Goal: Information Seeking & Learning: Learn about a topic

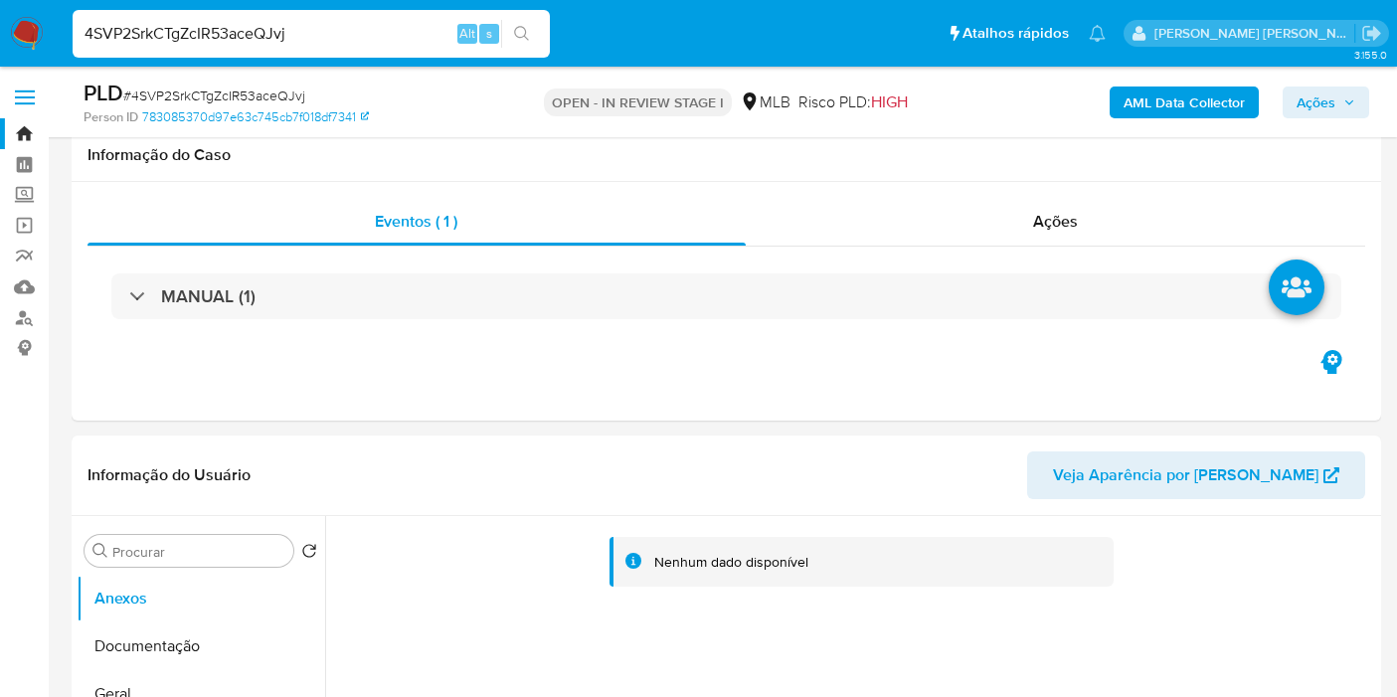
scroll to position [2321, 0]
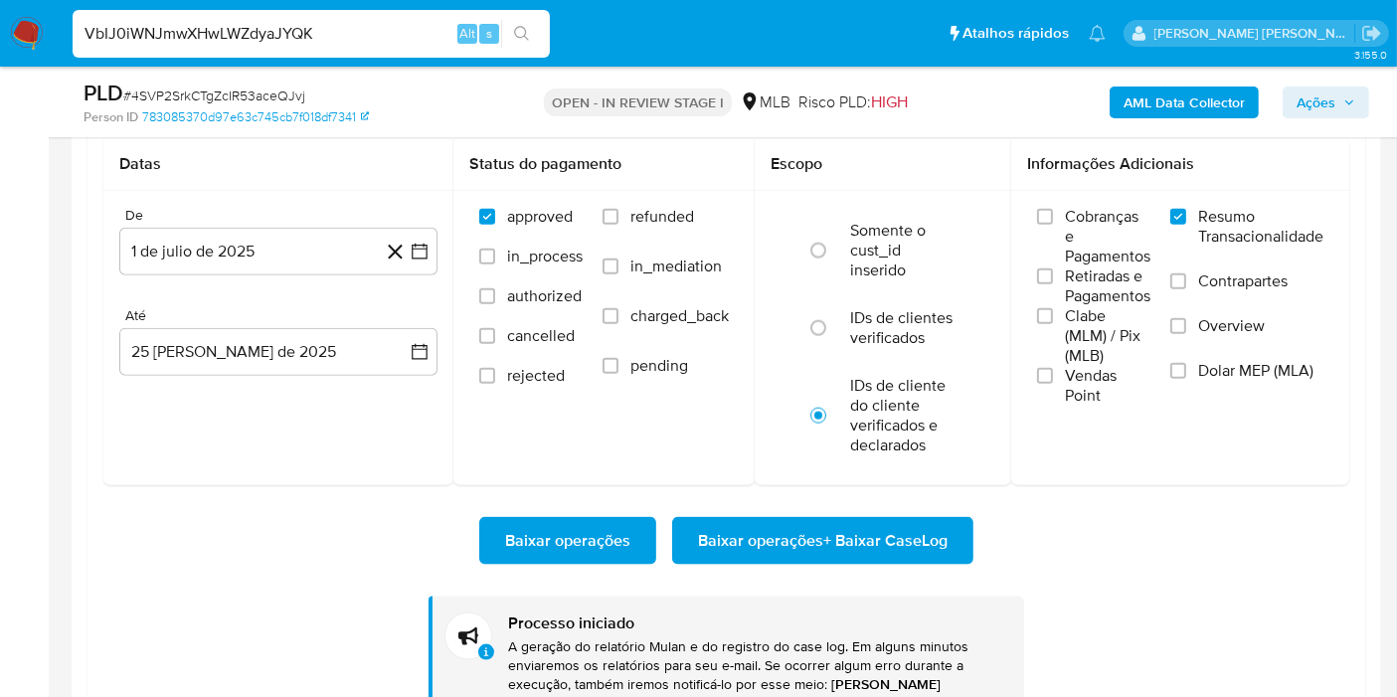
type input "VbIJ0iWNJmwXHwLWZdyaJYQK"
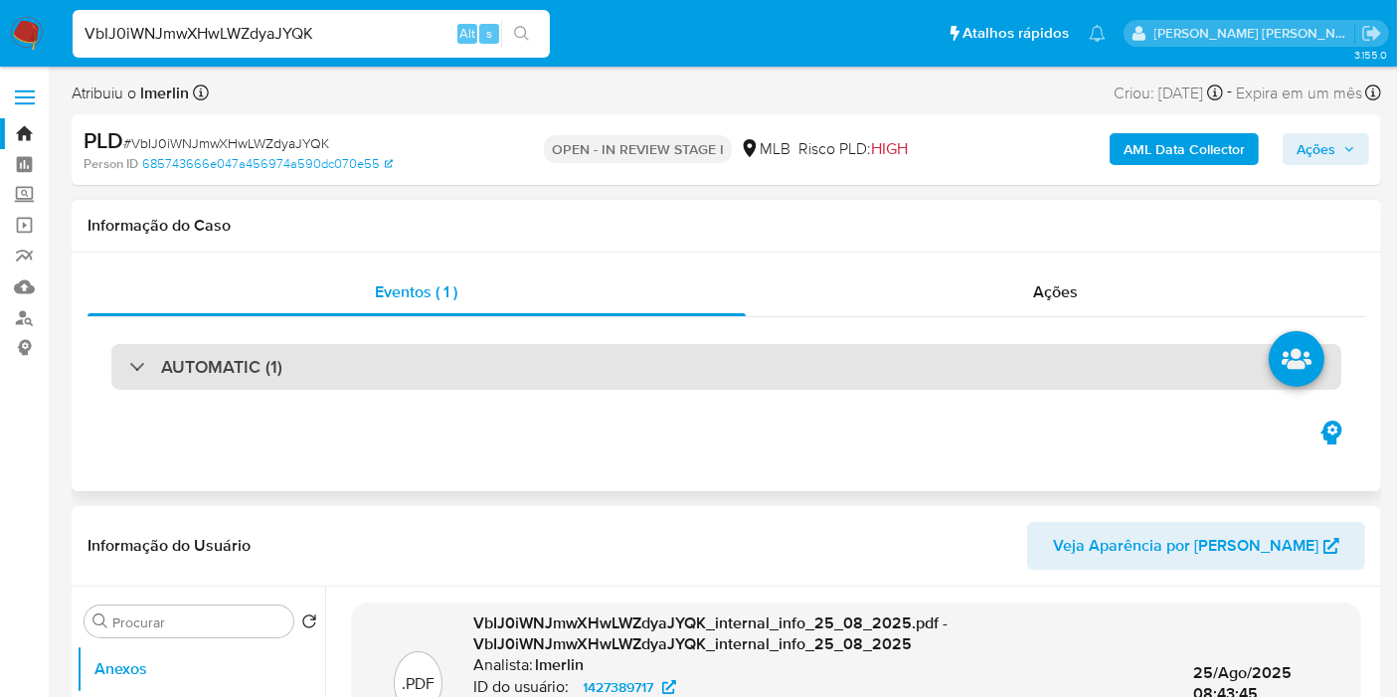
select select "10"
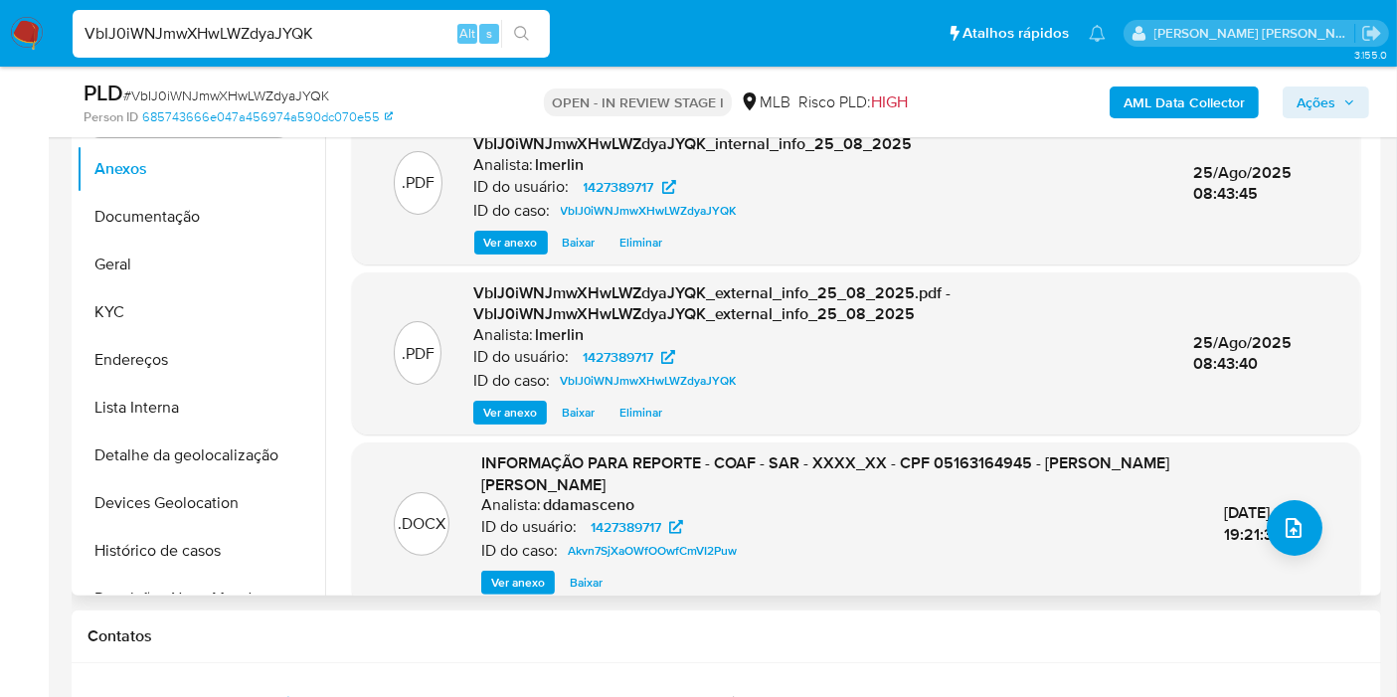
scroll to position [442, 0]
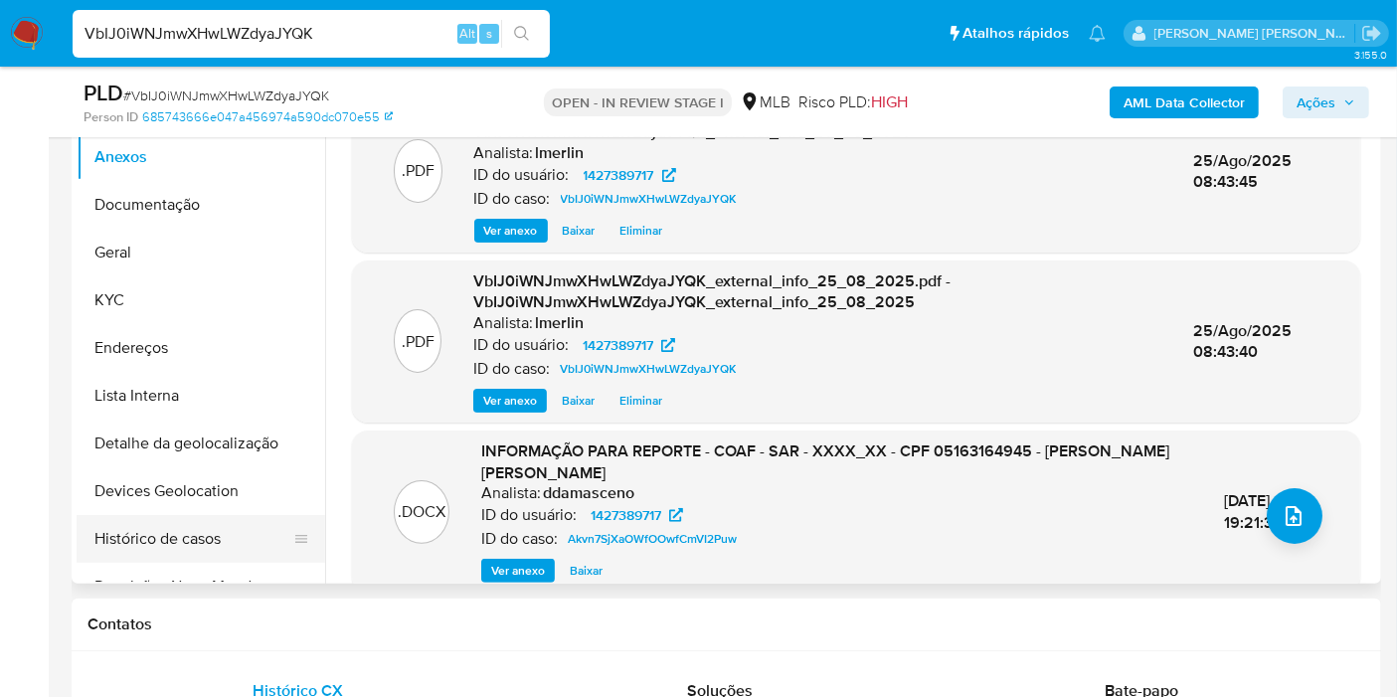
click at [187, 545] on button "Histórico de casos" at bounding box center [193, 539] width 233 height 48
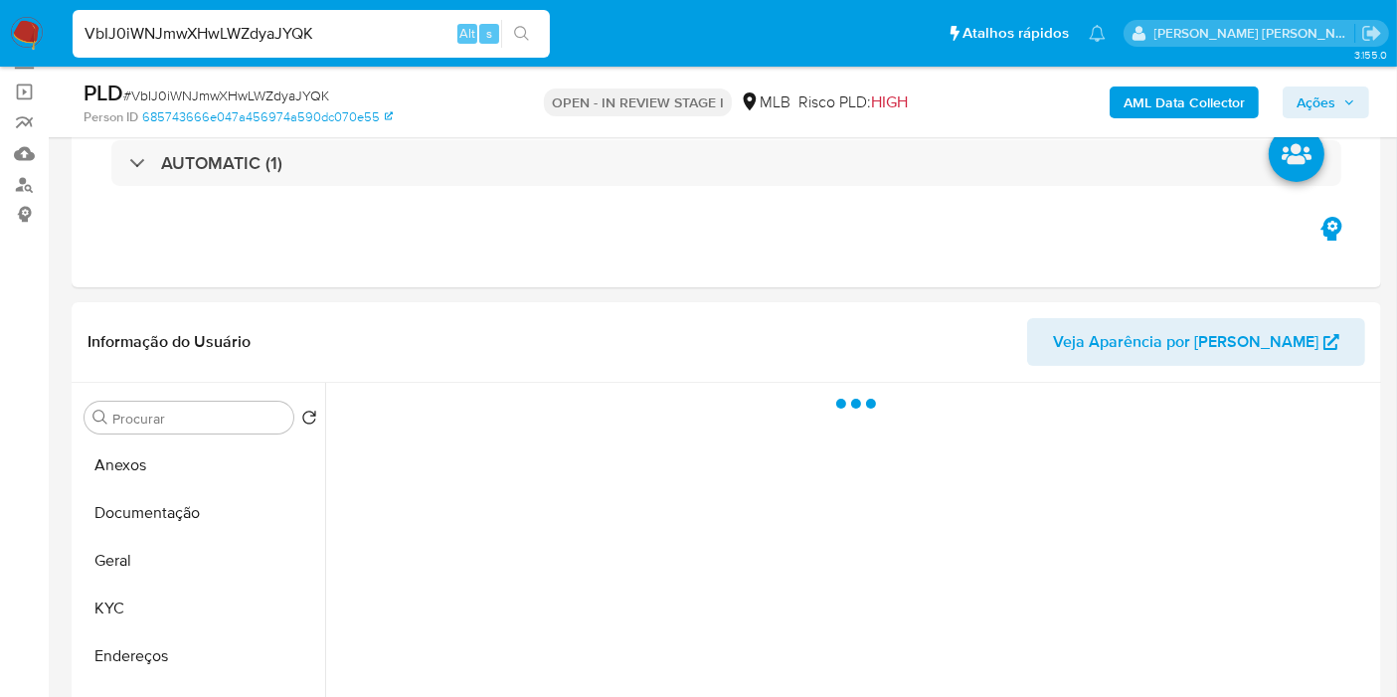
scroll to position [110, 0]
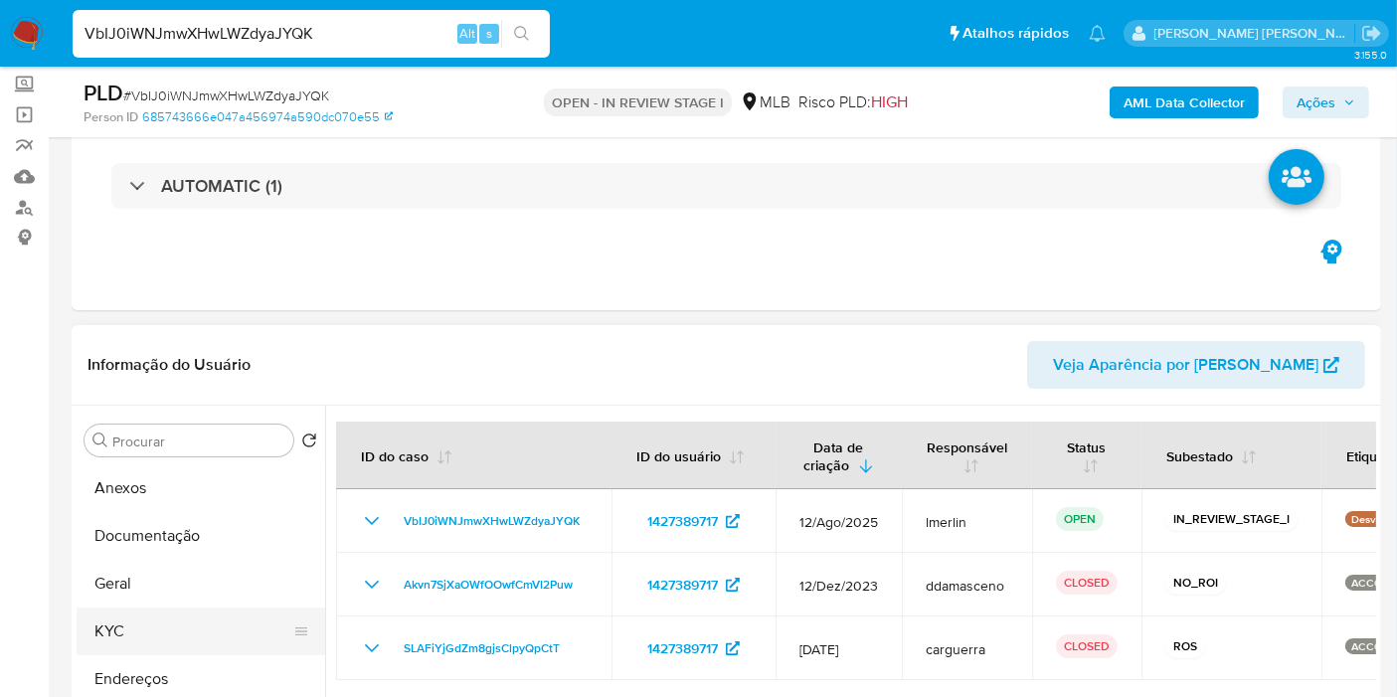
click at [151, 638] on button "KYC" at bounding box center [193, 632] width 233 height 48
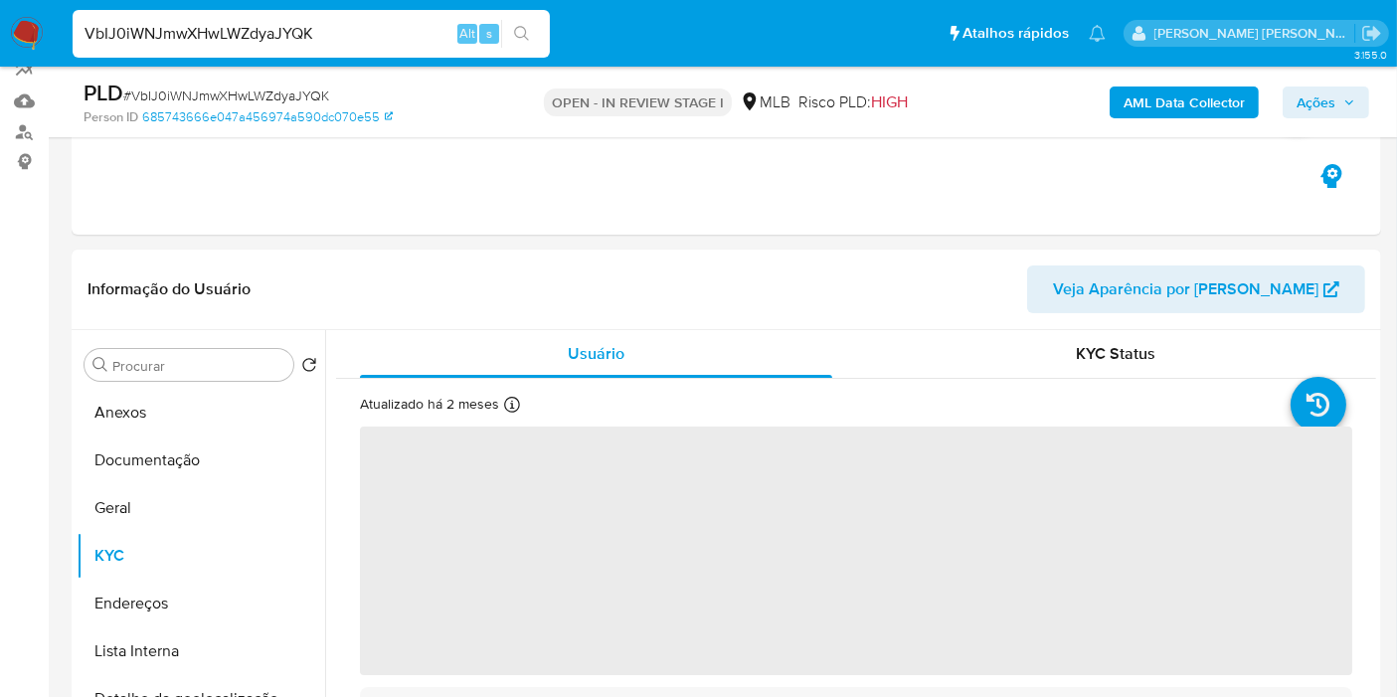
scroll to position [221, 0]
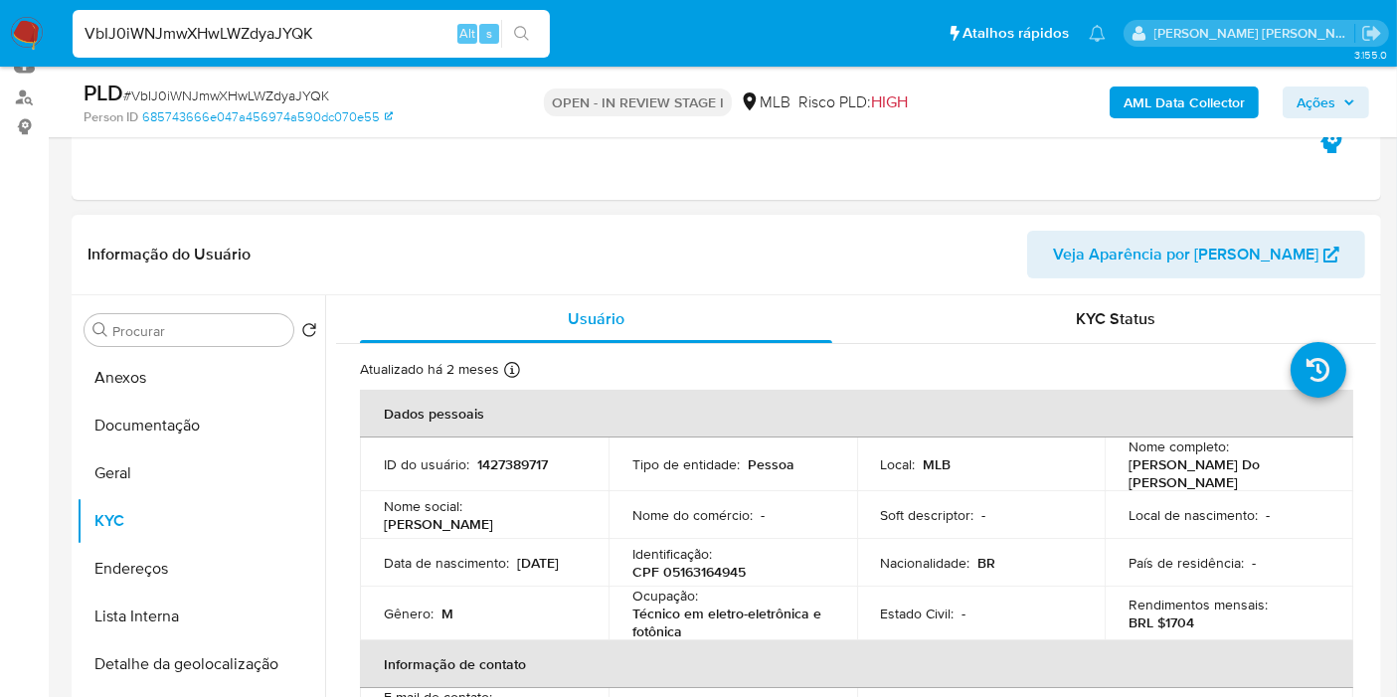
click at [696, 564] on p "CPF 05163164945" at bounding box center [689, 572] width 113 height 18
copy p "05163164945"
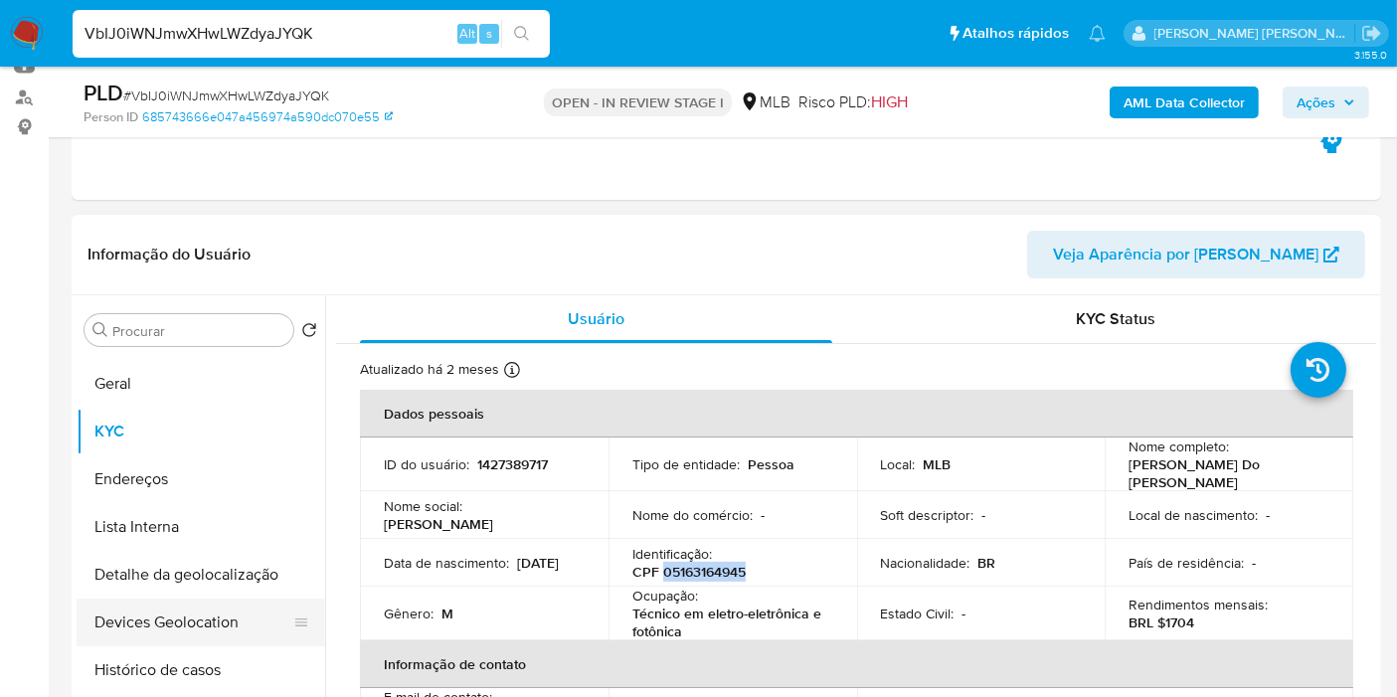
scroll to position [110, 0]
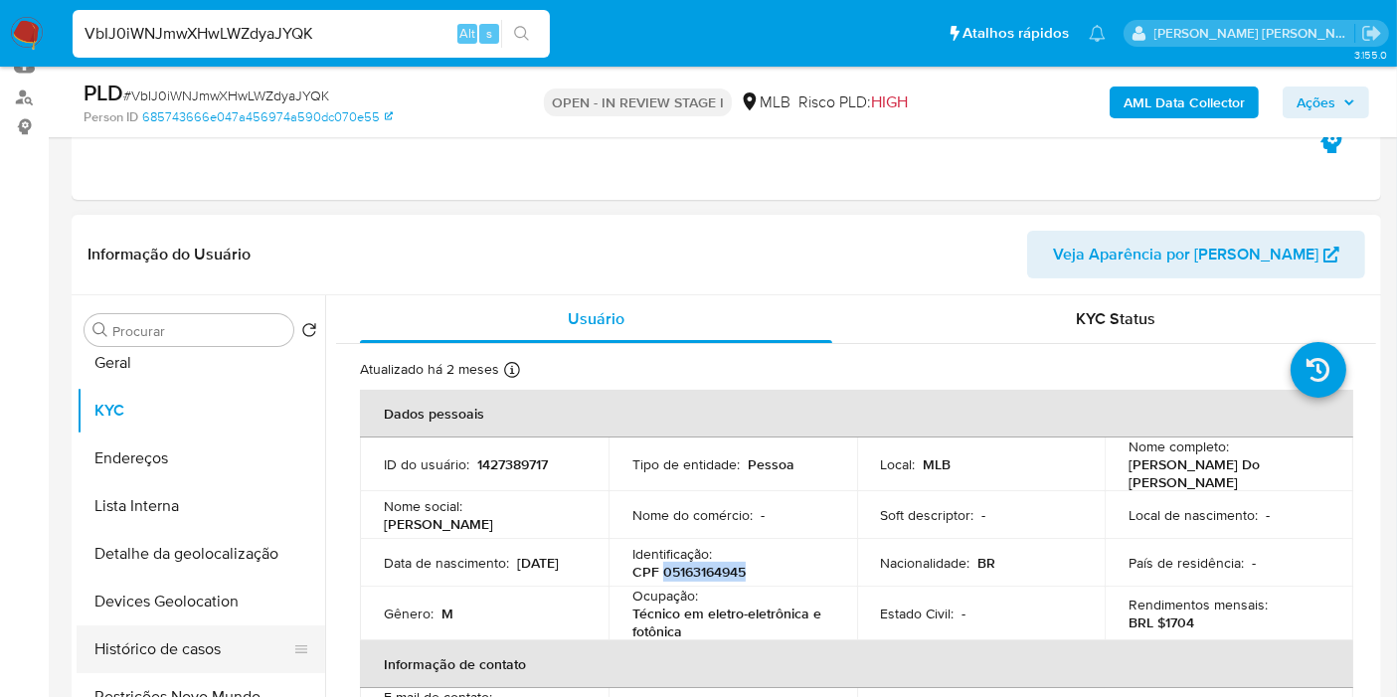
click at [176, 649] on button "Histórico de casos" at bounding box center [193, 650] width 233 height 48
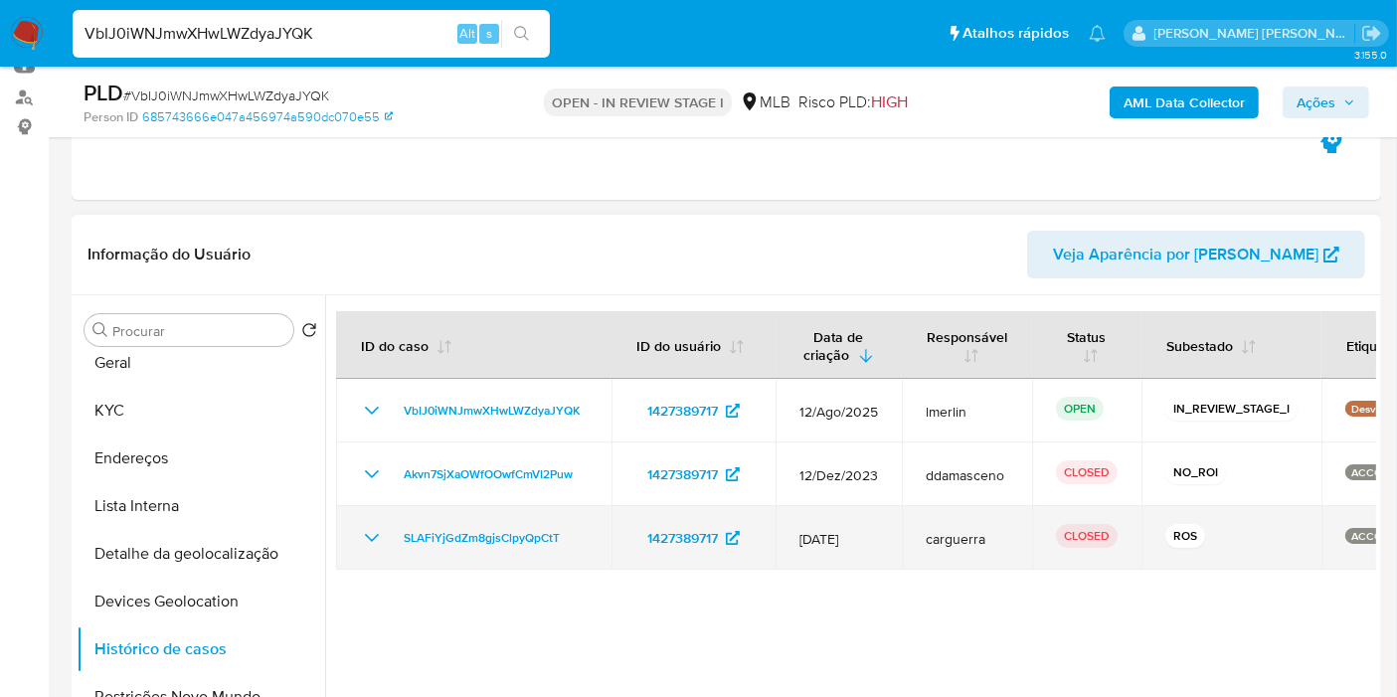
click at [369, 539] on icon "Mostrar/Ocultar" at bounding box center [372, 538] width 24 height 24
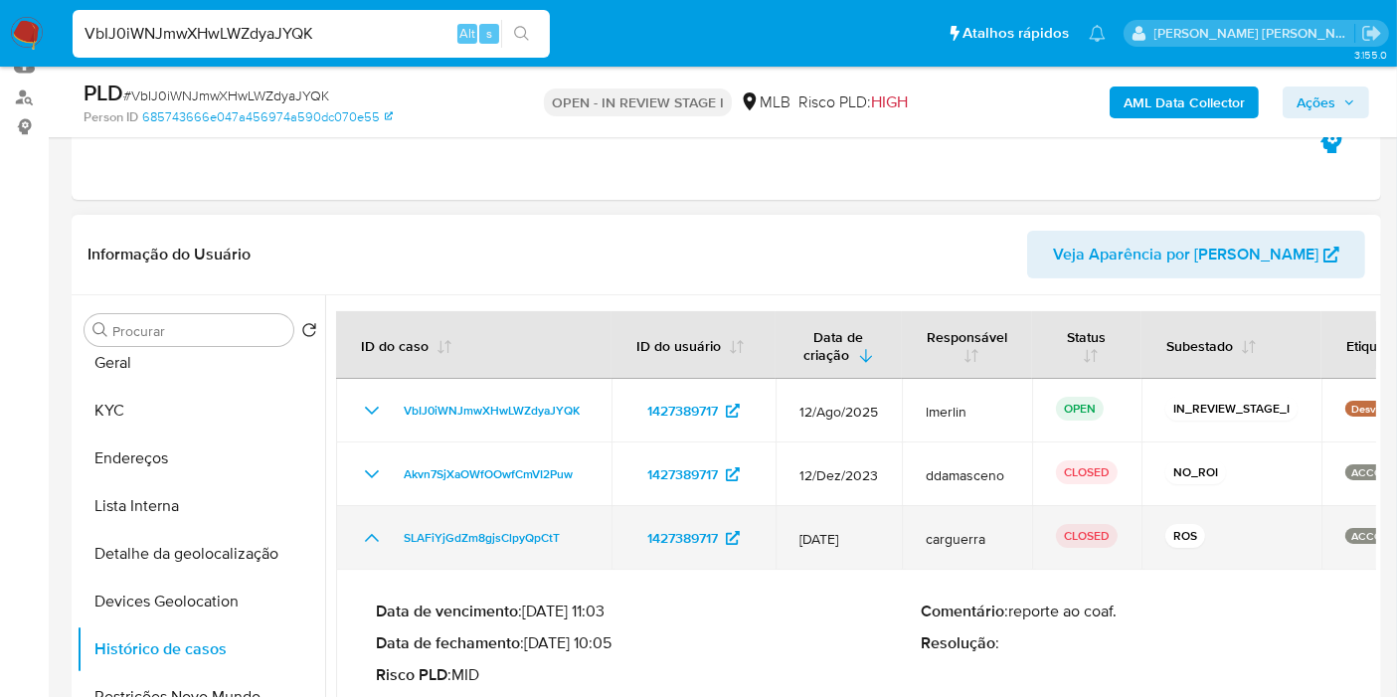
click at [369, 539] on icon "Mostrar/Ocultar" at bounding box center [372, 538] width 24 height 24
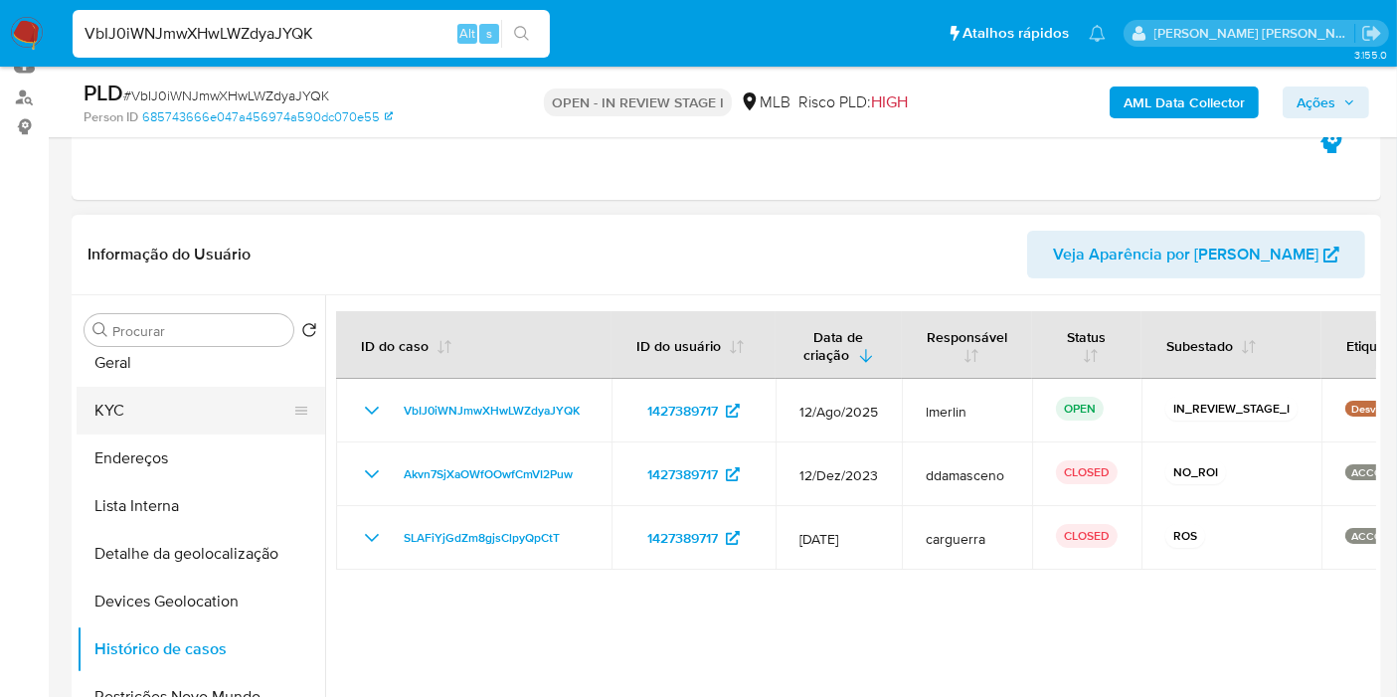
click at [207, 395] on button "KYC" at bounding box center [193, 411] width 233 height 48
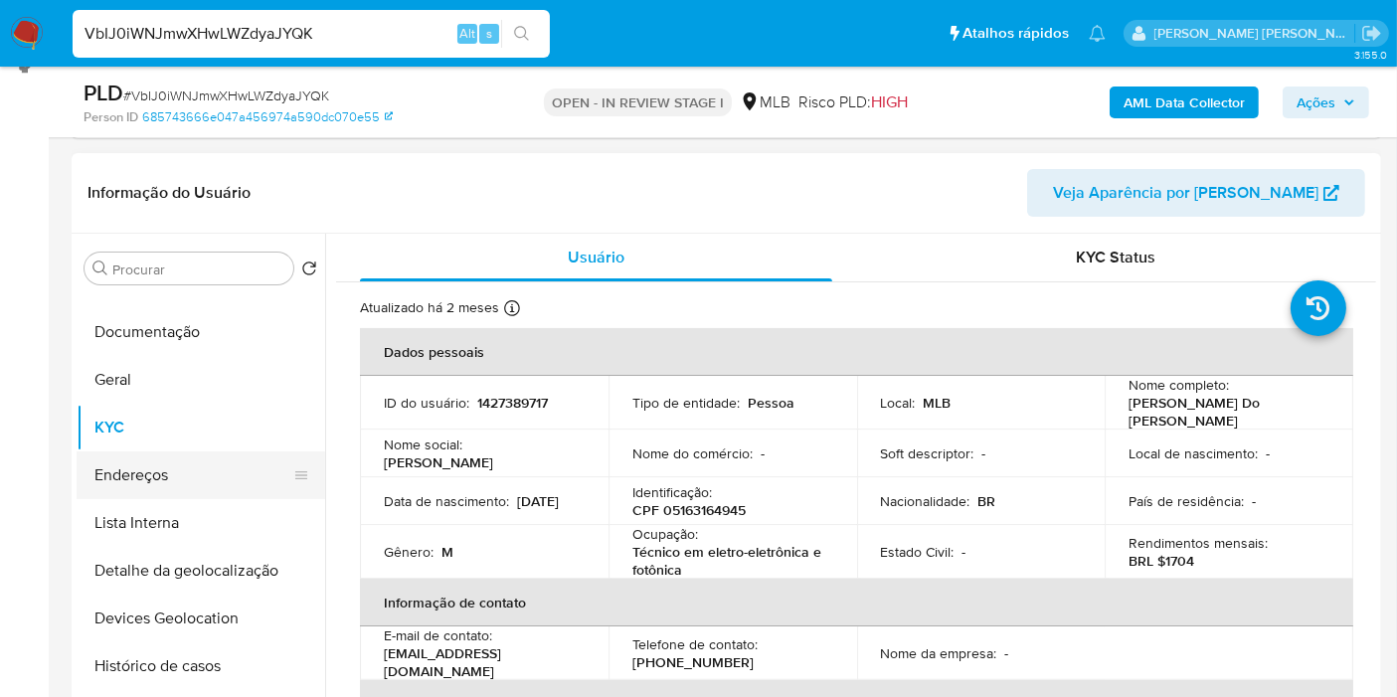
scroll to position [0, 0]
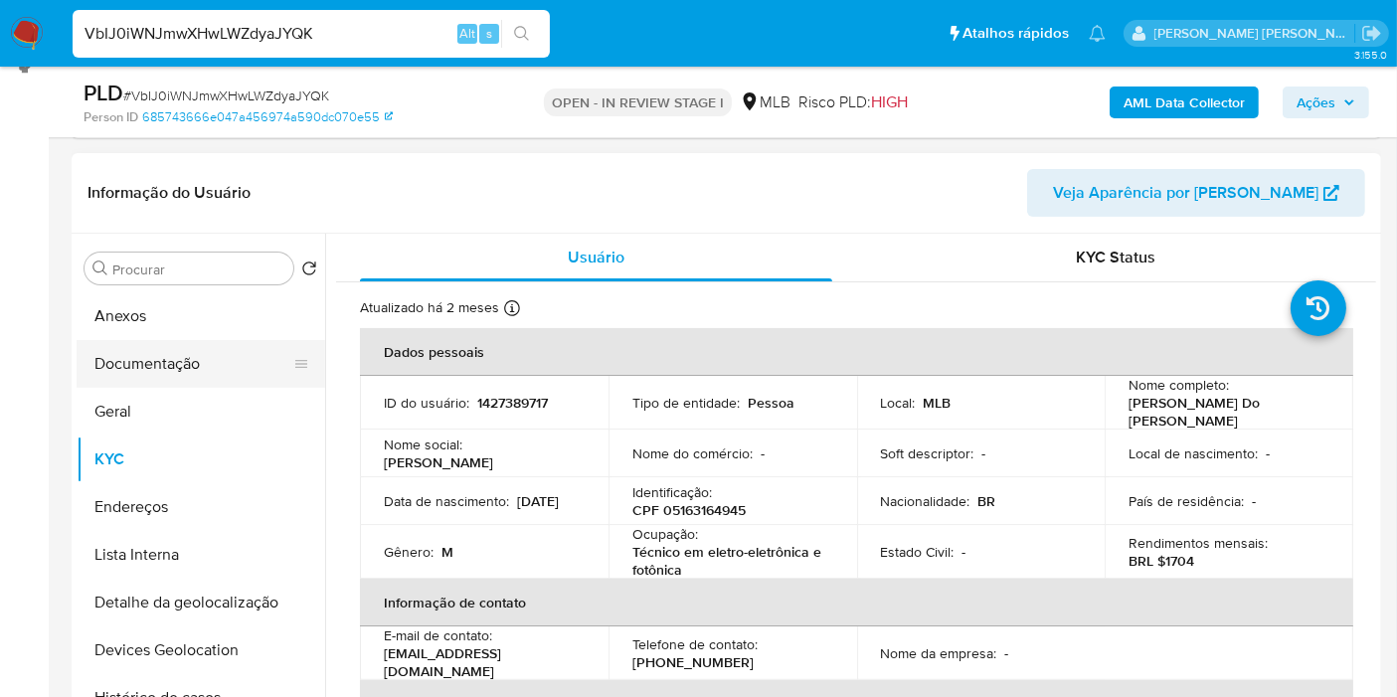
click at [197, 353] on button "Documentação" at bounding box center [193, 364] width 233 height 48
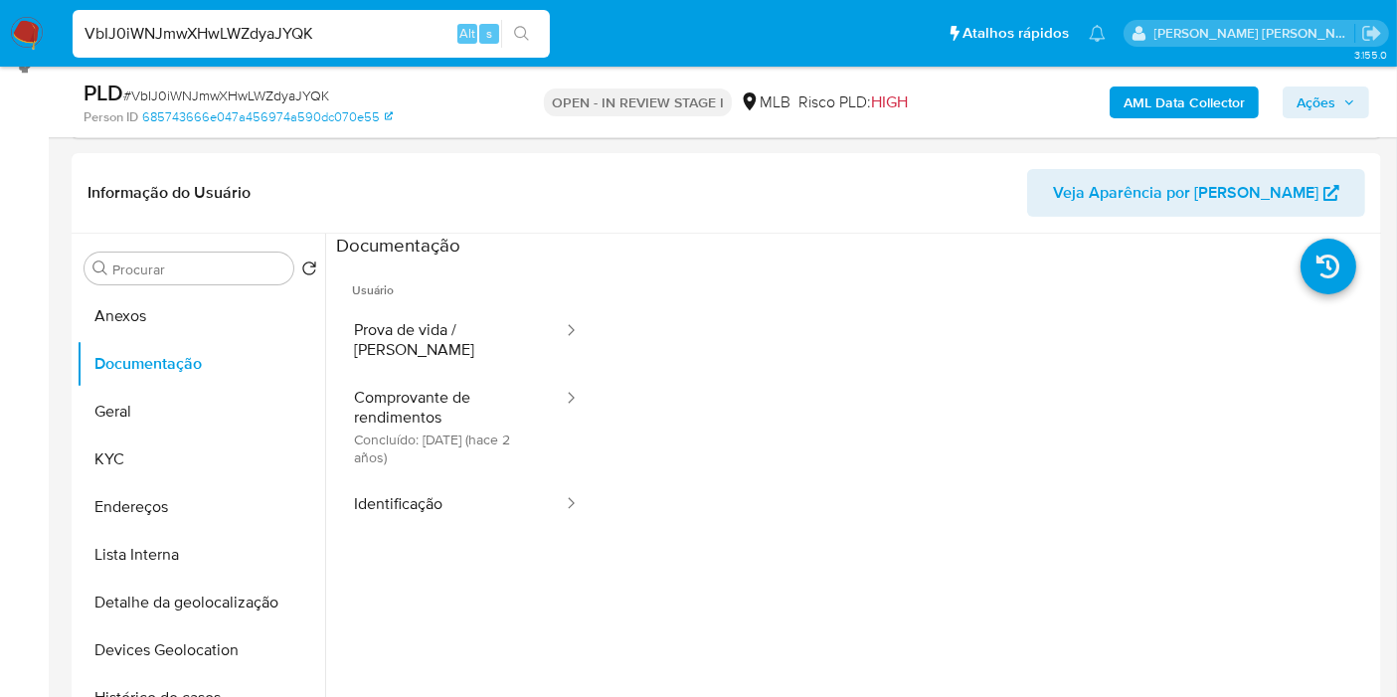
click at [505, 439] on button "Comprovante de rendimentos Concluído: 05/12/2023 (hace 2 años)" at bounding box center [450, 426] width 229 height 105
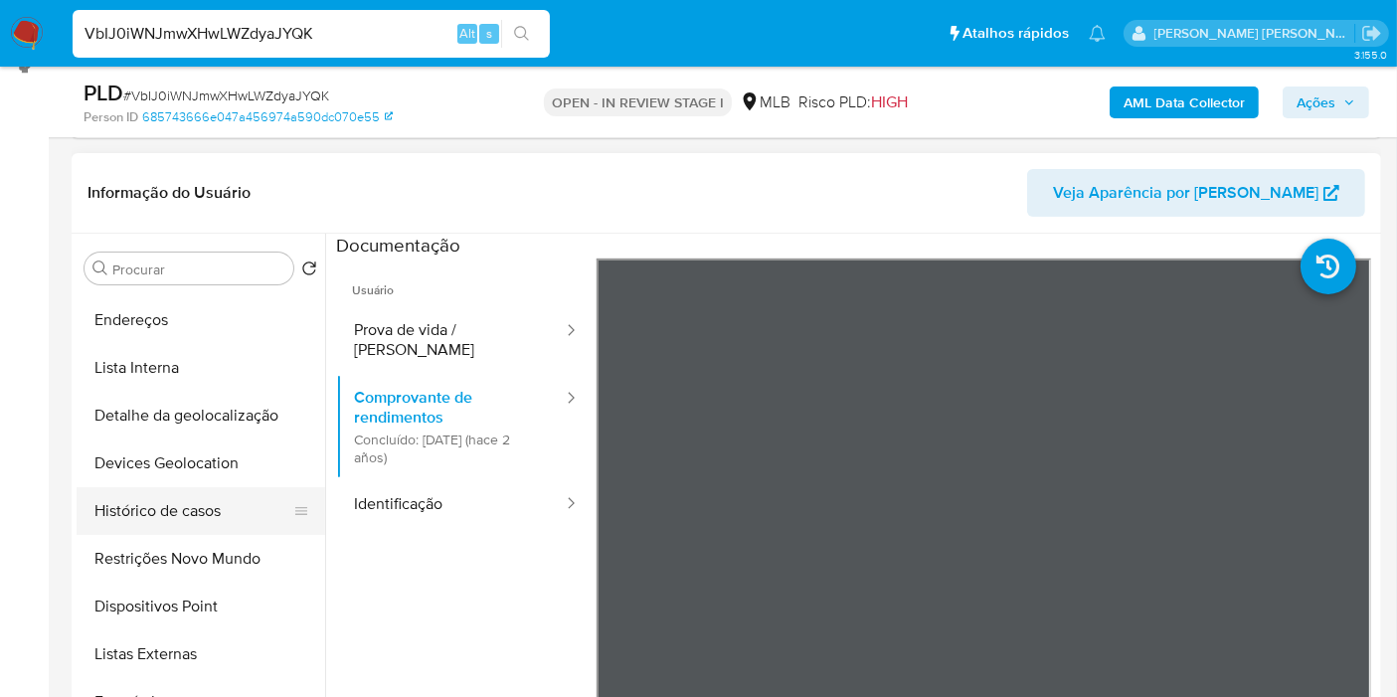
scroll to position [221, 0]
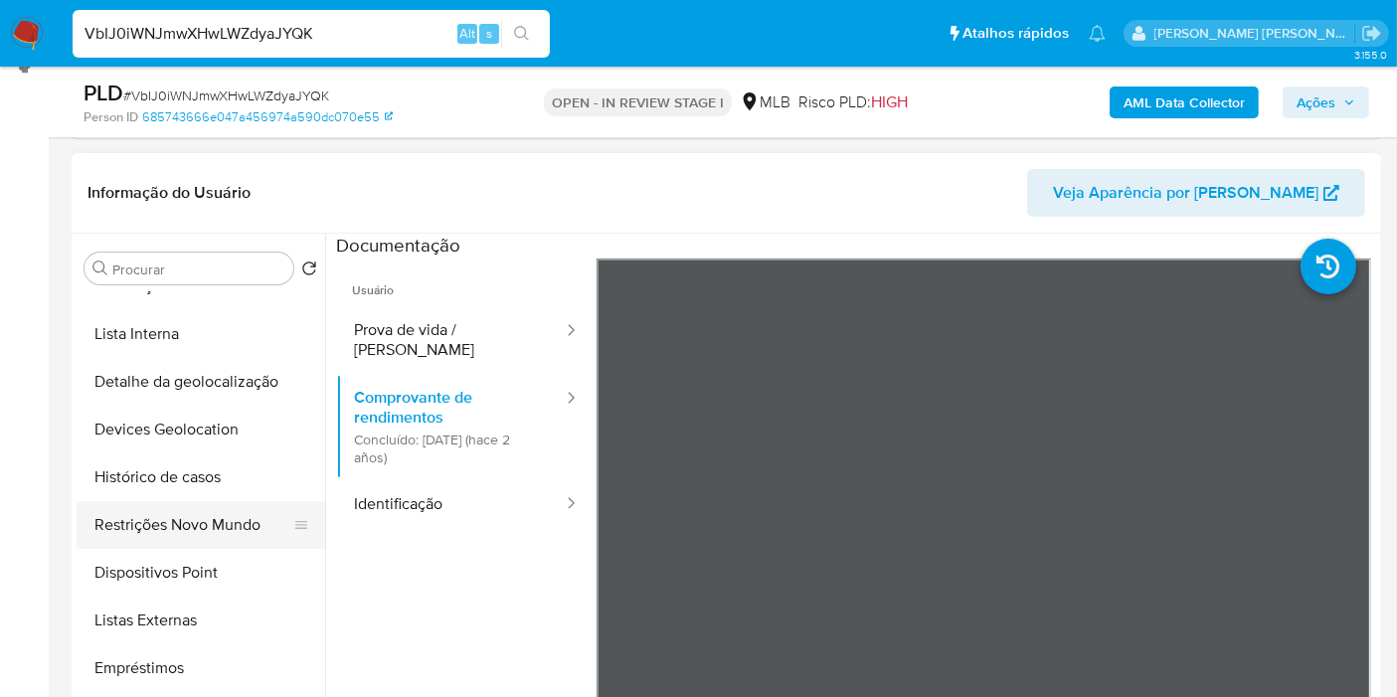
click at [204, 536] on button "Restrições Novo Mundo" at bounding box center [193, 525] width 233 height 48
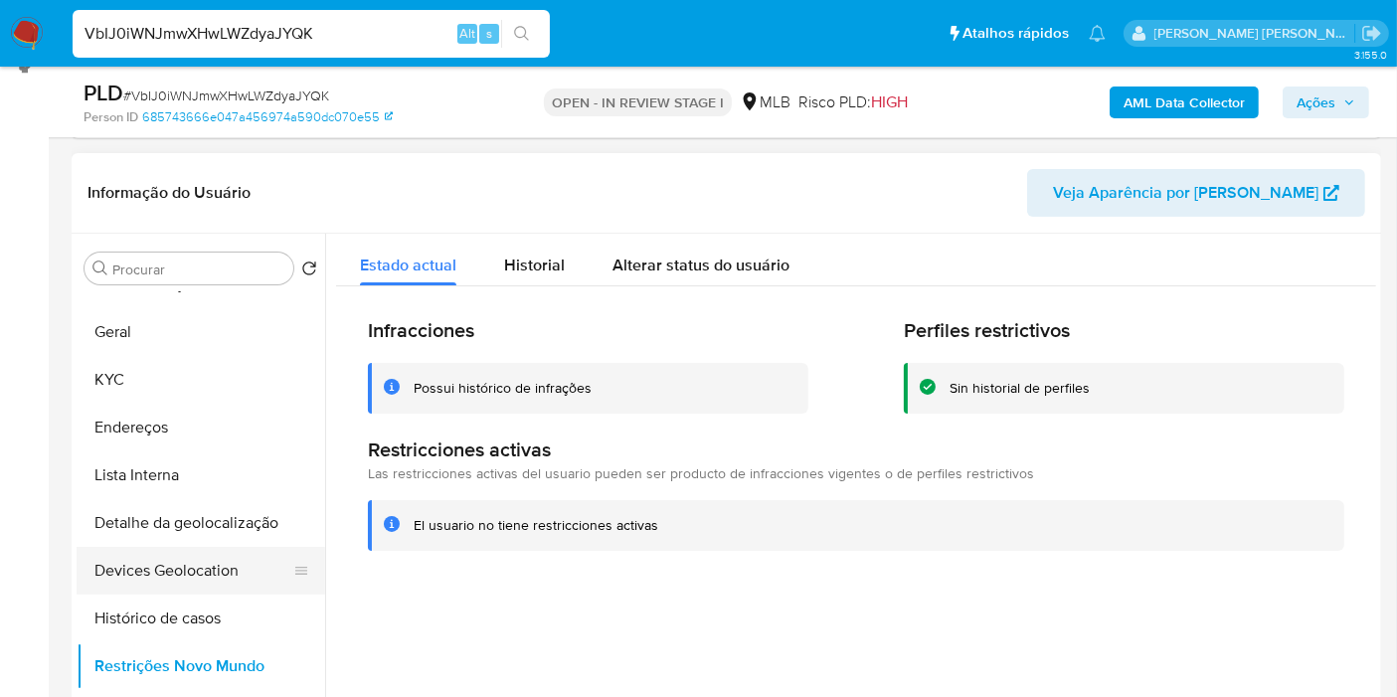
scroll to position [0, 0]
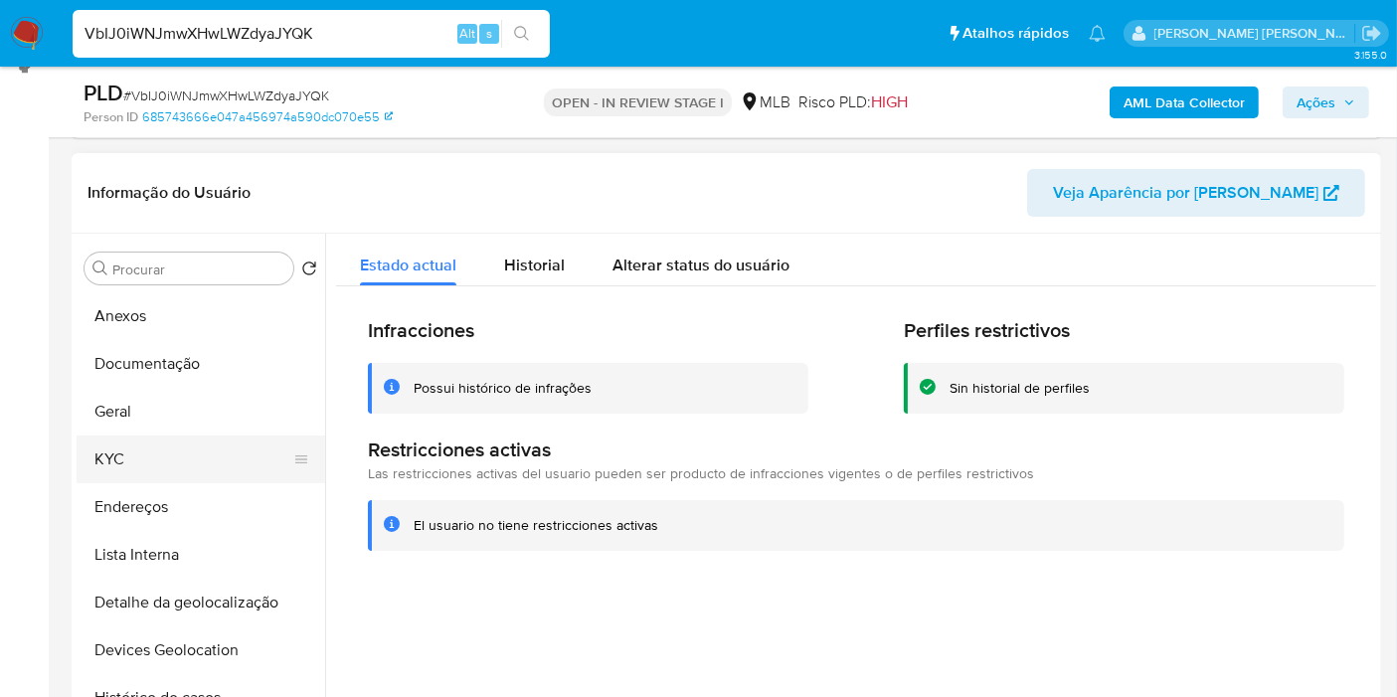
click at [169, 465] on button "KYC" at bounding box center [193, 460] width 233 height 48
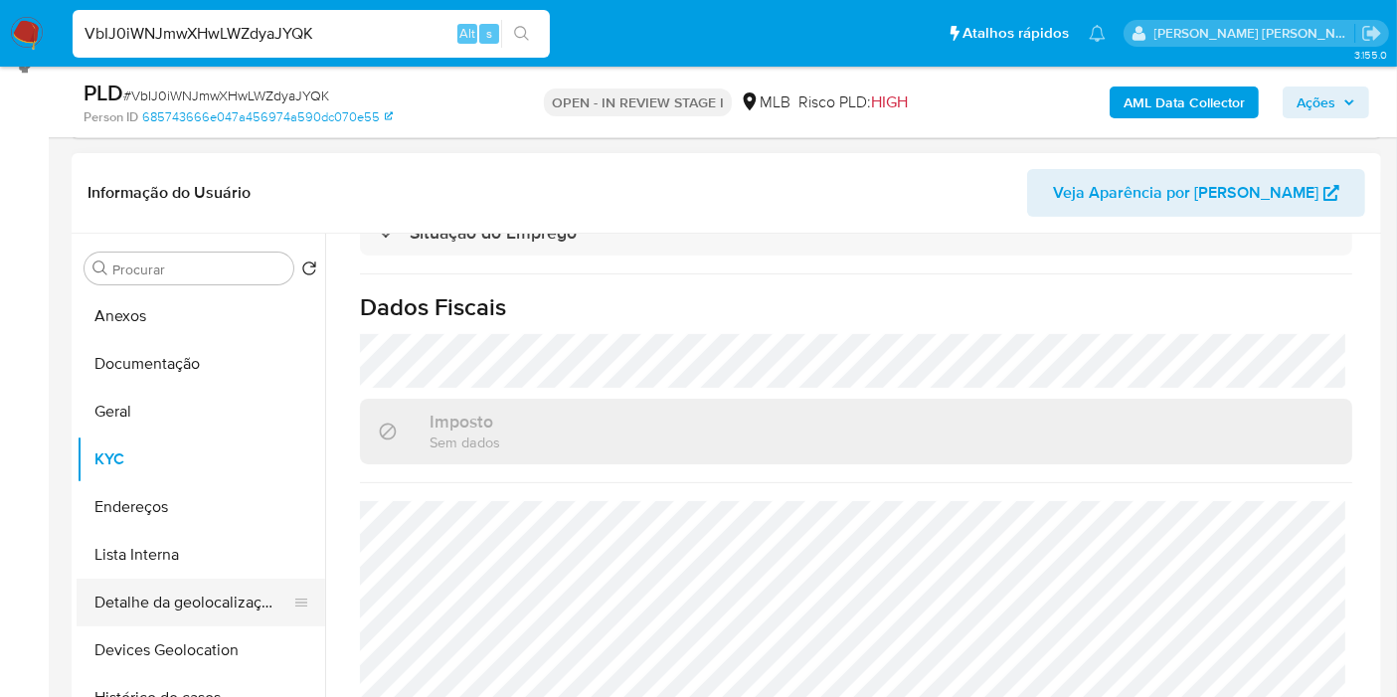
scroll to position [110, 0]
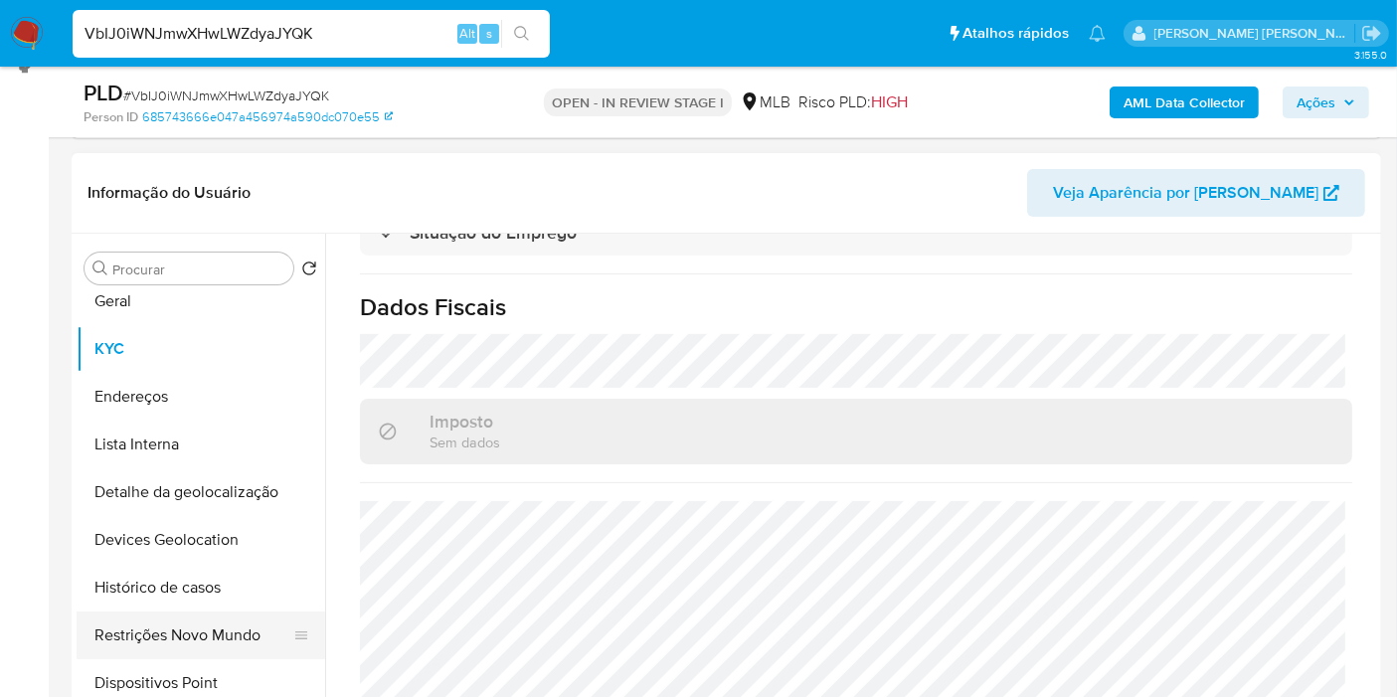
click at [196, 629] on button "Restrições Novo Mundo" at bounding box center [193, 636] width 233 height 48
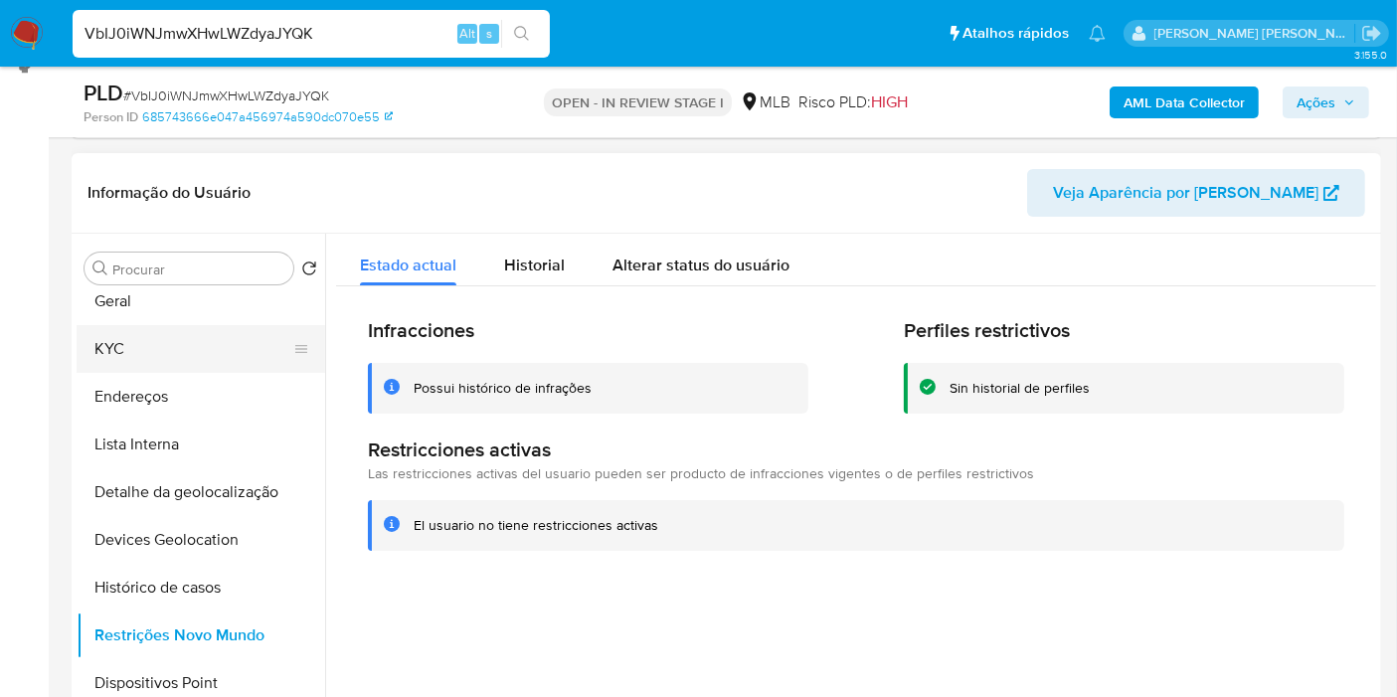
scroll to position [0, 0]
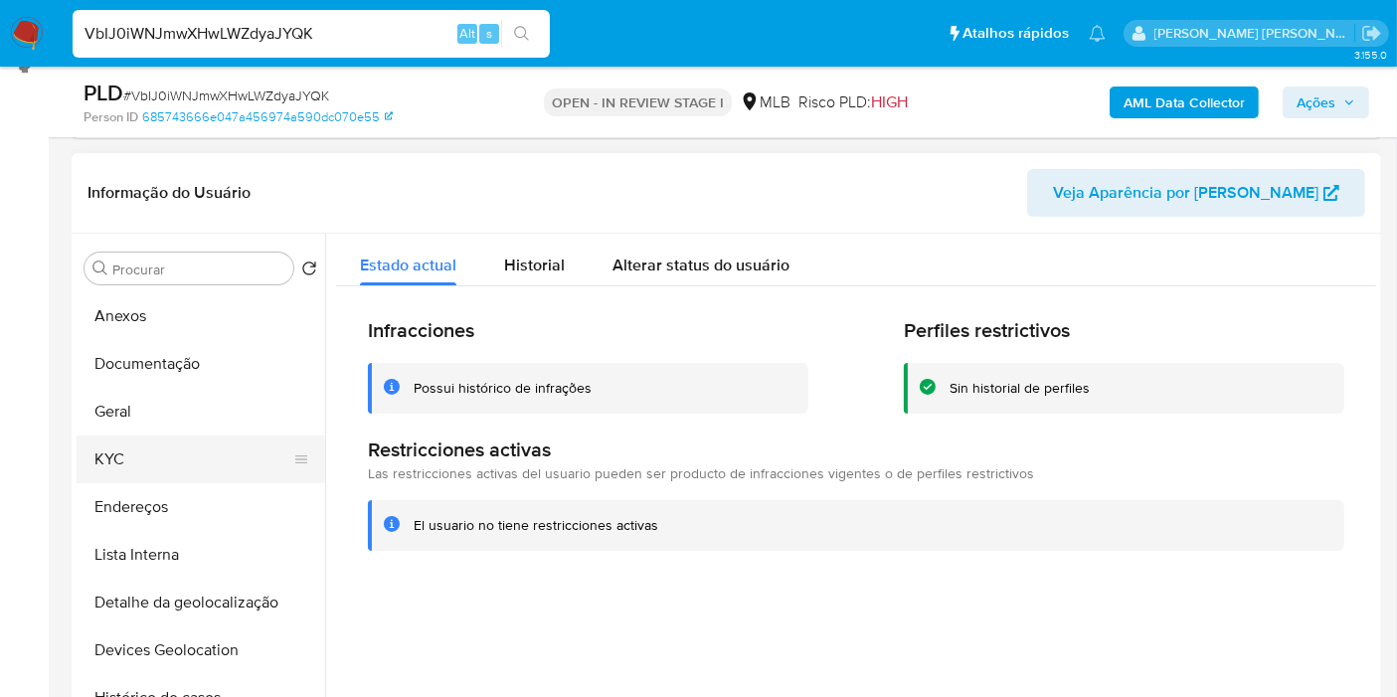
click at [163, 365] on button "Documentação" at bounding box center [201, 364] width 249 height 48
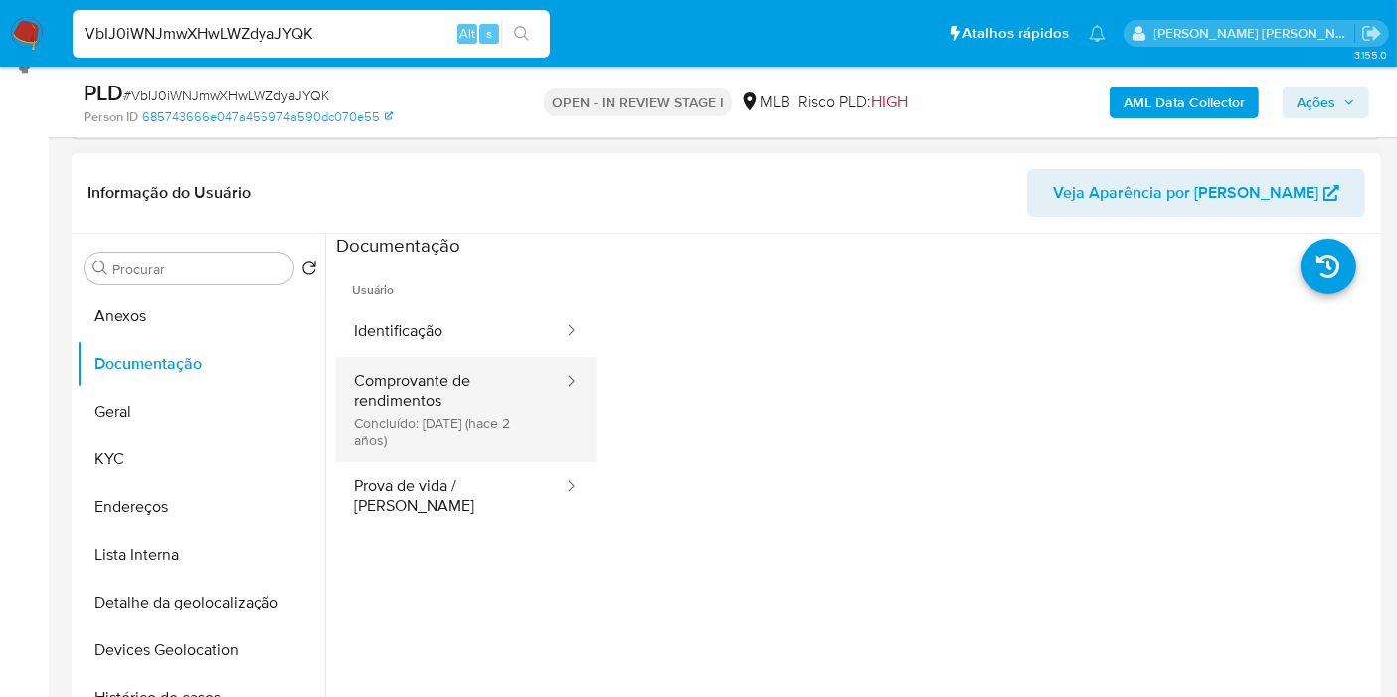
click at [493, 456] on button "Comprovante de rendimentos Concluído: 05/12/2023 (hace 2 años)" at bounding box center [450, 409] width 229 height 105
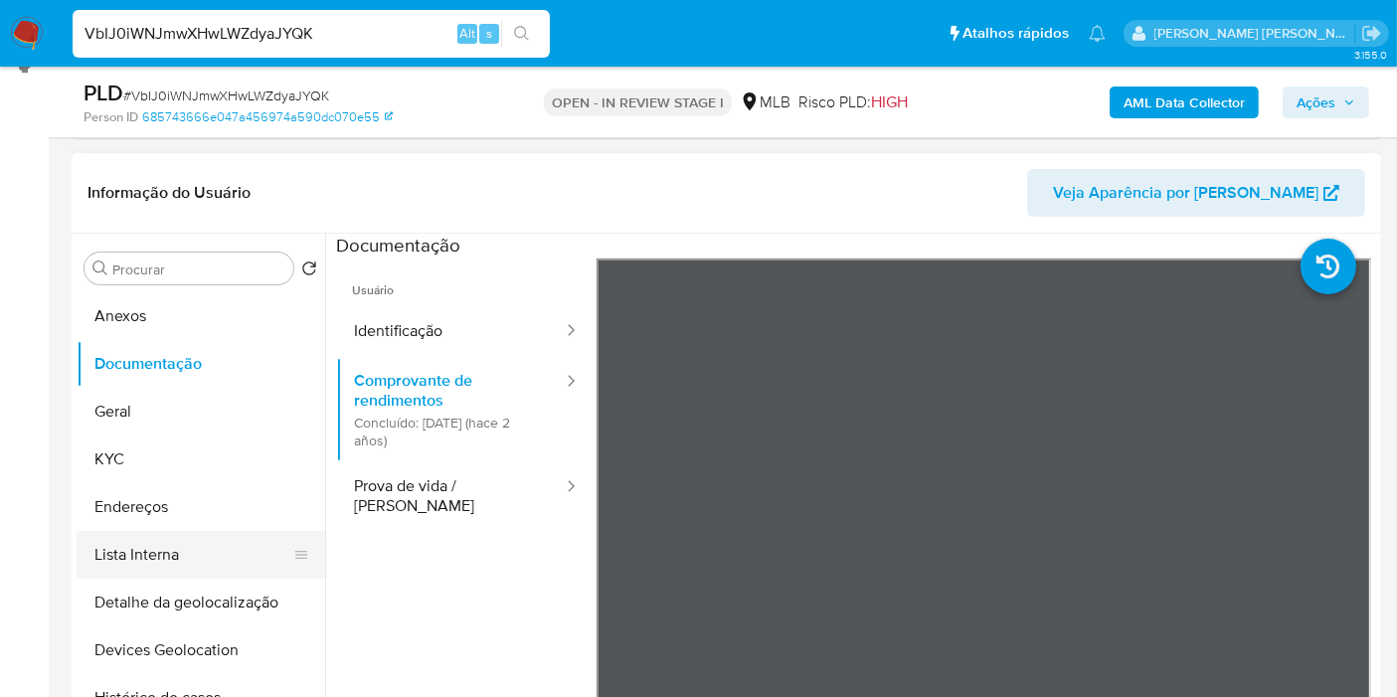
scroll to position [110, 0]
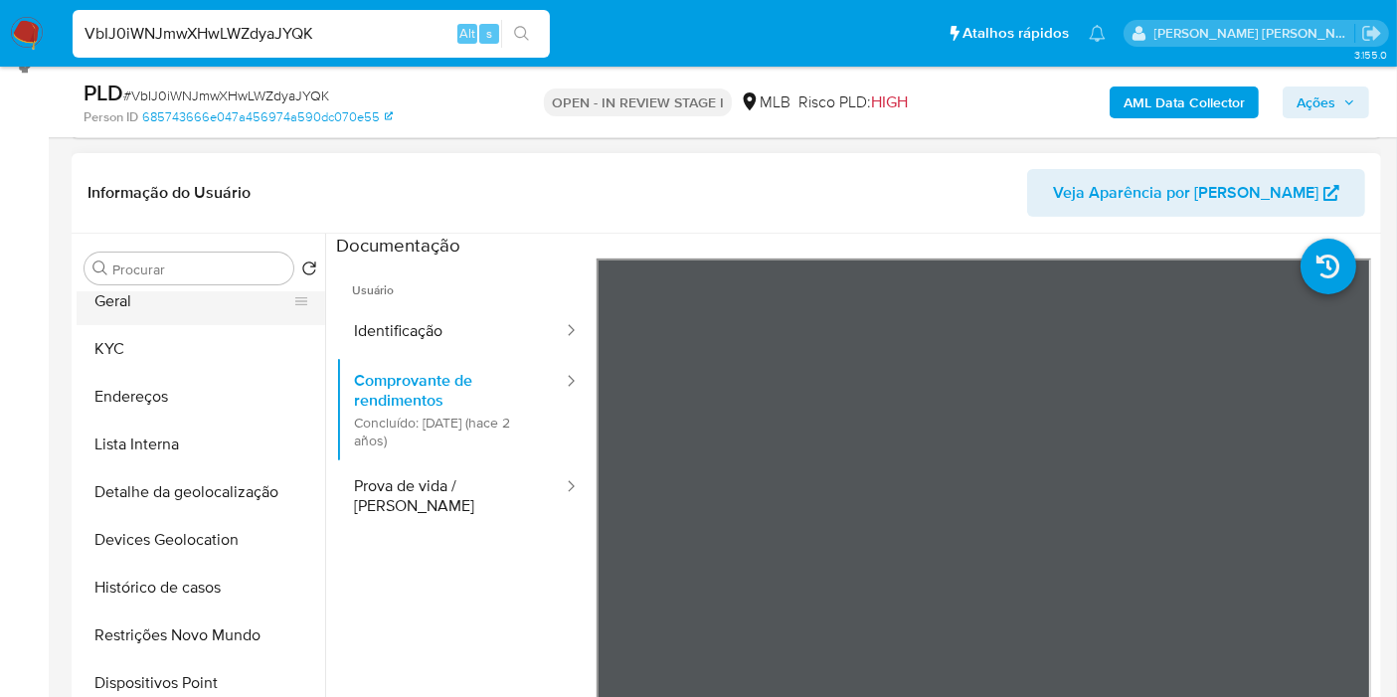
click at [230, 299] on button "Geral" at bounding box center [193, 302] width 233 height 48
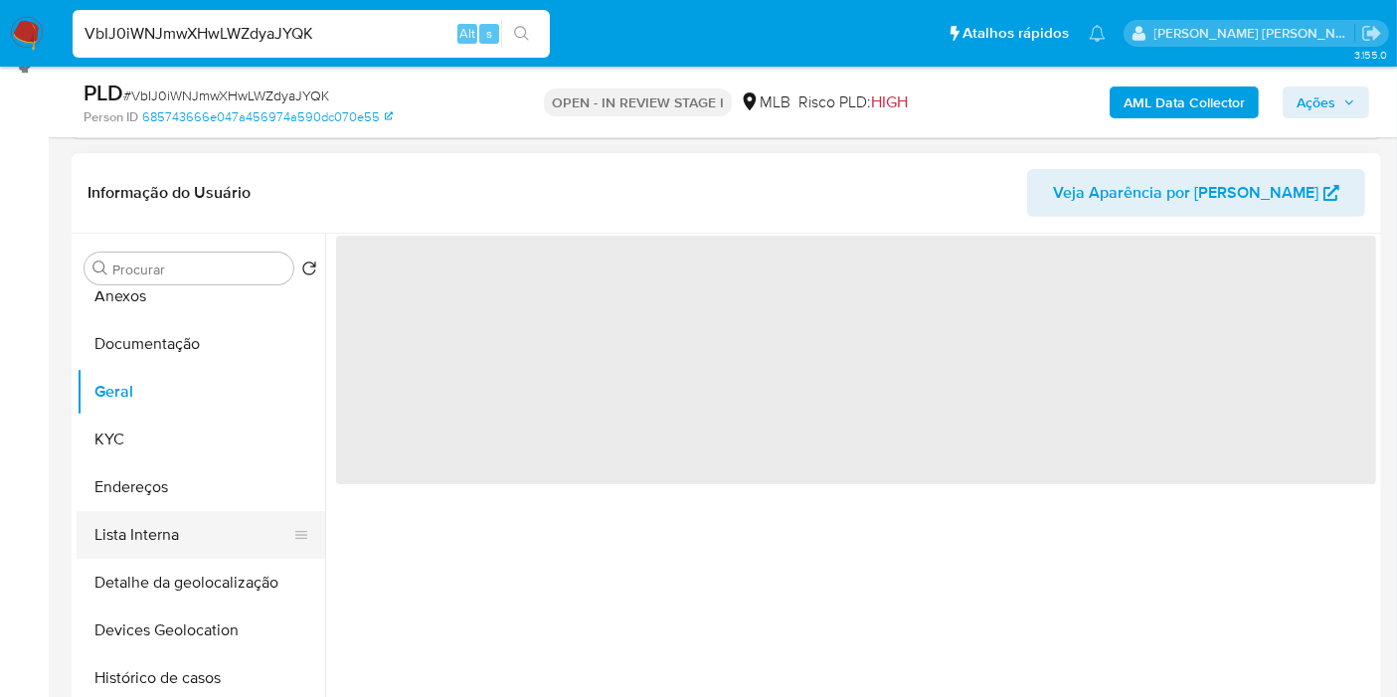
scroll to position [0, 0]
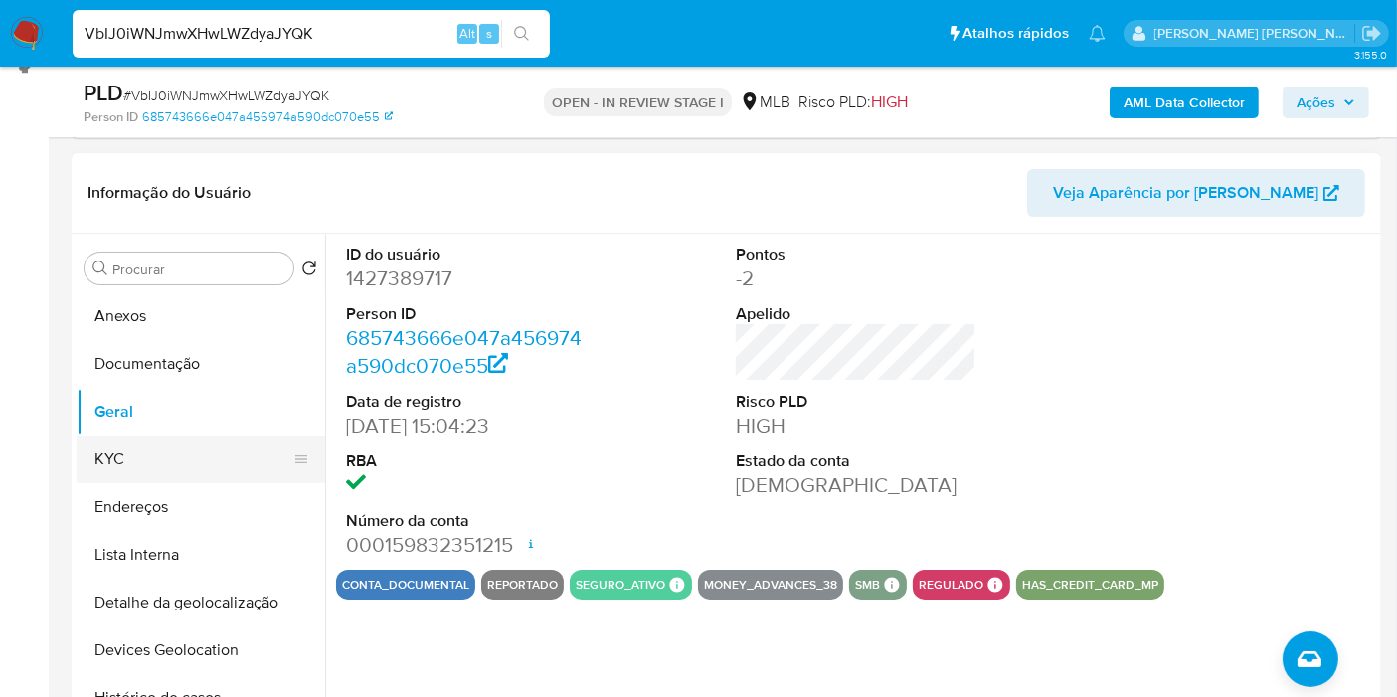
click at [208, 465] on button "KYC" at bounding box center [193, 460] width 233 height 48
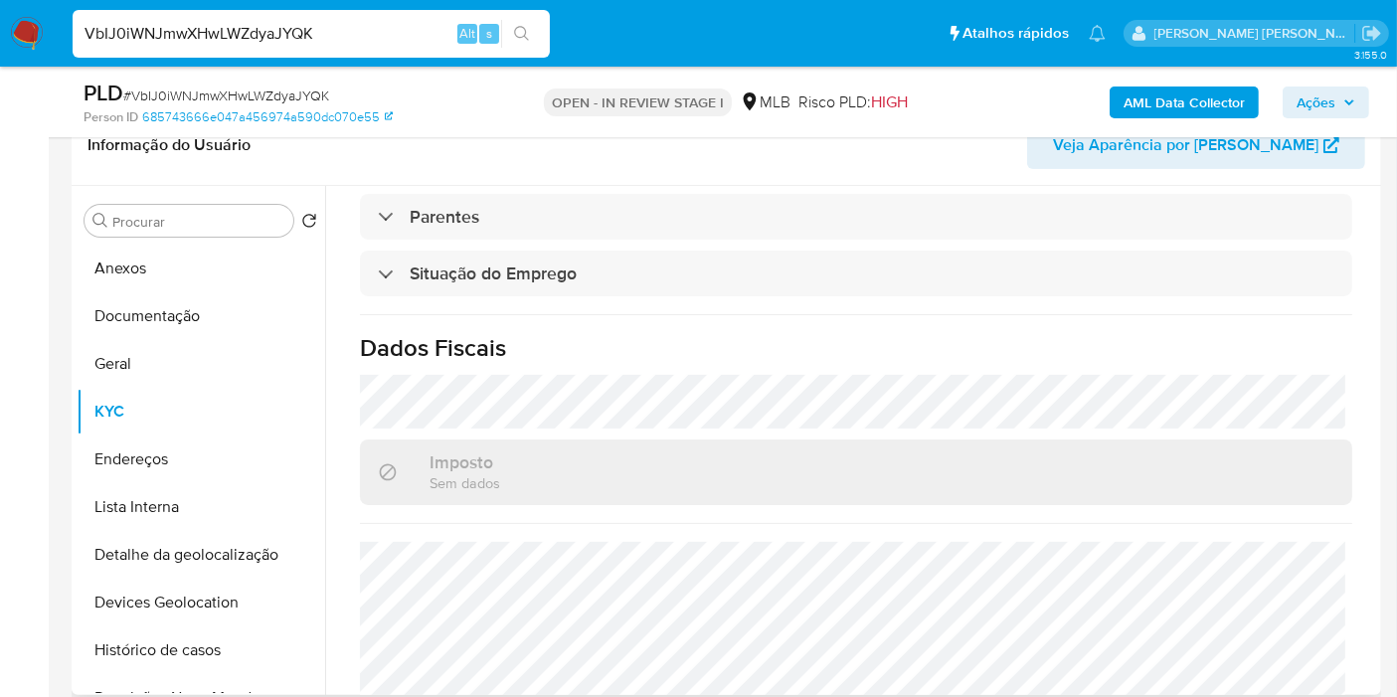
scroll to position [915, 0]
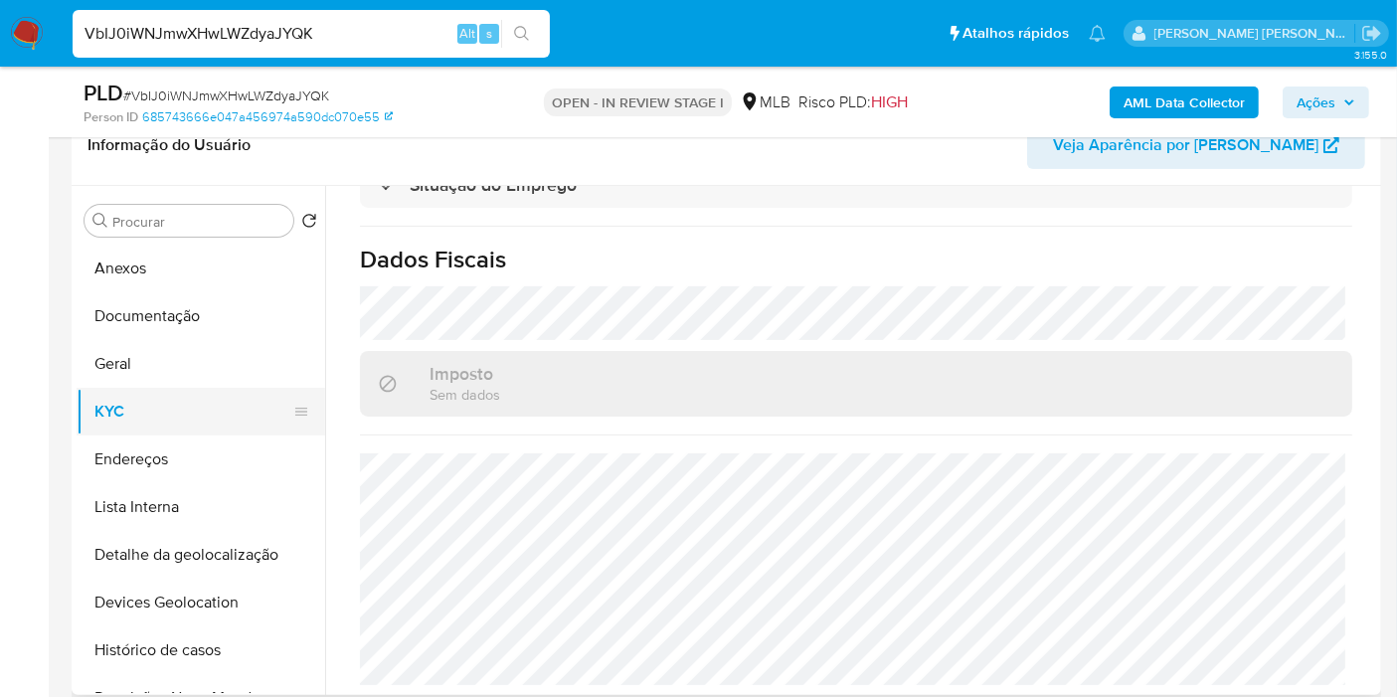
click at [184, 425] on button "KYC" at bounding box center [193, 412] width 233 height 48
click at [183, 452] on button "Endereços" at bounding box center [193, 460] width 233 height 48
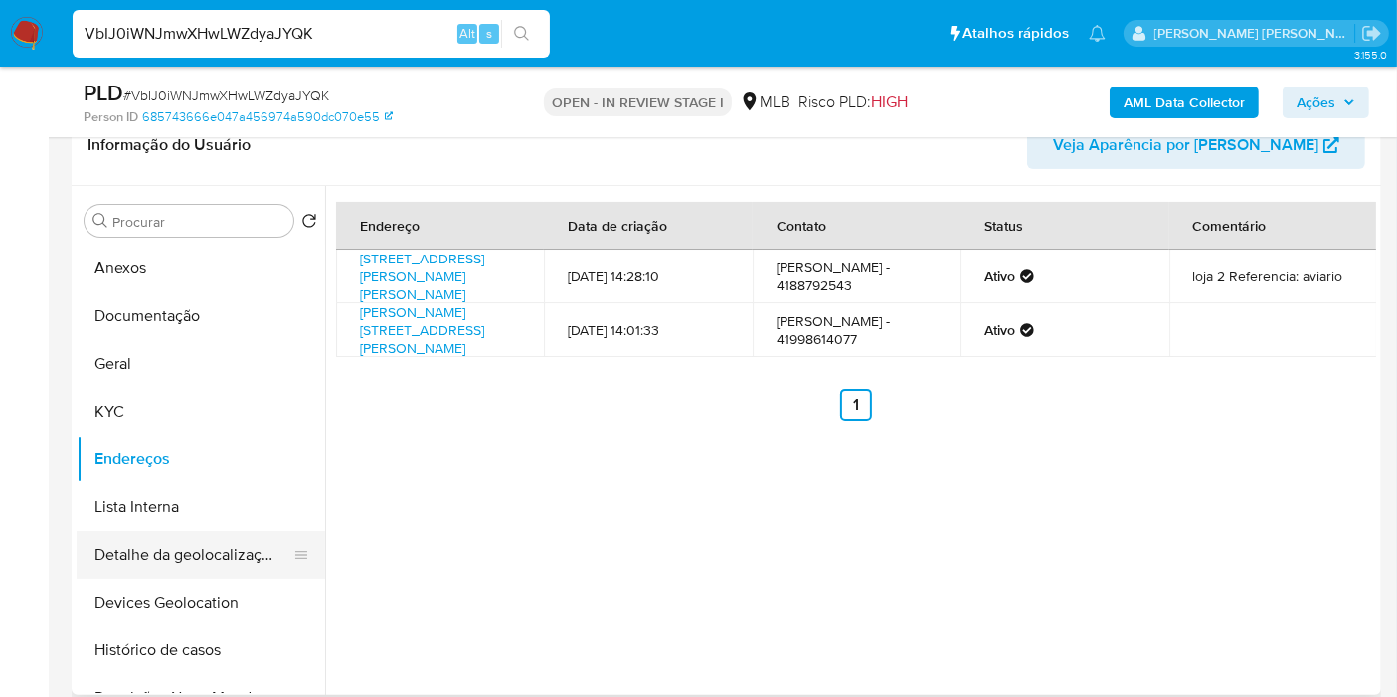
click at [256, 540] on button "Detalhe da geolocalização" at bounding box center [193, 555] width 233 height 48
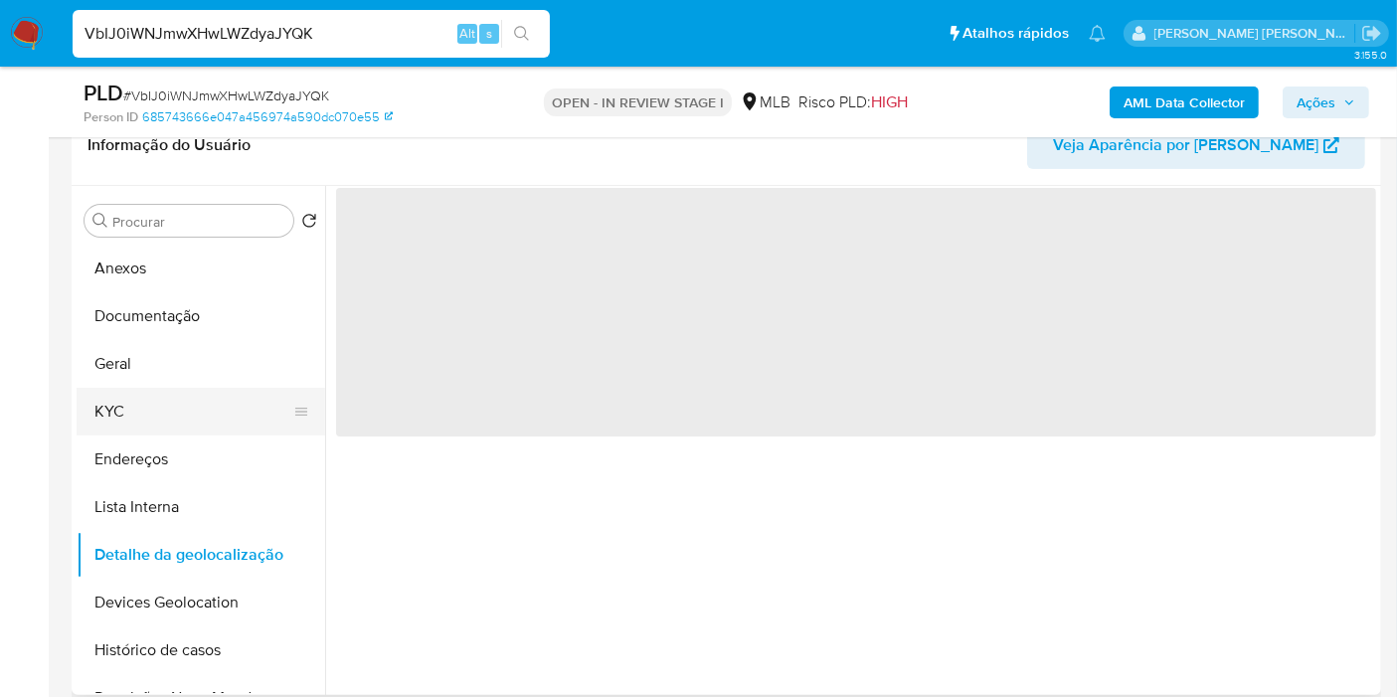
scroll to position [110, 0]
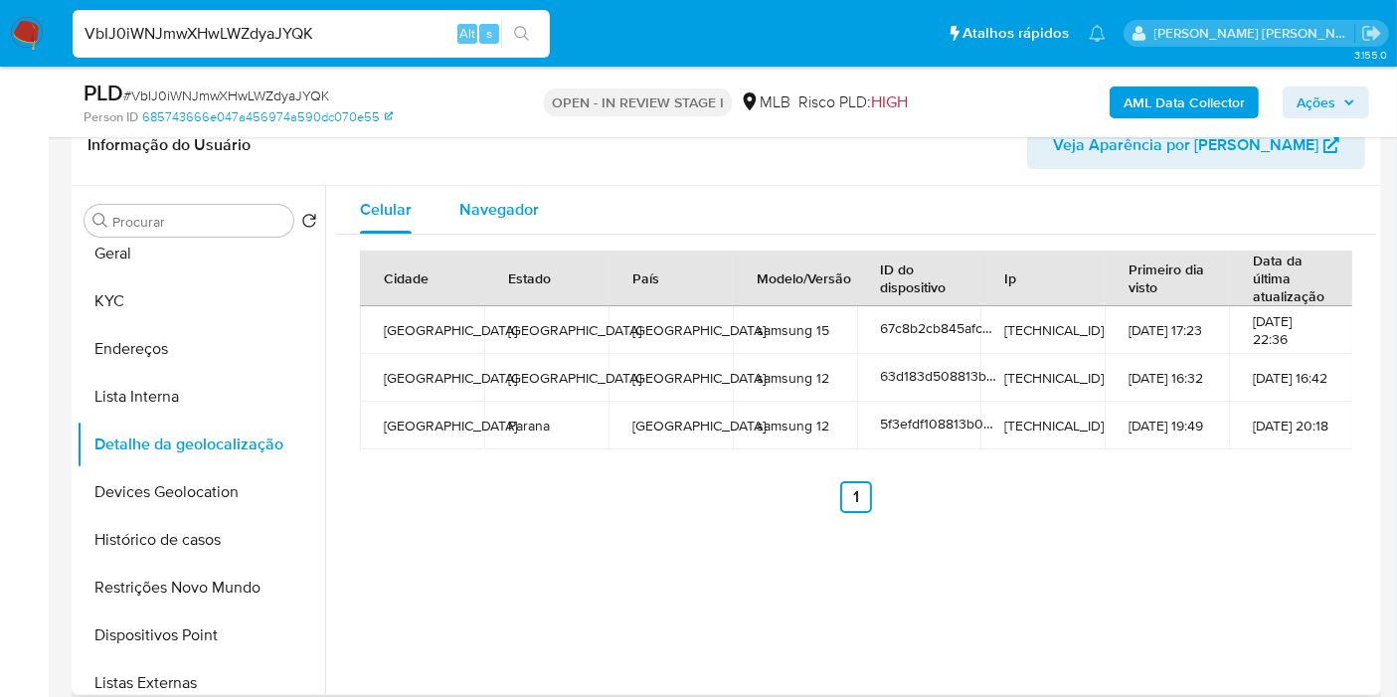
click at [528, 188] on div "Navegador" at bounding box center [500, 210] width 80 height 48
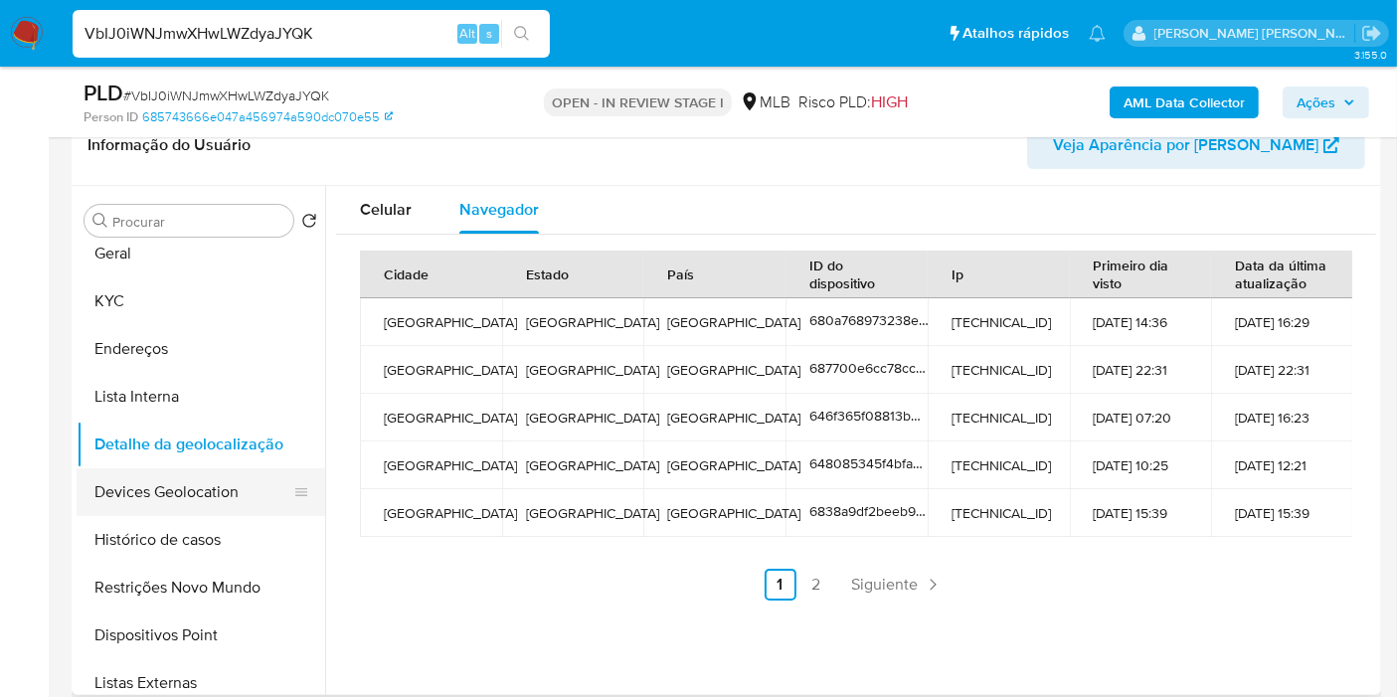
click at [244, 477] on button "Devices Geolocation" at bounding box center [193, 492] width 233 height 48
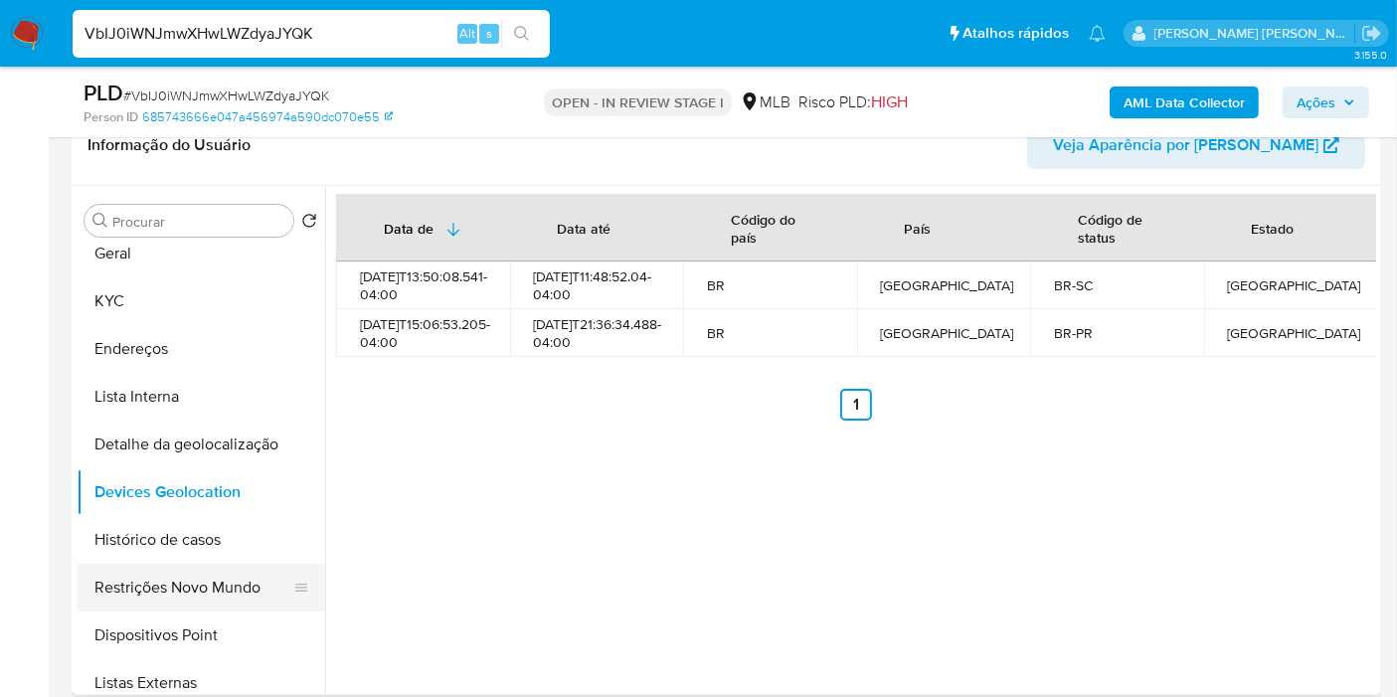
click at [212, 570] on button "Restrições Novo Mundo" at bounding box center [193, 588] width 233 height 48
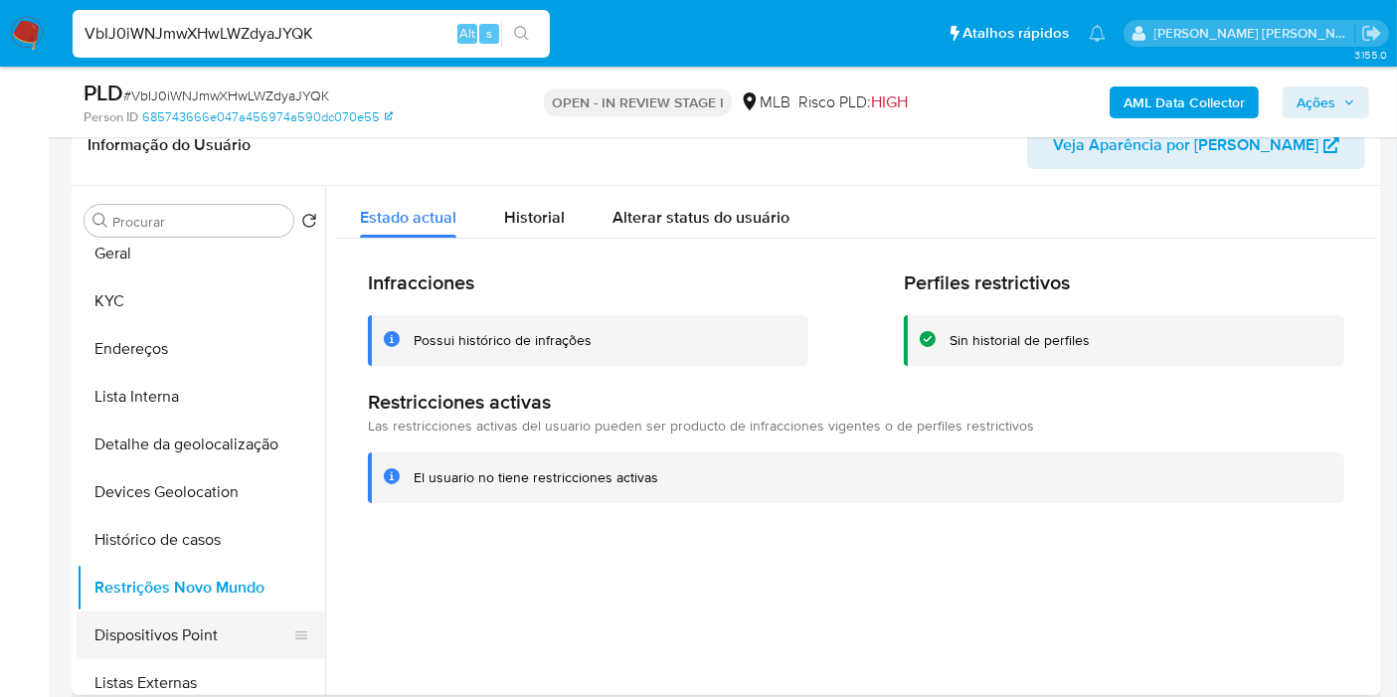
click at [225, 627] on button "Dispositivos Point" at bounding box center [193, 636] width 233 height 48
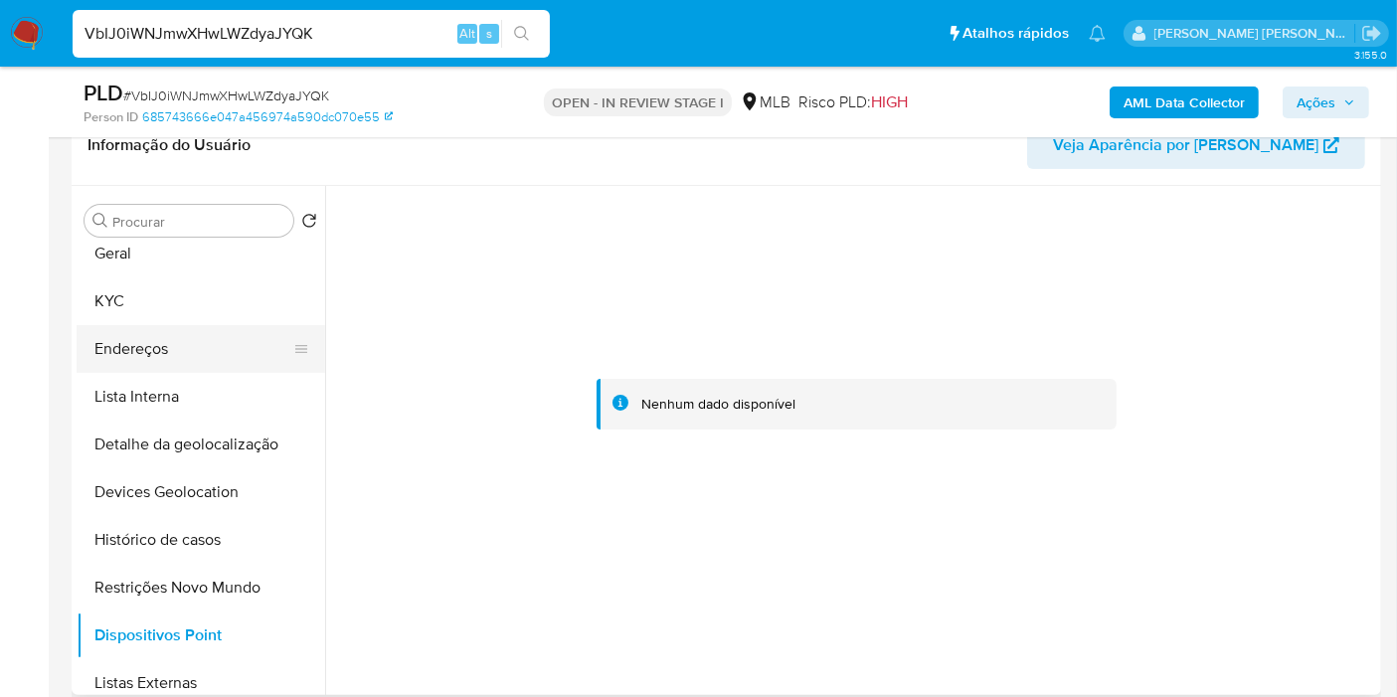
click at [200, 346] on button "Endereços" at bounding box center [193, 349] width 233 height 48
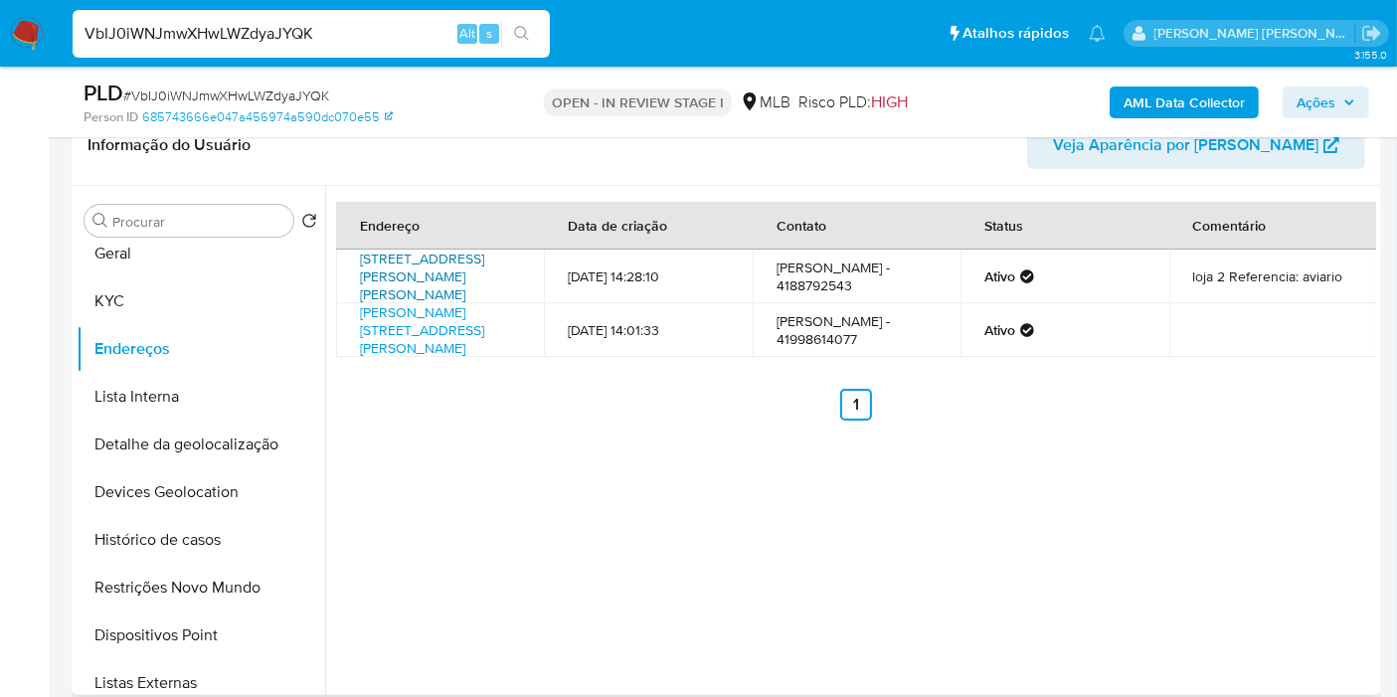
click at [476, 279] on link "Rua Coronel Domingos Soares 1300, Curitiba, Paraná, 82820150, Brasil 1300" at bounding box center [422, 277] width 124 height 56
click at [186, 313] on button "KYC" at bounding box center [193, 302] width 233 height 48
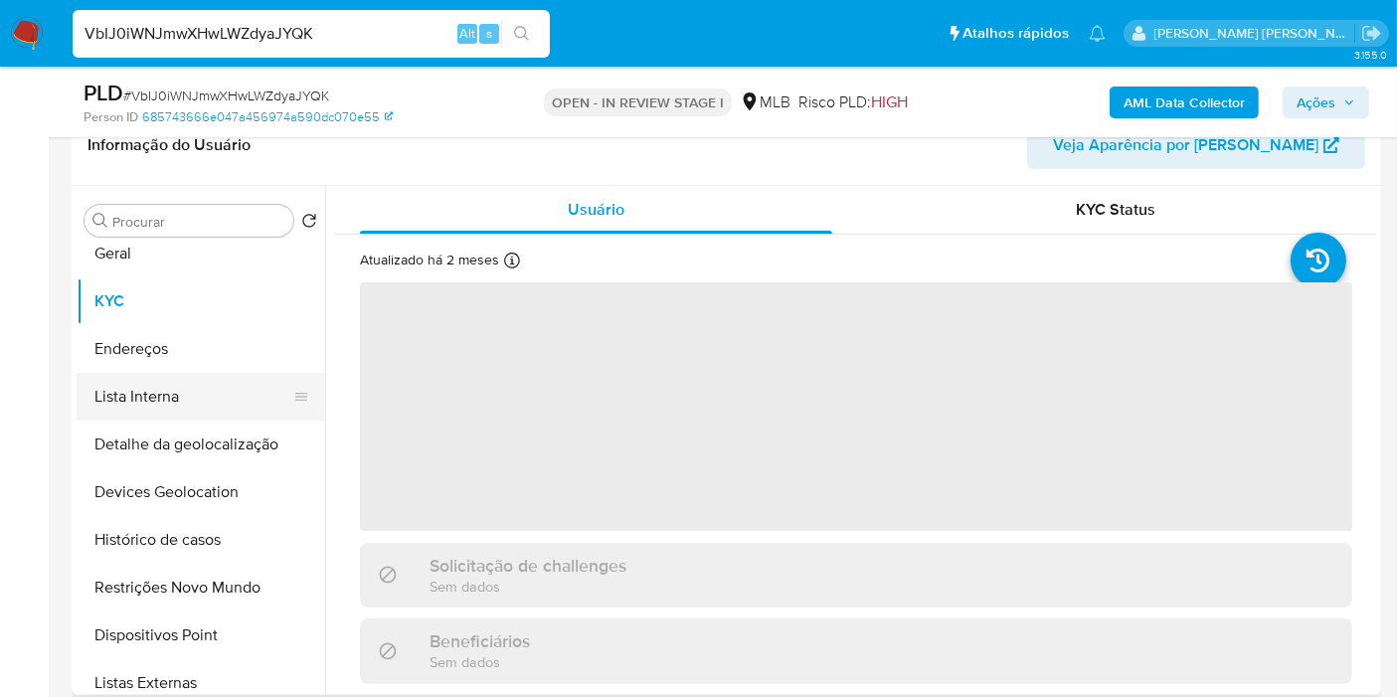
scroll to position [0, 0]
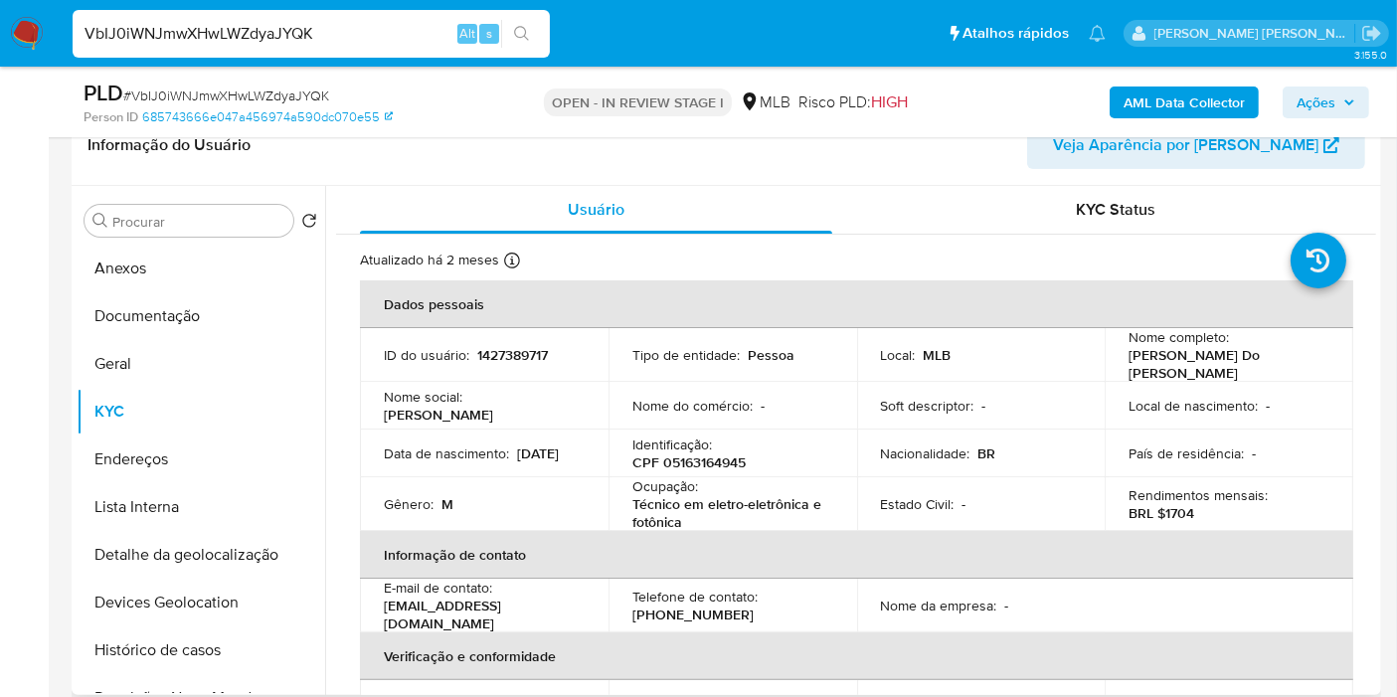
click at [716, 465] on p "CPF 05163164945" at bounding box center [689, 463] width 113 height 18
copy p "05163164945"
click at [201, 307] on button "Documentação" at bounding box center [193, 316] width 233 height 48
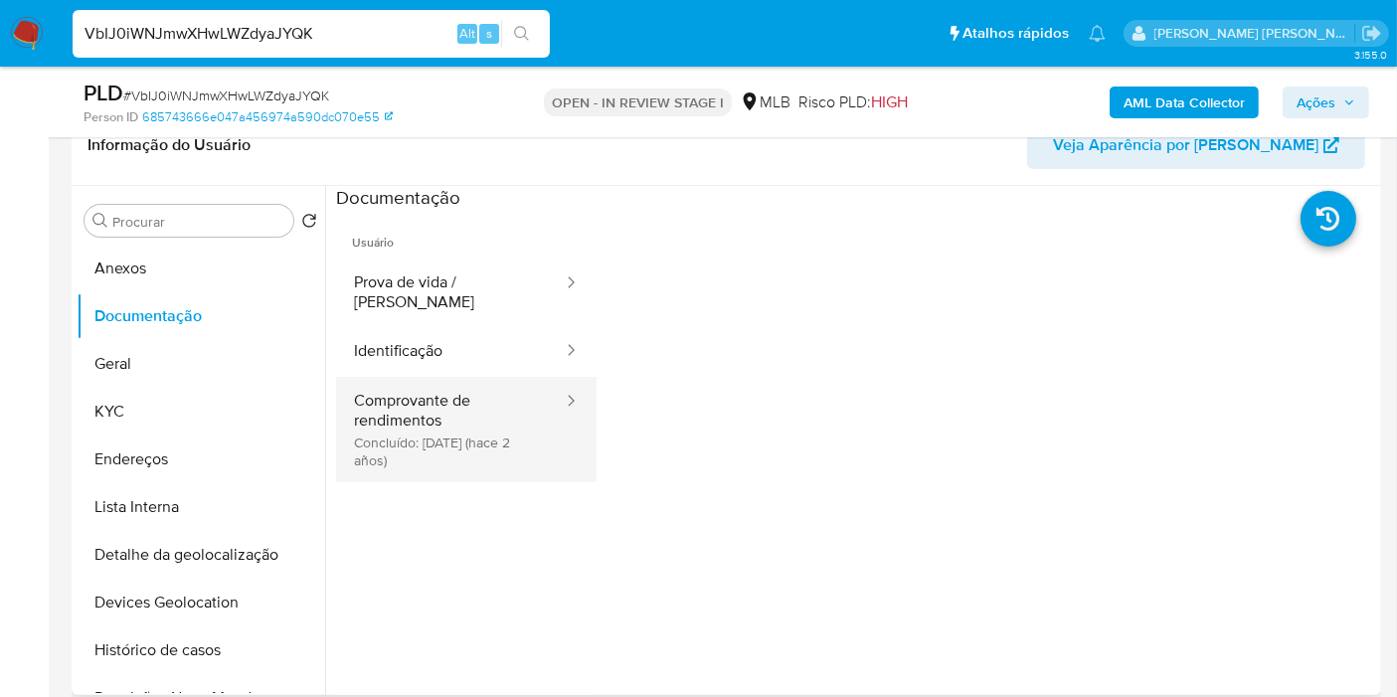
click at [466, 414] on button "Comprovante de rendimentos Concluído: 05/12/2023 (hace 2 años)" at bounding box center [450, 429] width 229 height 105
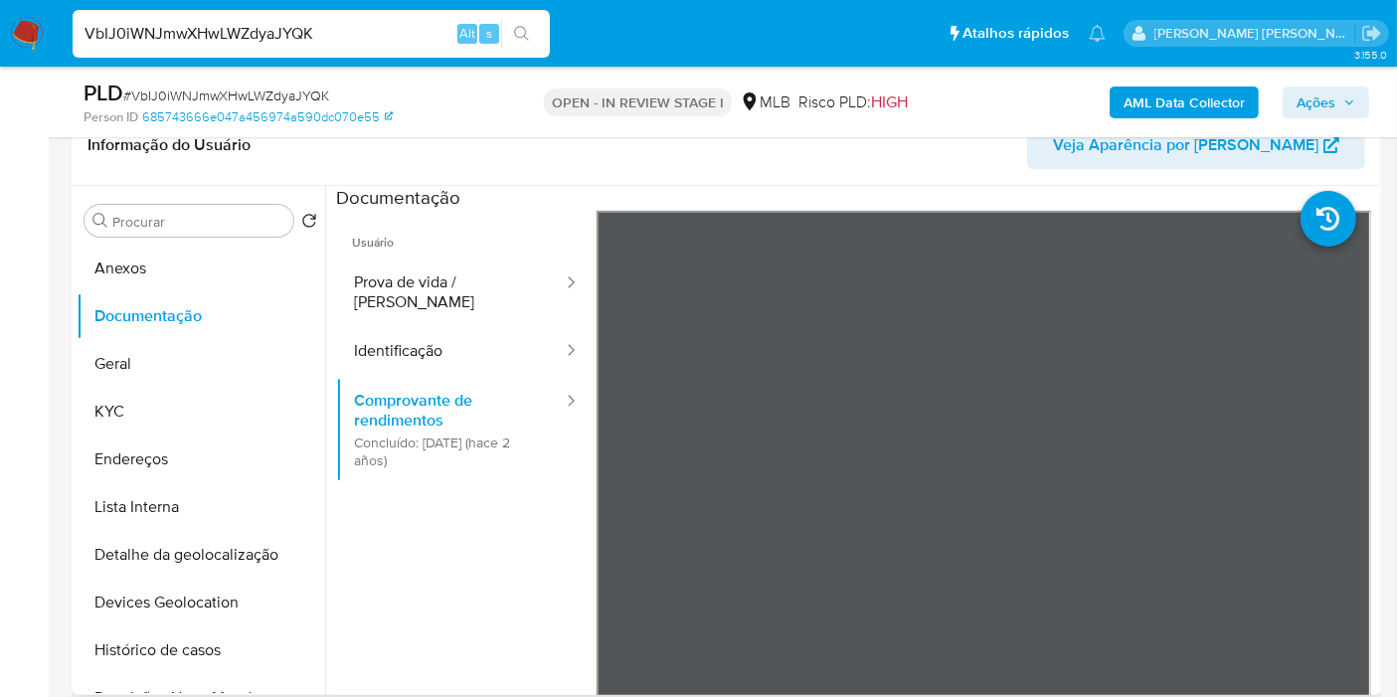
click at [508, 554] on ul "Usuário Prova de vida / Selfie Identificação Comprovante de rendimentos Concluí…" at bounding box center [466, 497] width 261 height 573
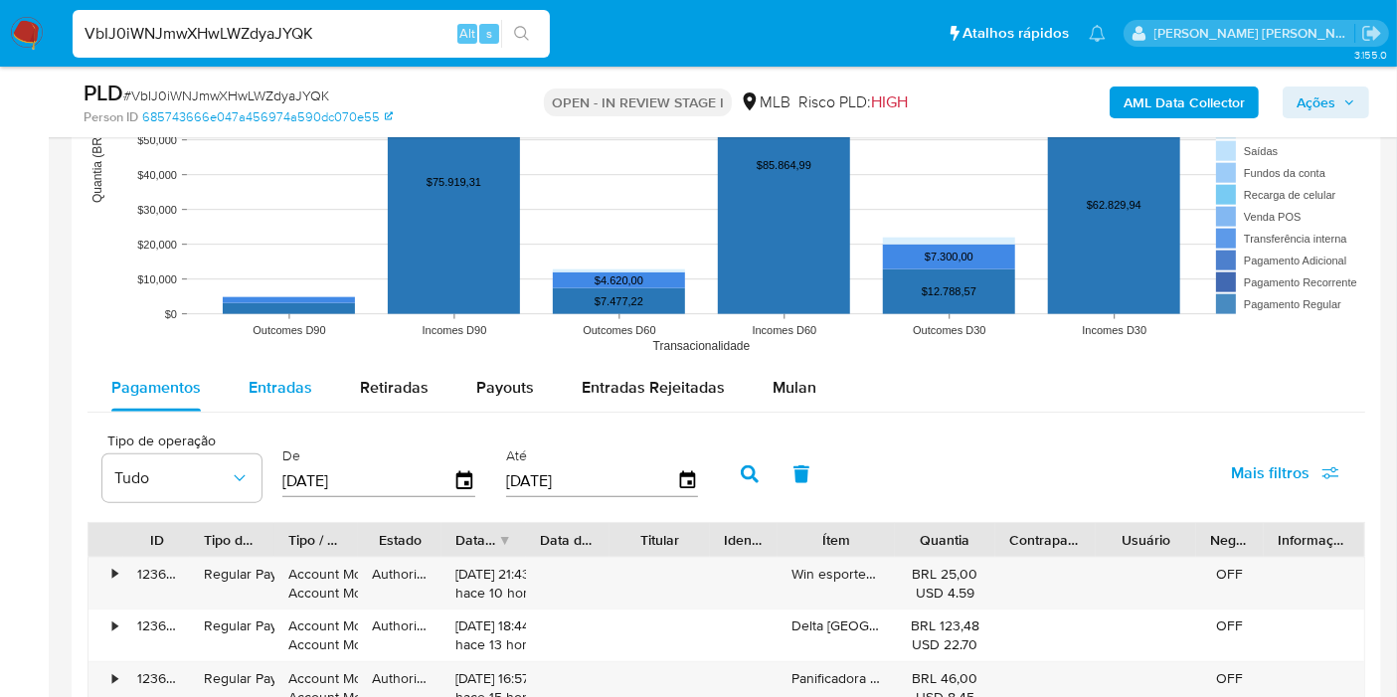
click at [272, 387] on span "Entradas" at bounding box center [281, 387] width 64 height 23
select select "10"
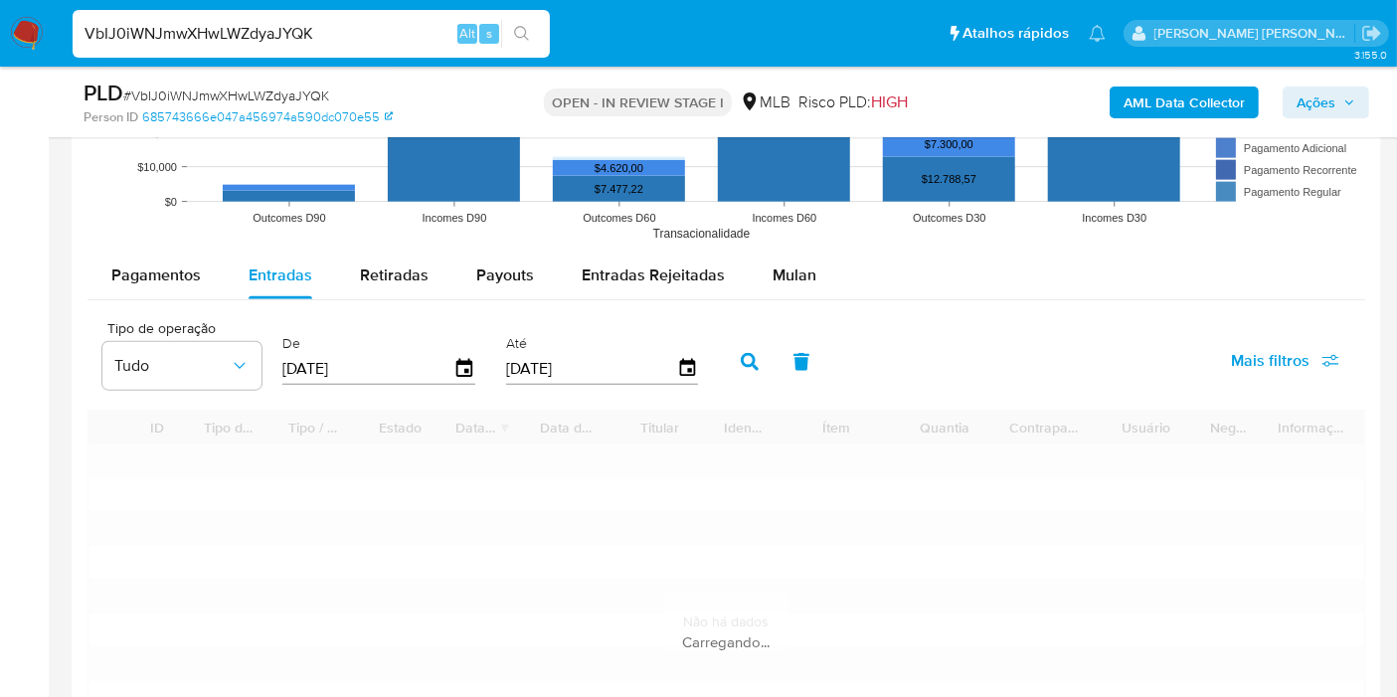
scroll to position [2209, 0]
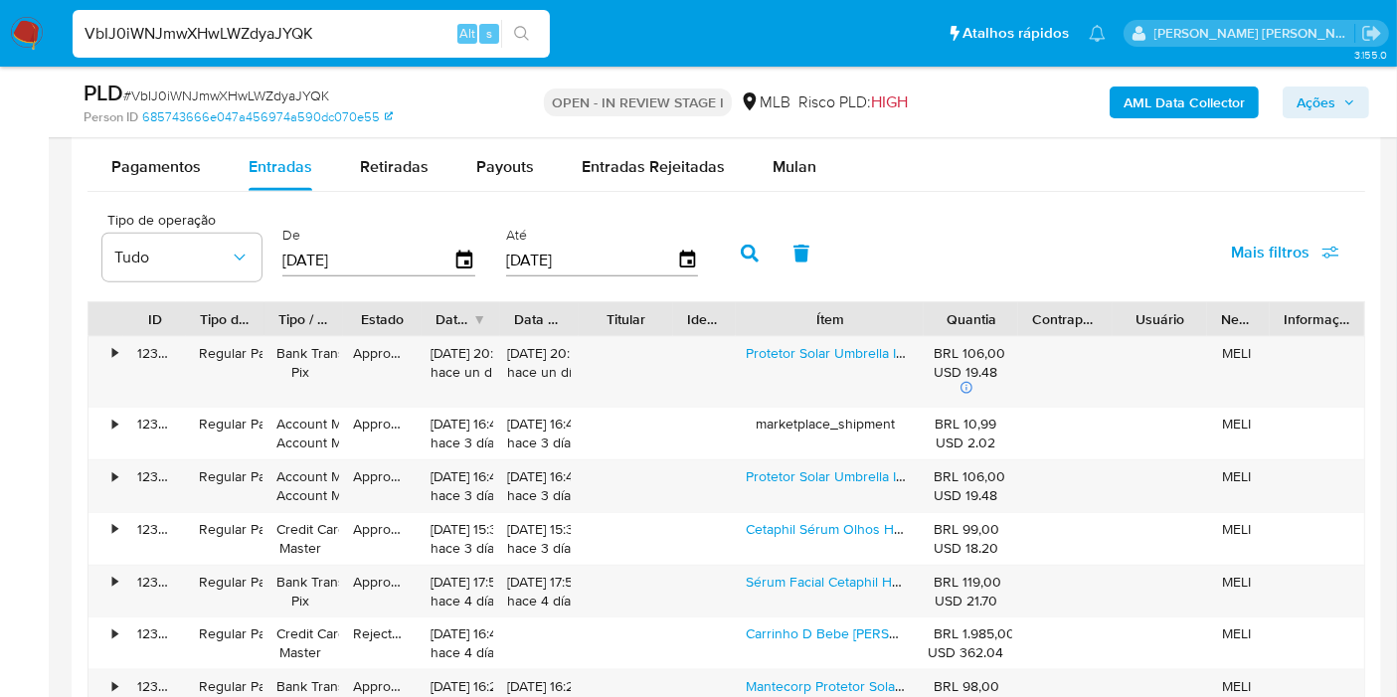
drag, startPoint x: 941, startPoint y: 308, endPoint x: 1027, endPoint y: 299, distance: 87.0
click at [1027, 302] on div "ID Tipo de operação Tipo / Método Estado Data de criação Data de aprovação Titu…" at bounding box center [727, 319] width 1276 height 34
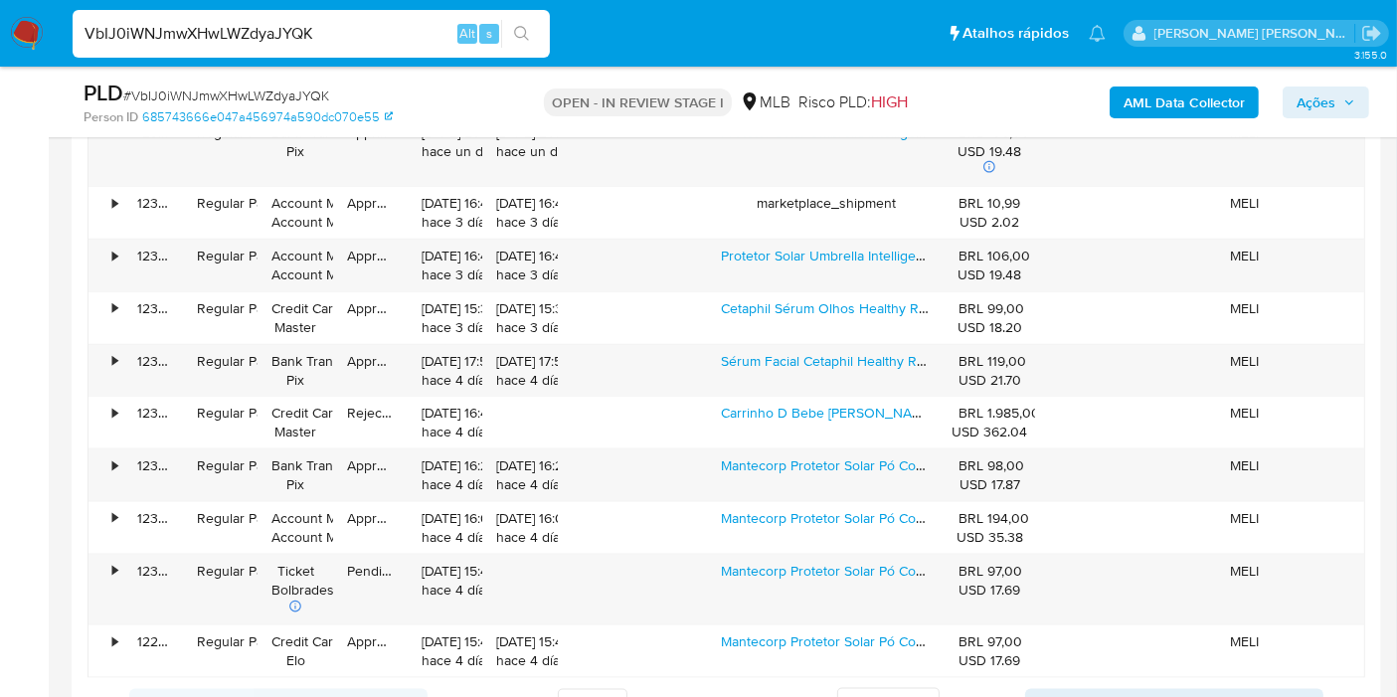
scroll to position [2540, 0]
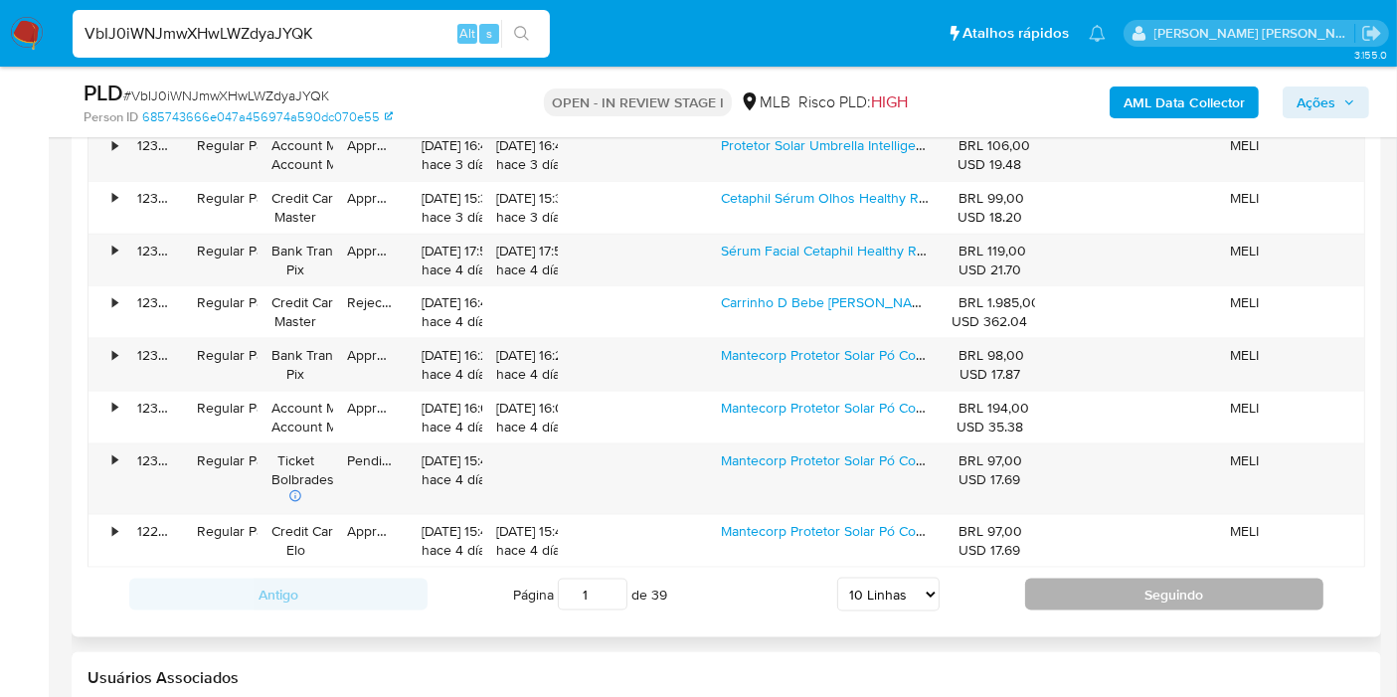
click at [1110, 587] on button "Seguindo" at bounding box center [1174, 595] width 298 height 32
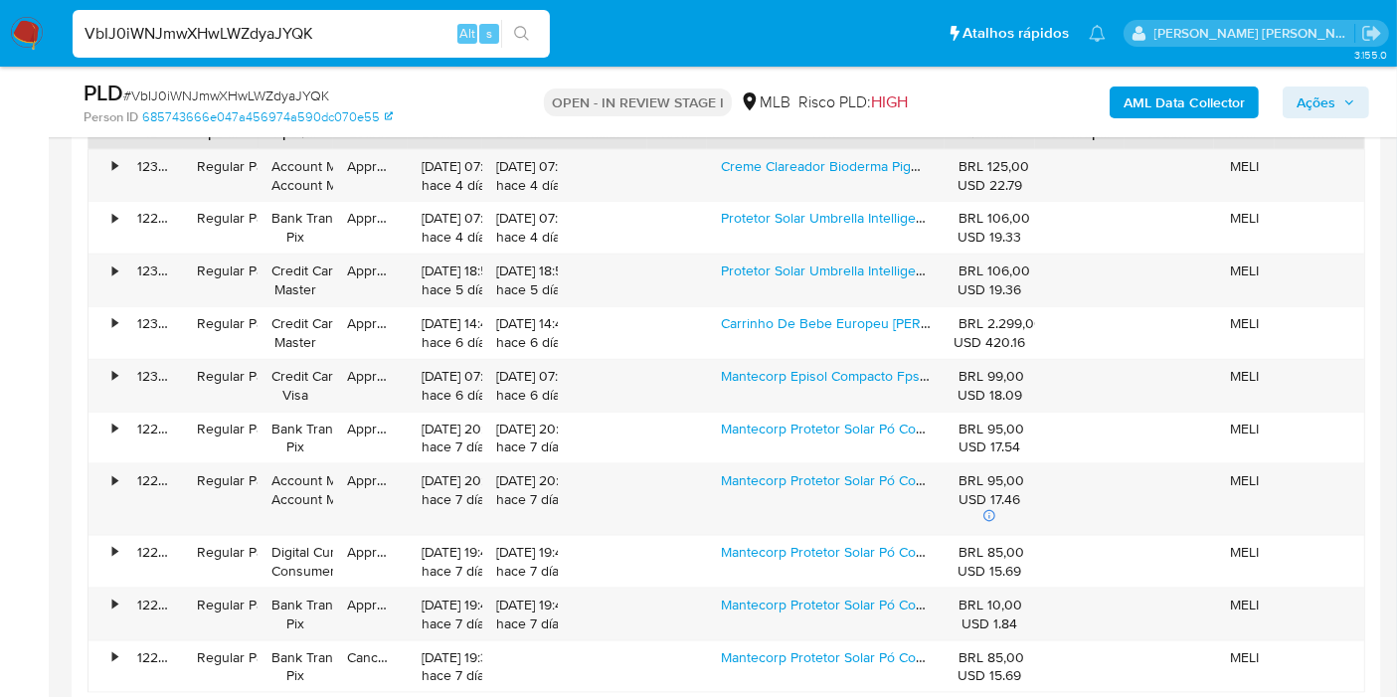
scroll to position [2430, 0]
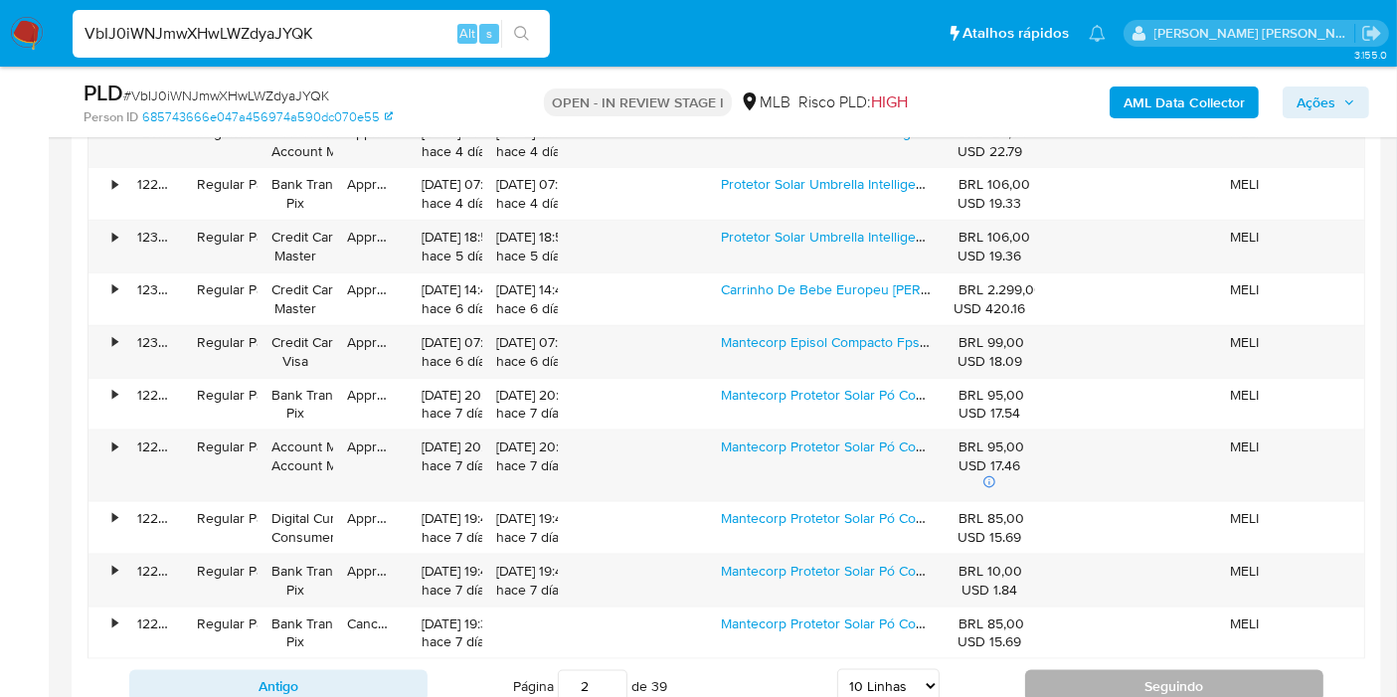
click at [1090, 670] on button "Seguindo" at bounding box center [1174, 686] width 298 height 32
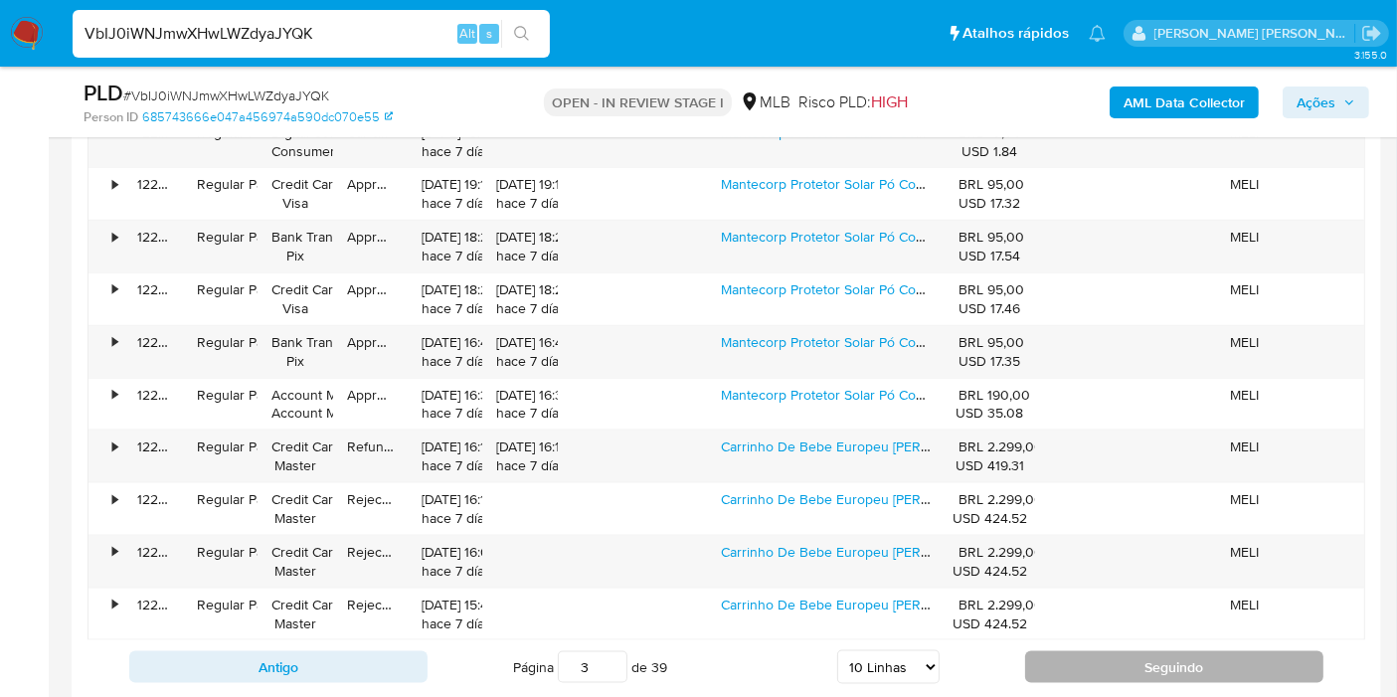
click at [1090, 664] on button "Seguindo" at bounding box center [1174, 667] width 298 height 32
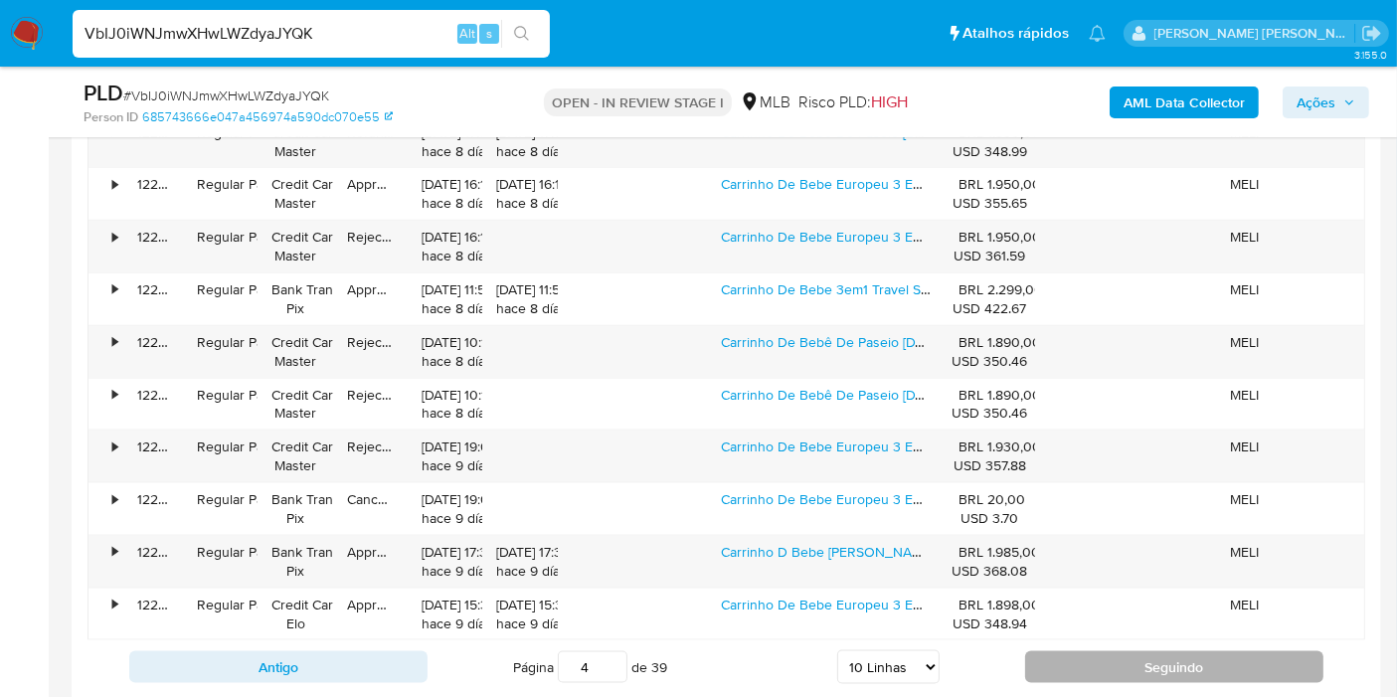
click at [1090, 664] on button "Seguindo" at bounding box center [1174, 667] width 298 height 32
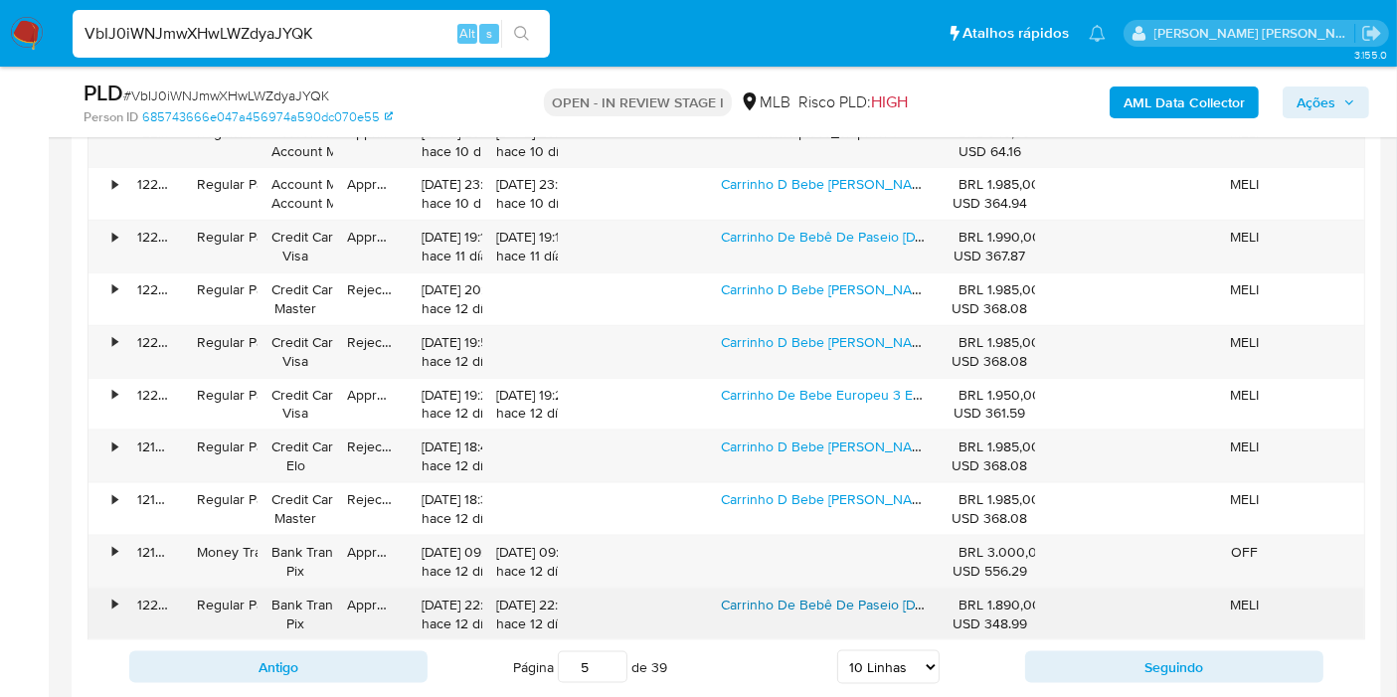
click at [860, 600] on link "Carrinho De Bebê De Paseio Noel Naty Europeu" at bounding box center [912, 605] width 383 height 20
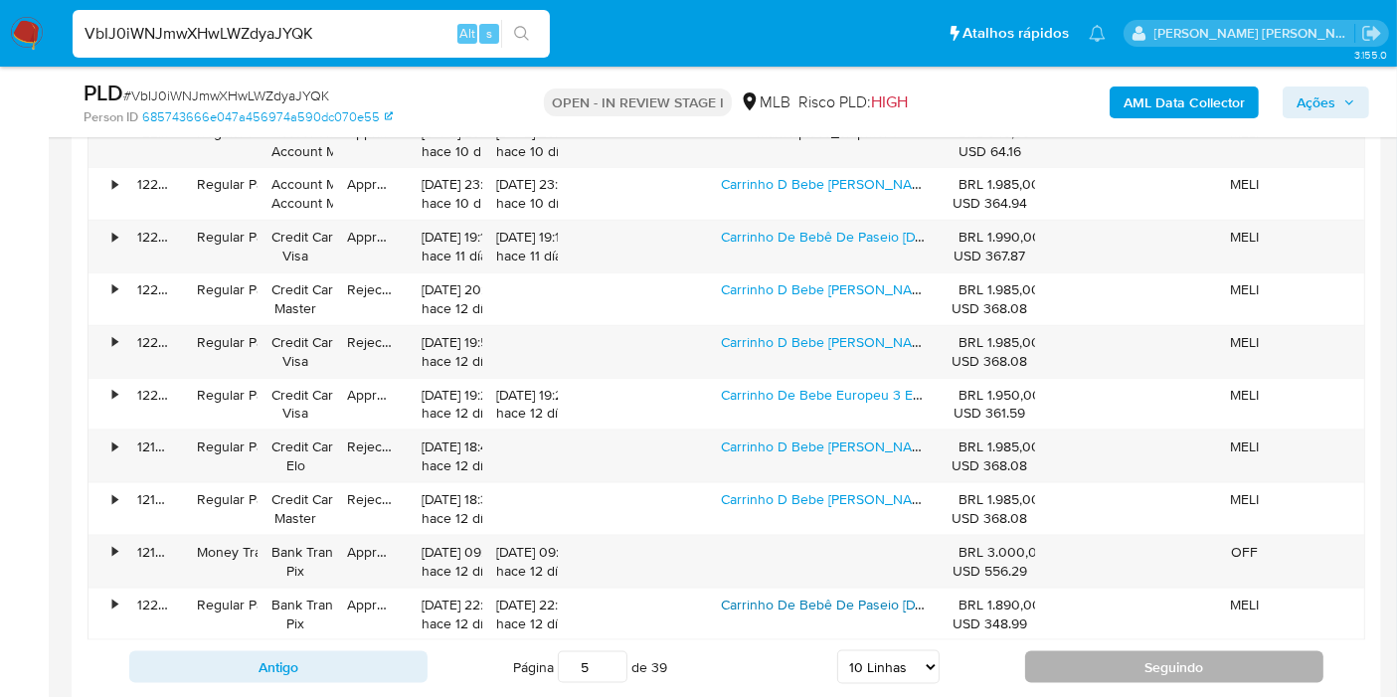
click at [1089, 662] on button "Seguindo" at bounding box center [1174, 667] width 298 height 32
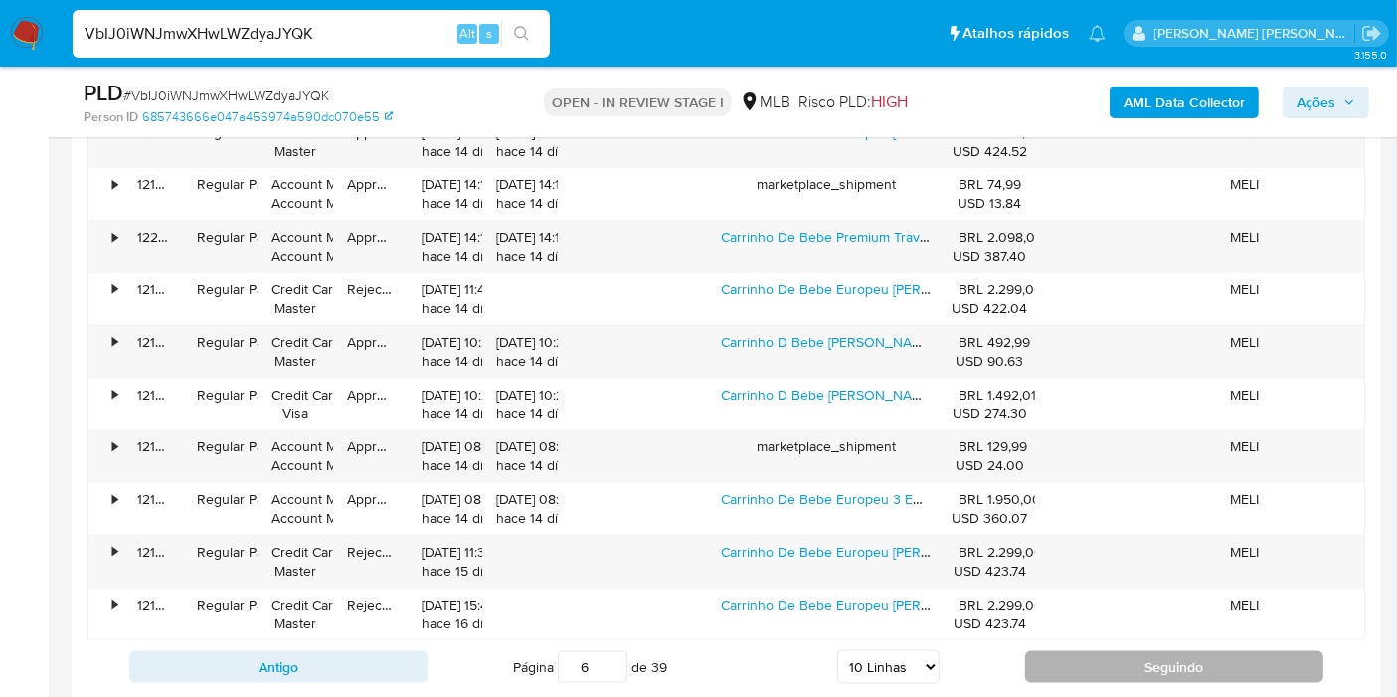
click at [1089, 662] on button "Seguindo" at bounding box center [1174, 667] width 298 height 32
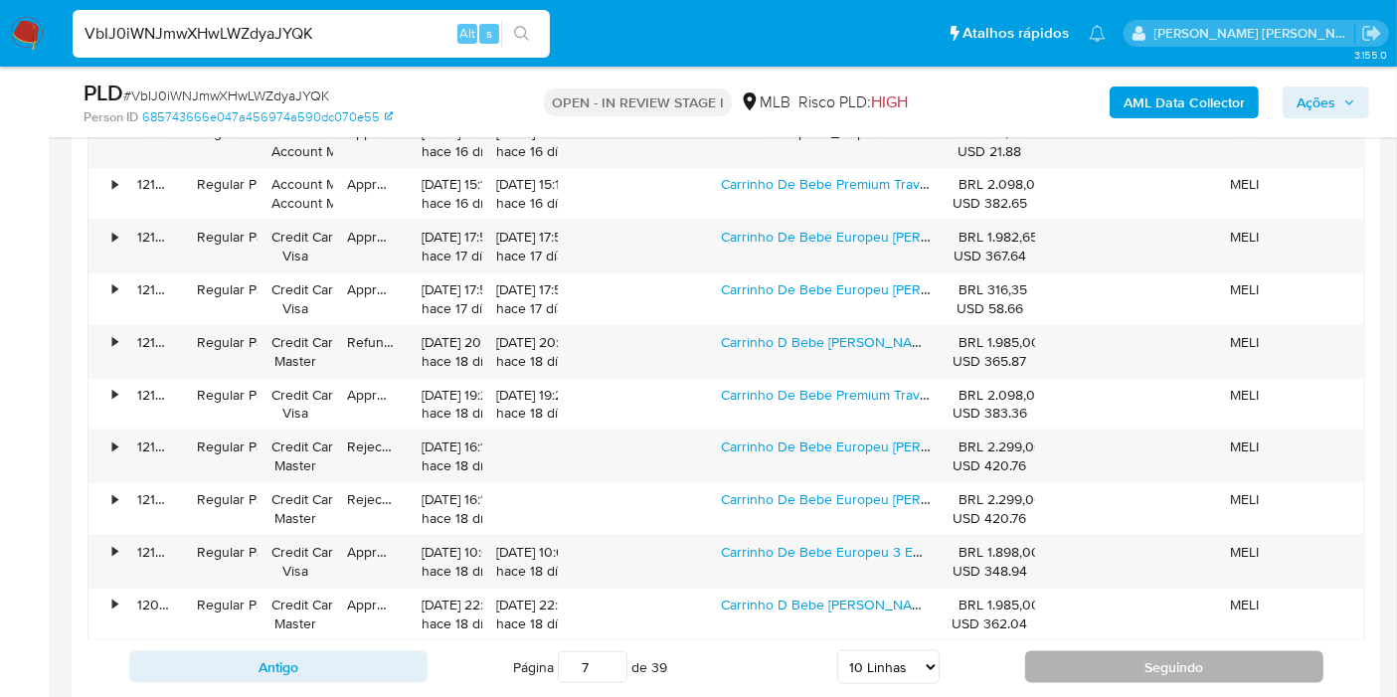
click at [1089, 662] on button "Seguindo" at bounding box center [1174, 667] width 298 height 32
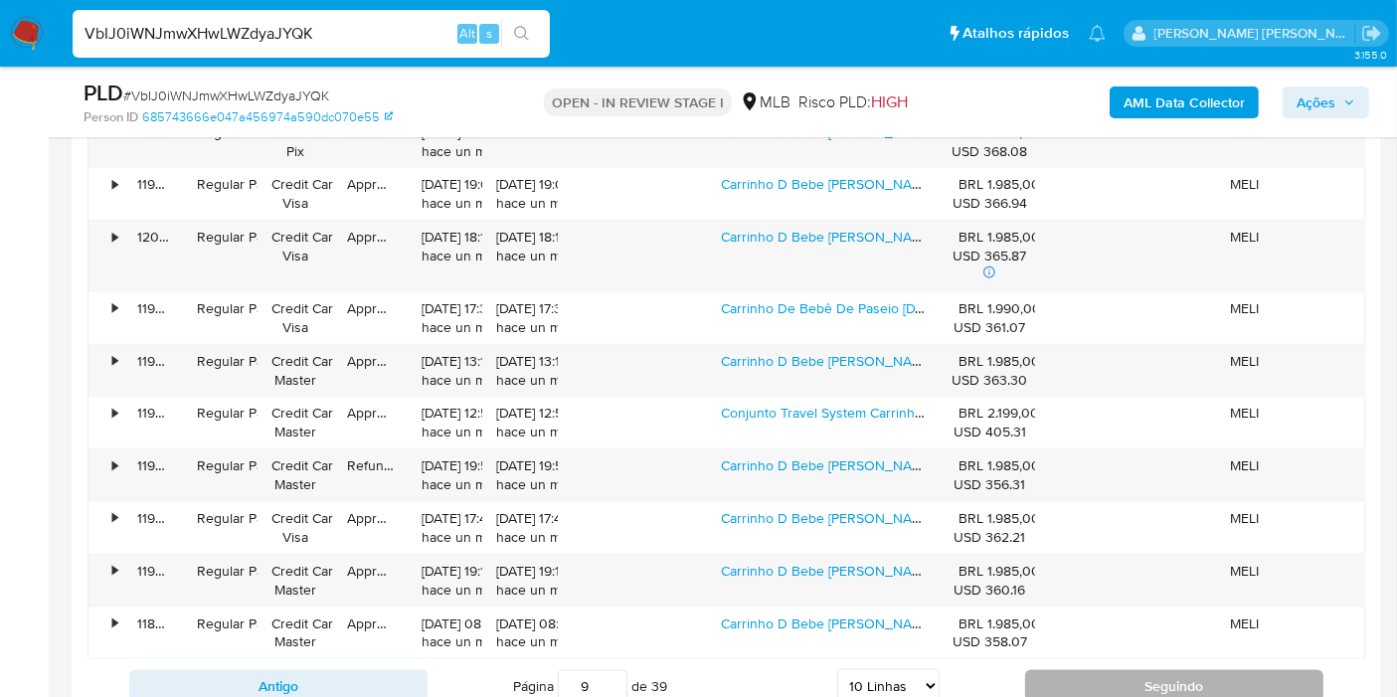
click at [1097, 690] on button "Seguindo" at bounding box center [1174, 686] width 298 height 32
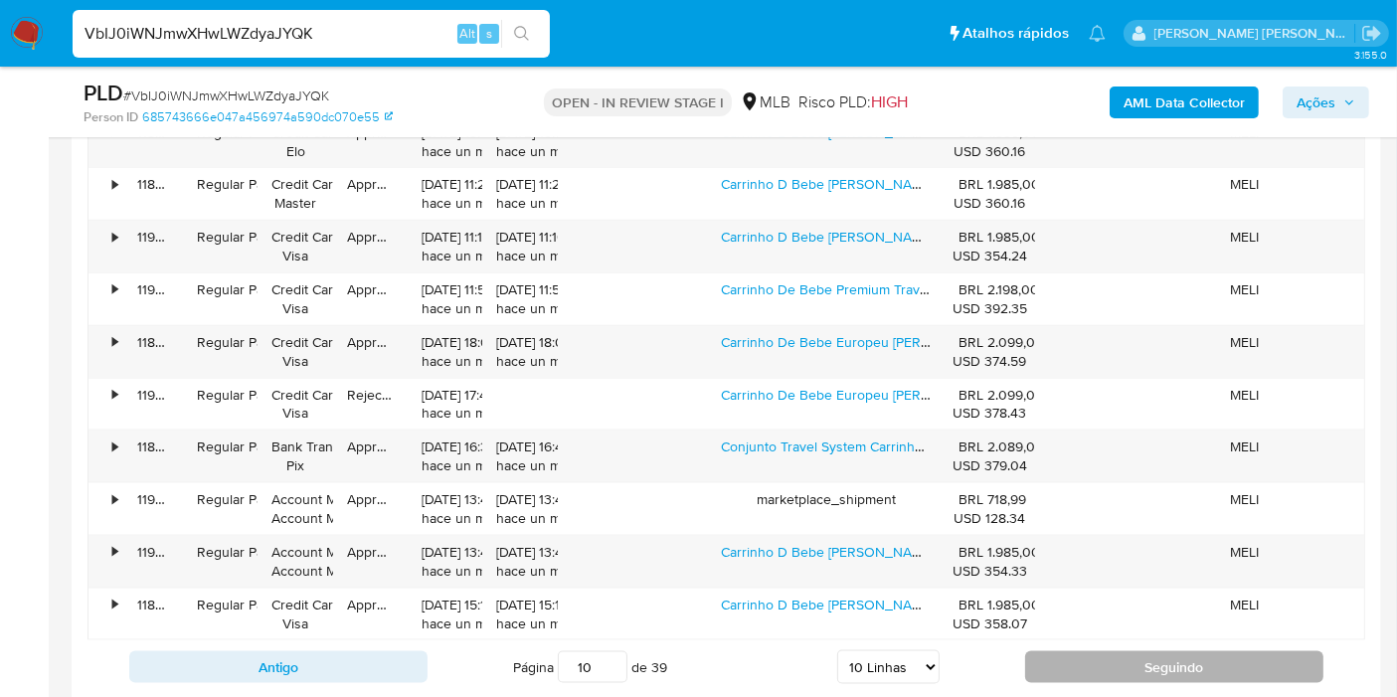
click at [1082, 662] on button "Seguindo" at bounding box center [1174, 667] width 298 height 32
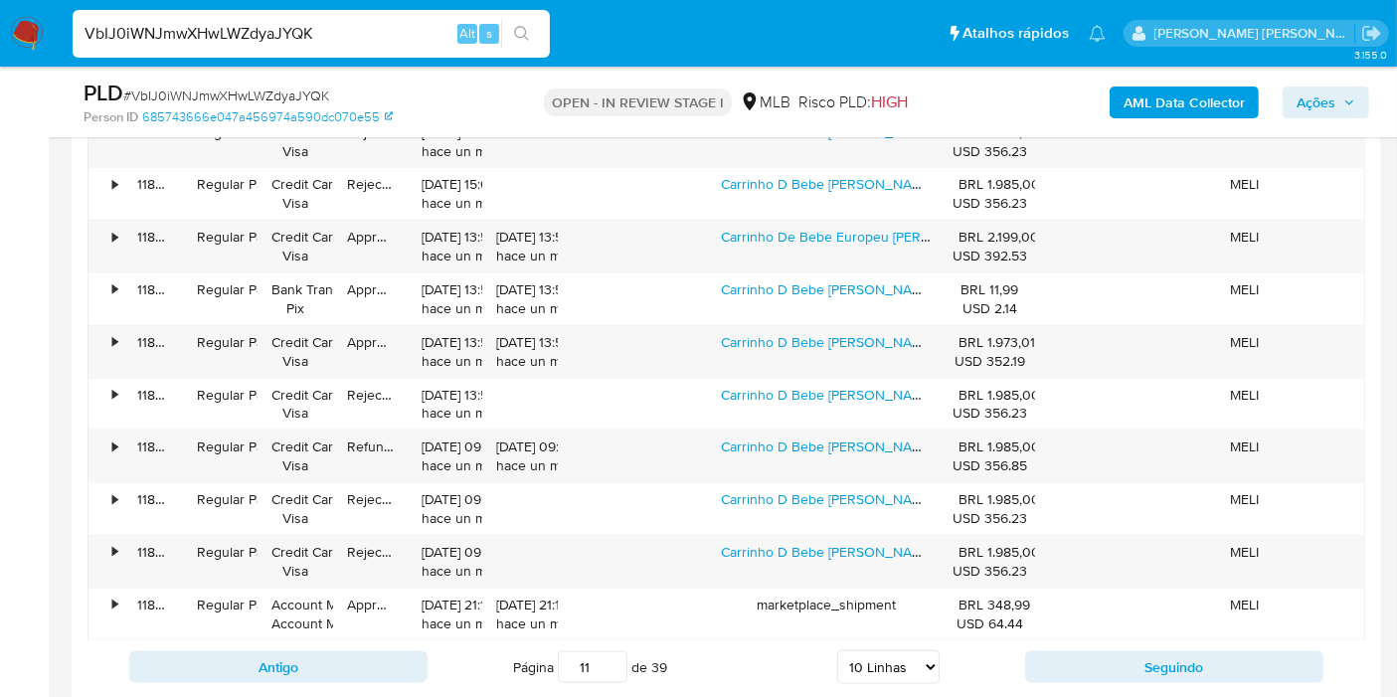
click at [577, 652] on input "11" at bounding box center [593, 667] width 70 height 32
type input "1"
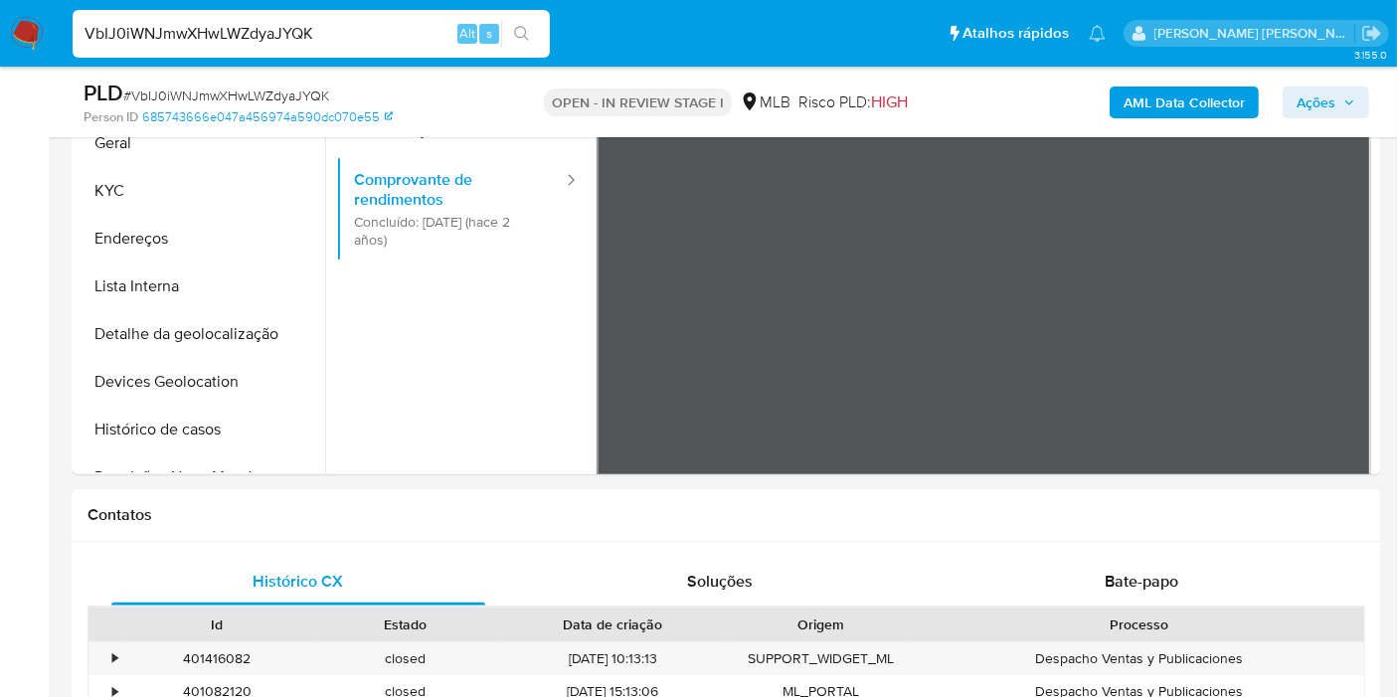
scroll to position [330, 0]
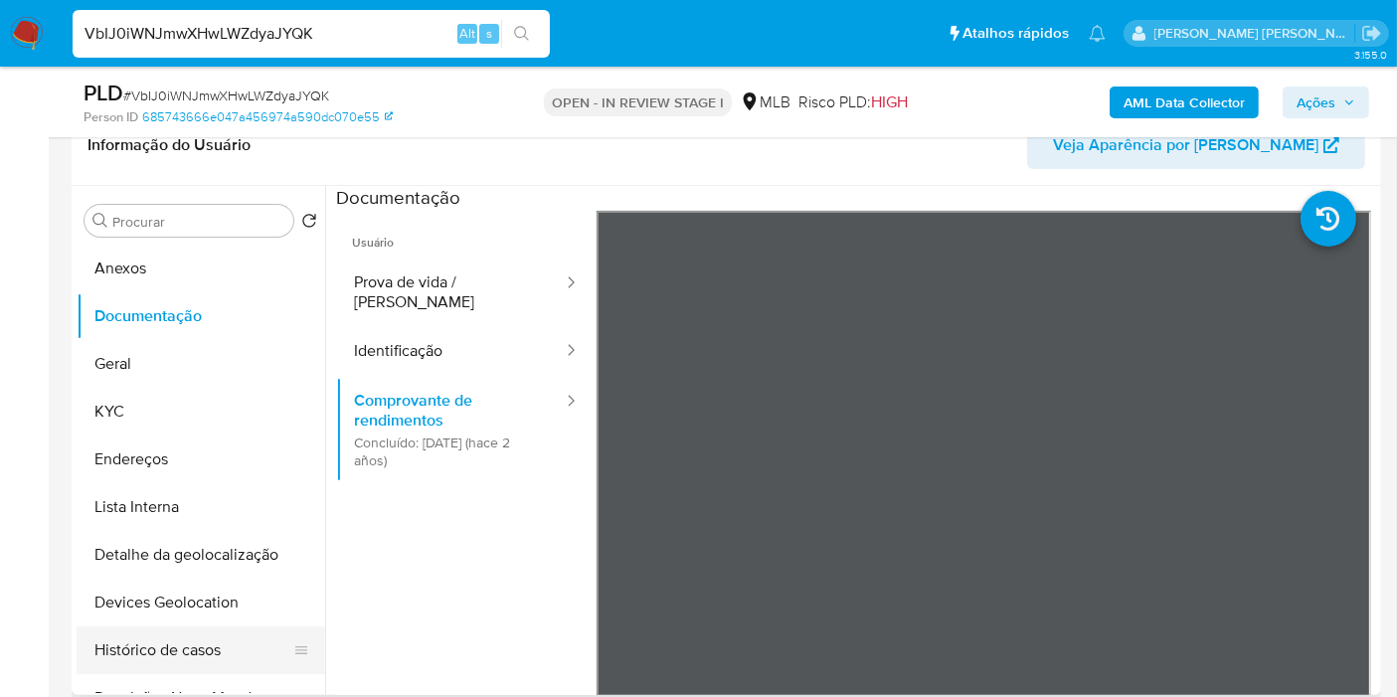
click at [188, 656] on button "Histórico de casos" at bounding box center [193, 651] width 233 height 48
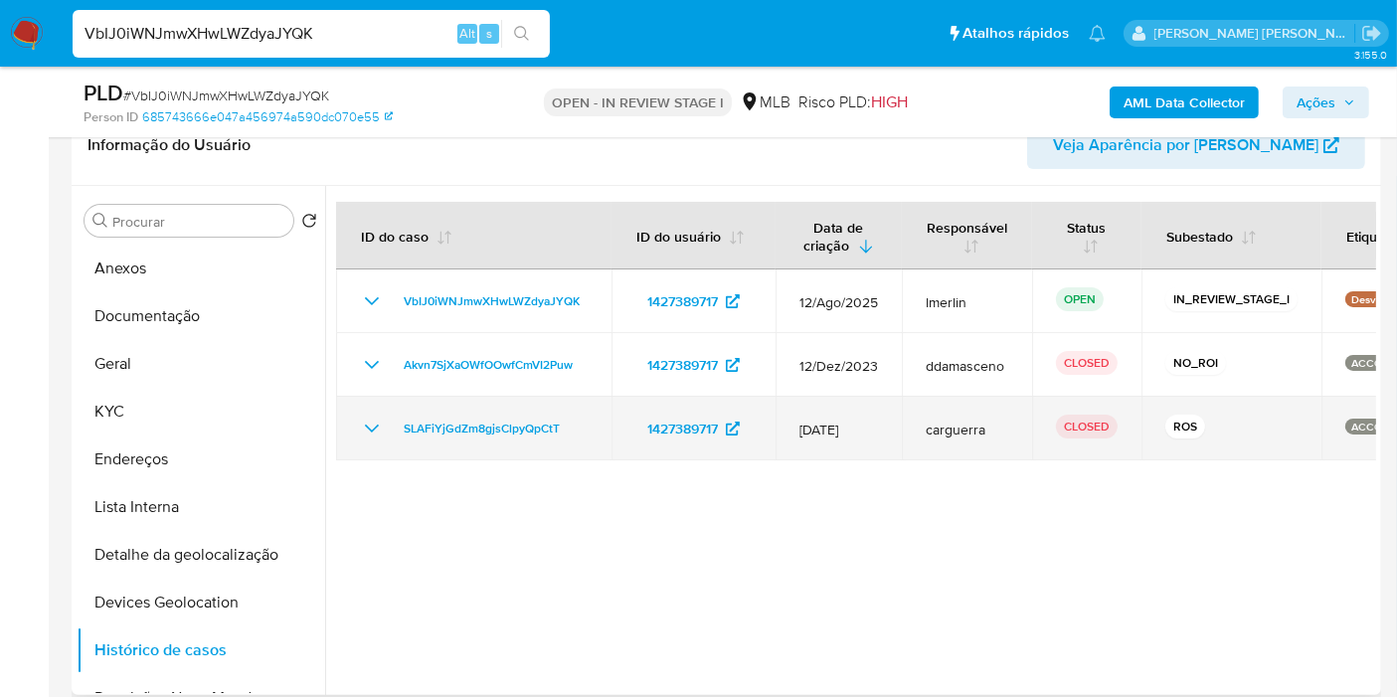
click at [372, 425] on icon "Mostrar/Ocultar" at bounding box center [372, 429] width 24 height 24
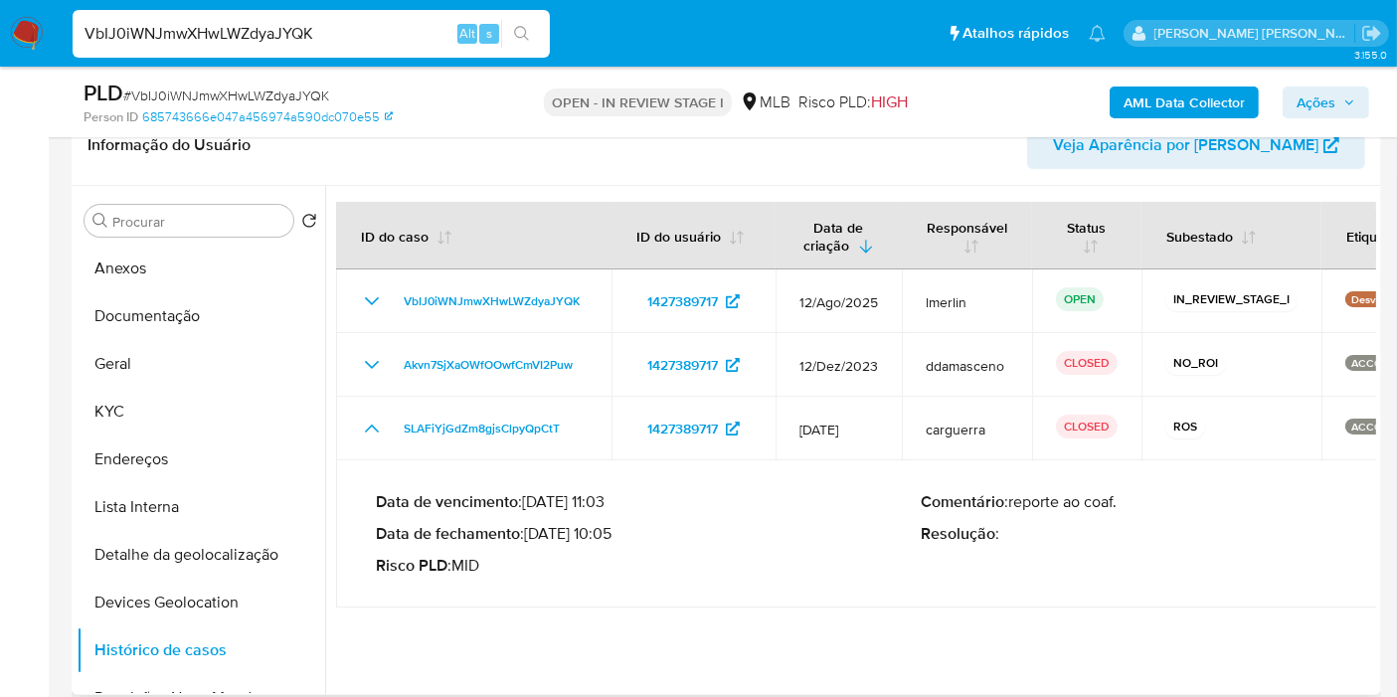
drag, startPoint x: 609, startPoint y: 532, endPoint x: 535, endPoint y: 530, distance: 73.6
click at [535, 530] on p "Data de fechamento : 27/12/2023 10:05" at bounding box center [648, 534] width 545 height 20
drag, startPoint x: 222, startPoint y: 251, endPoint x: 236, endPoint y: 247, distance: 14.5
click at [222, 250] on button "Anexos" at bounding box center [193, 269] width 233 height 48
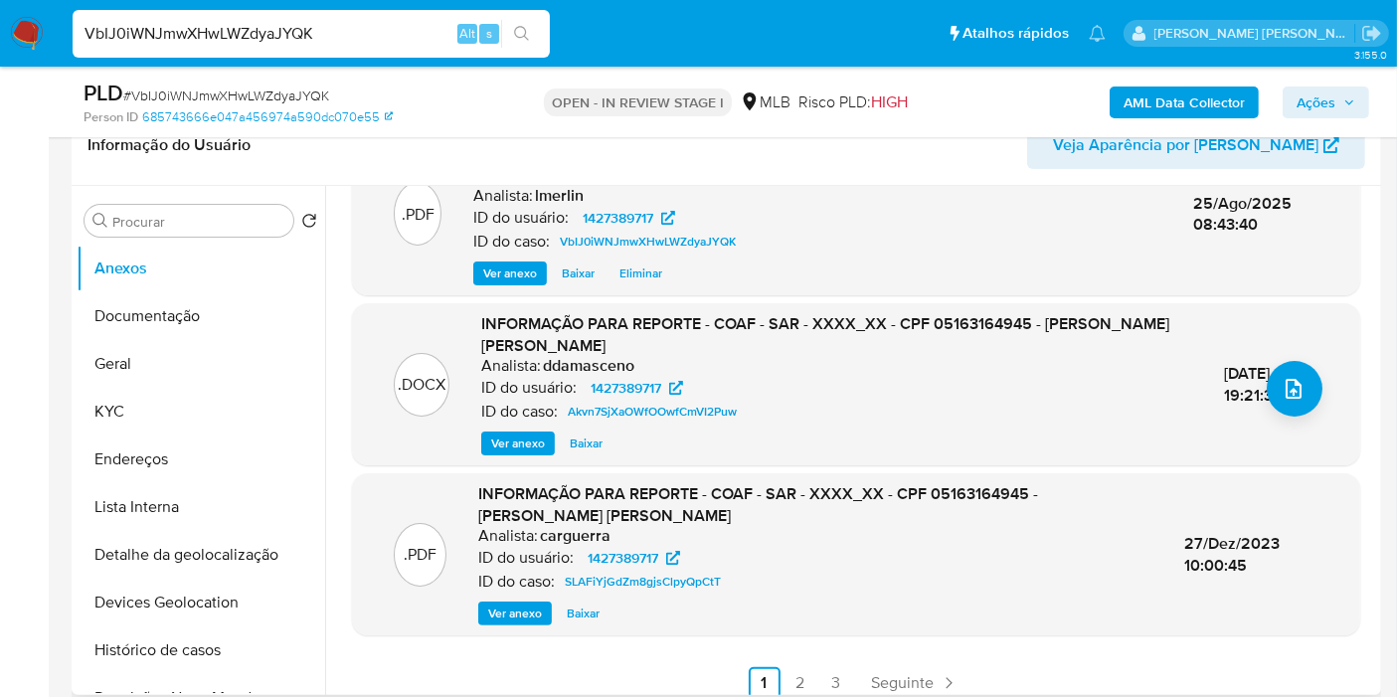
scroll to position [253, 0]
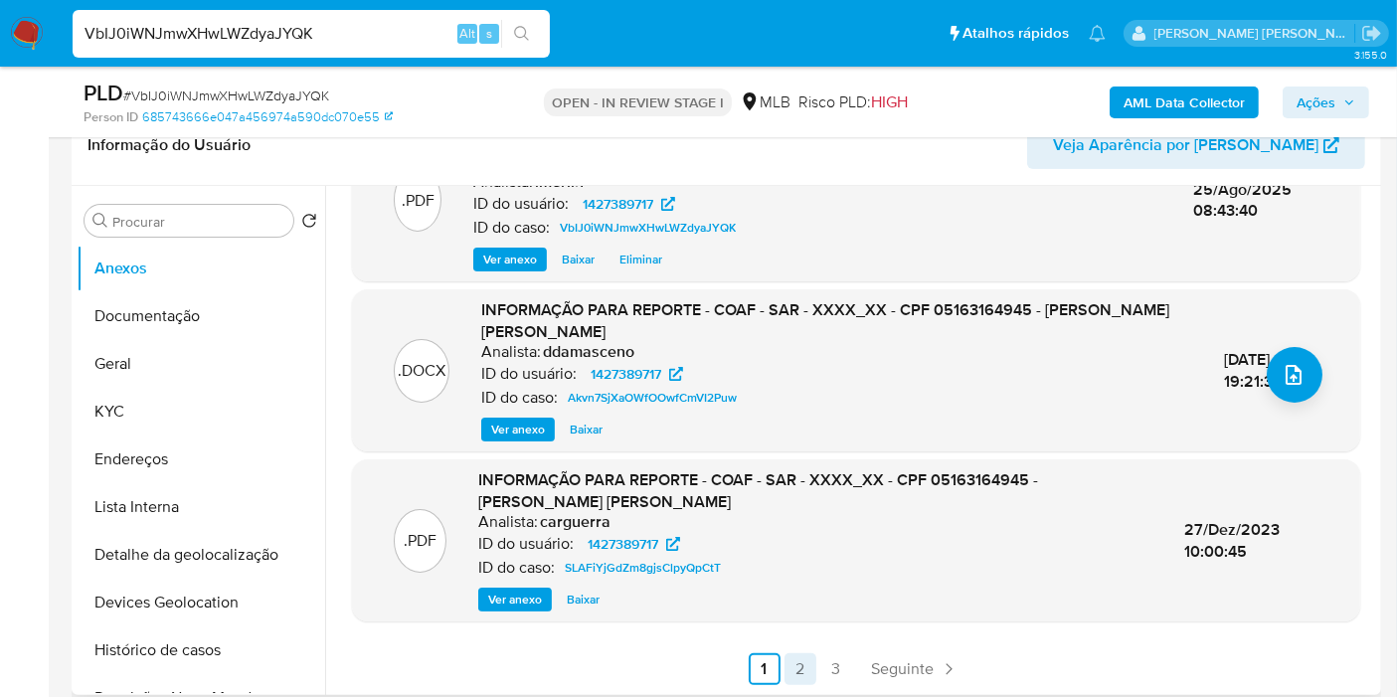
click at [798, 657] on link "2" at bounding box center [801, 669] width 32 height 32
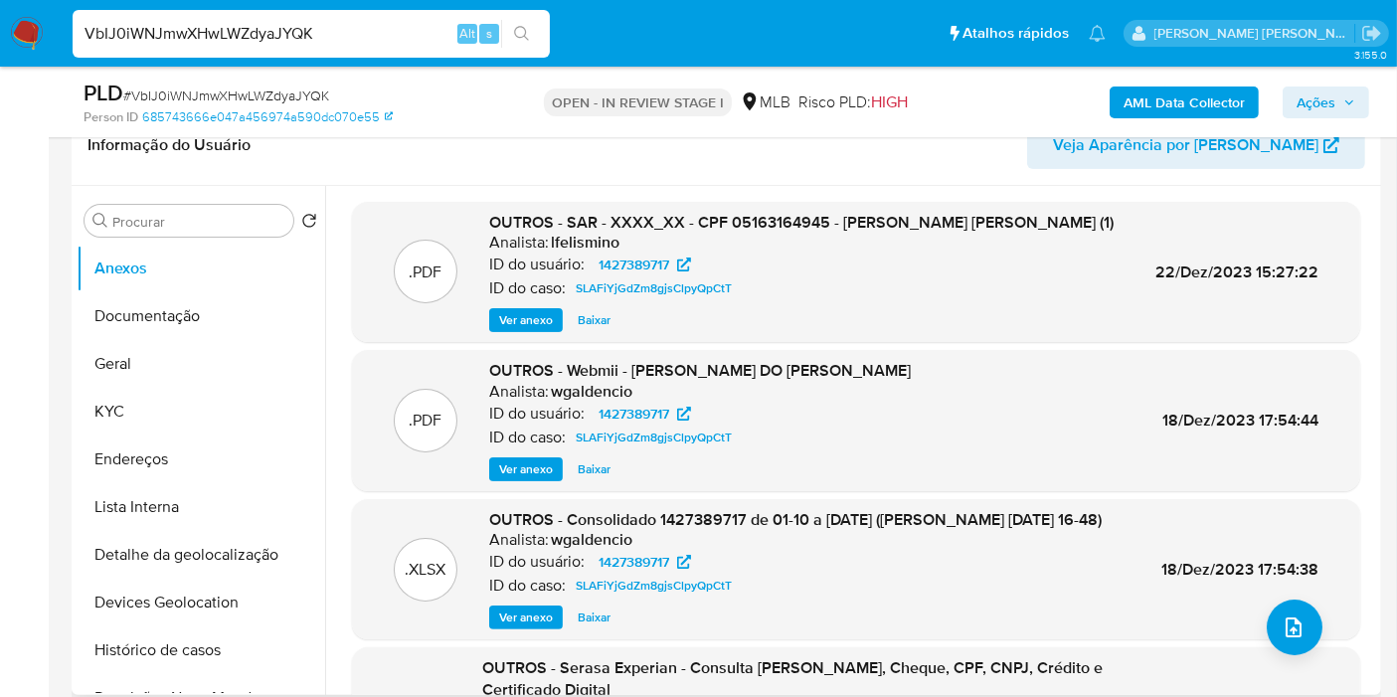
scroll to position [188, 0]
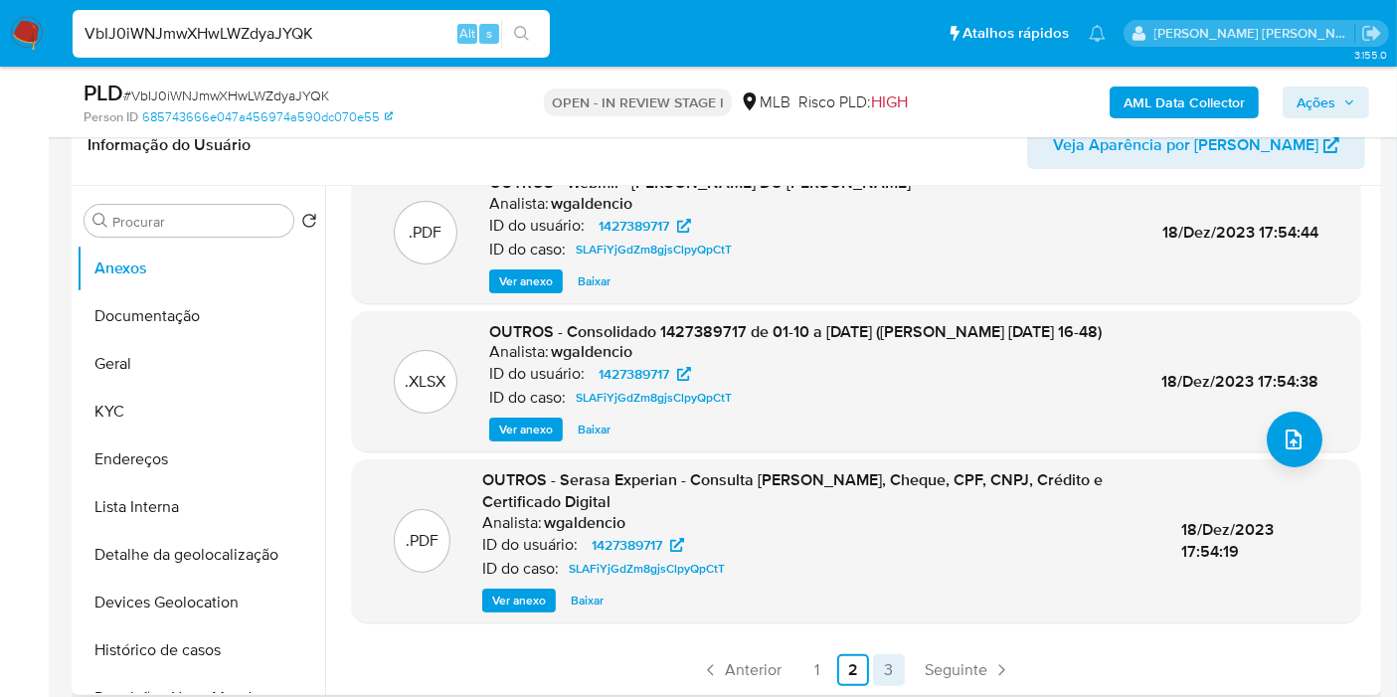
click at [882, 669] on link "3" at bounding box center [889, 670] width 32 height 32
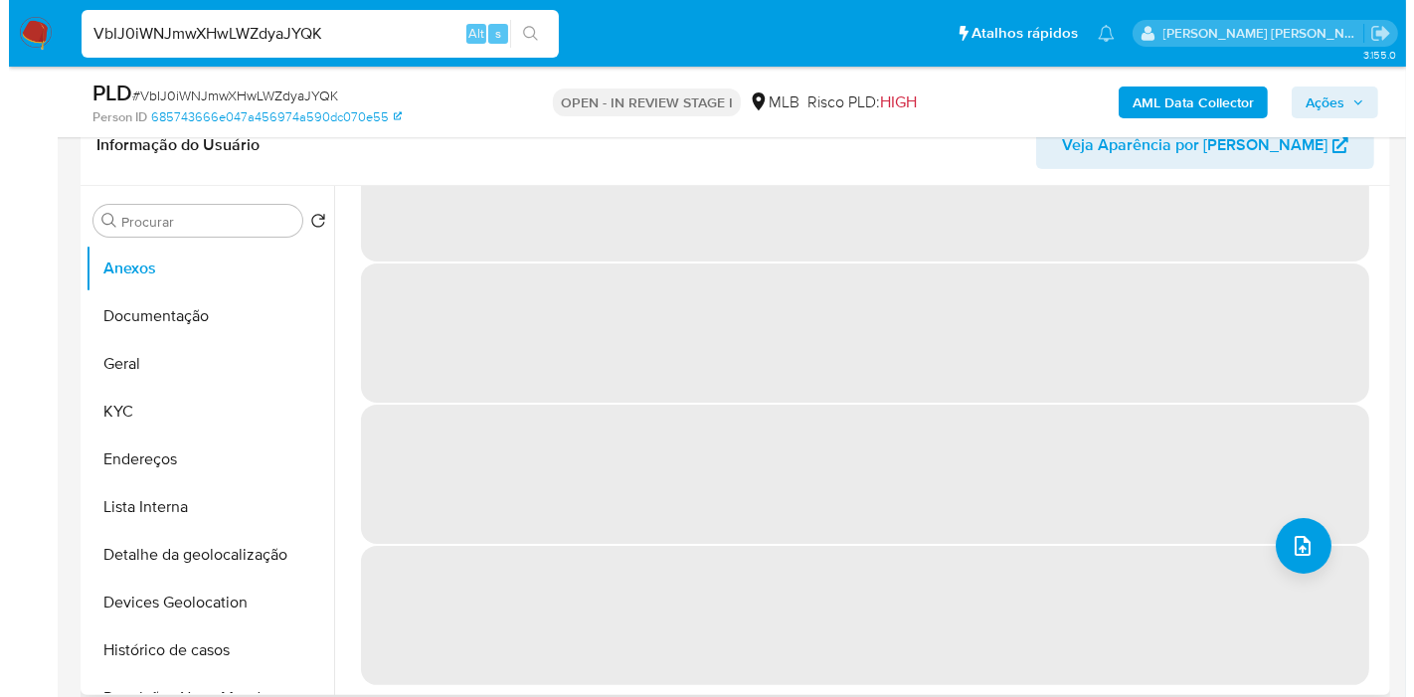
scroll to position [0, 0]
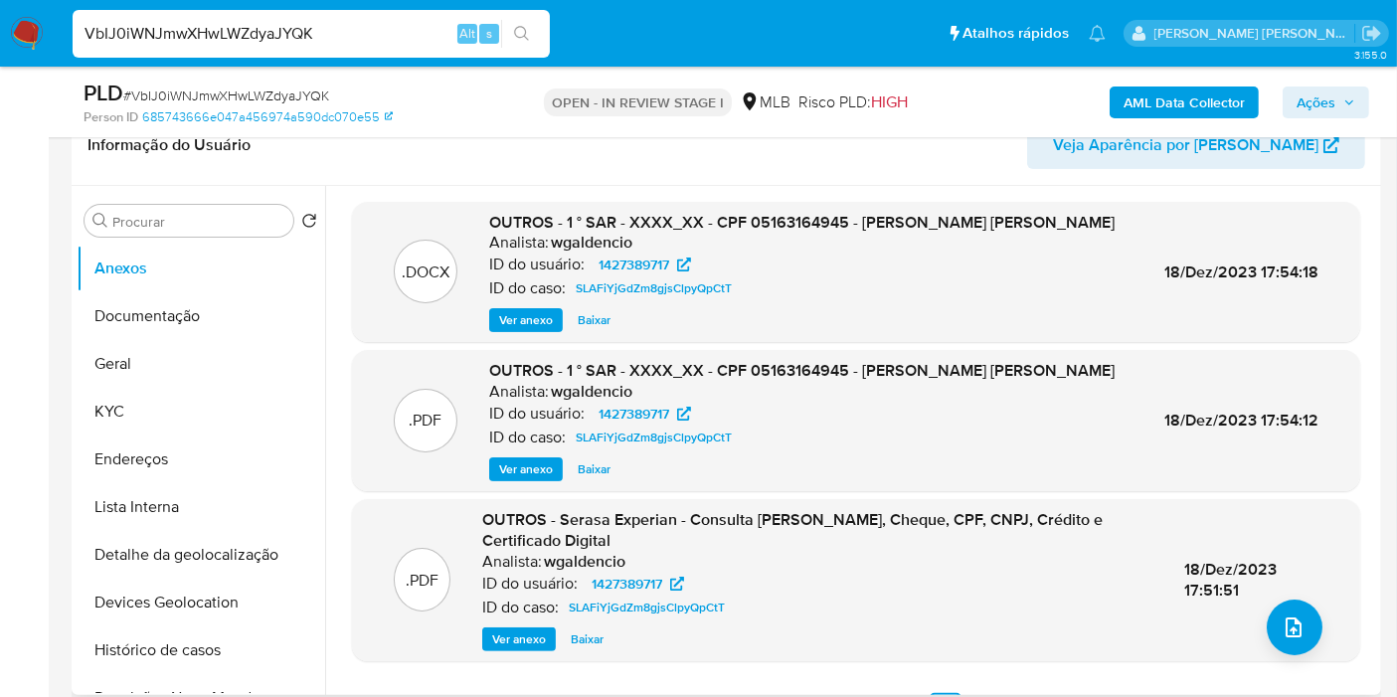
click at [525, 315] on span "Ver anexo" at bounding box center [526, 320] width 54 height 20
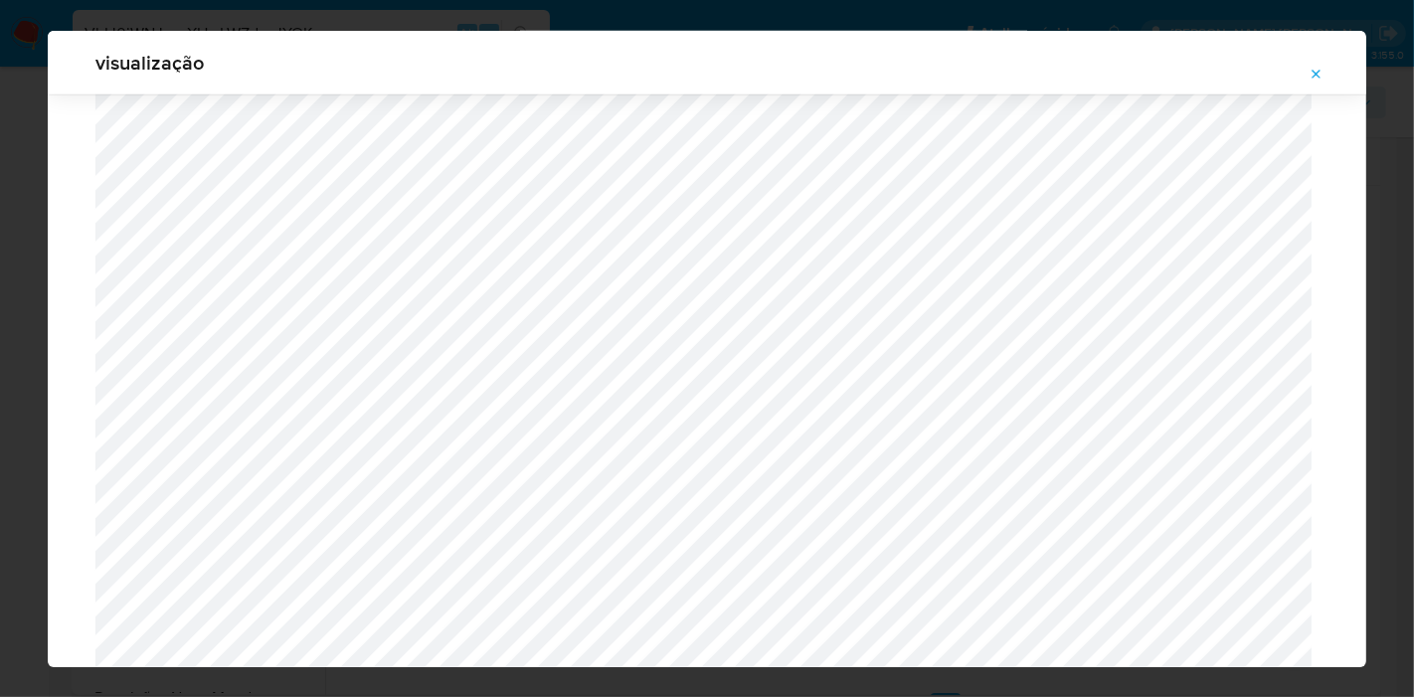
scroll to position [843, 0]
click at [1327, 78] on button "Attachment preview" at bounding box center [1317, 75] width 44 height 32
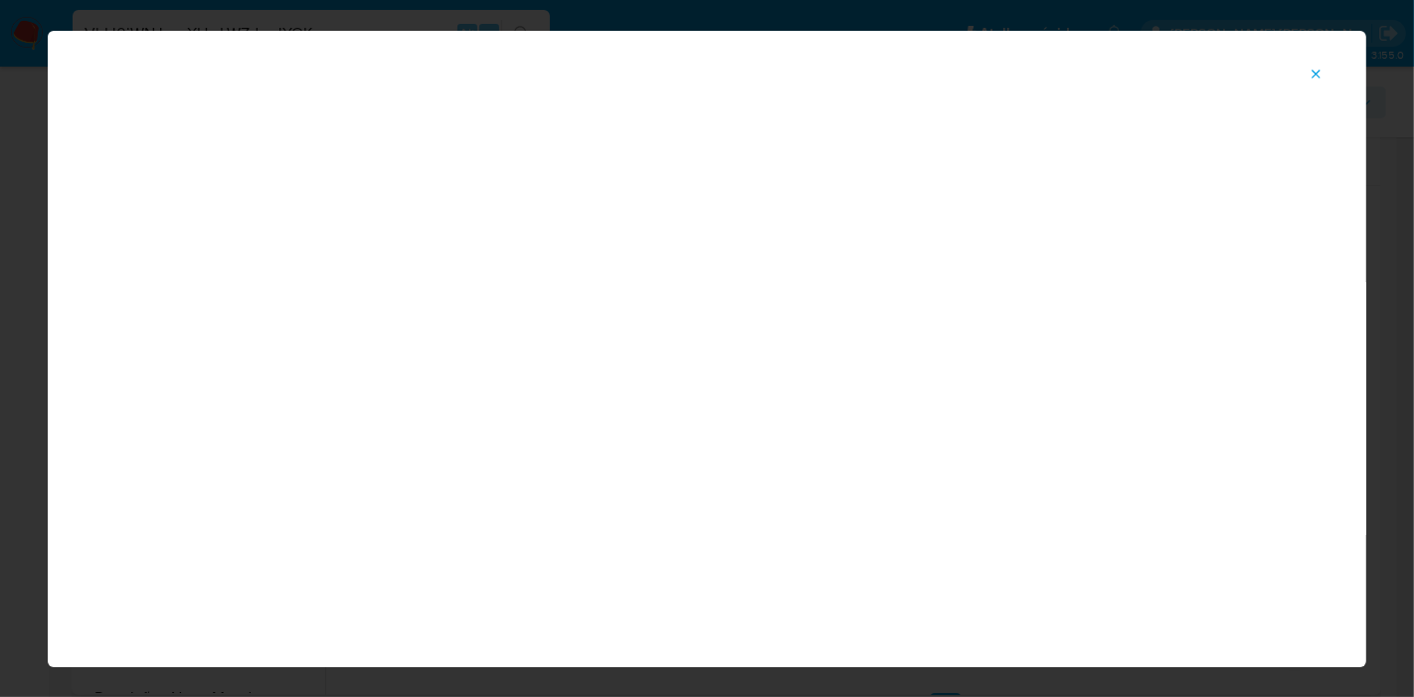
scroll to position [102, 0]
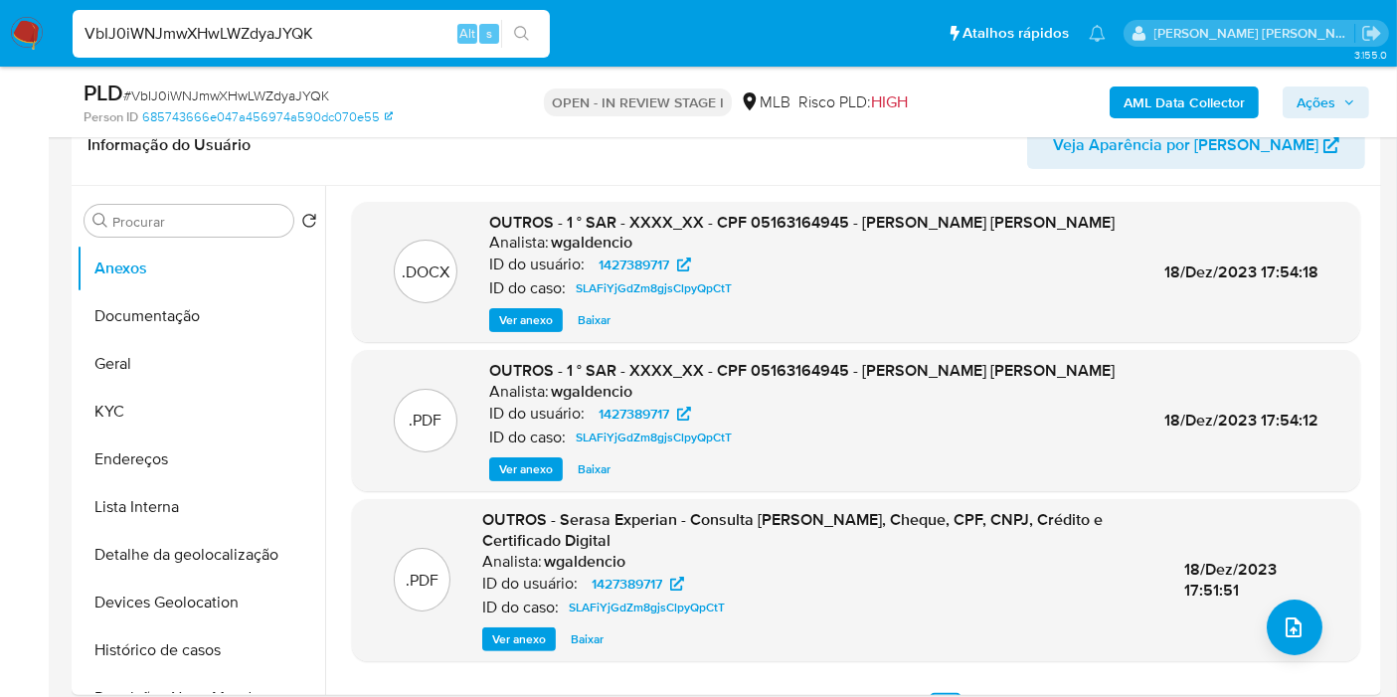
drag, startPoint x: 170, startPoint y: 403, endPoint x: 509, endPoint y: 38, distance: 498.3
click at [171, 404] on button "KYC" at bounding box center [201, 412] width 249 height 48
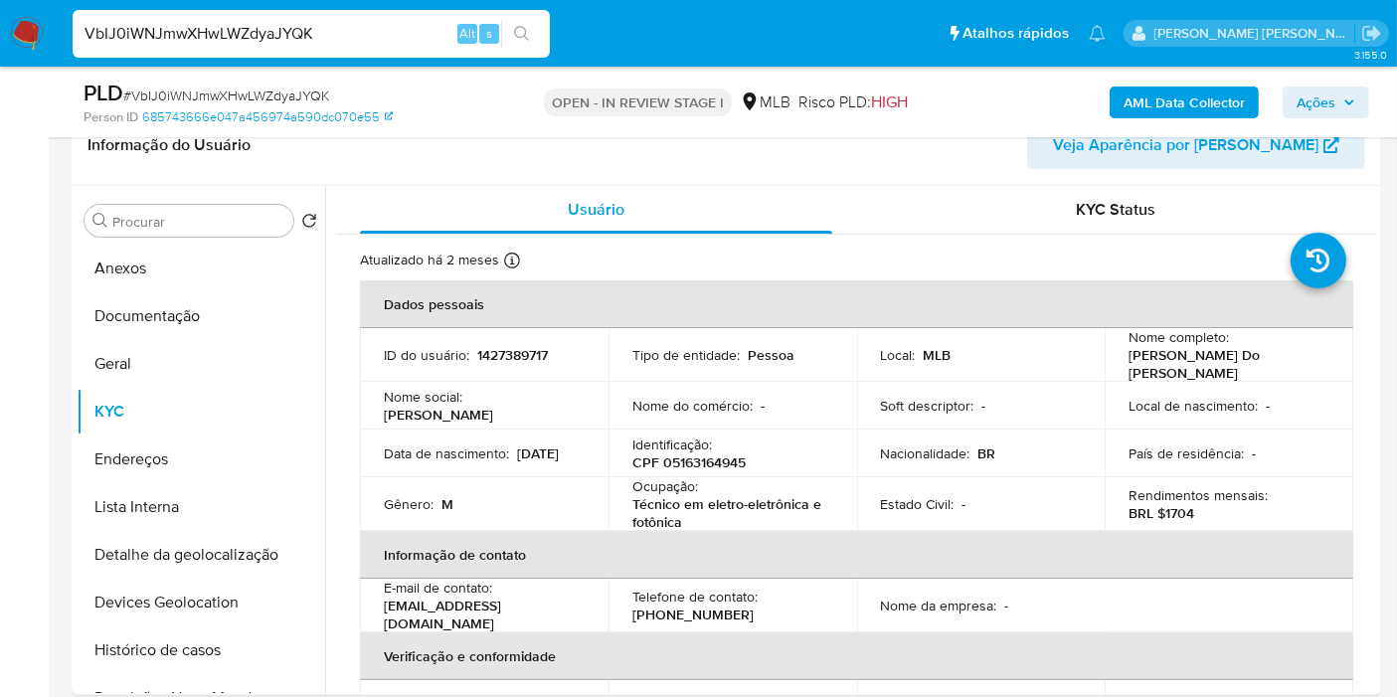
click at [203, 279] on button "Anexos" at bounding box center [201, 269] width 249 height 48
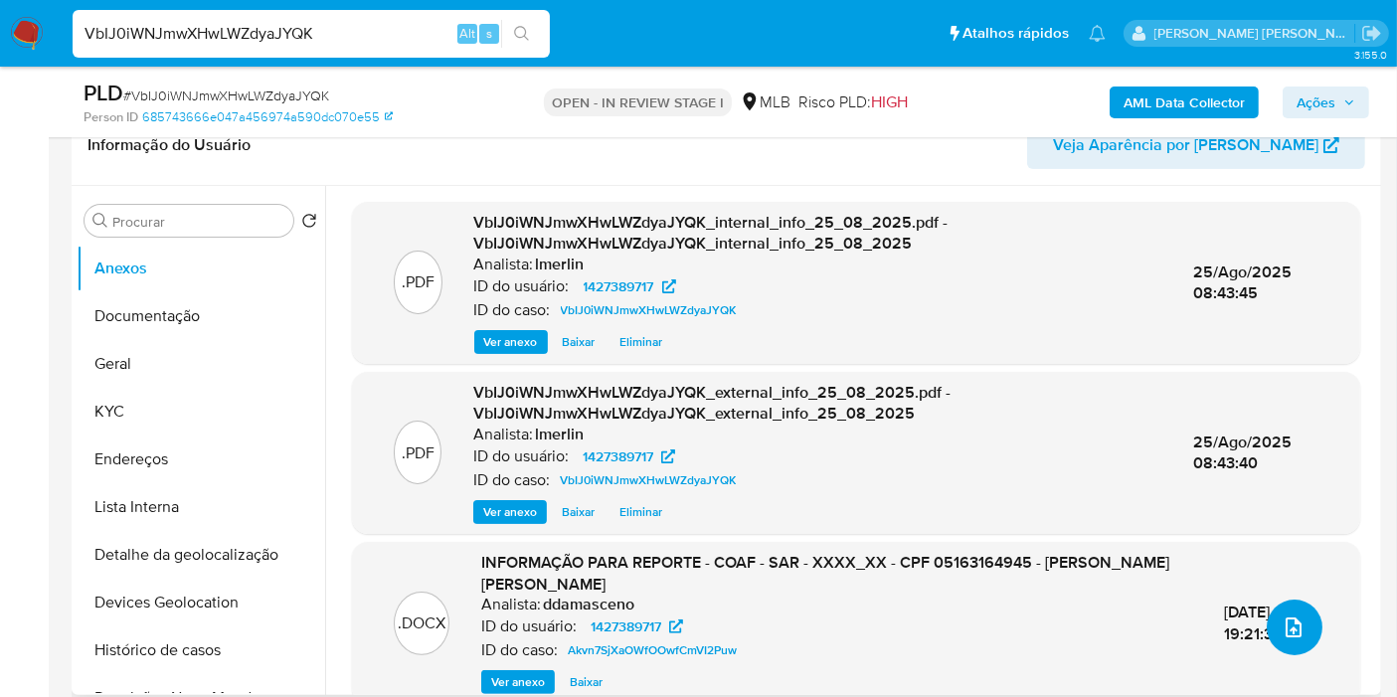
click at [1286, 631] on icon "upload-file" at bounding box center [1294, 628] width 16 height 20
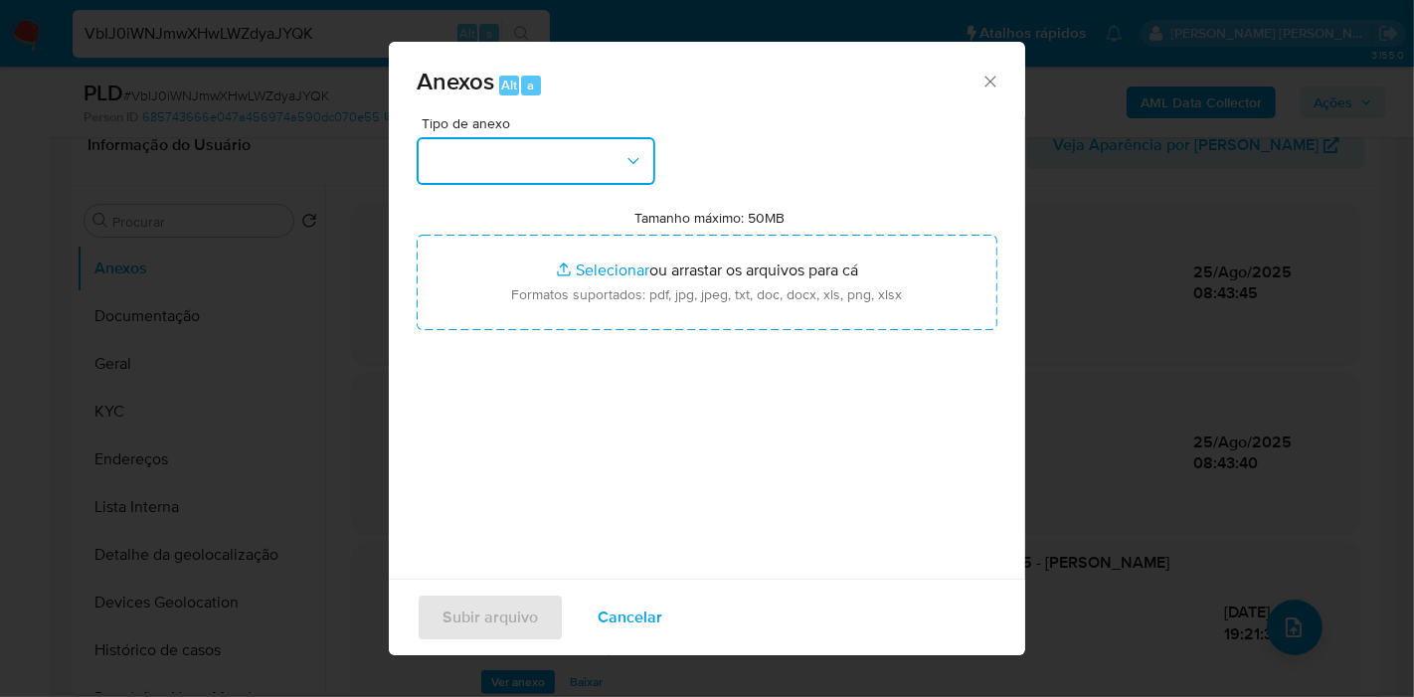
click at [549, 183] on button "button" at bounding box center [536, 161] width 239 height 48
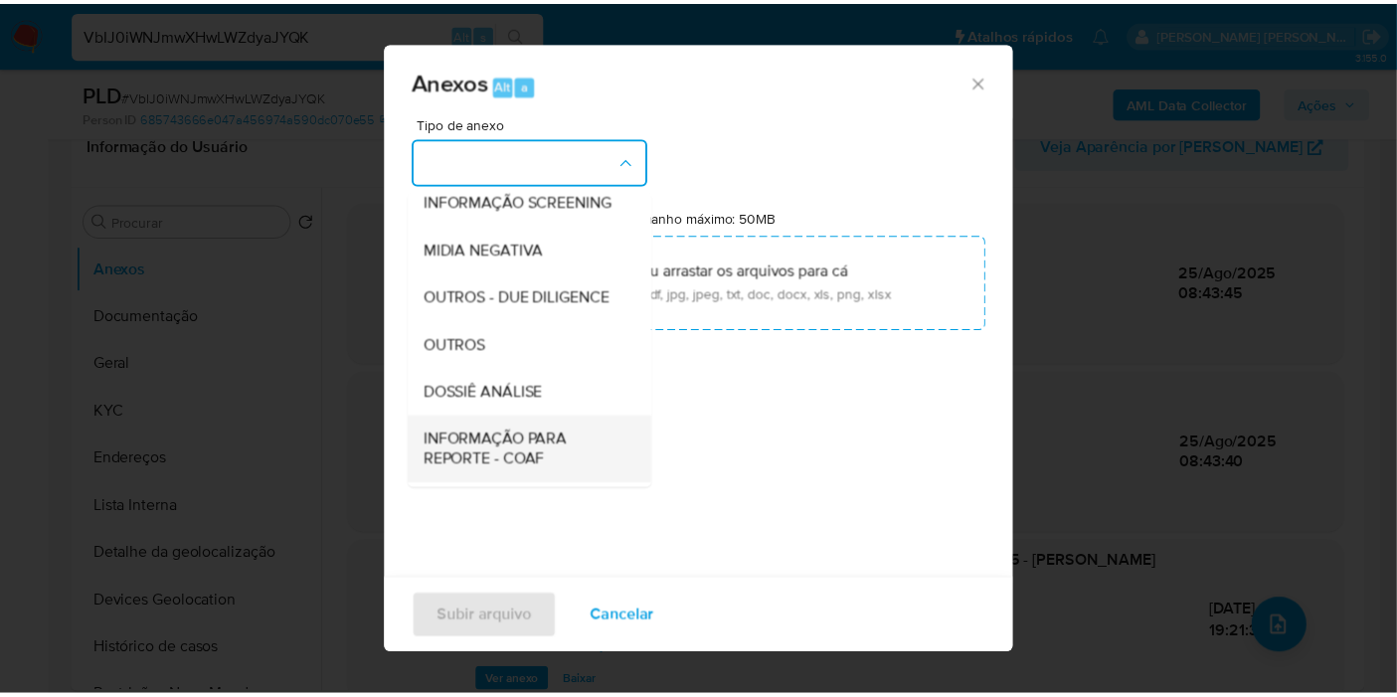
scroll to position [305, 0]
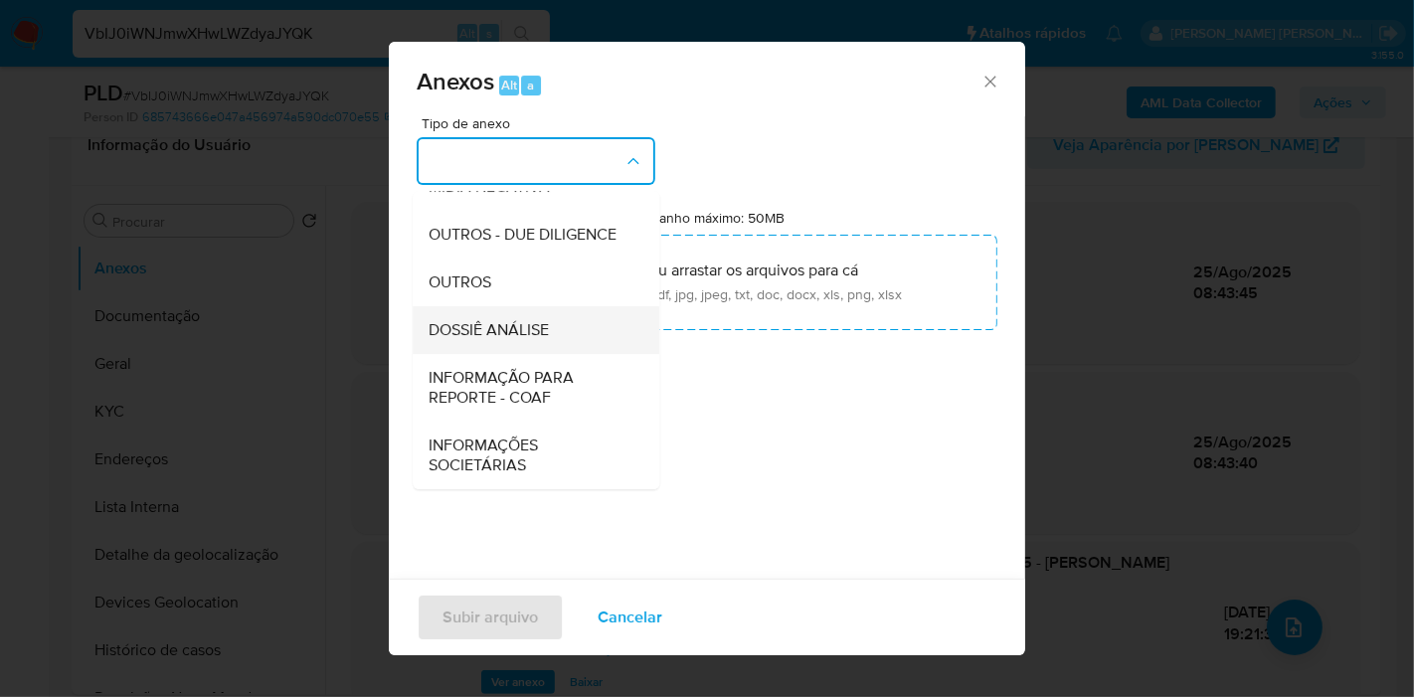
click at [567, 342] on div "DOSSIÊ ANÁLISE" at bounding box center [530, 330] width 203 height 48
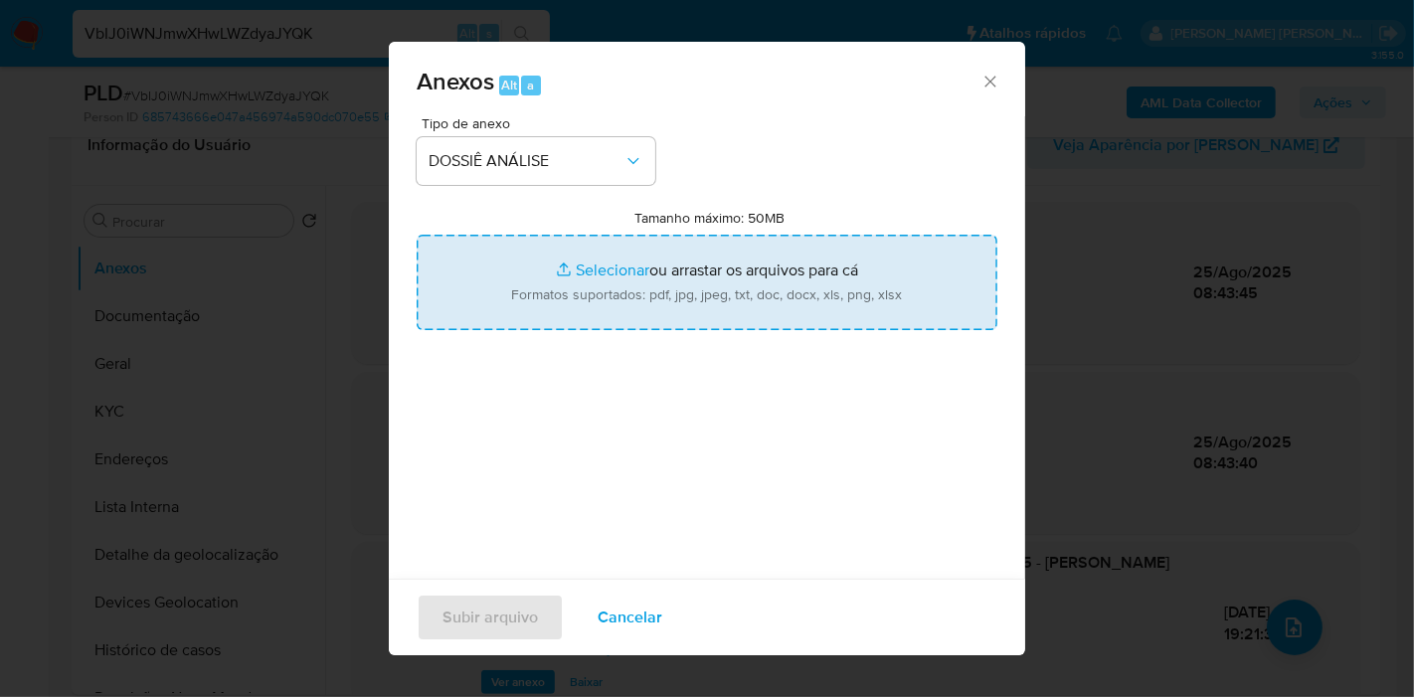
click at [639, 285] on input "Tamanho máximo: 50MB Selecionar arquivos" at bounding box center [707, 282] width 581 height 95
type input "C:\fakepath\2º SAR - XXX - CPF 05163164945 - EDUARDO PEREIRA DO NASCIMENTO.pdf"
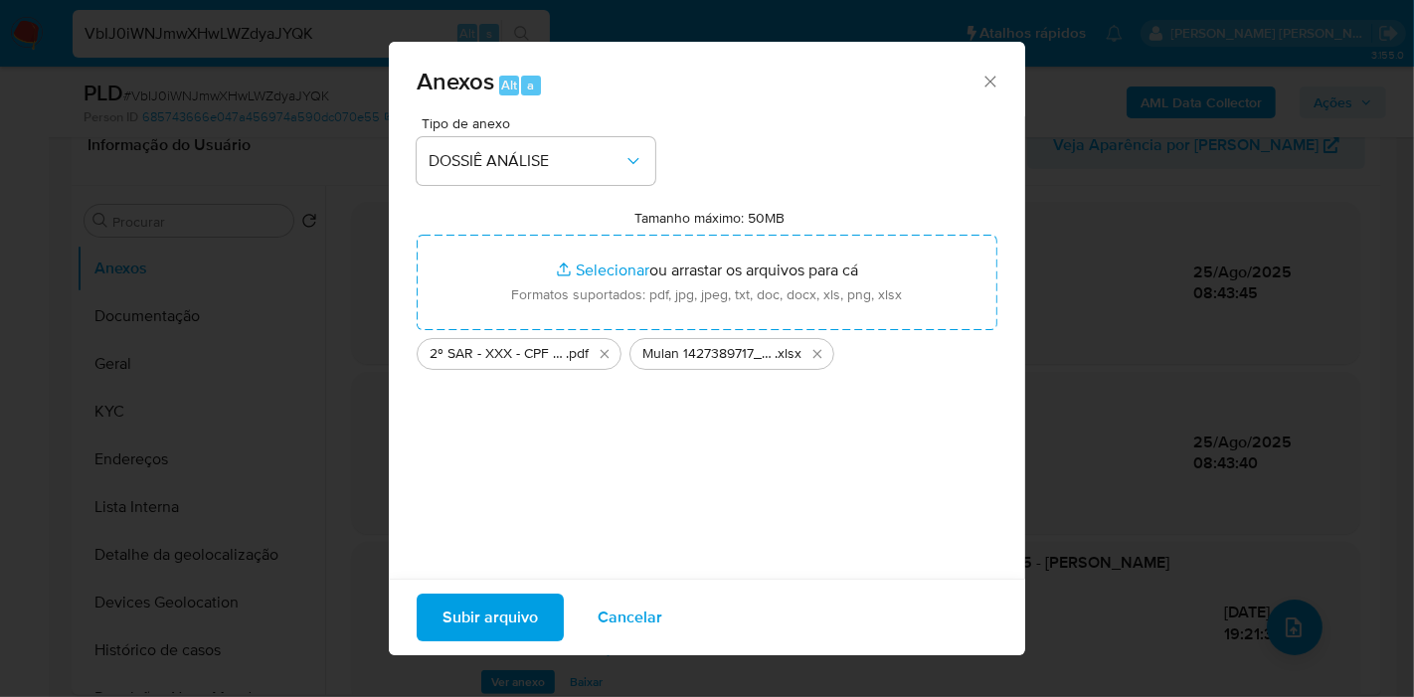
click at [440, 625] on button "Subir arquivo" at bounding box center [490, 618] width 147 height 48
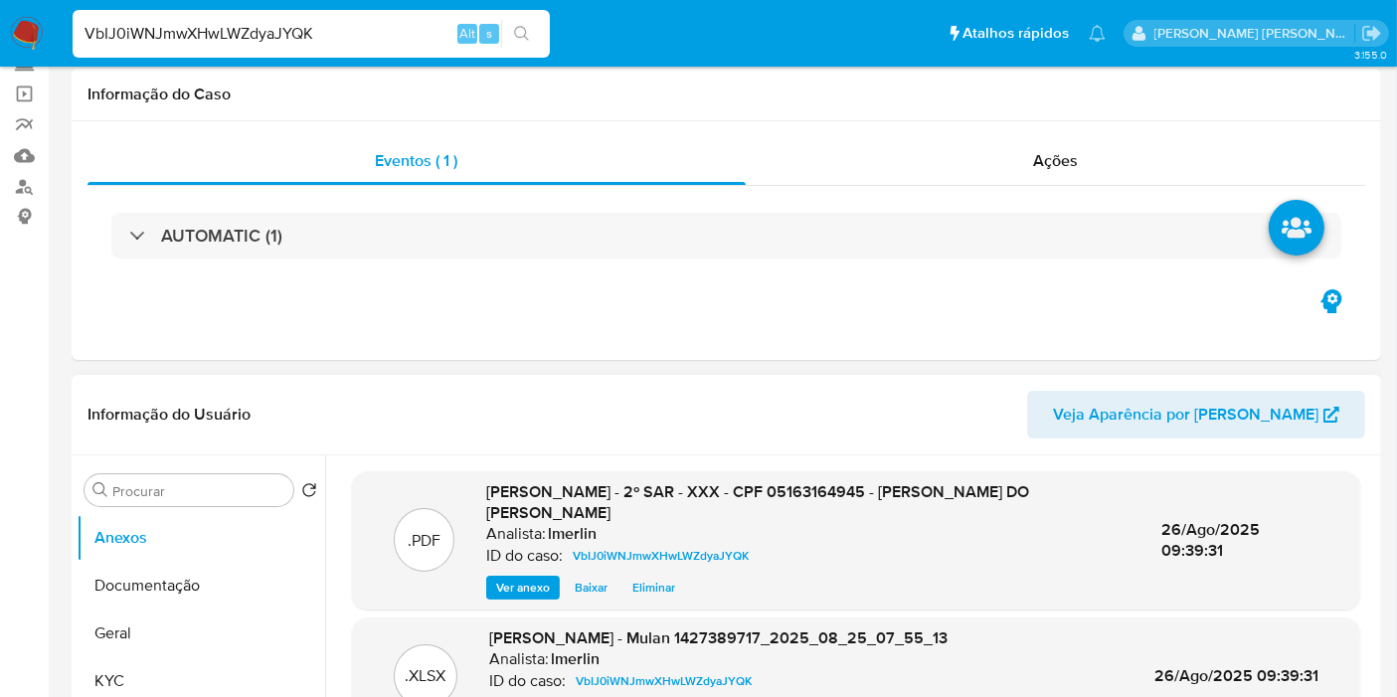
scroll to position [0, 0]
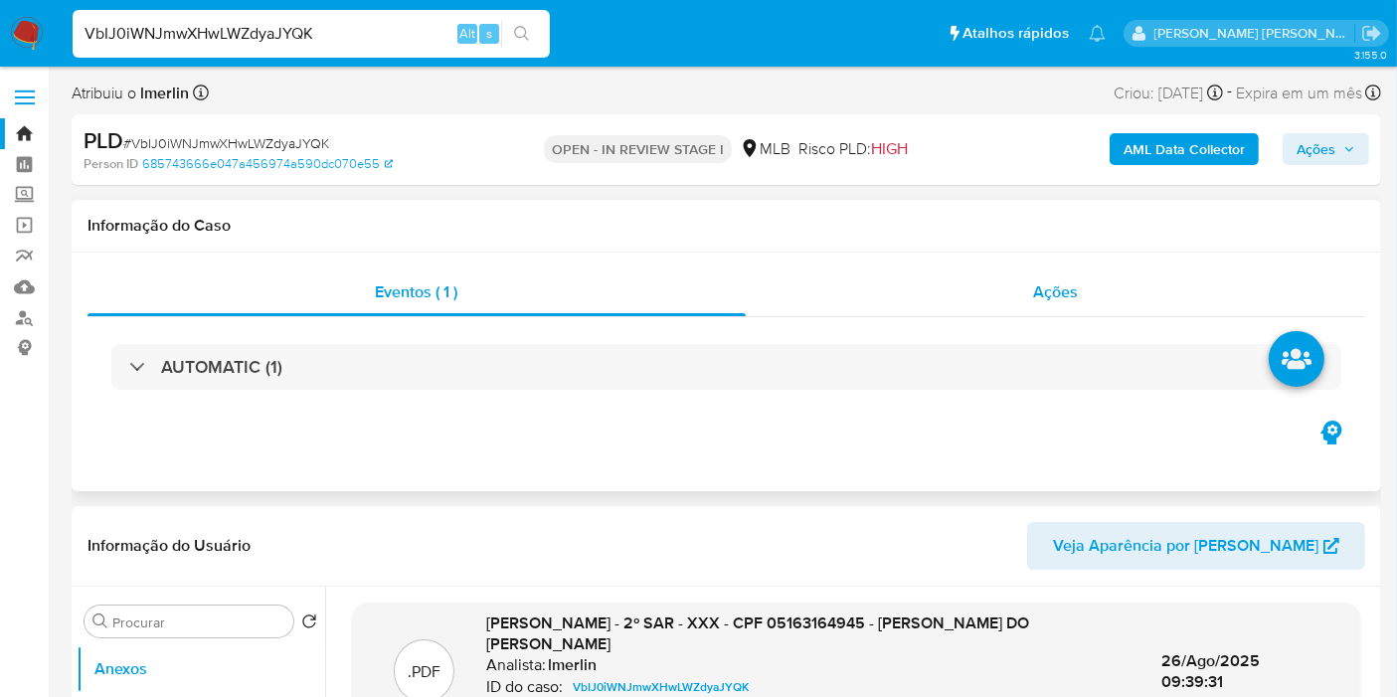
click at [1079, 282] on div "Ações" at bounding box center [1056, 293] width 621 height 48
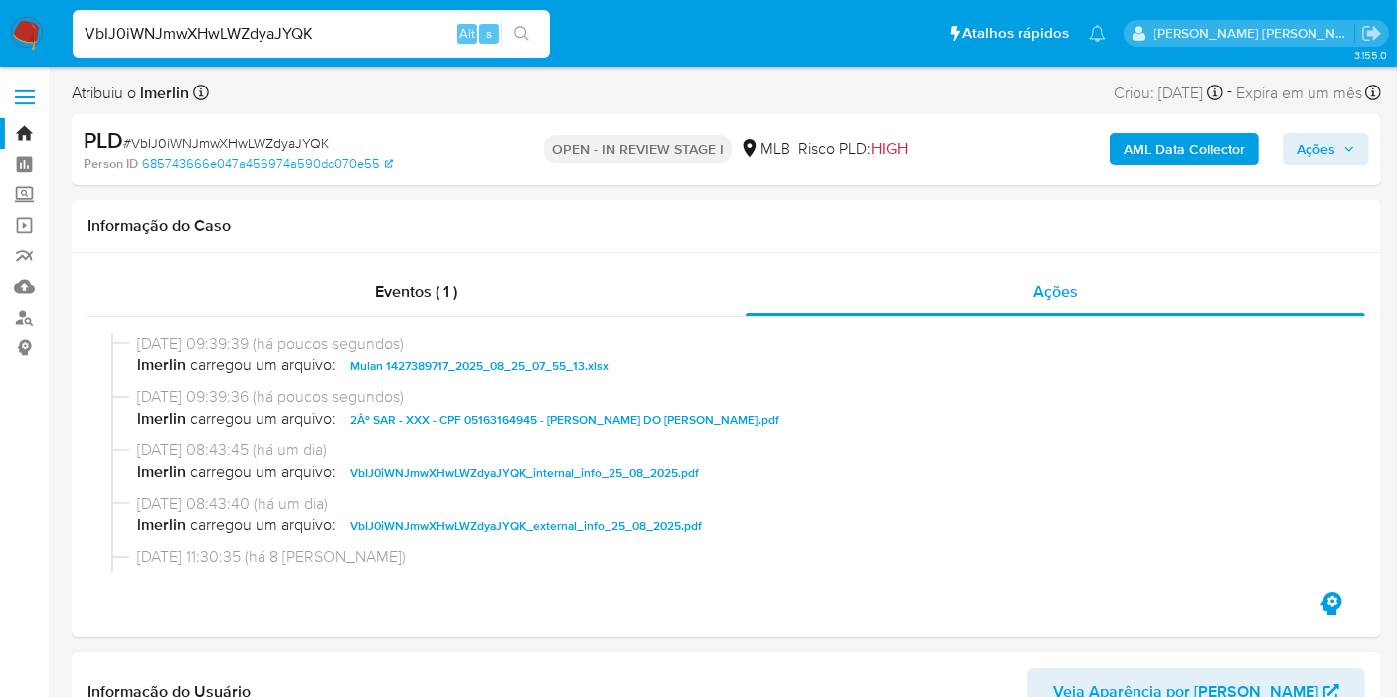
click at [1310, 146] on span "Ações" at bounding box center [1316, 149] width 39 height 32
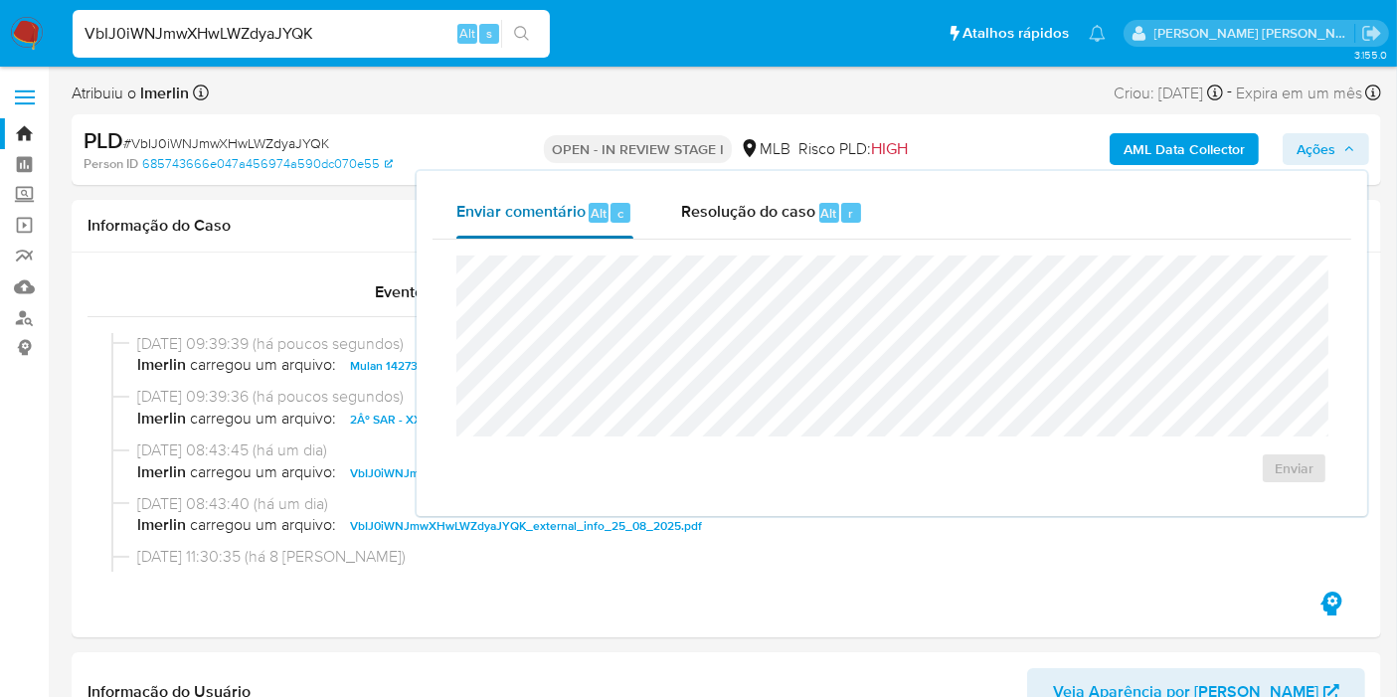
click at [632, 207] on div "Enviar comentário Alt c" at bounding box center [545, 213] width 177 height 52
click at [767, 214] on span "Resolução do caso" at bounding box center [748, 212] width 134 height 23
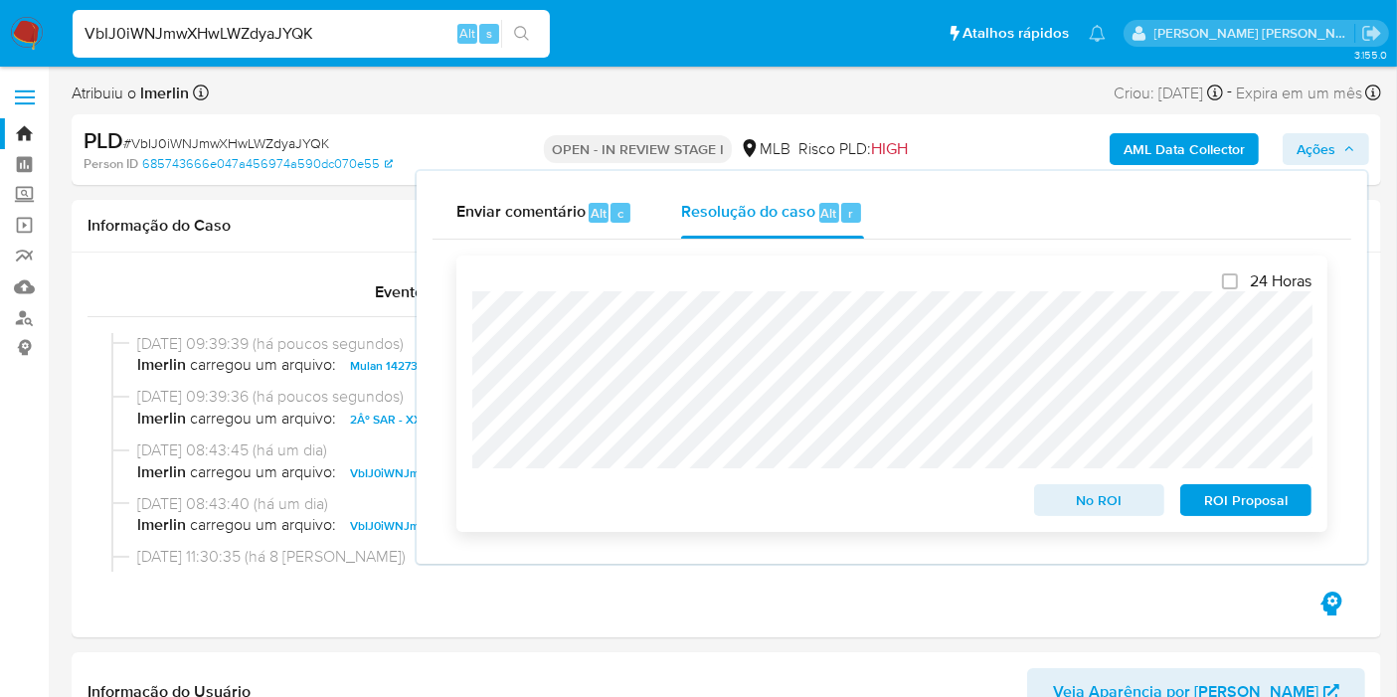
click at [1258, 497] on span "ROI Proposal" at bounding box center [1246, 500] width 103 height 28
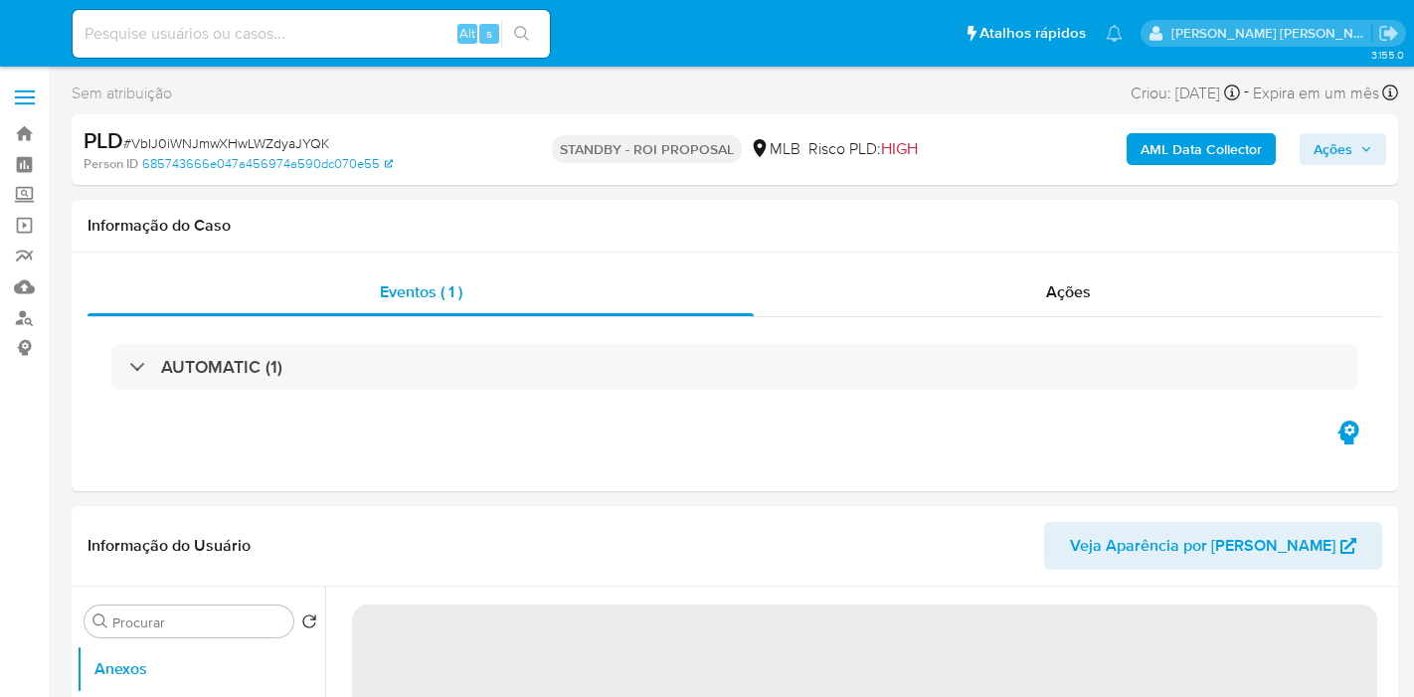
select select "10"
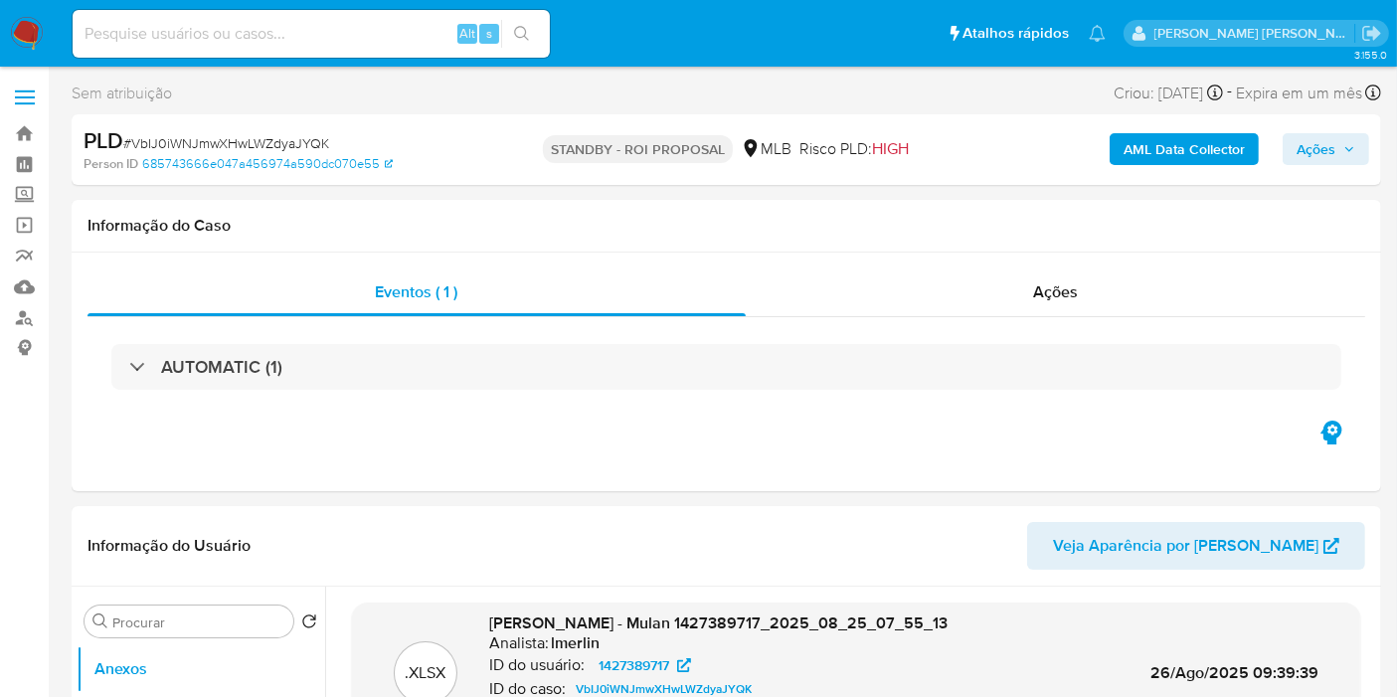
click at [421, 25] on input at bounding box center [311, 34] width 477 height 26
paste input "KwGCLn1VszDeYcmLACYL2rfp"
type input "KwGCLn1VszDeYcmLACYL2rfp"
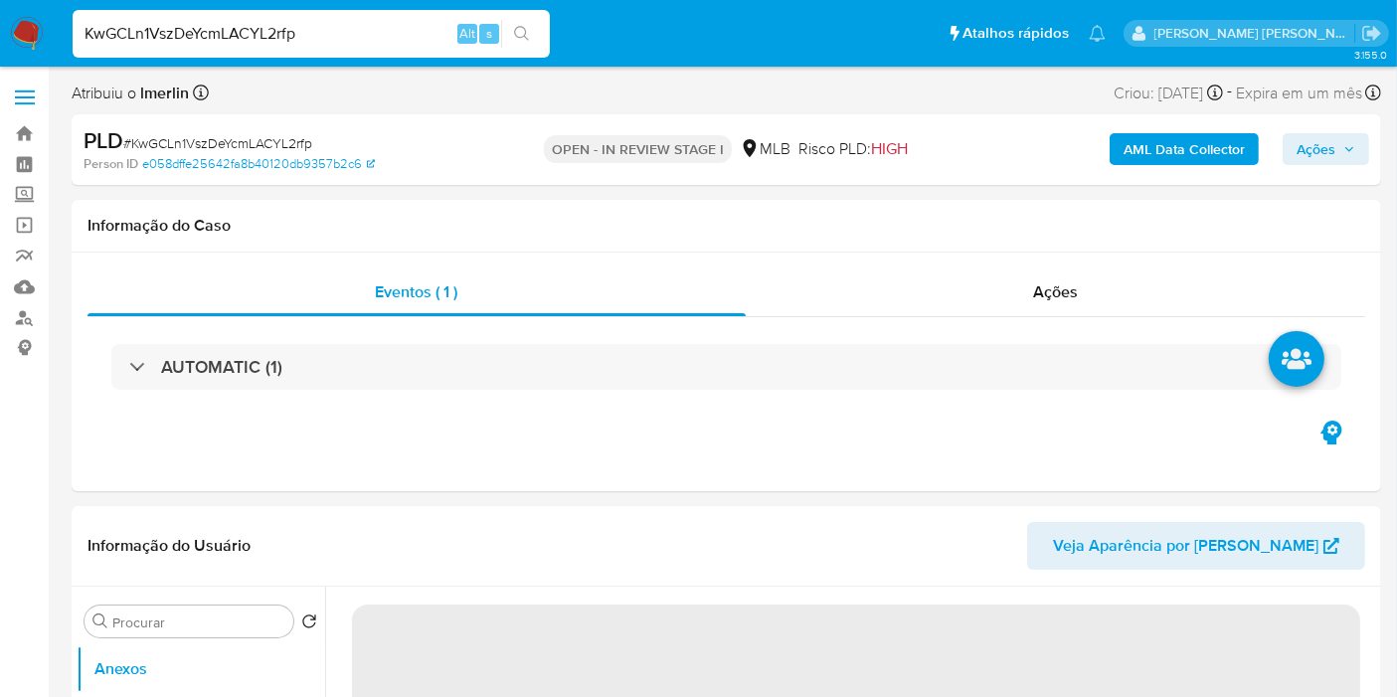
select select "10"
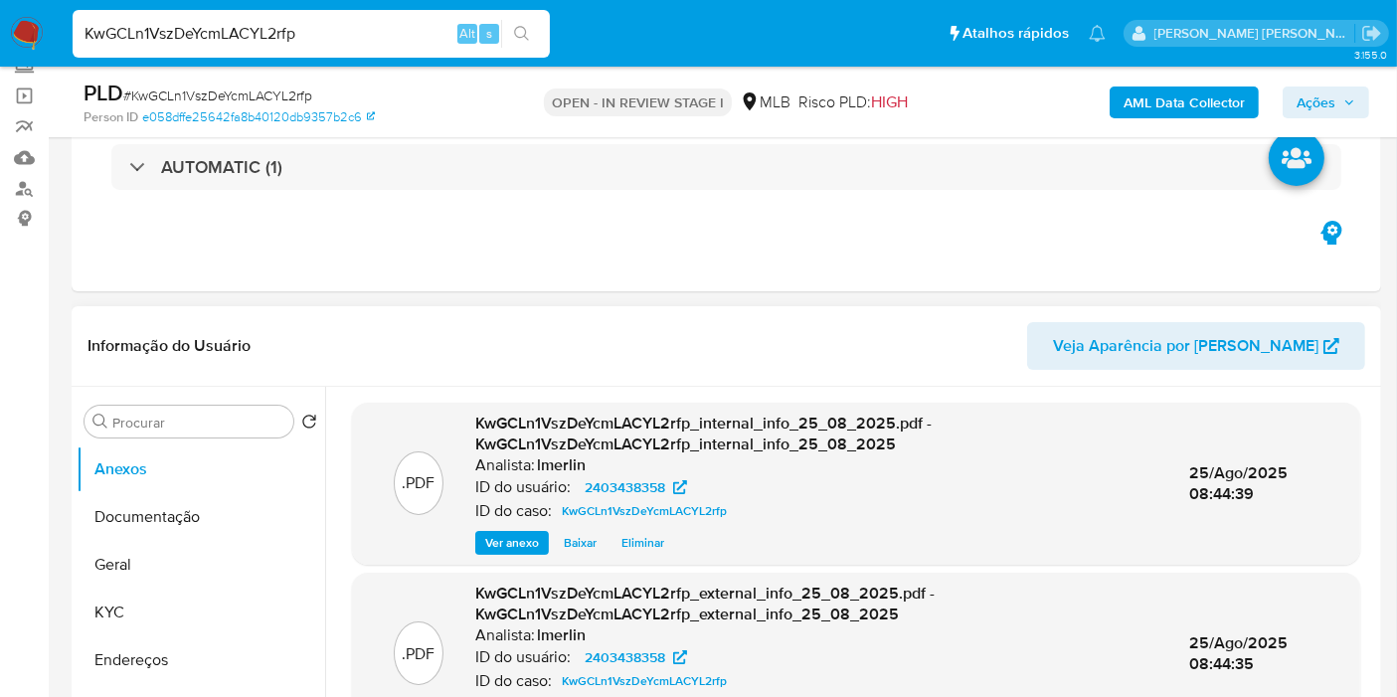
scroll to position [221, 0]
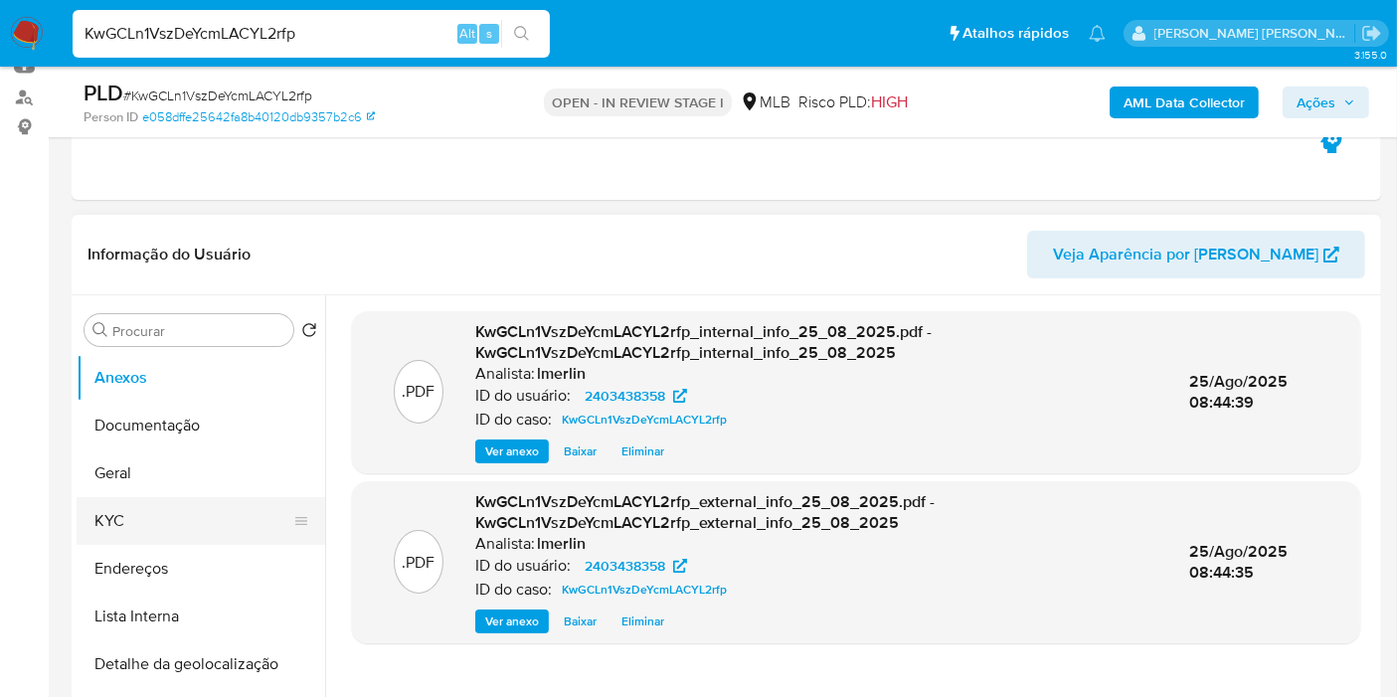
click at [125, 529] on button "KYC" at bounding box center [193, 521] width 233 height 48
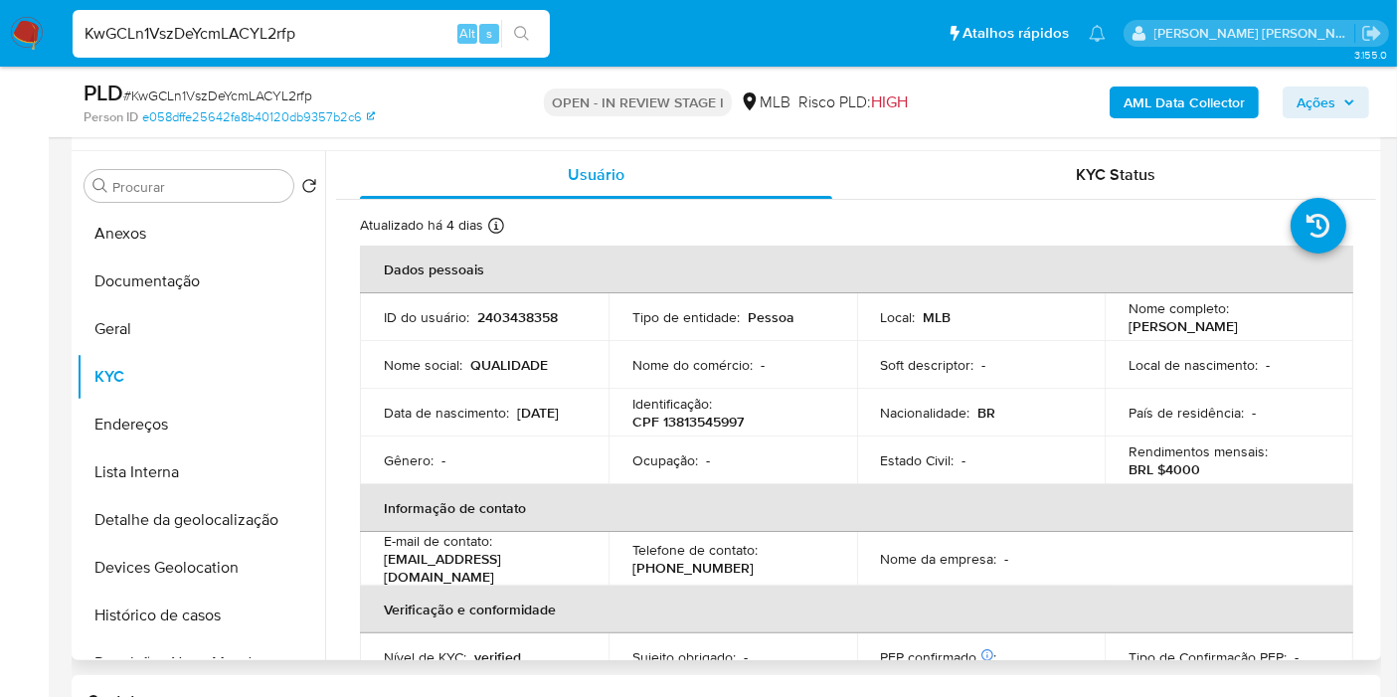
scroll to position [331, 0]
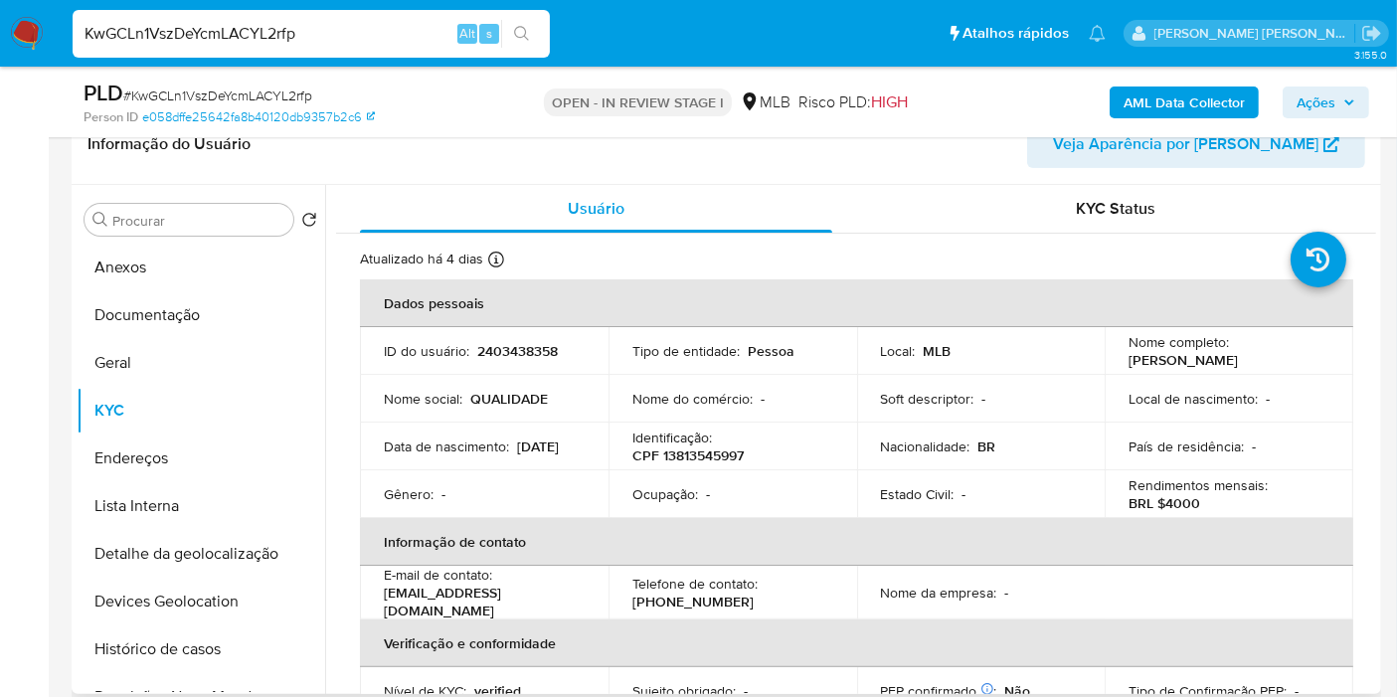
click at [688, 456] on p "CPF 13813545997" at bounding box center [688, 456] width 111 height 18
drag, startPoint x: 688, startPoint y: 456, endPoint x: 697, endPoint y: 445, distance: 14.1
click at [690, 456] on p "CPF 13813545997" at bounding box center [688, 456] width 111 height 18
copy p "13813545997"
click at [166, 649] on button "Histórico de casos" at bounding box center [193, 650] width 233 height 48
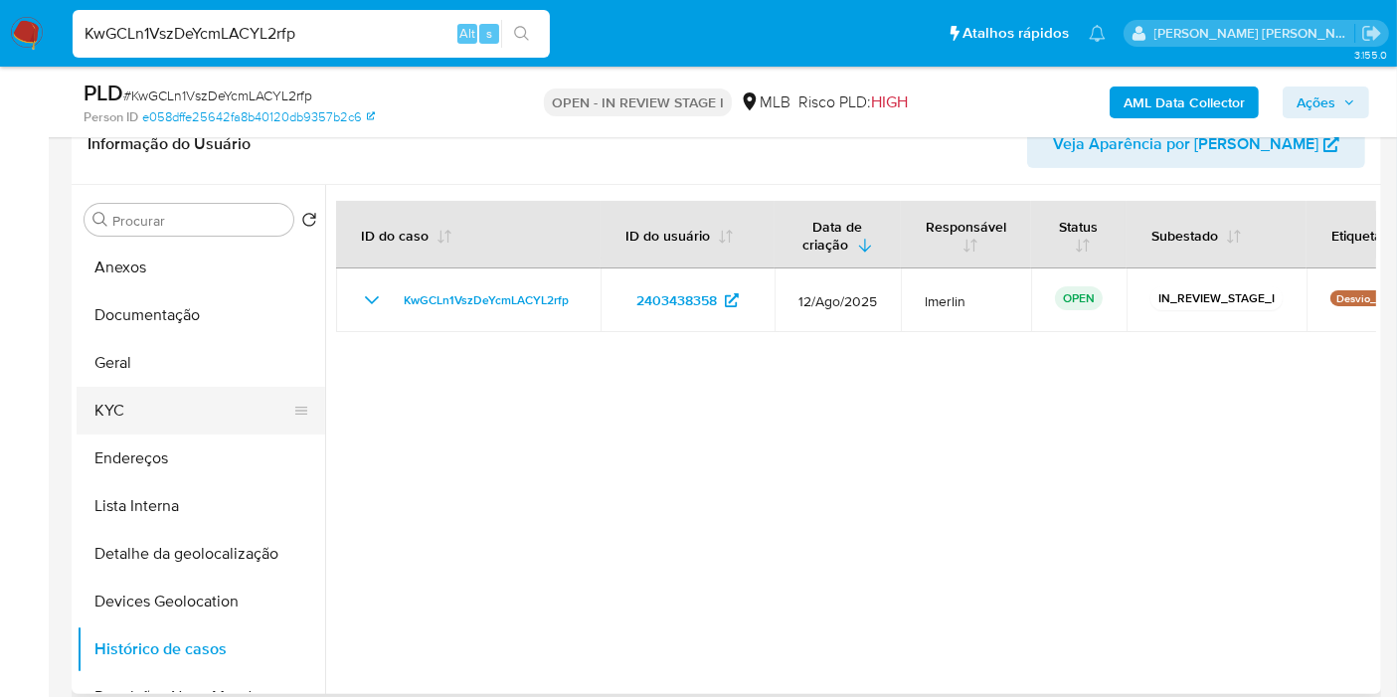
click at [213, 410] on button "KYC" at bounding box center [193, 411] width 233 height 48
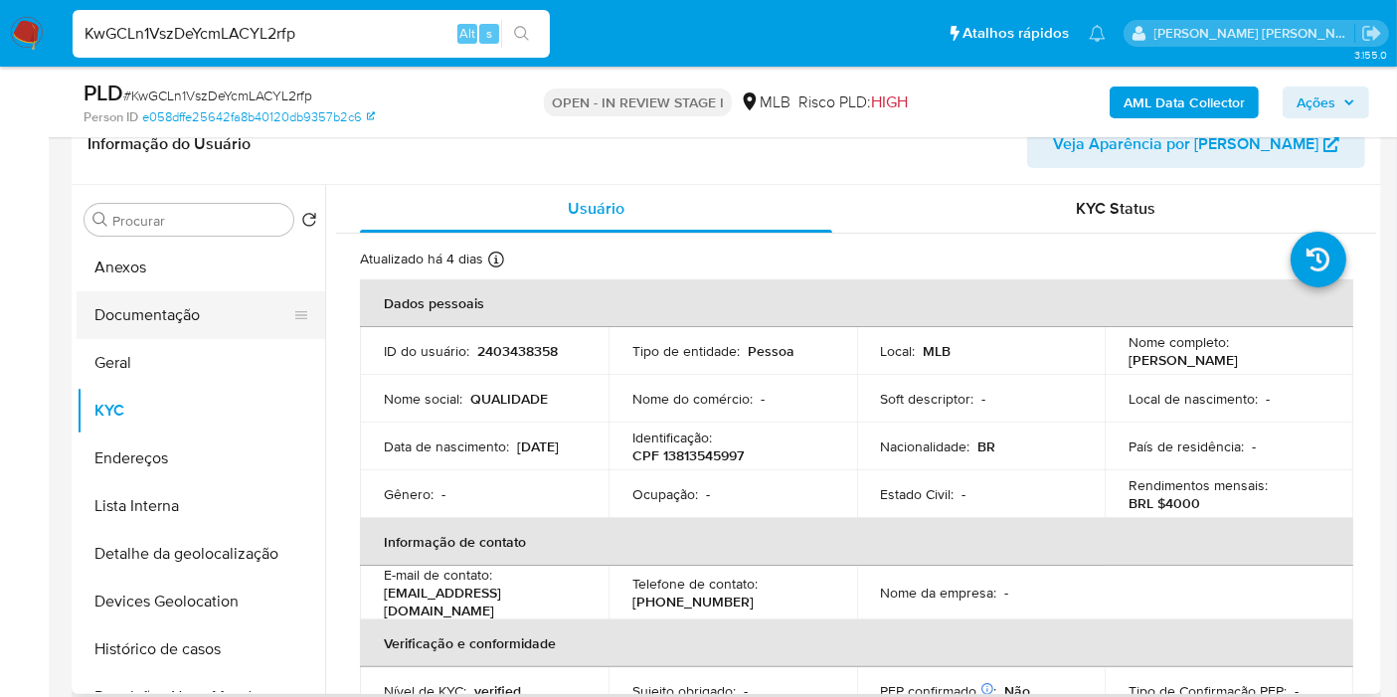
drag, startPoint x: 193, startPoint y: 338, endPoint x: 193, endPoint y: 315, distance: 22.9
click at [193, 339] on button "Geral" at bounding box center [201, 363] width 249 height 48
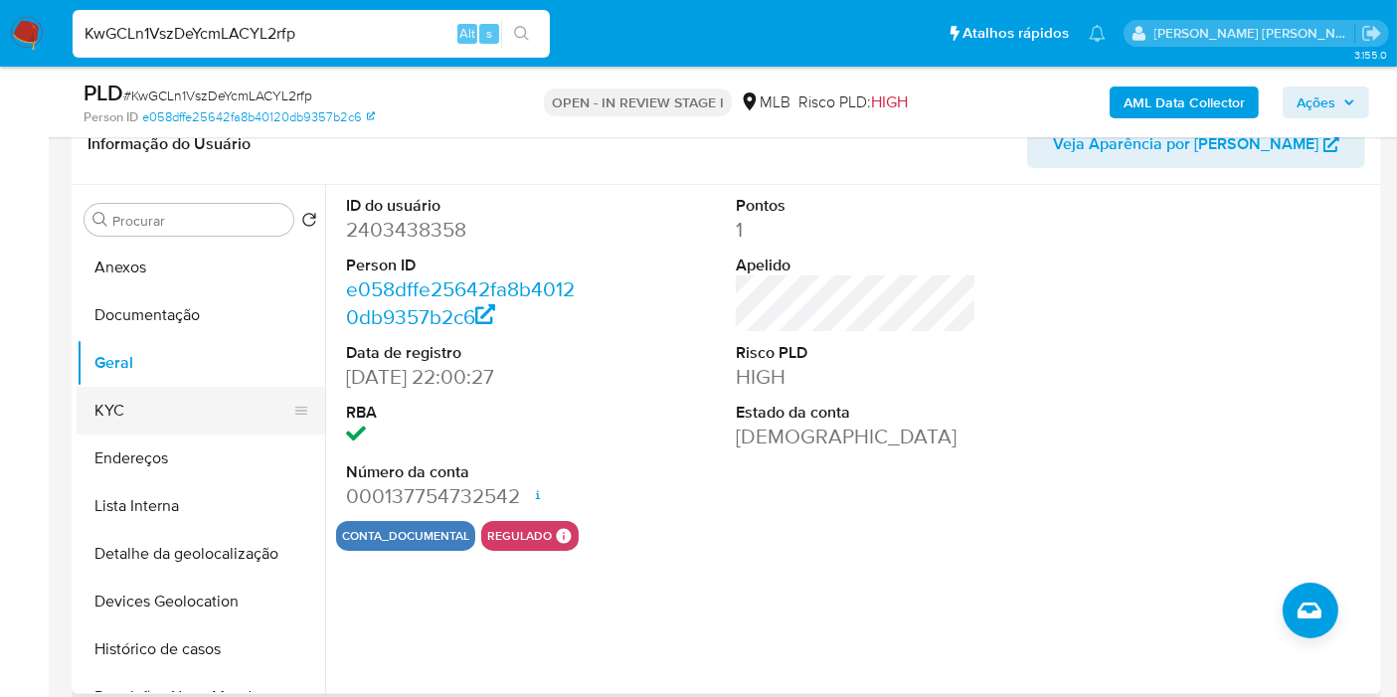
click at [190, 422] on button "KYC" at bounding box center [193, 411] width 233 height 48
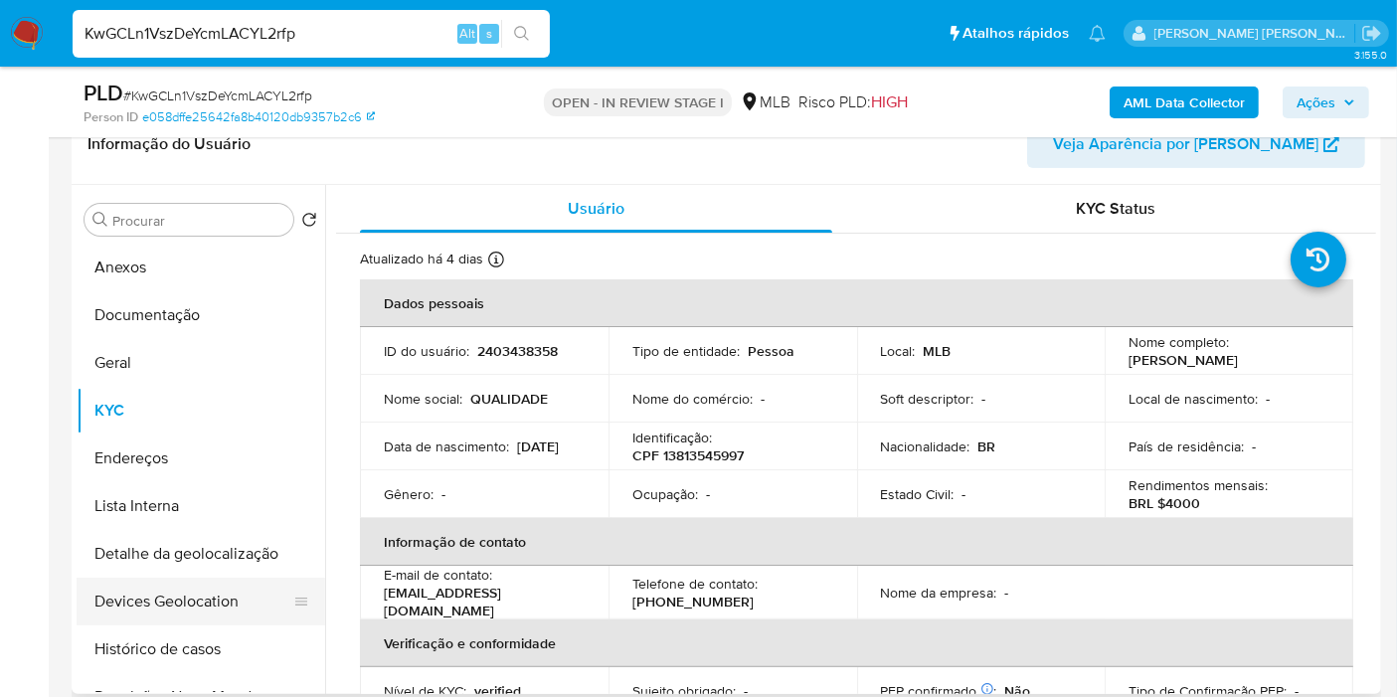
scroll to position [110, 0]
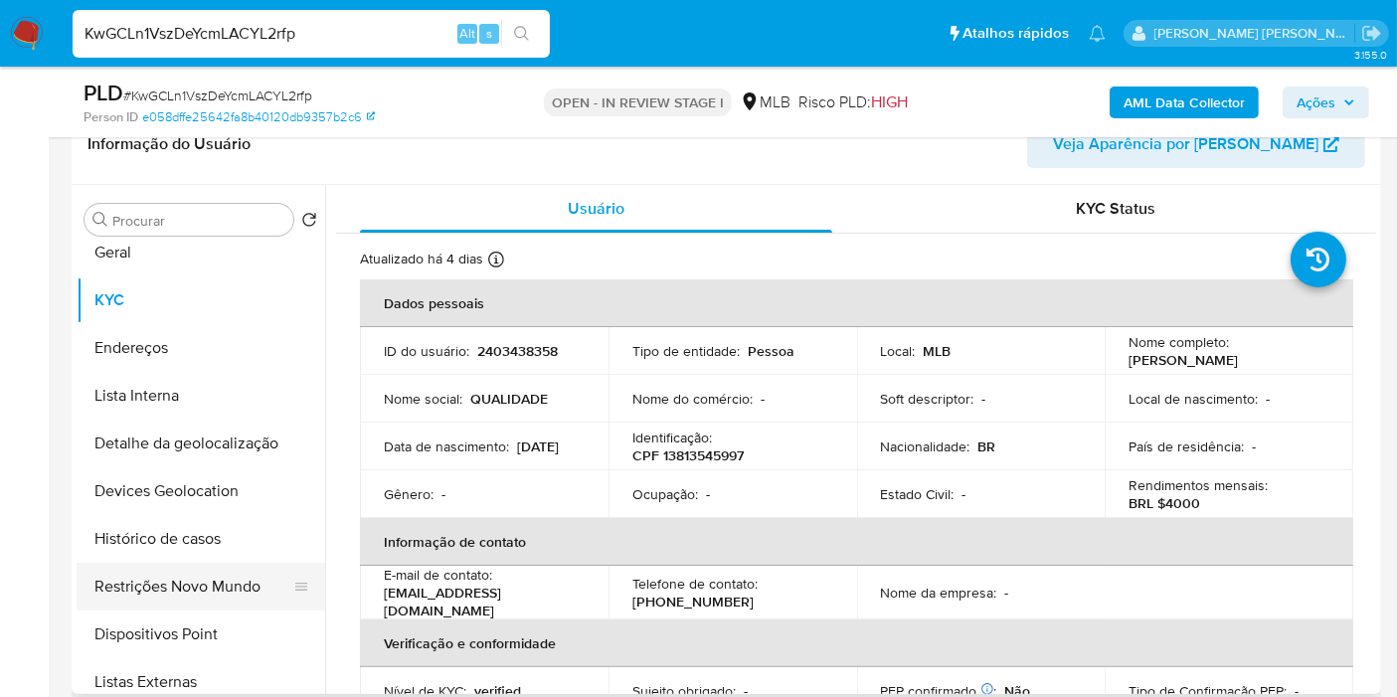
click at [172, 601] on button "Restrições Novo Mundo" at bounding box center [193, 587] width 233 height 48
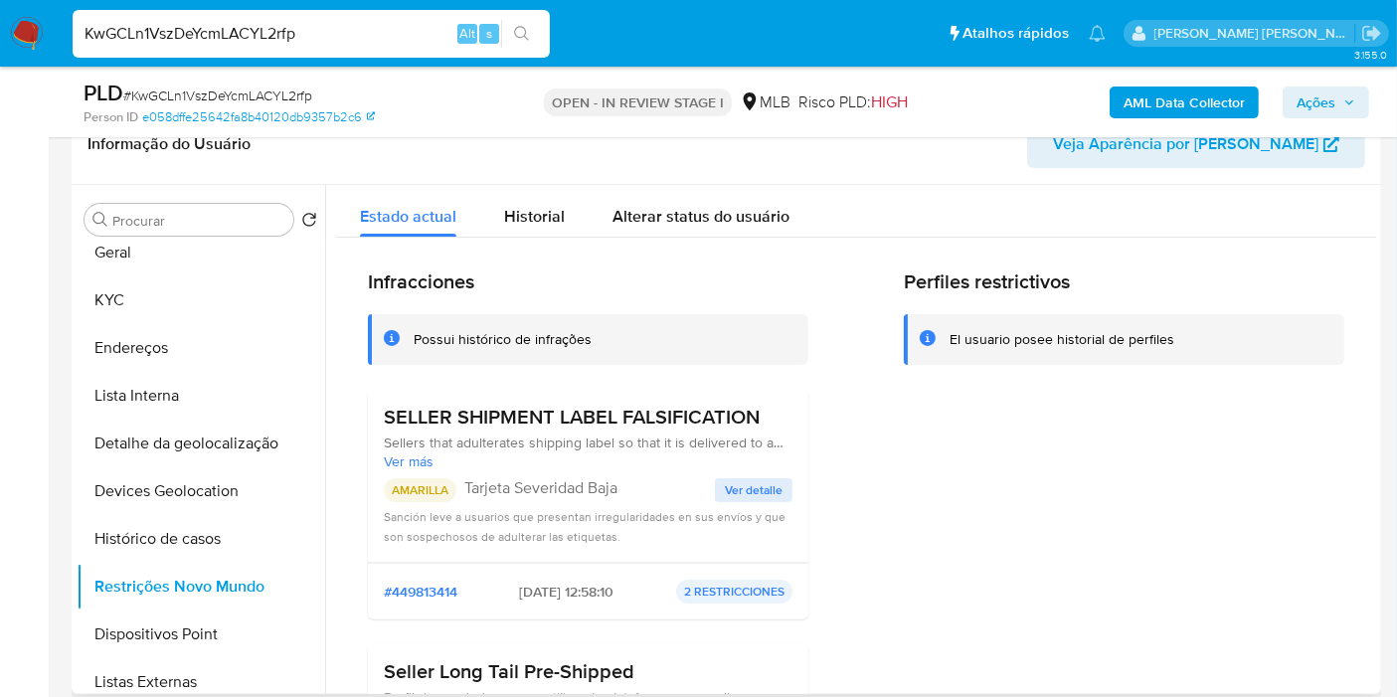
click at [770, 492] on span "Ver detalle" at bounding box center [754, 490] width 58 height 20
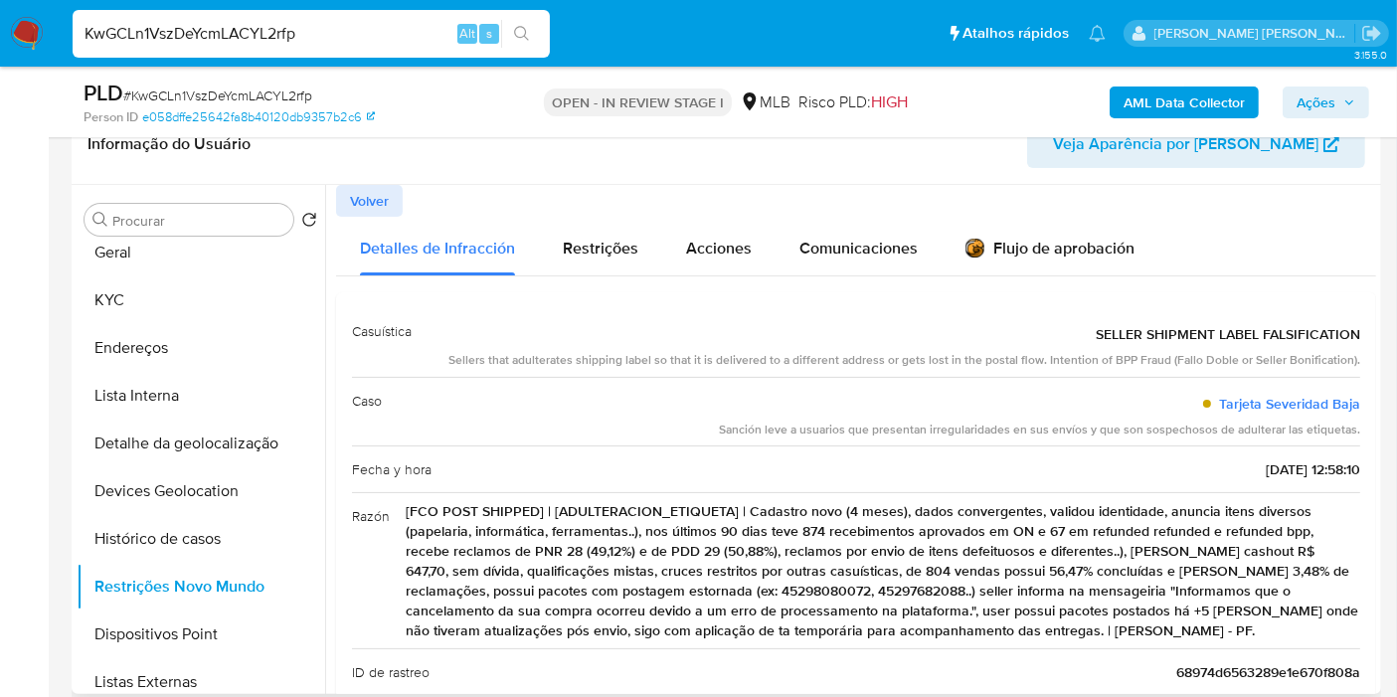
drag, startPoint x: 830, startPoint y: 508, endPoint x: 1299, endPoint y: 512, distance: 469.5
click at [1299, 512] on span "[FCO POST SHIPPED] | [ADULTERACION_ETIQUETA] | Cadastro novo (4 meses), dados c…" at bounding box center [883, 570] width 955 height 139
drag, startPoint x: 596, startPoint y: 547, endPoint x: 952, endPoint y: 547, distance: 356.1
click at [952, 547] on span "[FCO POST SHIPPED] | [ADULTERACION_ETIQUETA] | Cadastro novo (4 meses), dados c…" at bounding box center [883, 570] width 955 height 139
click at [1139, 332] on span "SELLER SHIPMENT LABEL FALSIFICATION" at bounding box center [1228, 334] width 265 height 20
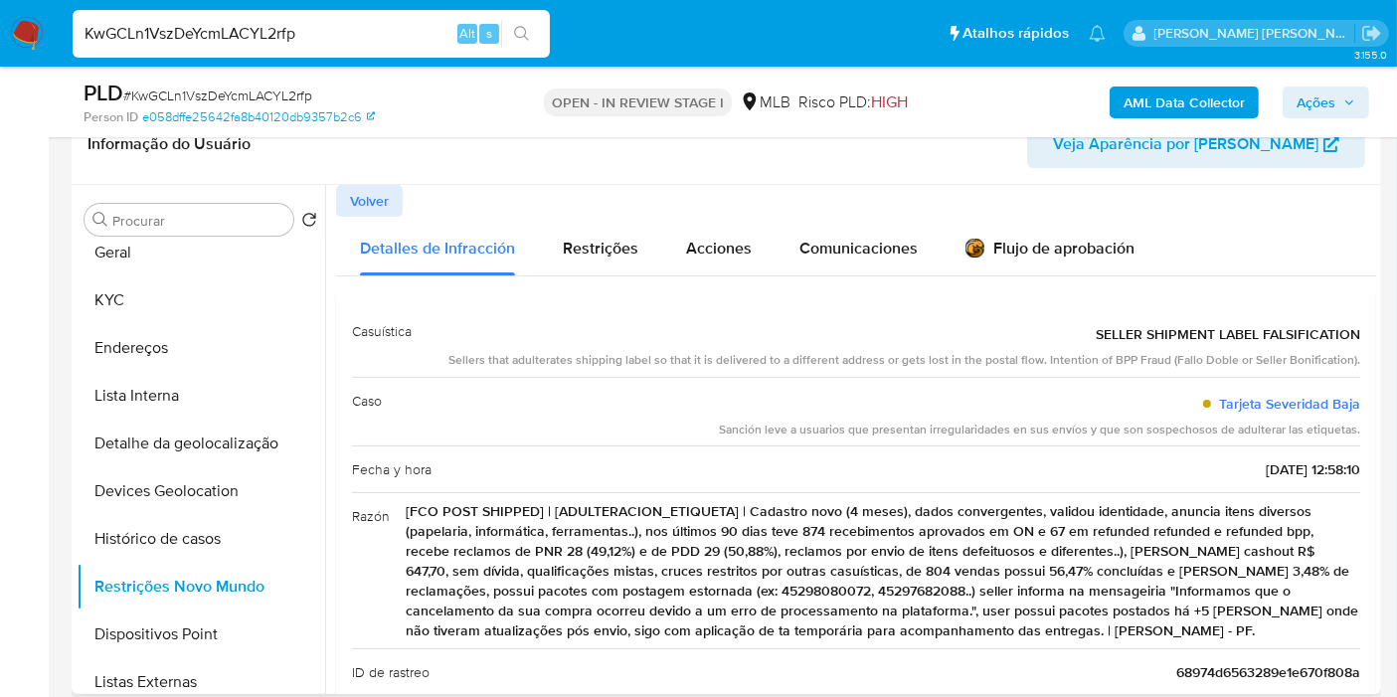
click at [1139, 332] on span "SELLER SHIPMENT LABEL FALSIFICATION" at bounding box center [1228, 334] width 265 height 20
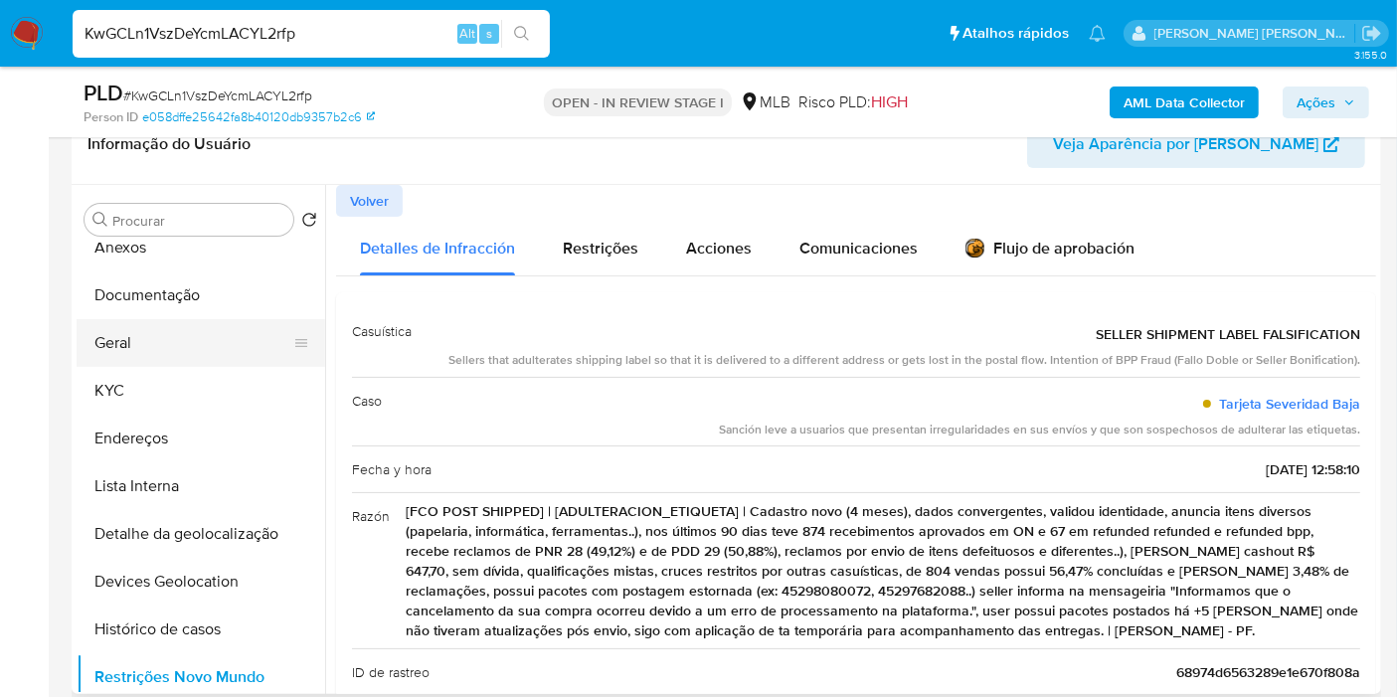
scroll to position [0, 0]
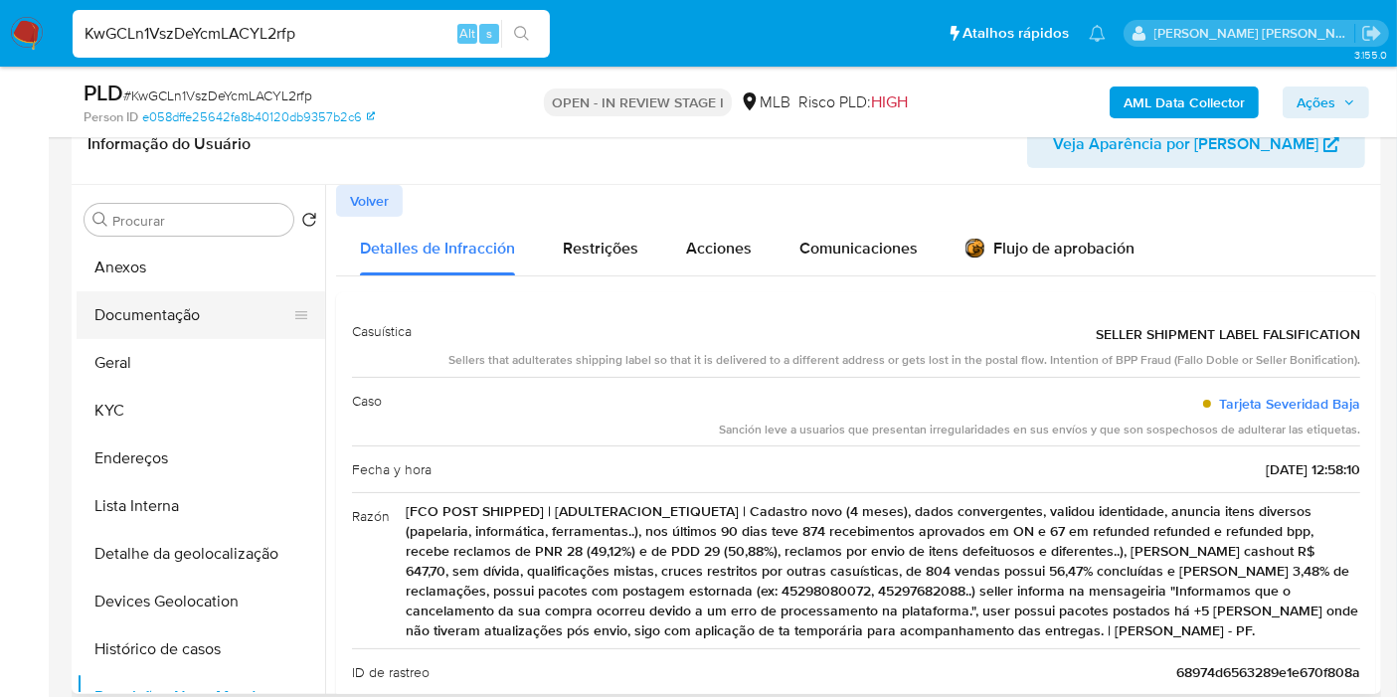
click at [172, 307] on button "Documentação" at bounding box center [193, 315] width 233 height 48
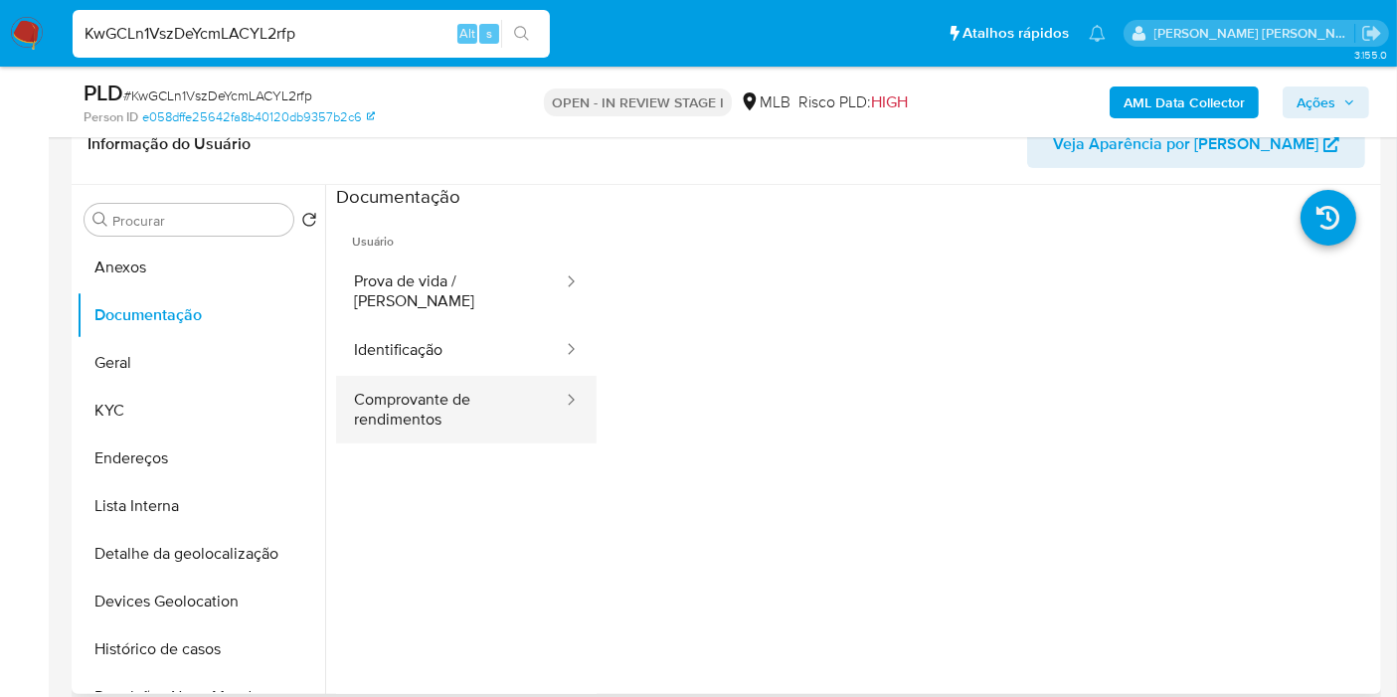
click at [419, 399] on button "Comprovante de rendimentos" at bounding box center [450, 410] width 229 height 68
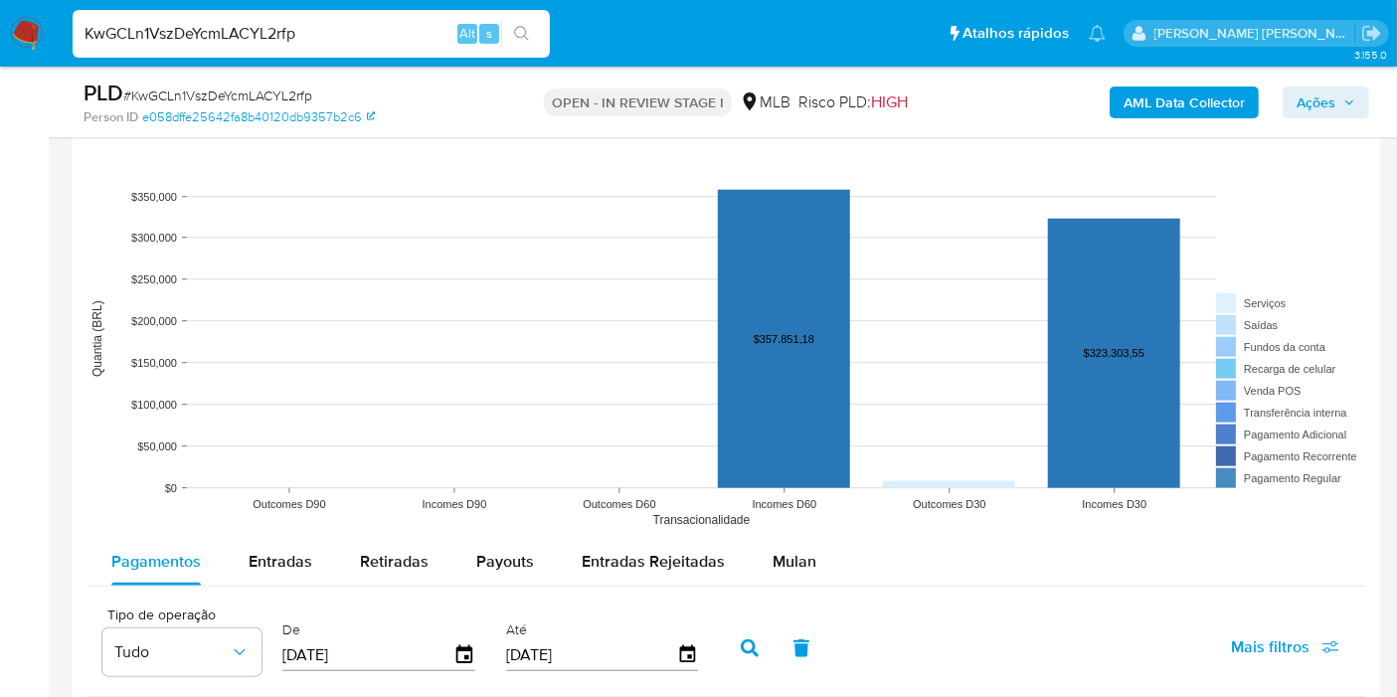
scroll to position [1878, 0]
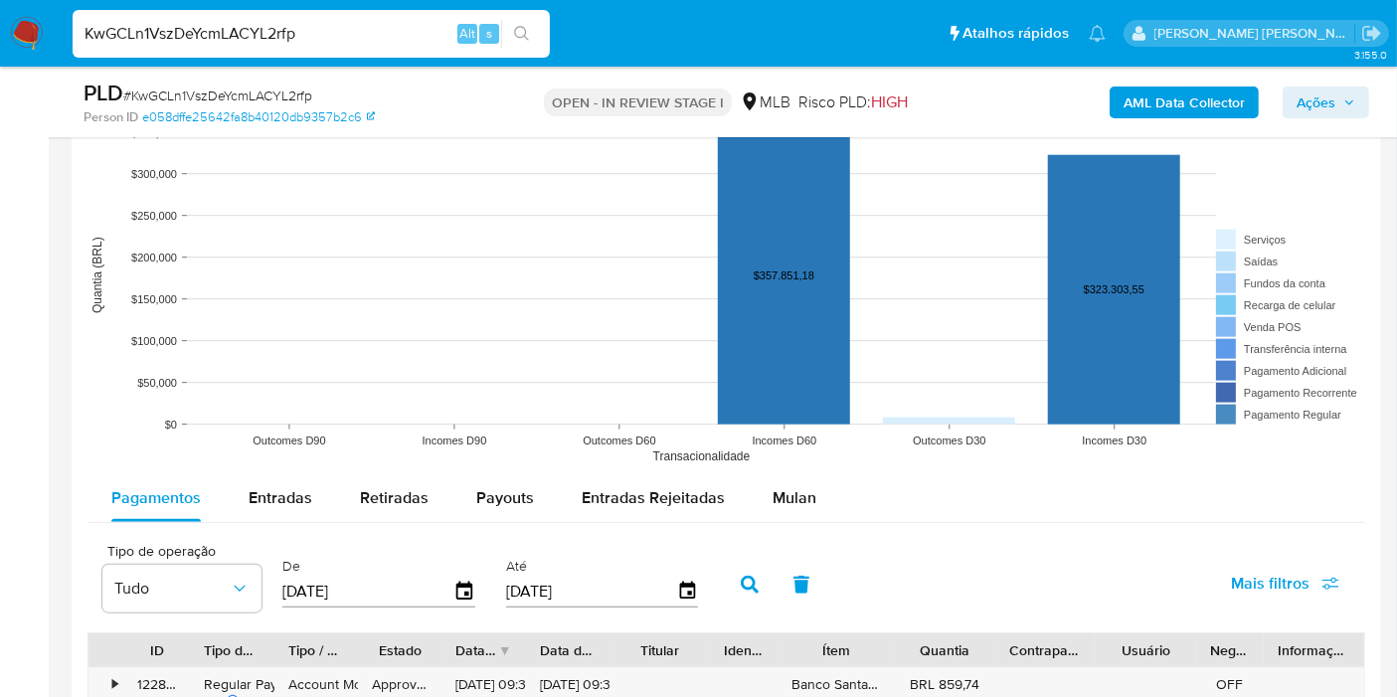
click at [265, 502] on span "Entradas" at bounding box center [281, 497] width 64 height 23
select select "10"
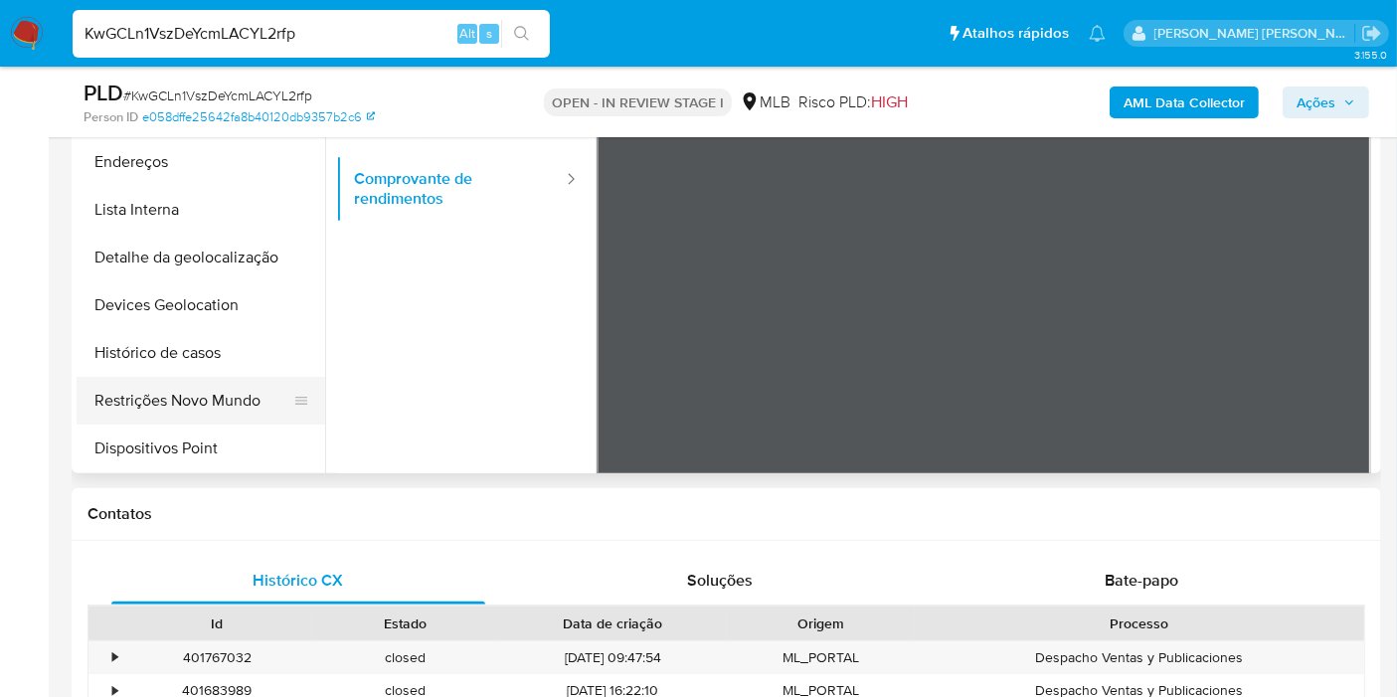
scroll to position [110, 0]
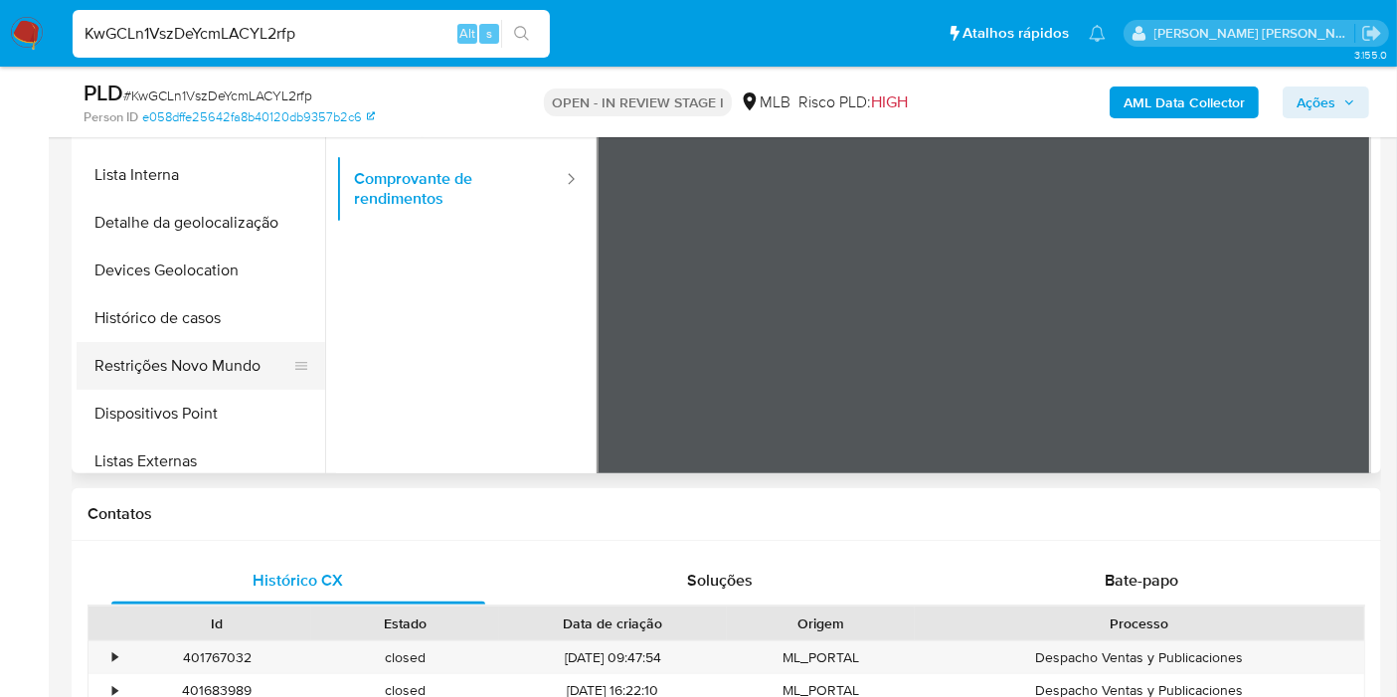
click at [201, 372] on button "Restrições Novo Mundo" at bounding box center [193, 366] width 233 height 48
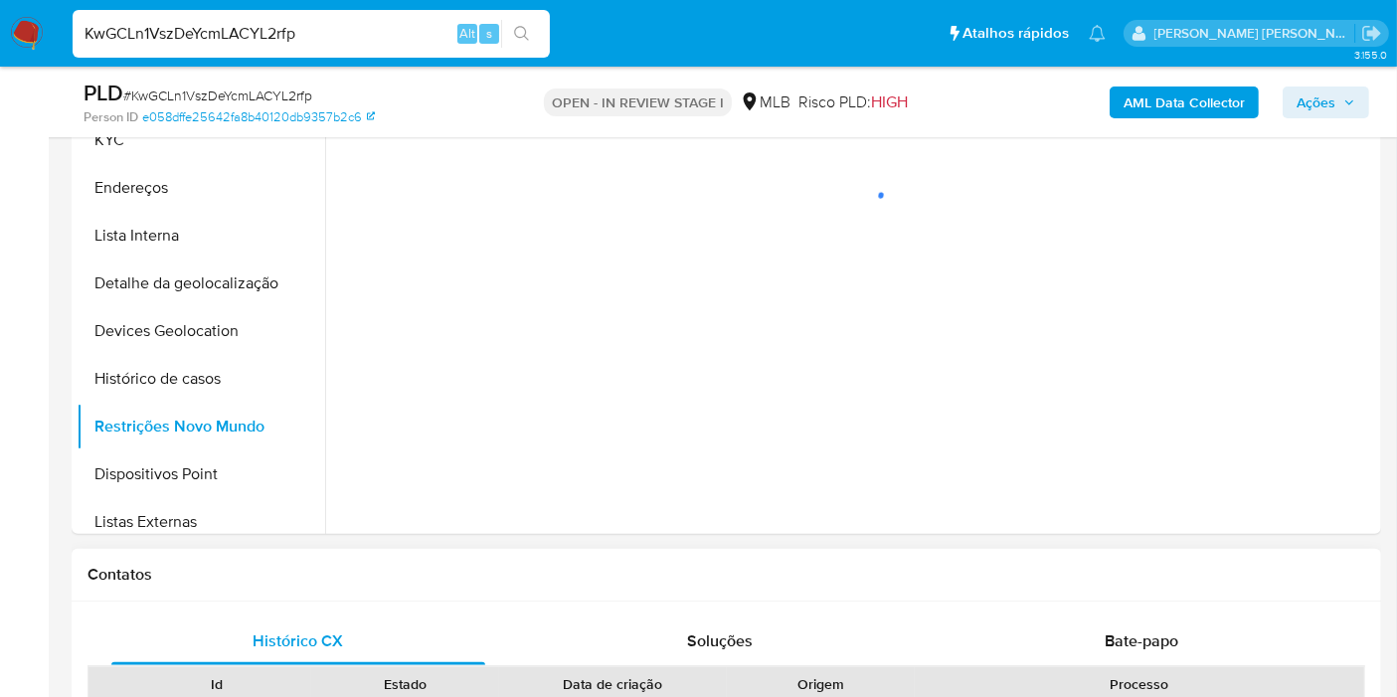
scroll to position [442, 0]
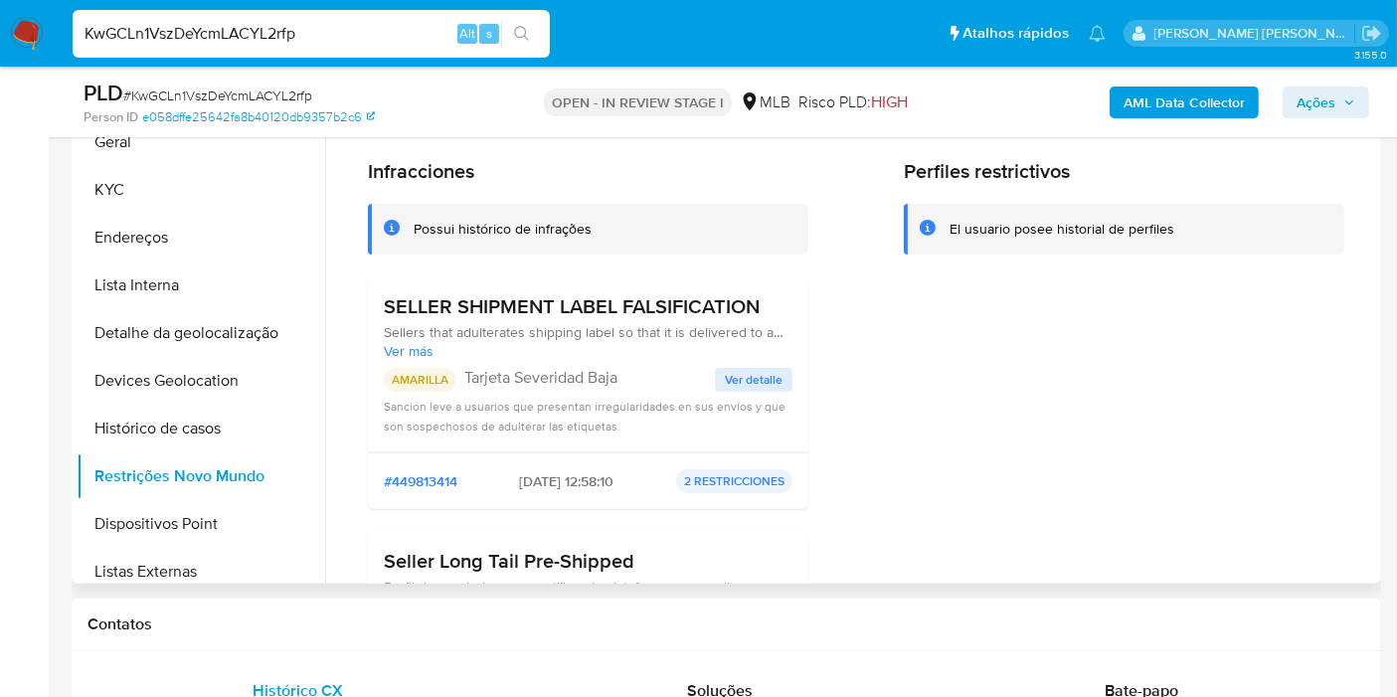
click at [738, 390] on span "Ver detalle" at bounding box center [754, 380] width 58 height 20
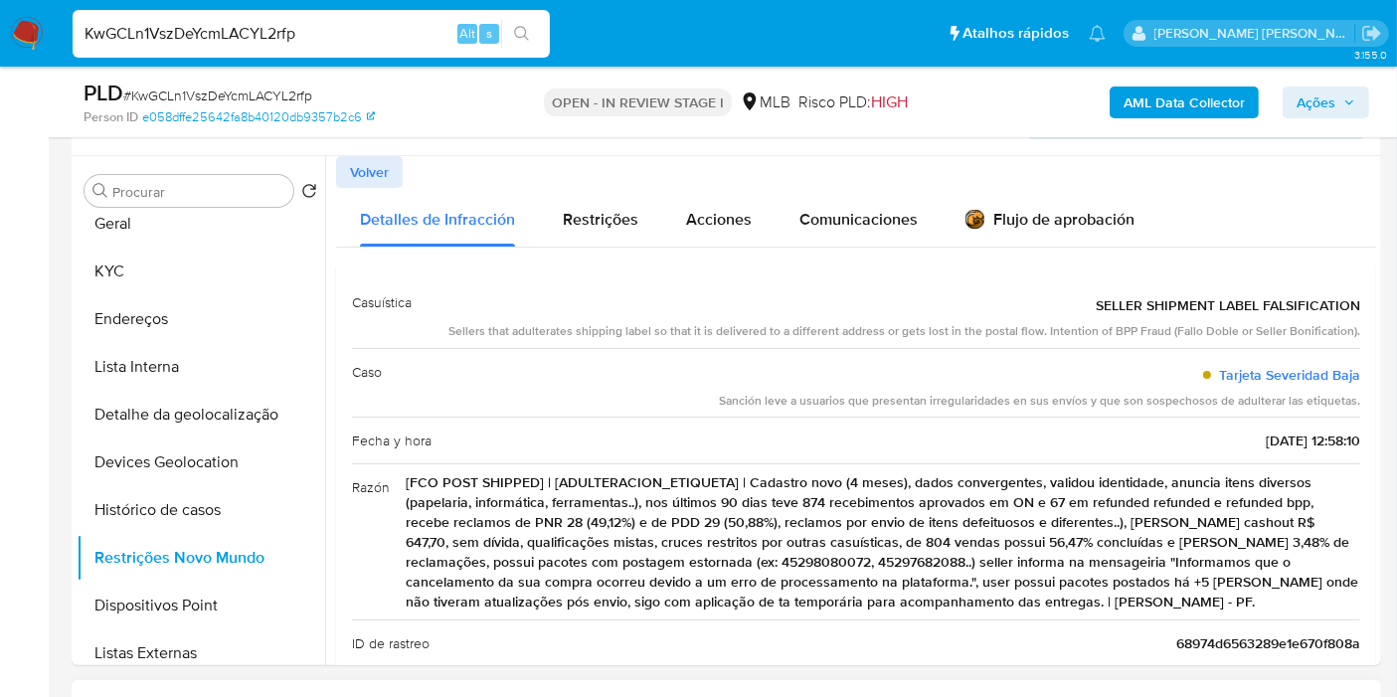
scroll to position [331, 0]
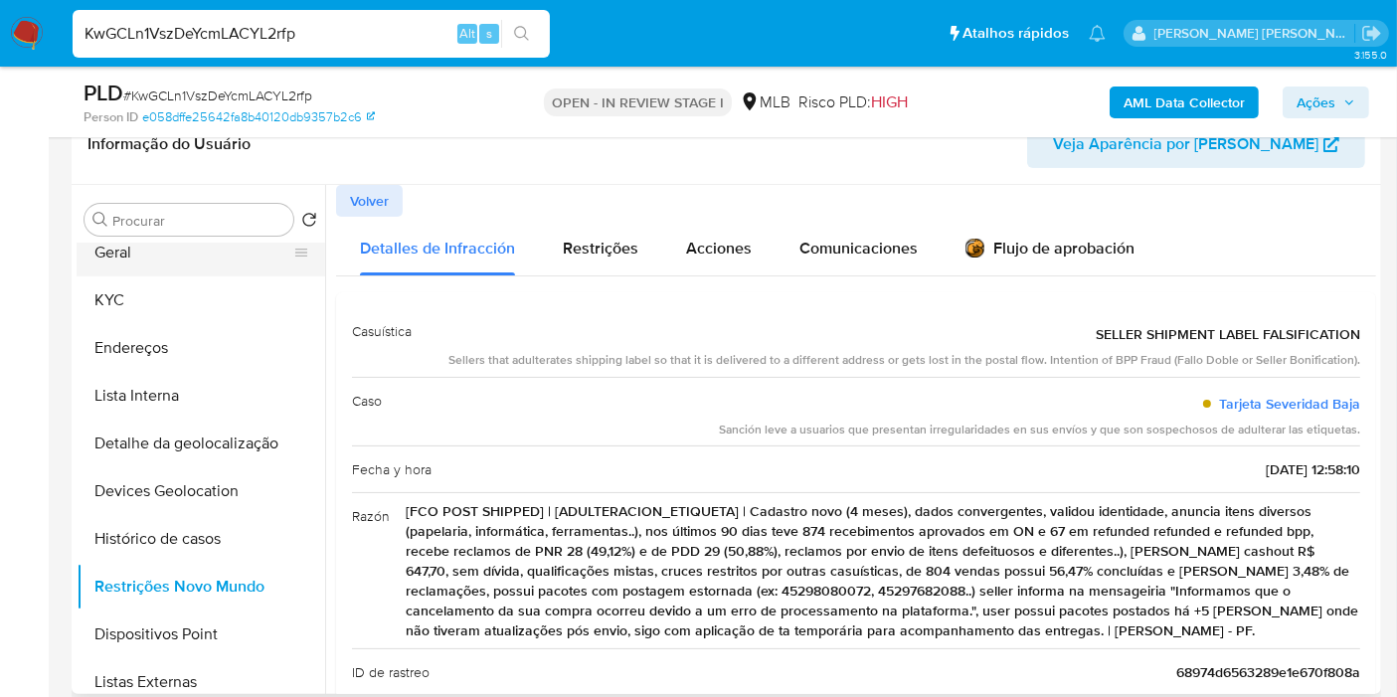
click at [185, 252] on button "Geral" at bounding box center [193, 253] width 233 height 48
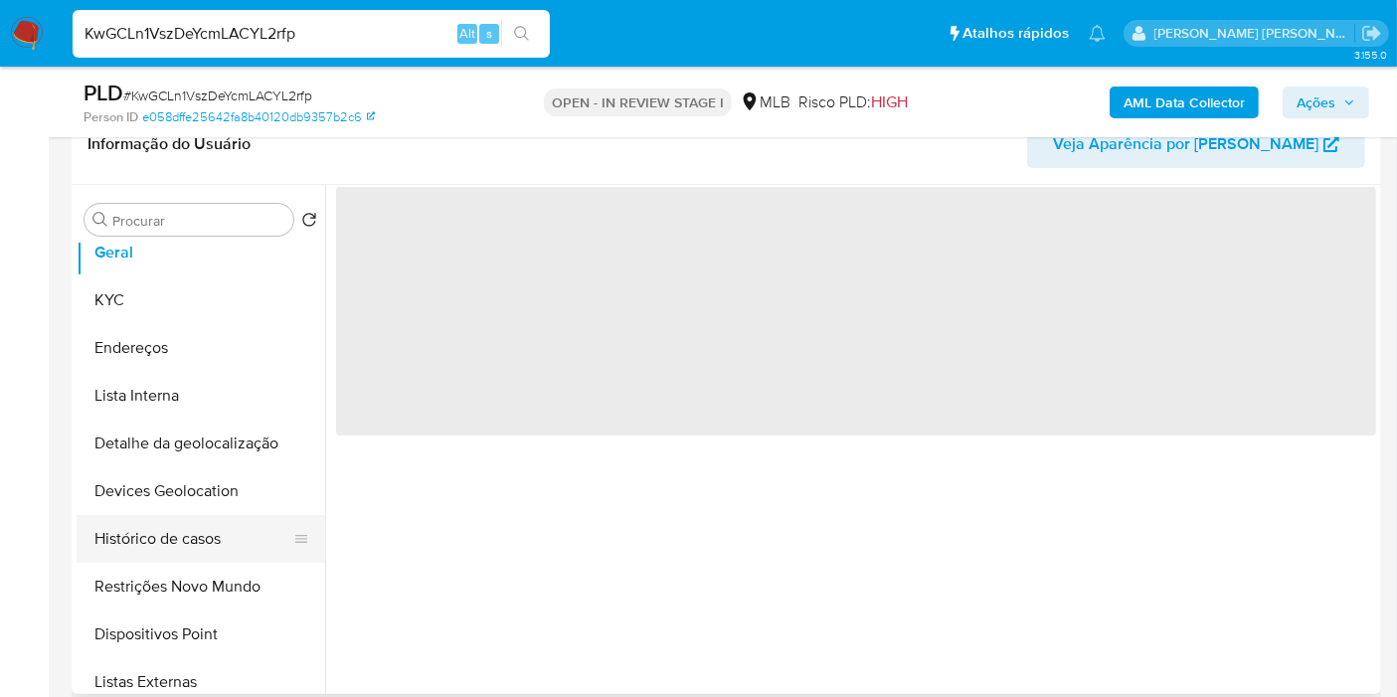
scroll to position [0, 0]
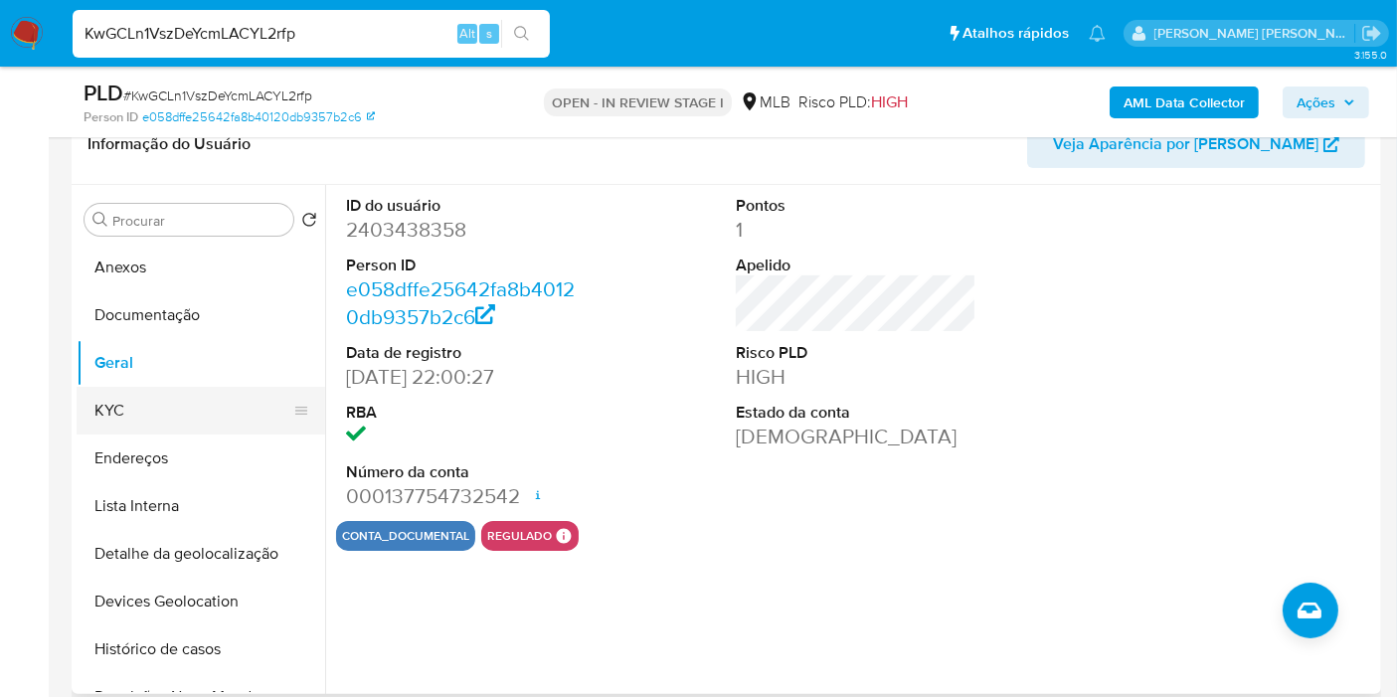
click at [141, 396] on button "KYC" at bounding box center [193, 411] width 233 height 48
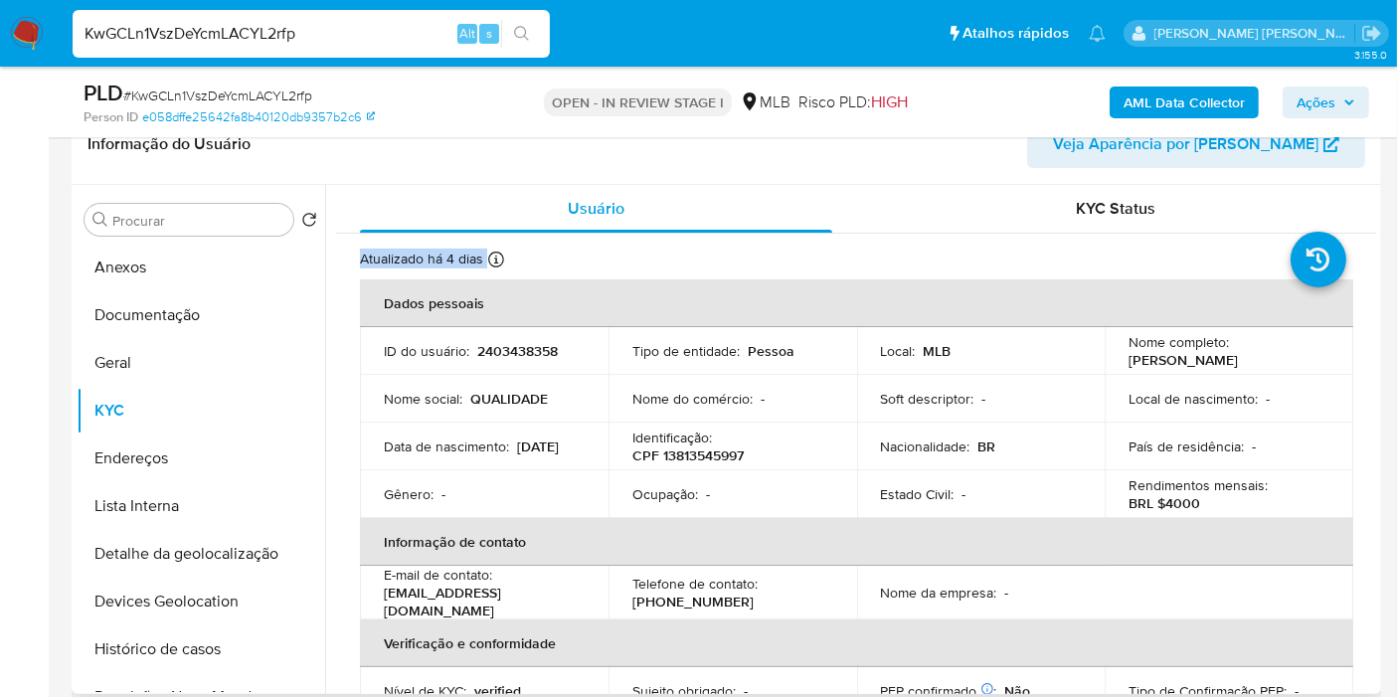
drag, startPoint x: 1377, startPoint y: 213, endPoint x: 1374, endPoint y: 244, distance: 31.0
click at [1375, 243] on div "Procurar Retornar ao pedido padrão Anexos Documentação [PERSON_NAME] Endereços …" at bounding box center [727, 439] width 1310 height 509
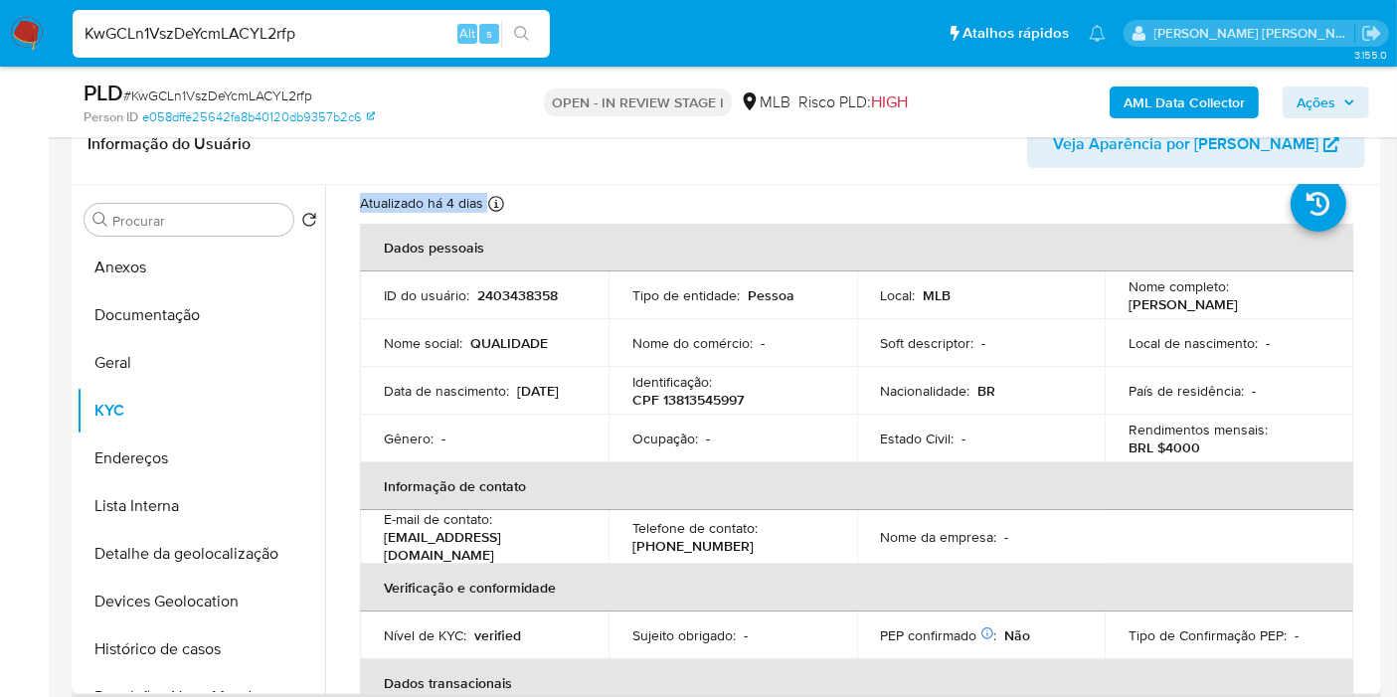
scroll to position [39, 0]
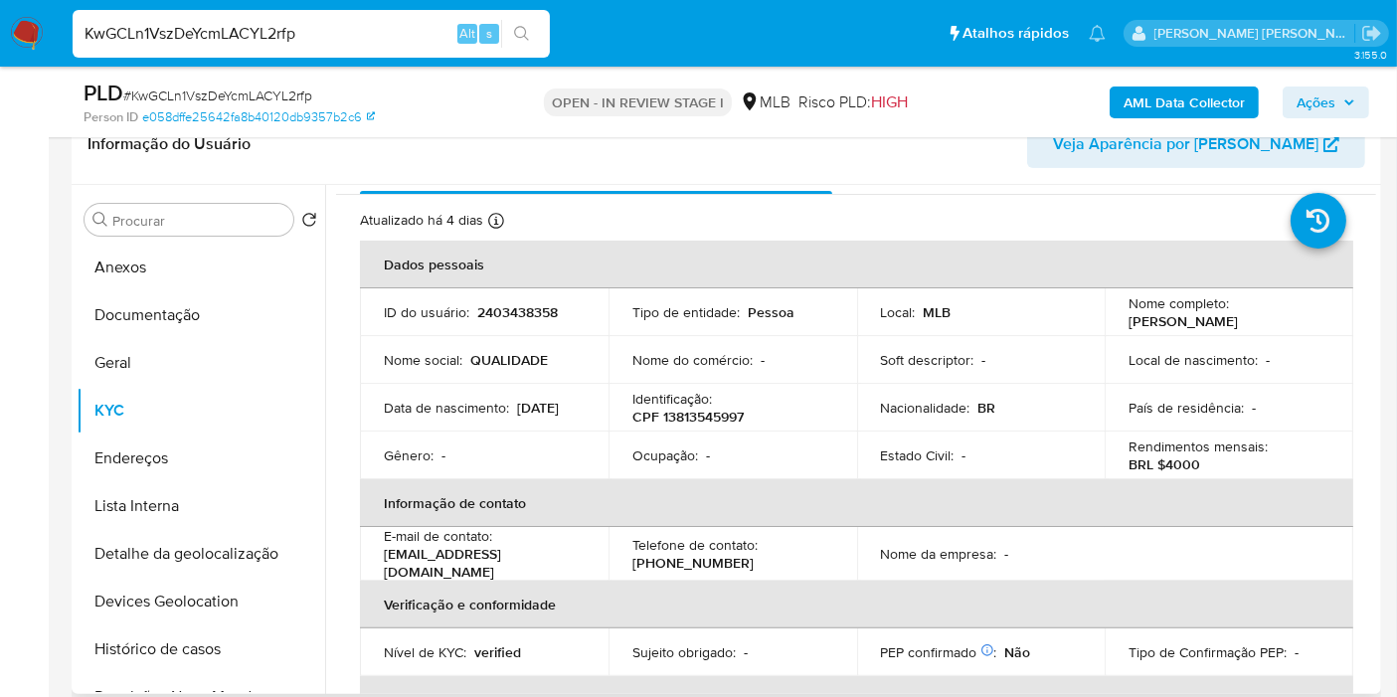
click at [1025, 322] on td "Local : MLB" at bounding box center [981, 312] width 249 height 48
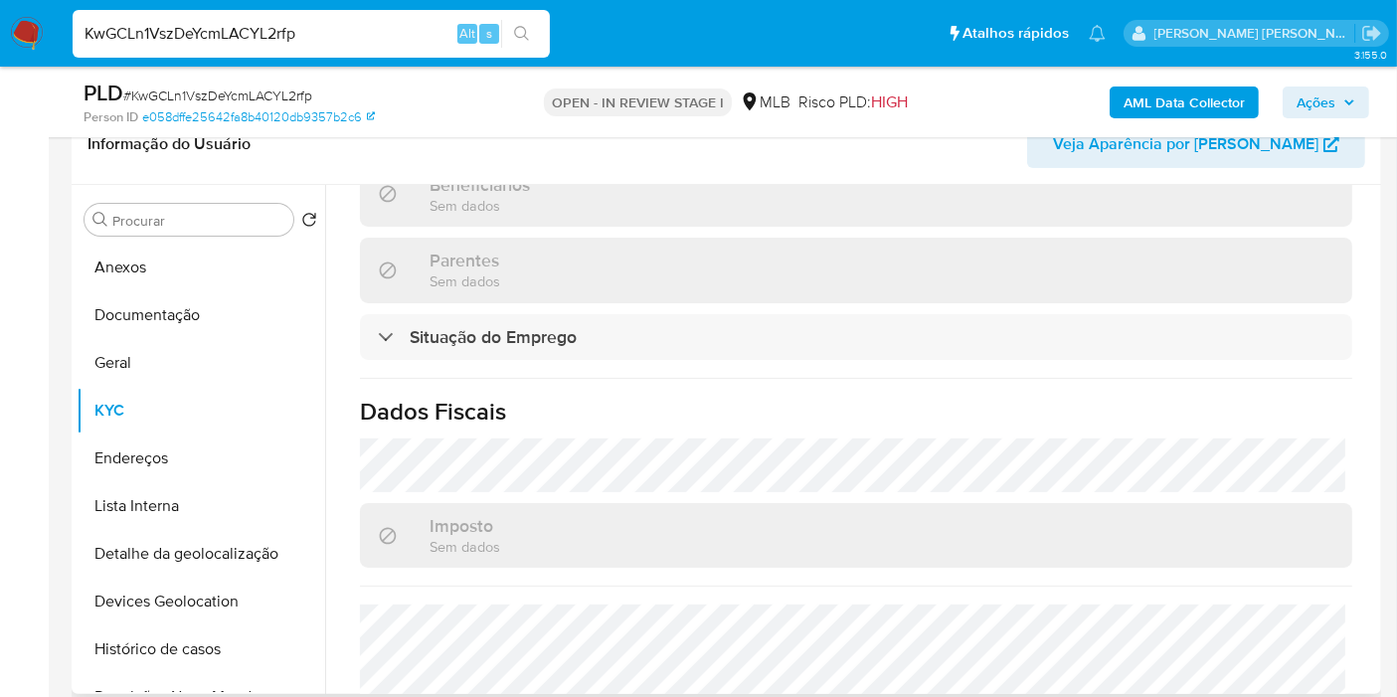
scroll to position [923, 0]
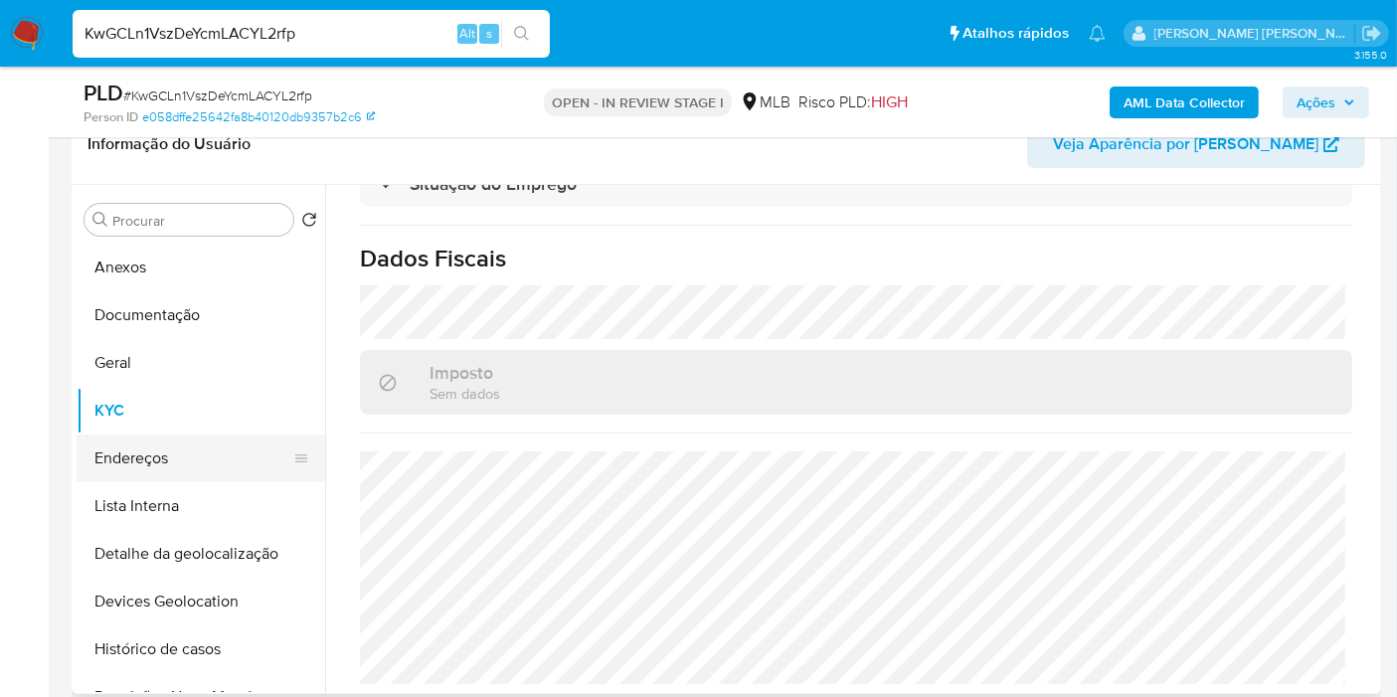
click at [227, 444] on button "Endereços" at bounding box center [193, 459] width 233 height 48
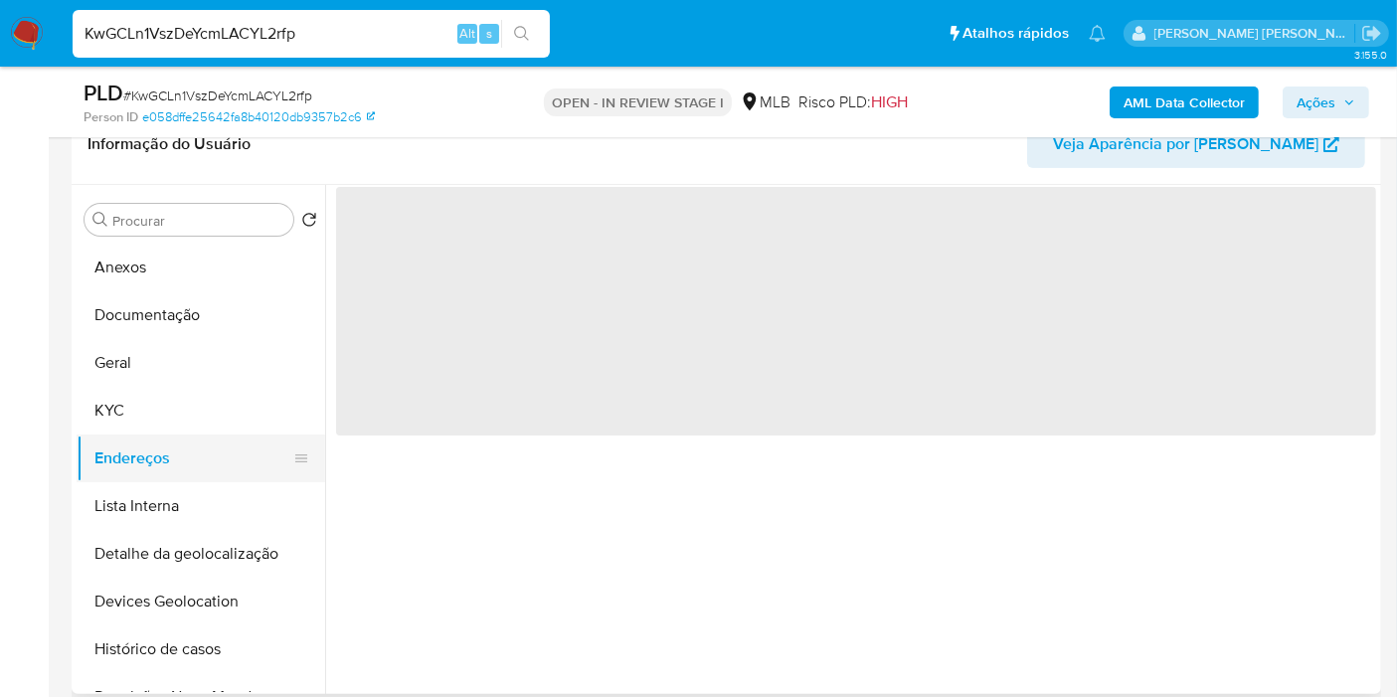
scroll to position [0, 0]
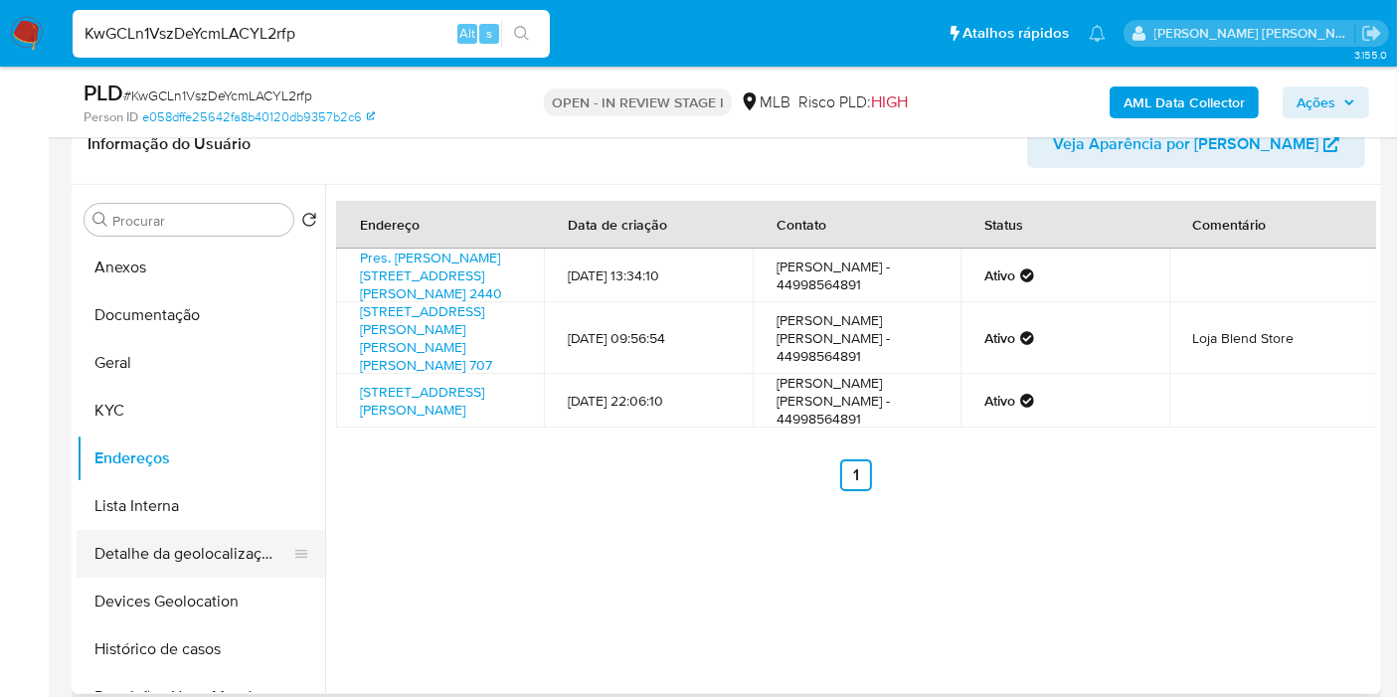
click at [238, 561] on button "Detalhe da geolocalização" at bounding box center [193, 554] width 233 height 48
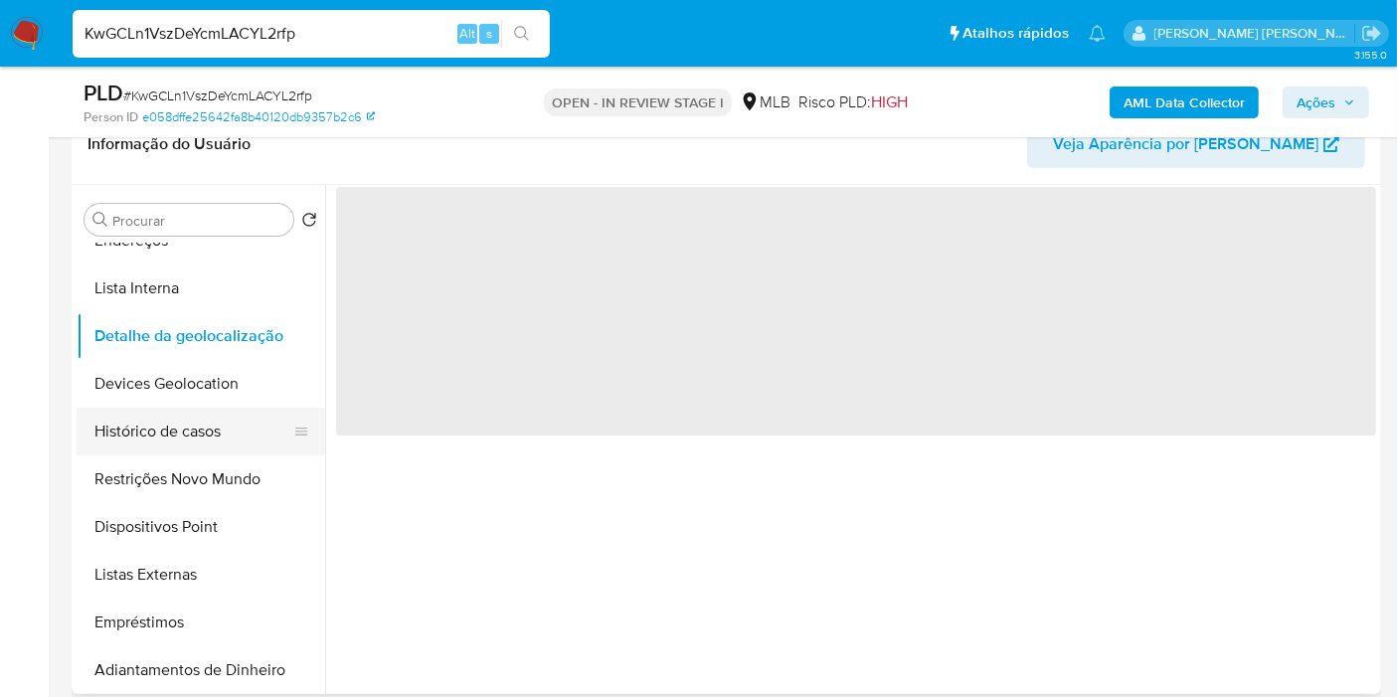
scroll to position [221, 0]
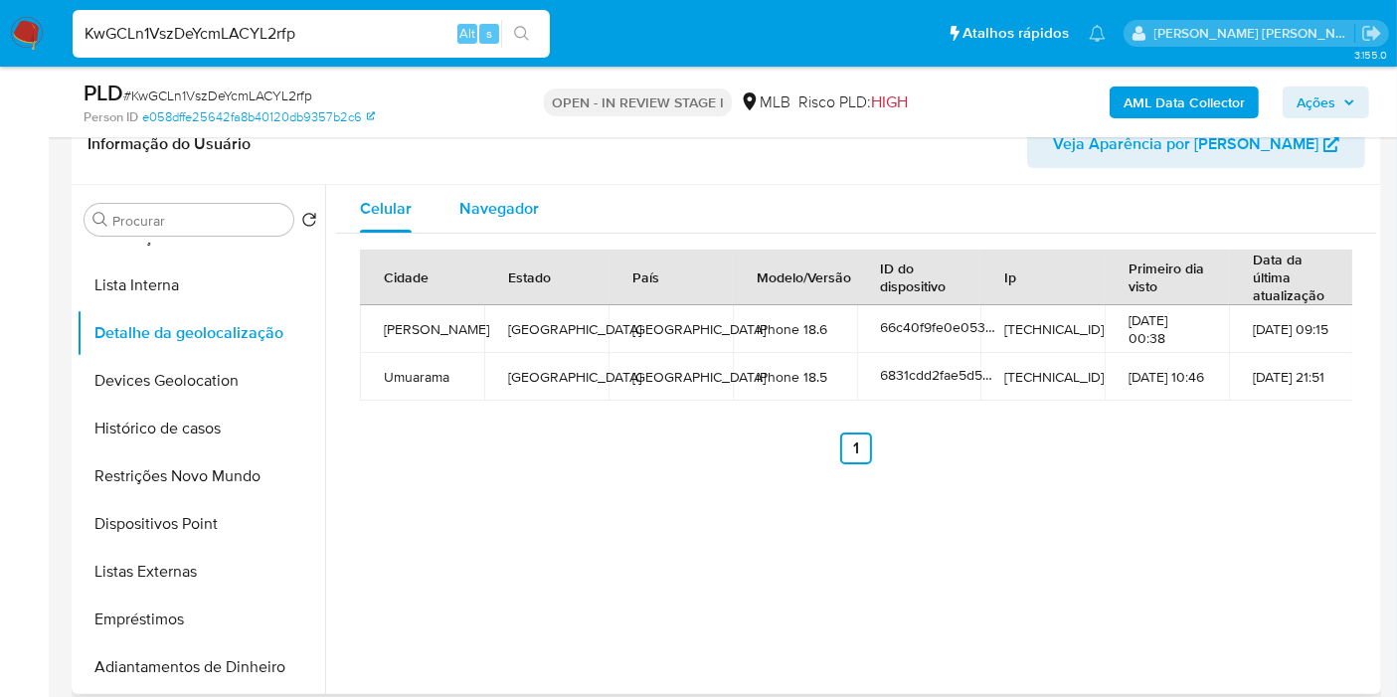
click at [504, 206] on span "Navegador" at bounding box center [500, 208] width 80 height 23
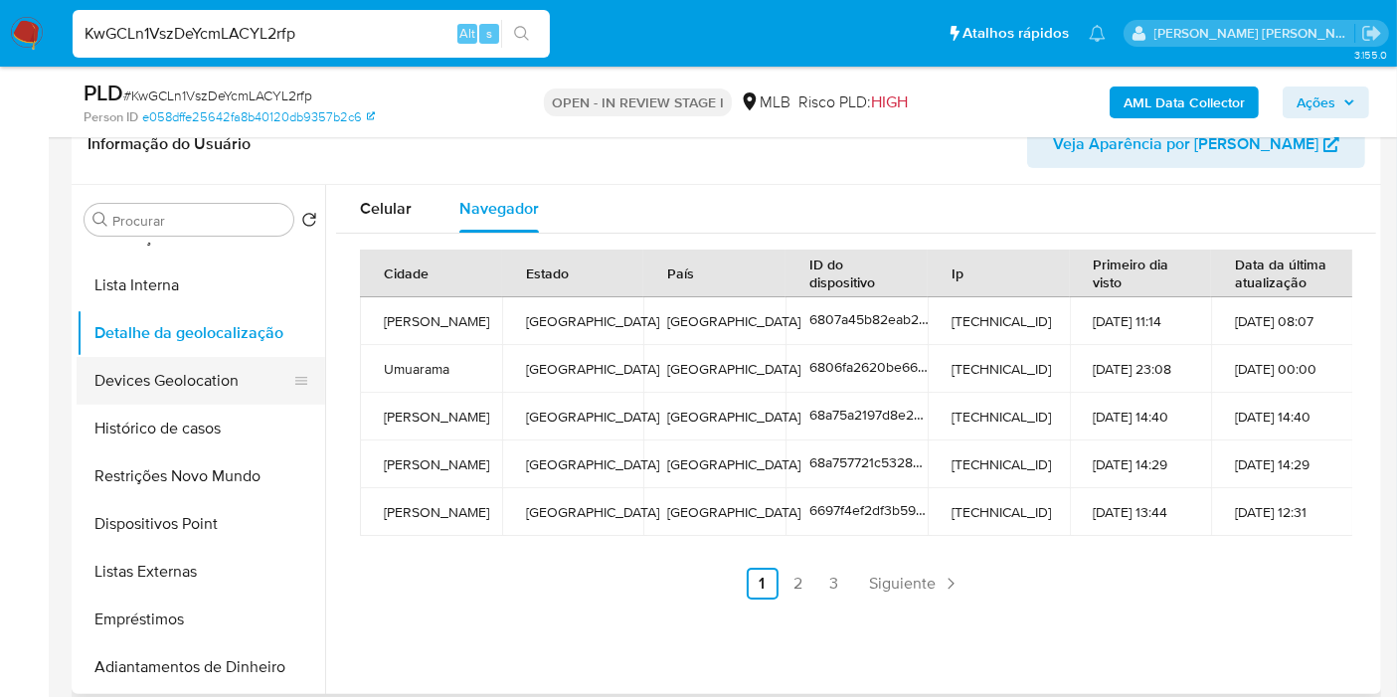
click at [224, 382] on button "Devices Geolocation" at bounding box center [193, 381] width 233 height 48
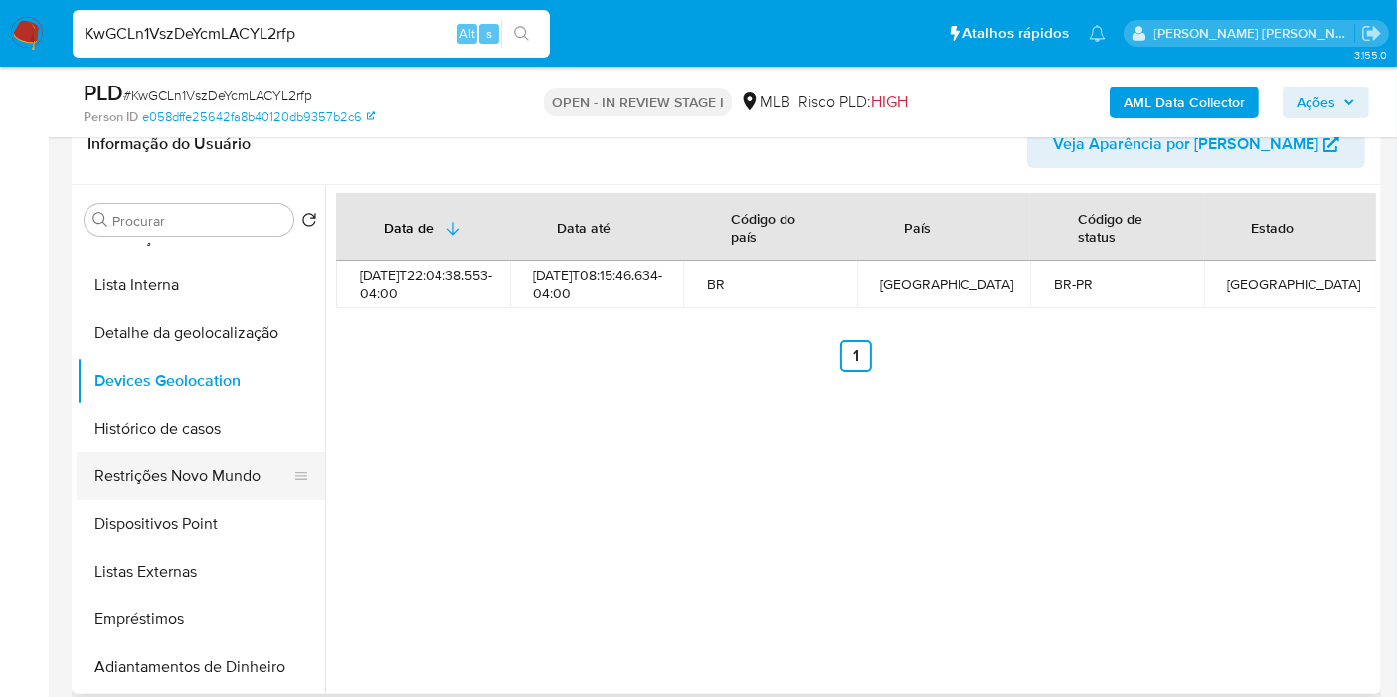
click at [234, 484] on button "Restrições Novo Mundo" at bounding box center [193, 477] width 233 height 48
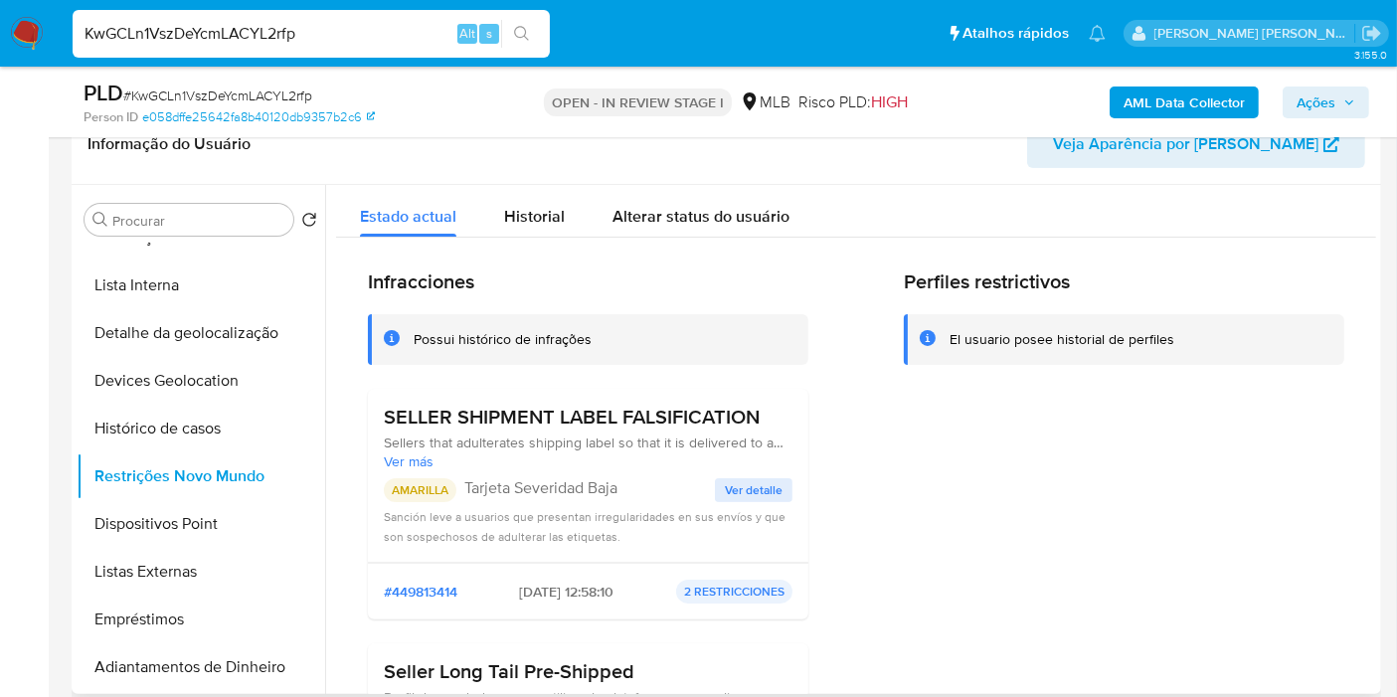
click at [770, 495] on span "Ver detalle" at bounding box center [754, 490] width 58 height 20
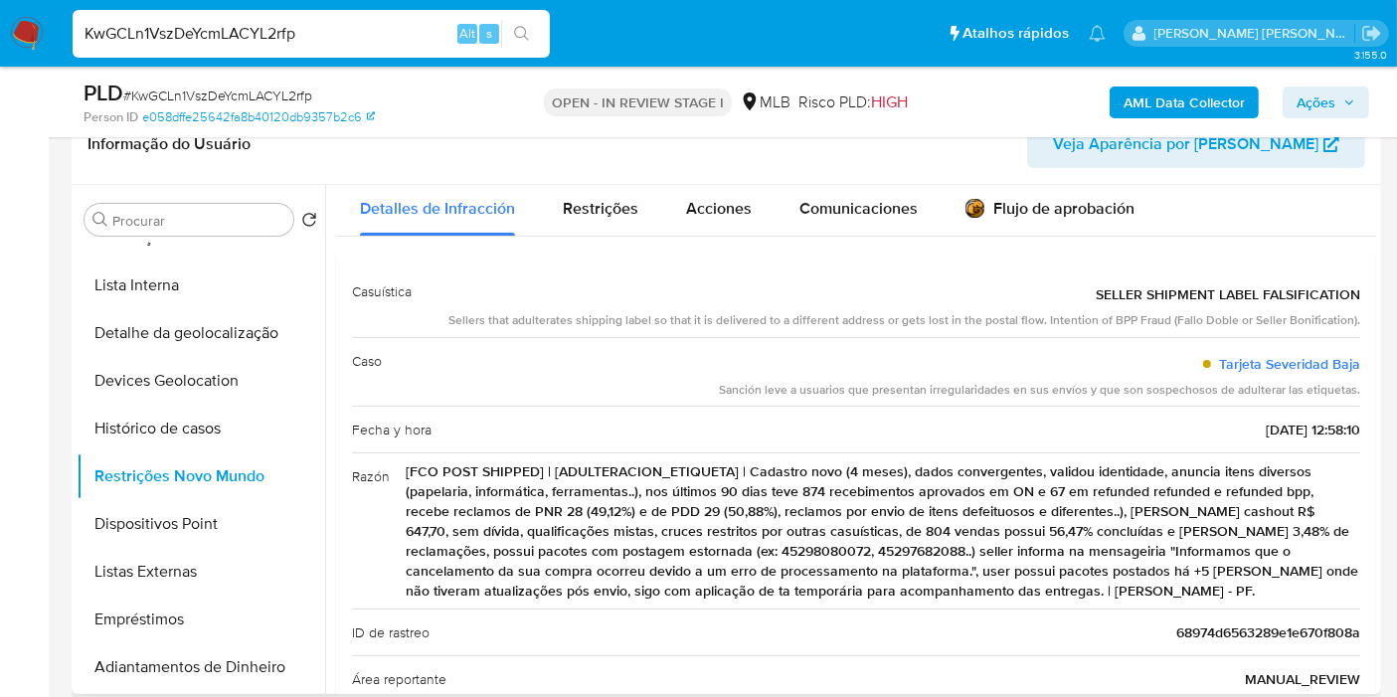
scroll to position [40, 0]
click at [181, 548] on button "Listas Externas" at bounding box center [193, 572] width 233 height 48
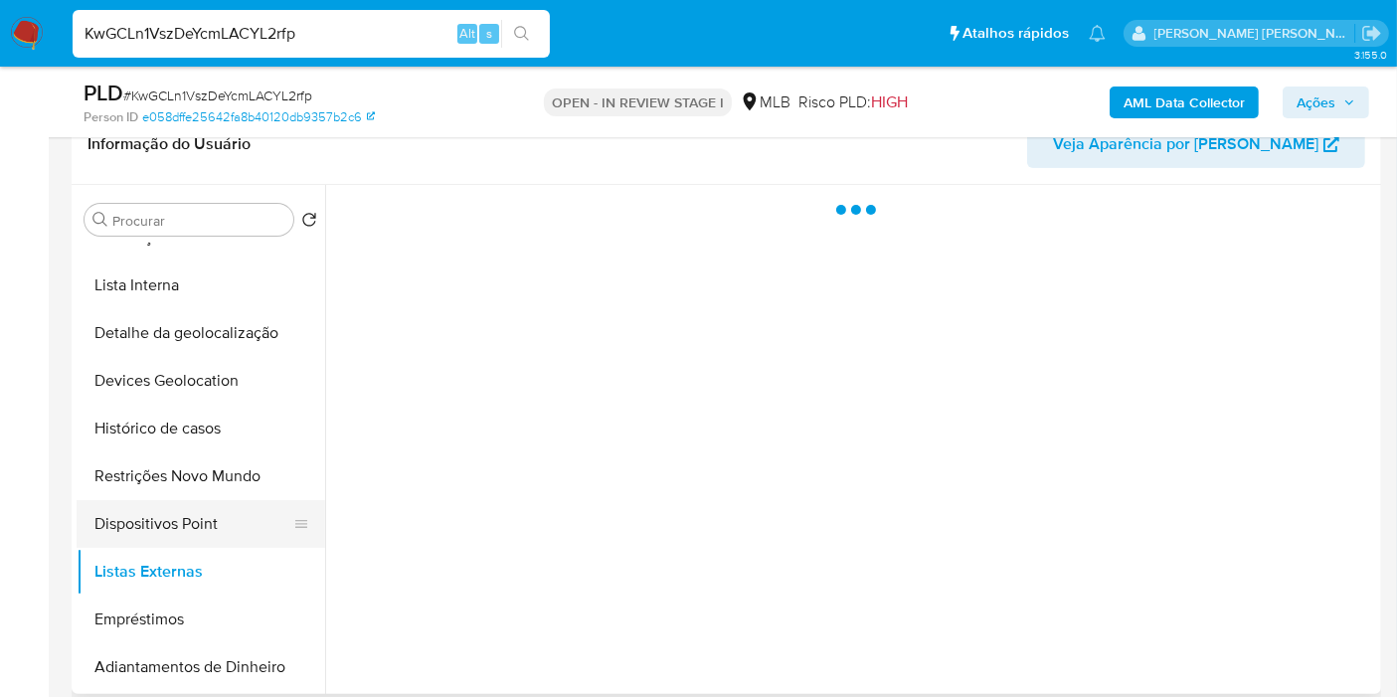
scroll to position [0, 0]
click at [212, 544] on button "Dispositivos Point" at bounding box center [193, 524] width 233 height 48
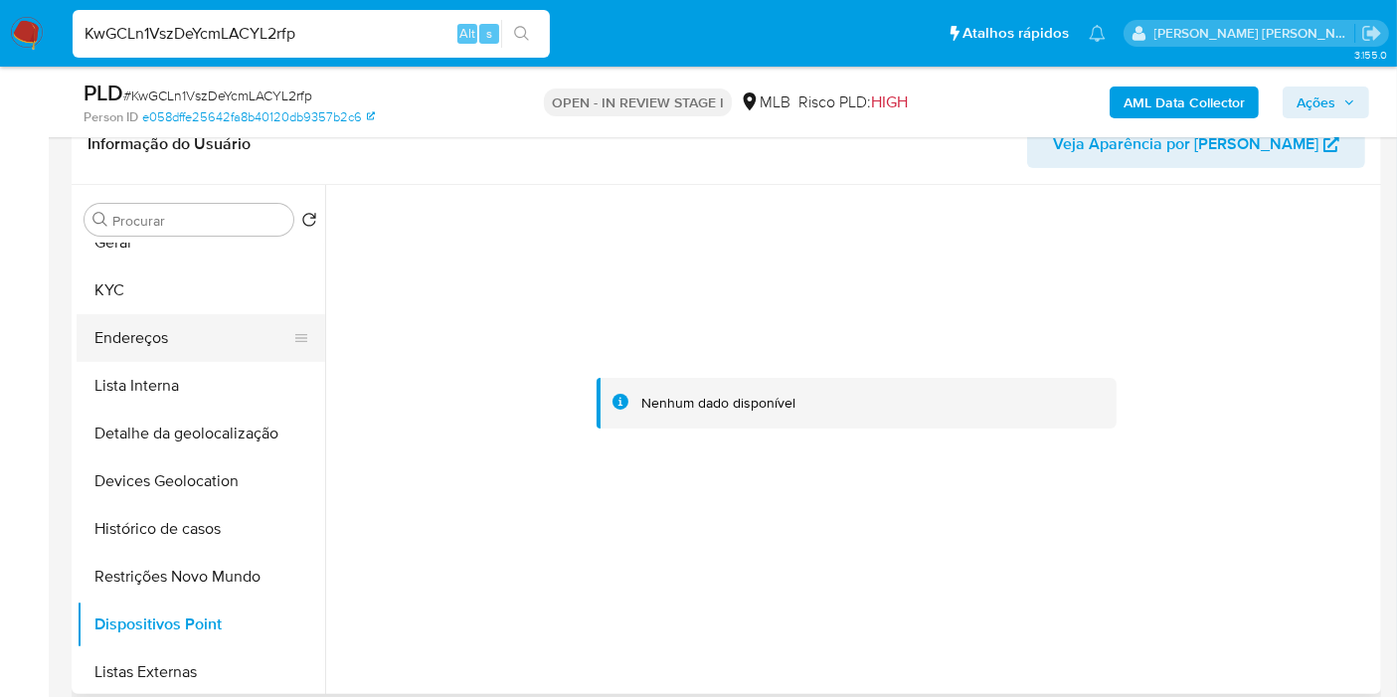
scroll to position [110, 0]
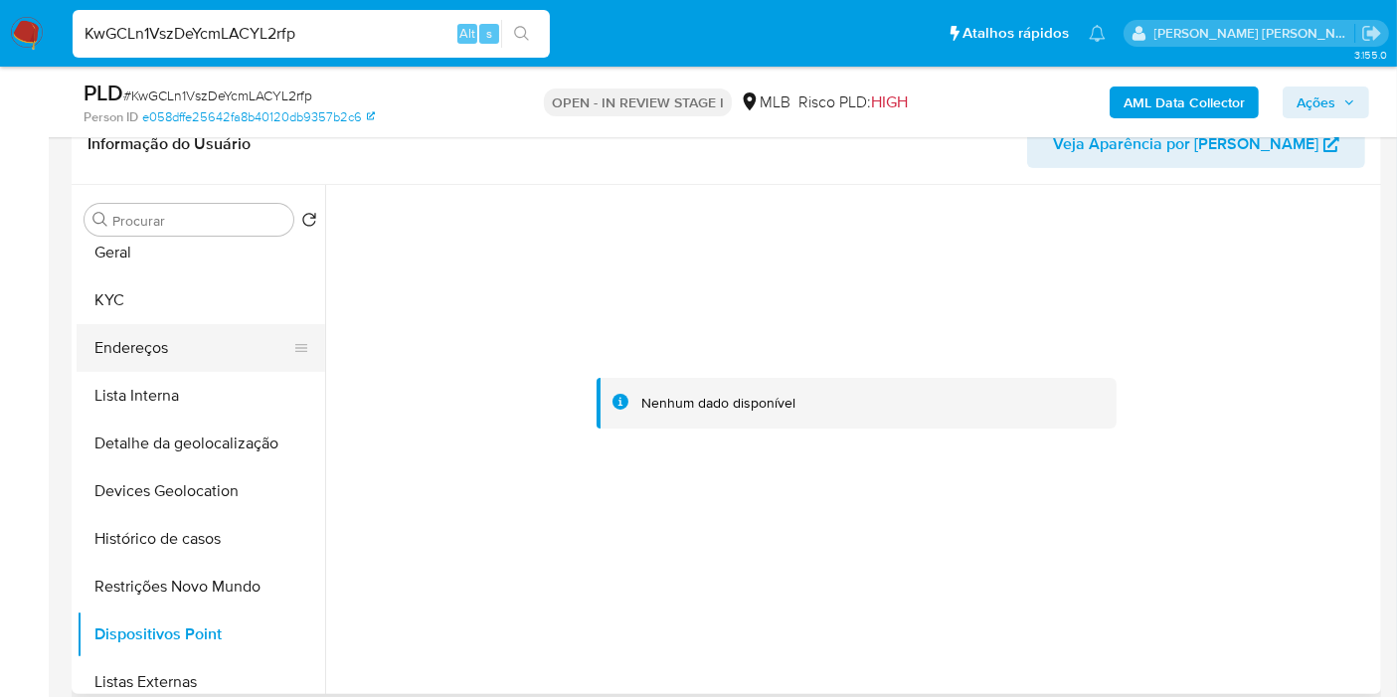
click at [200, 335] on button "Endereços" at bounding box center [193, 348] width 233 height 48
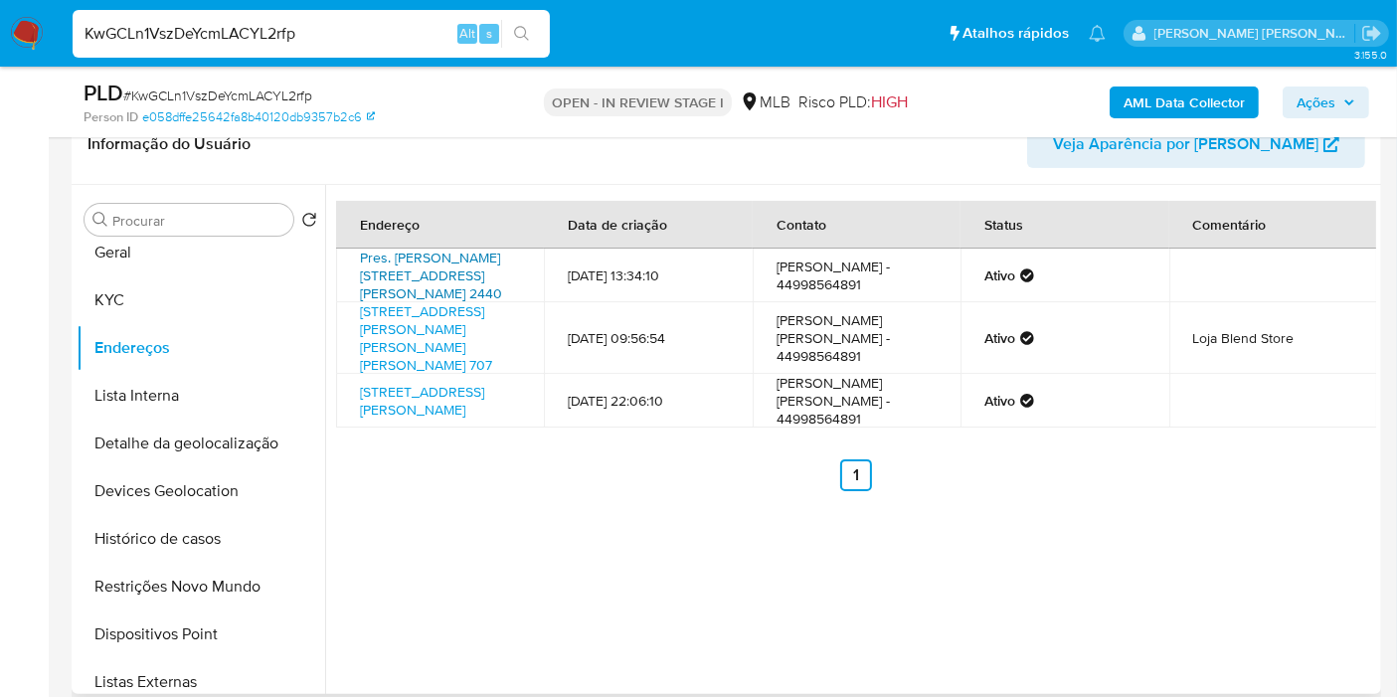
click at [465, 266] on link "Pres. [PERSON_NAME][STREET_ADDRESS][PERSON_NAME] 2440" at bounding box center [431, 276] width 142 height 56
click at [205, 296] on button "KYC" at bounding box center [193, 301] width 233 height 48
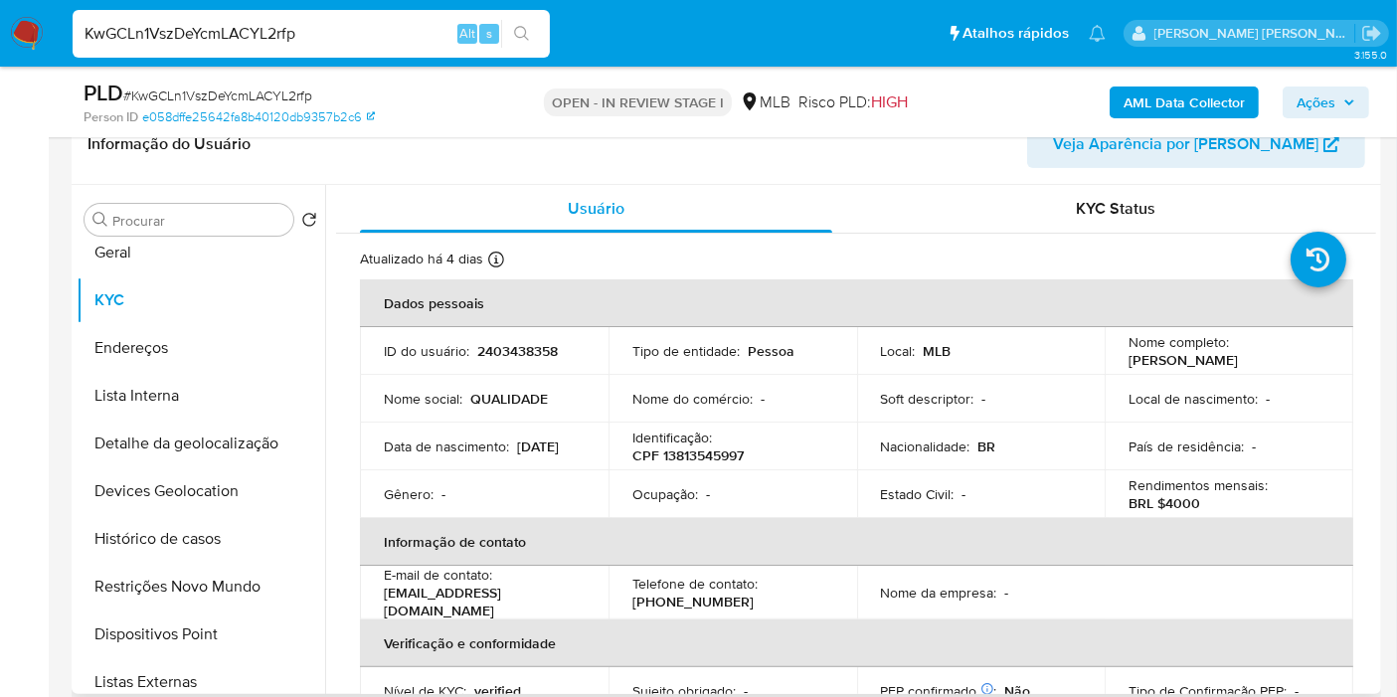
click at [716, 456] on p "CPF 13813545997" at bounding box center [688, 456] width 111 height 18
copy p "13813545997"
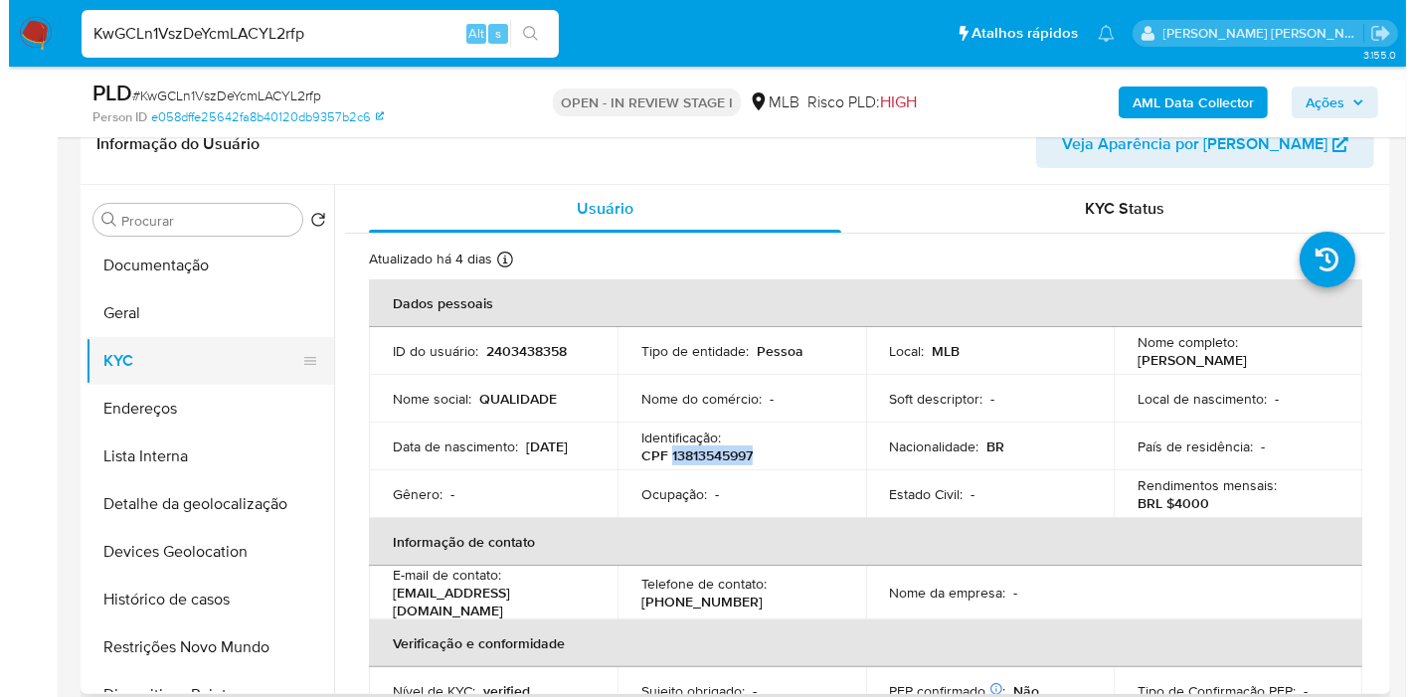
scroll to position [0, 0]
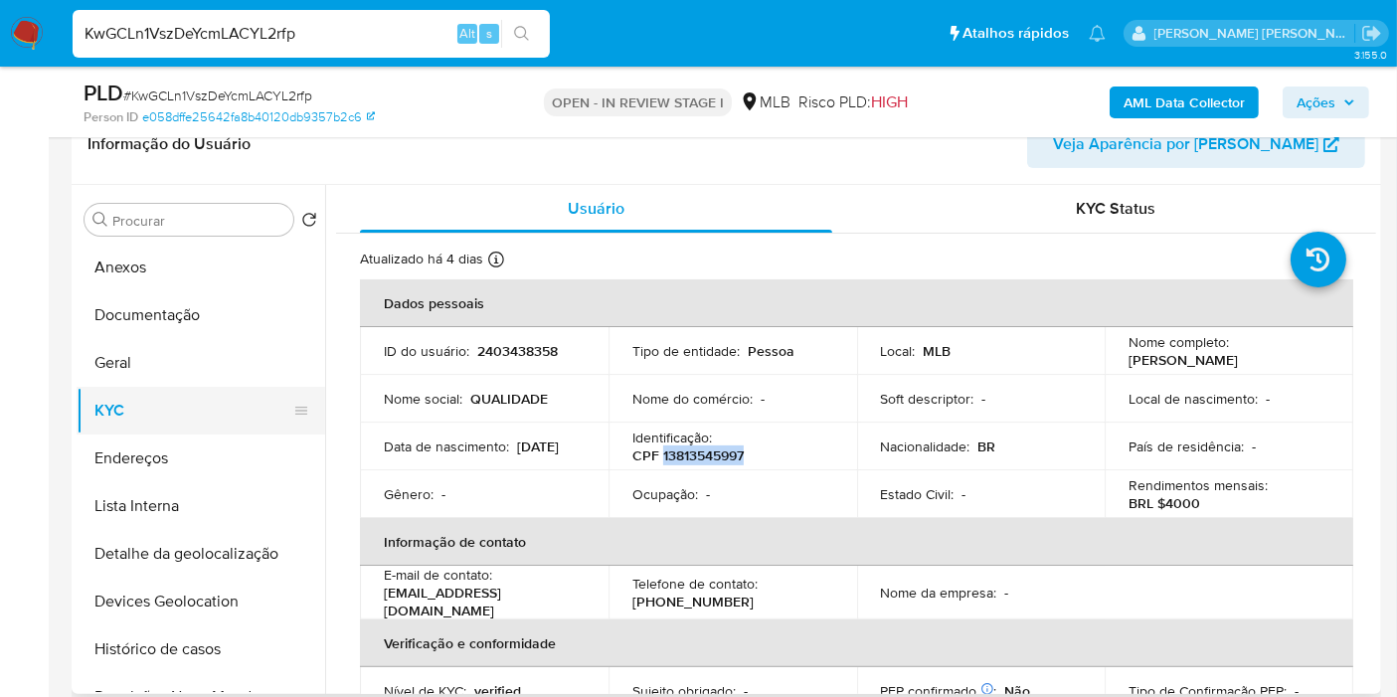
click at [219, 310] on button "Documentação" at bounding box center [201, 315] width 249 height 48
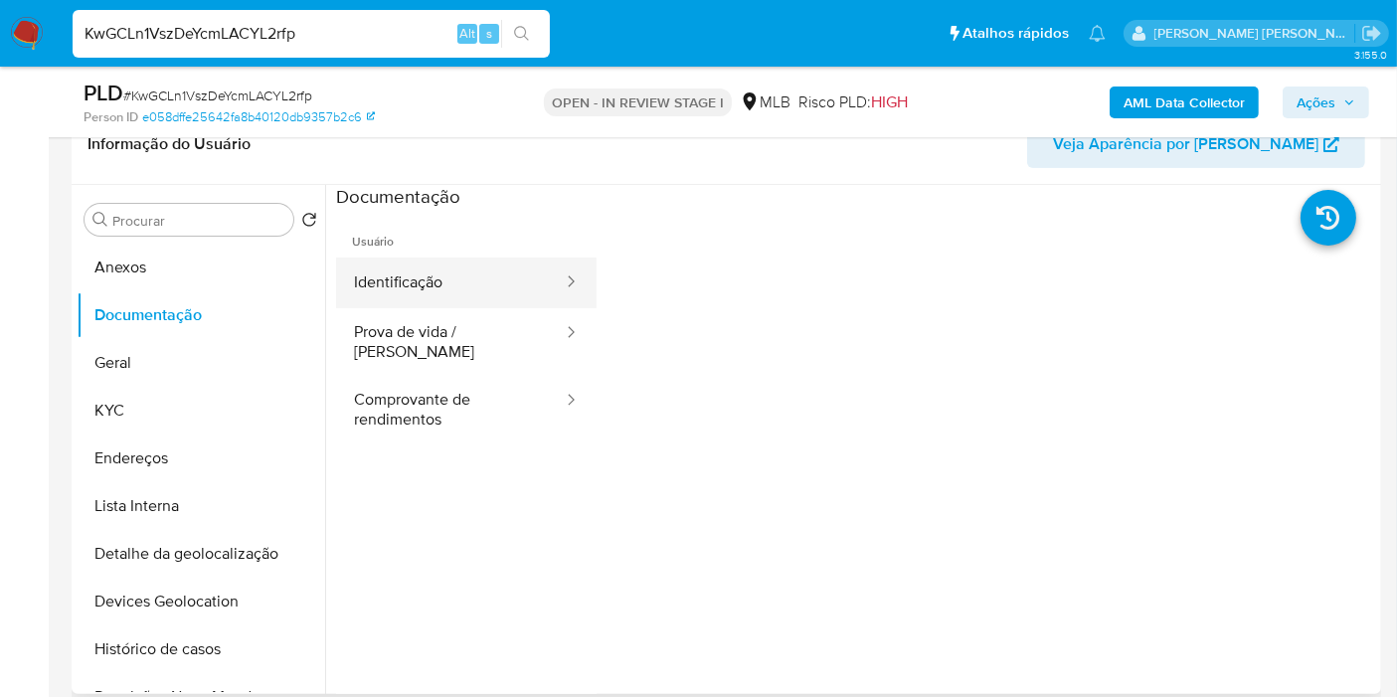
click at [525, 287] on button "Identificação" at bounding box center [450, 283] width 229 height 51
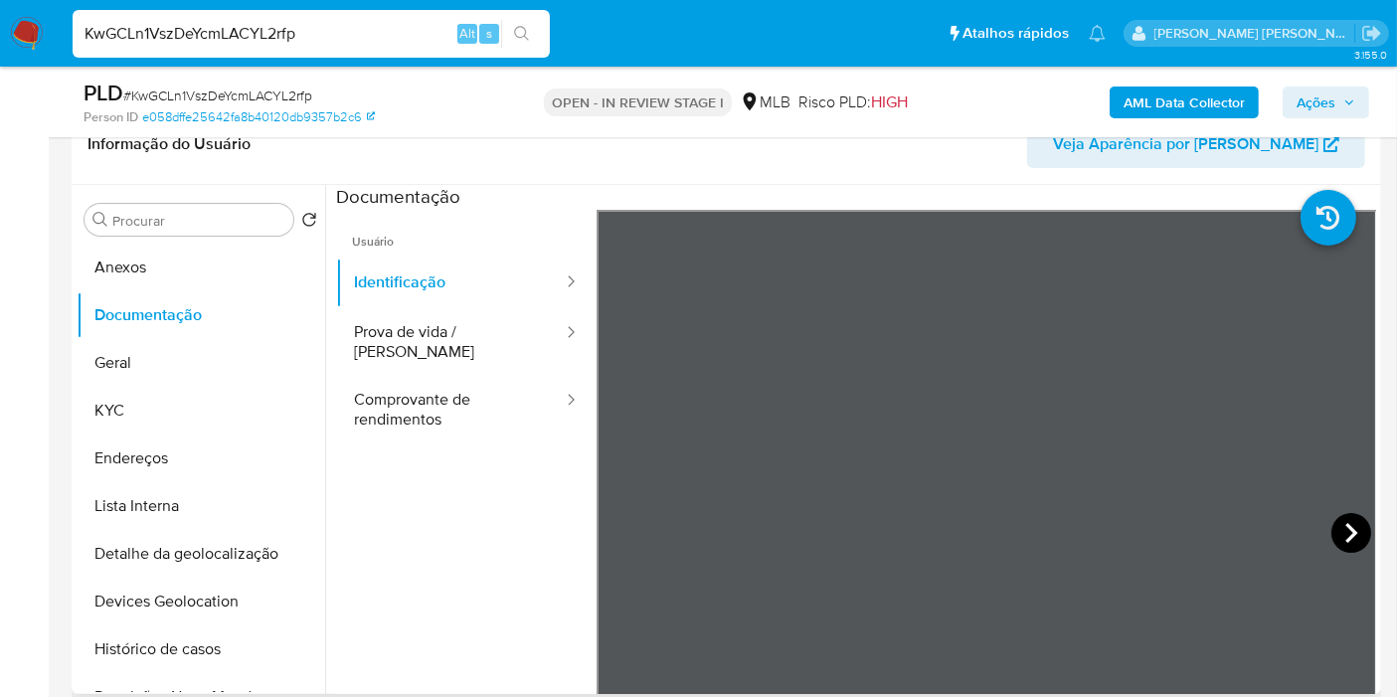
click at [1341, 529] on icon at bounding box center [1352, 533] width 40 height 40
click at [146, 279] on button "Anexos" at bounding box center [193, 268] width 233 height 48
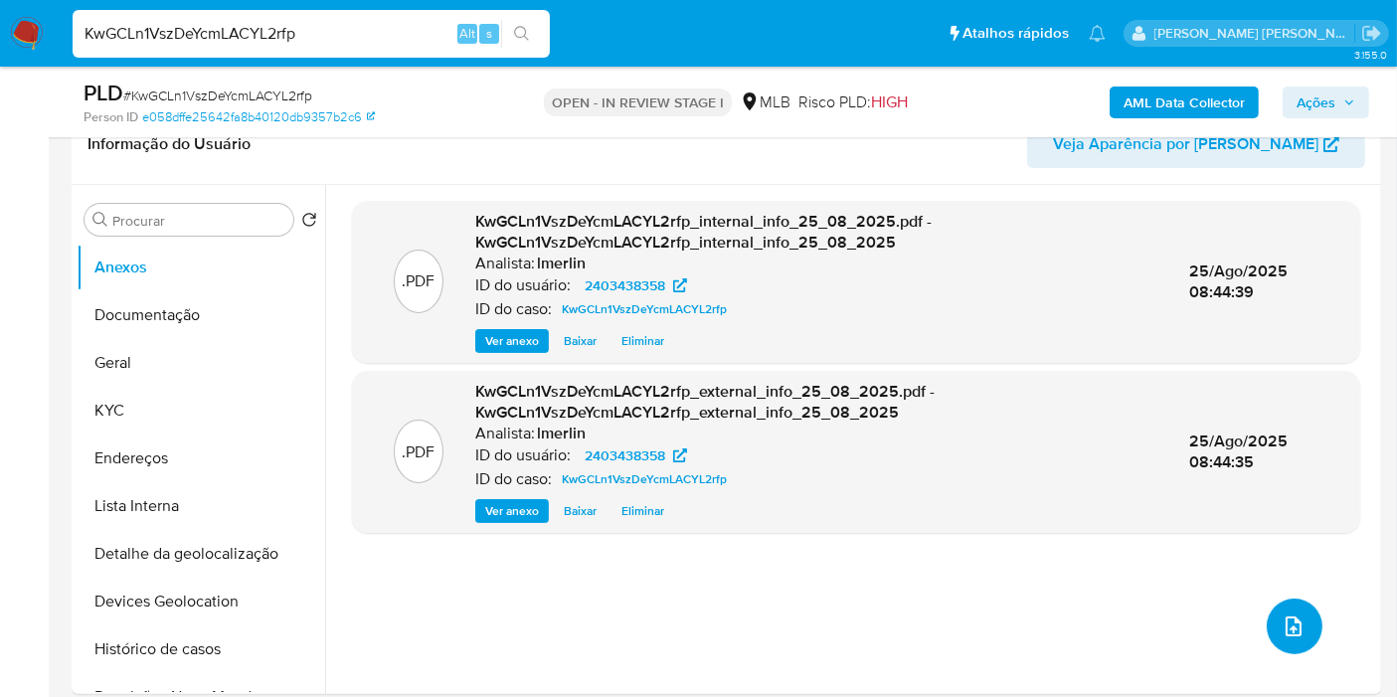
click at [1286, 625] on icon "upload-file" at bounding box center [1294, 627] width 16 height 20
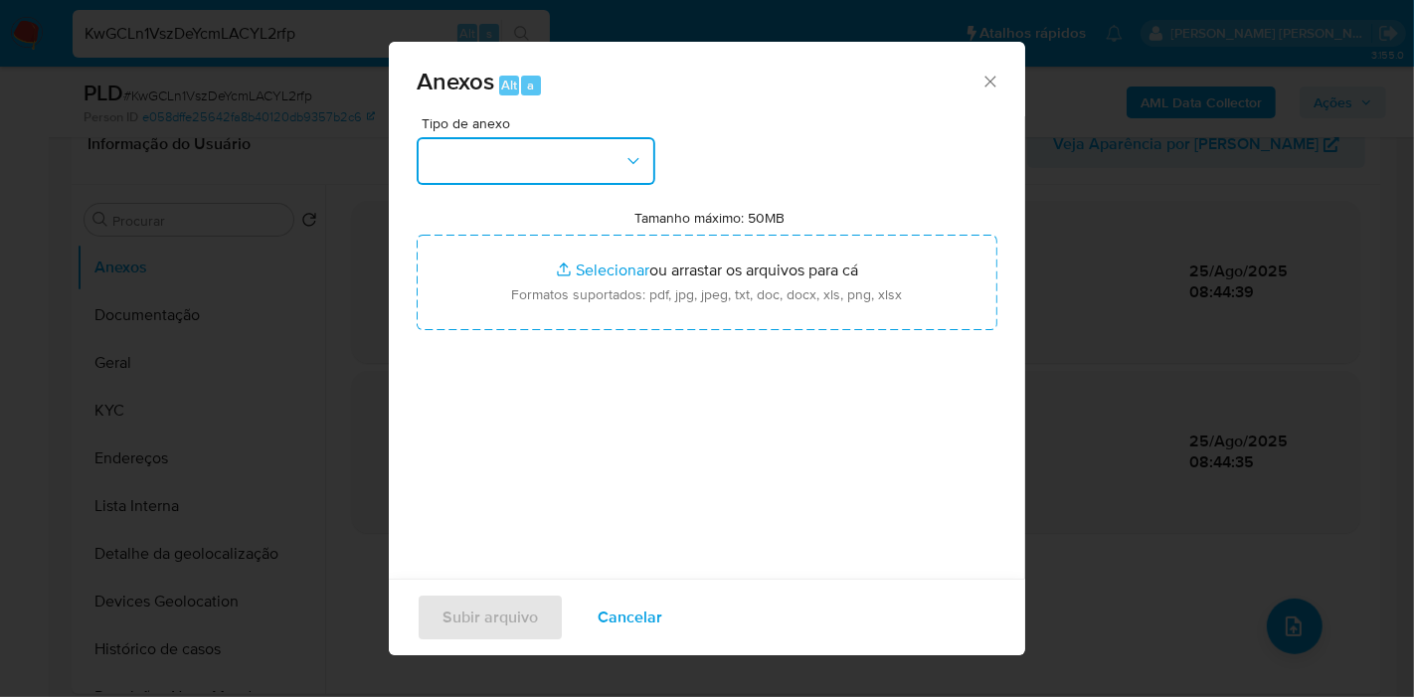
click at [572, 183] on button "button" at bounding box center [536, 161] width 239 height 48
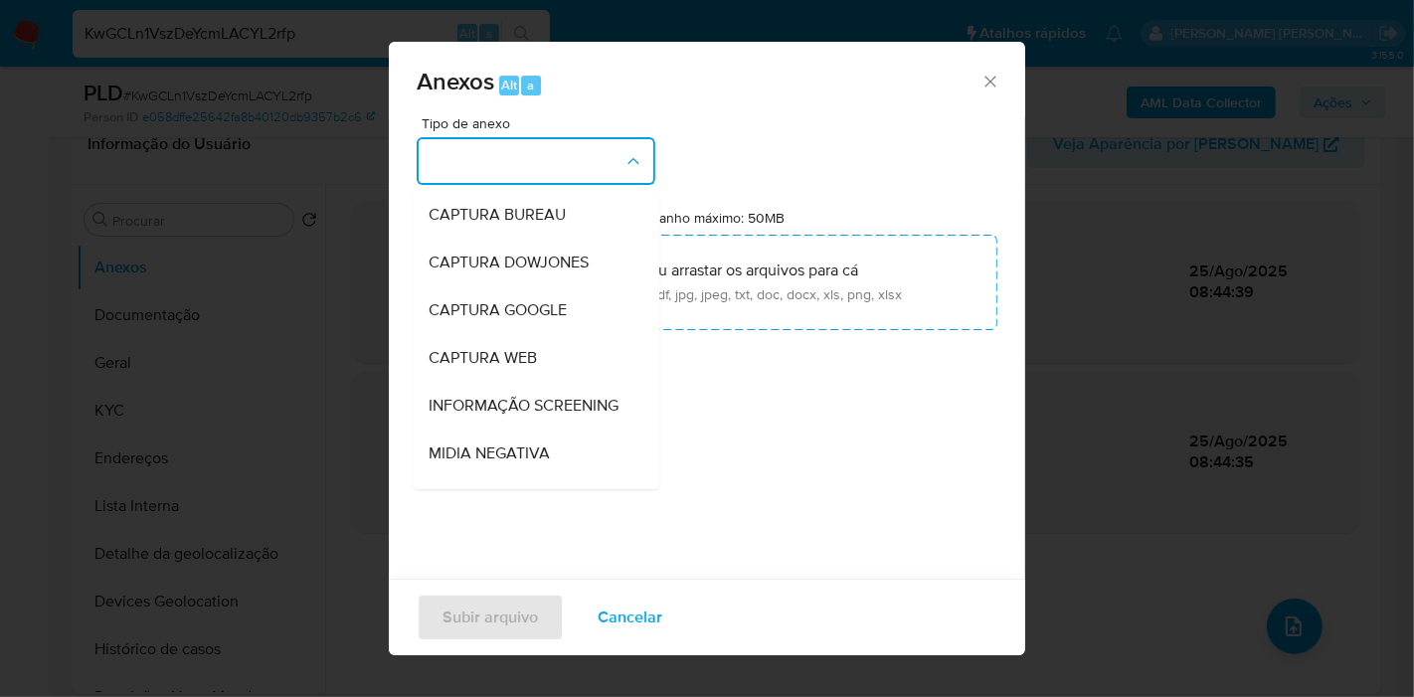
click at [574, 167] on button "button" at bounding box center [536, 161] width 239 height 48
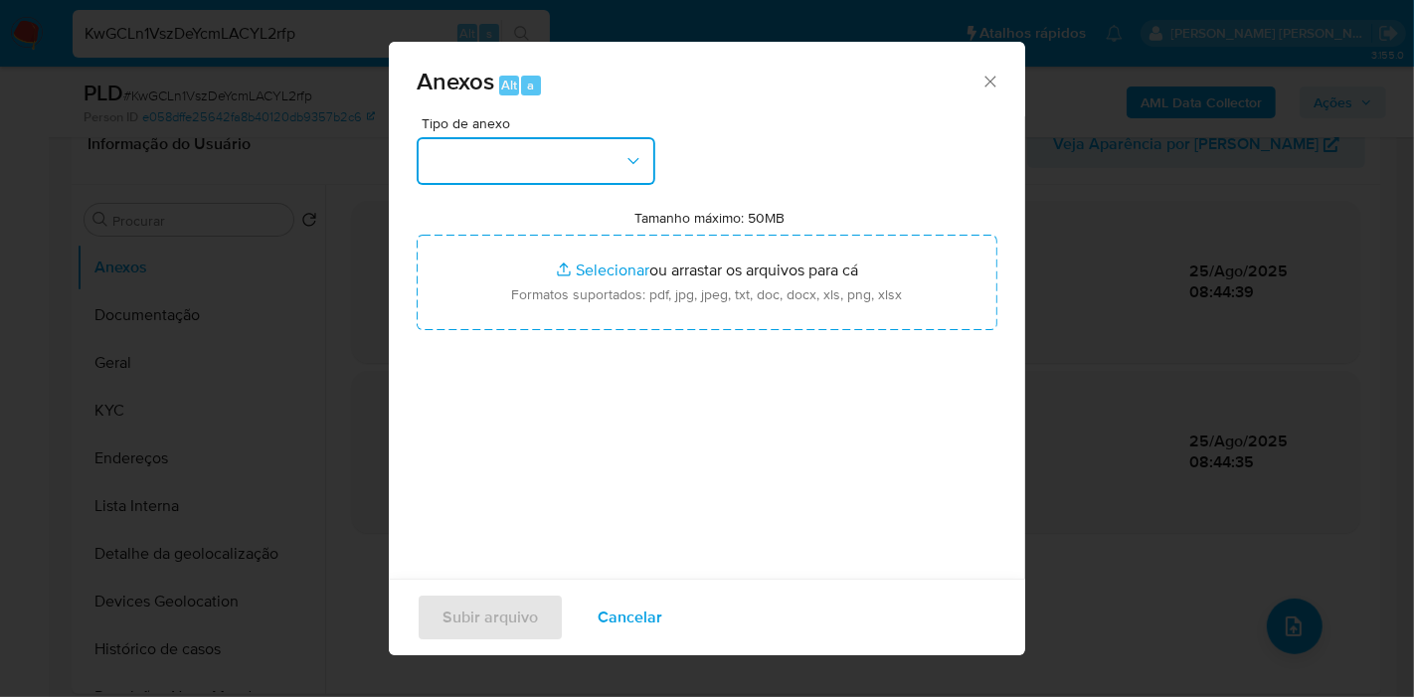
click at [570, 154] on button "button" at bounding box center [536, 161] width 239 height 48
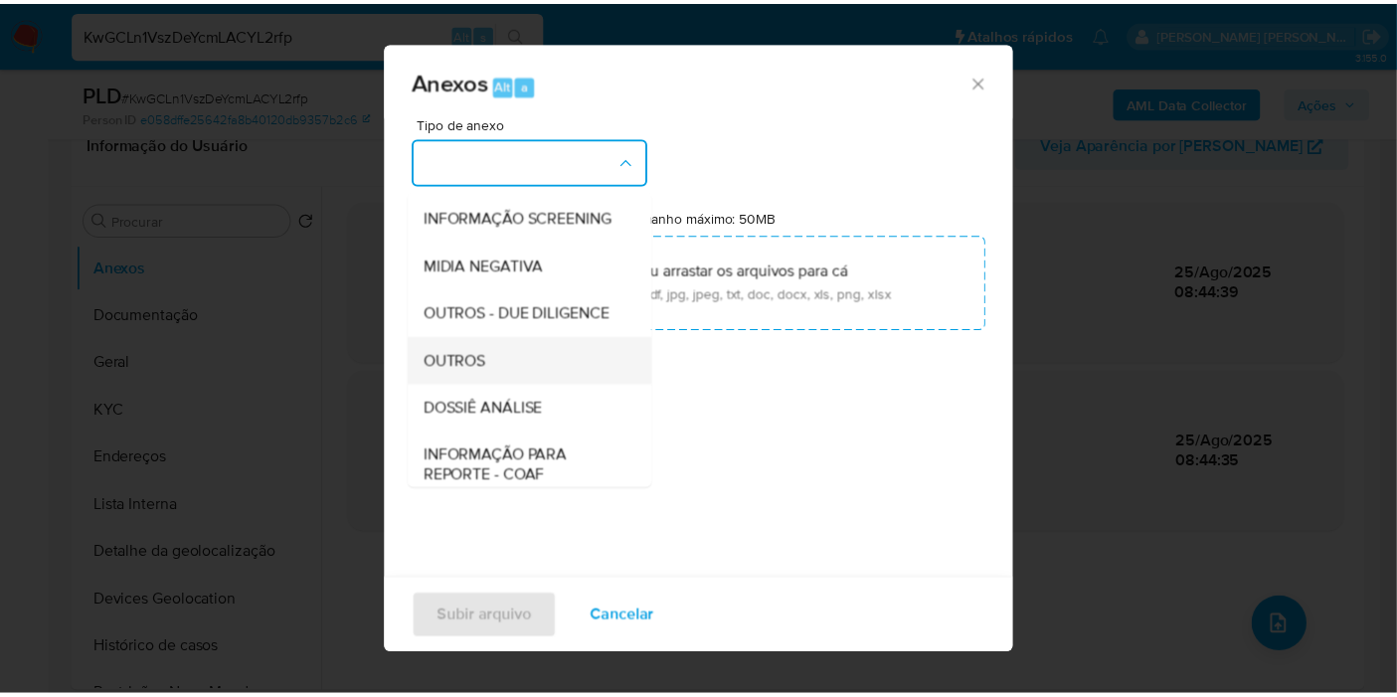
scroll to position [221, 0]
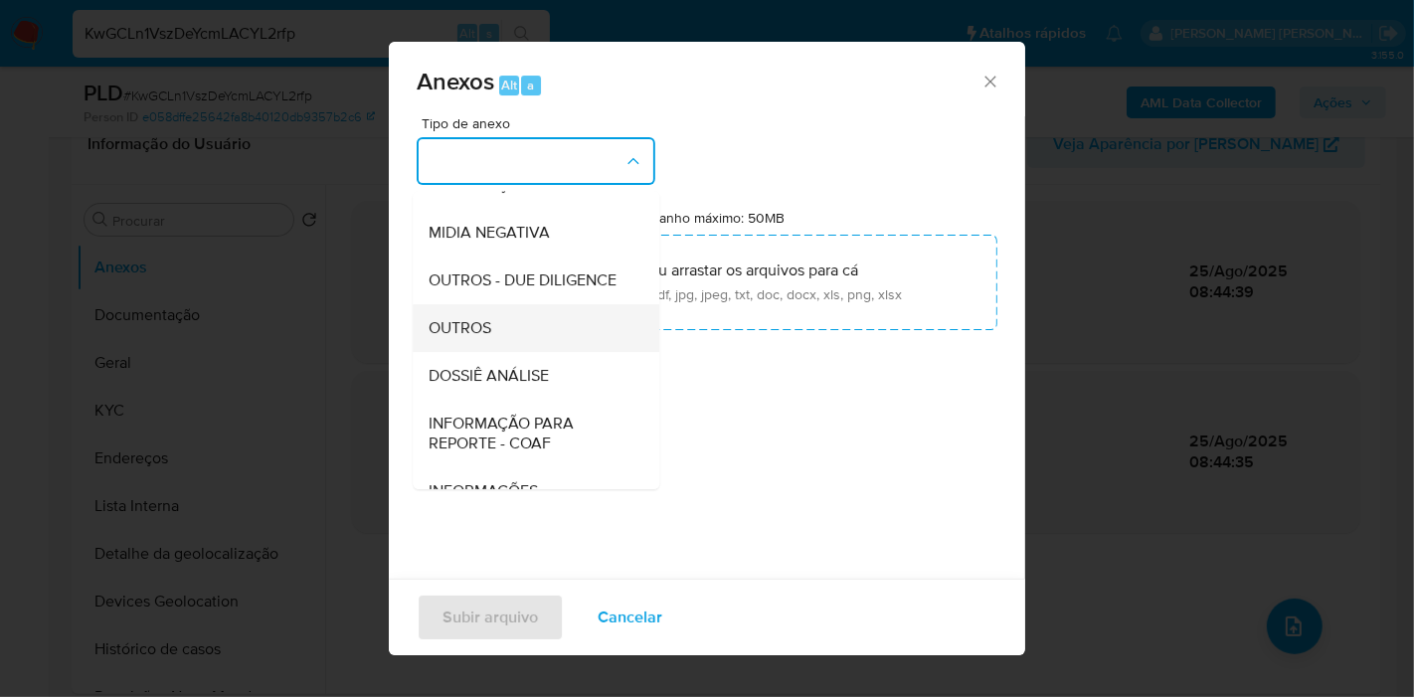
click at [530, 400] on div "DOSSIÊ ANÁLISE" at bounding box center [530, 376] width 203 height 48
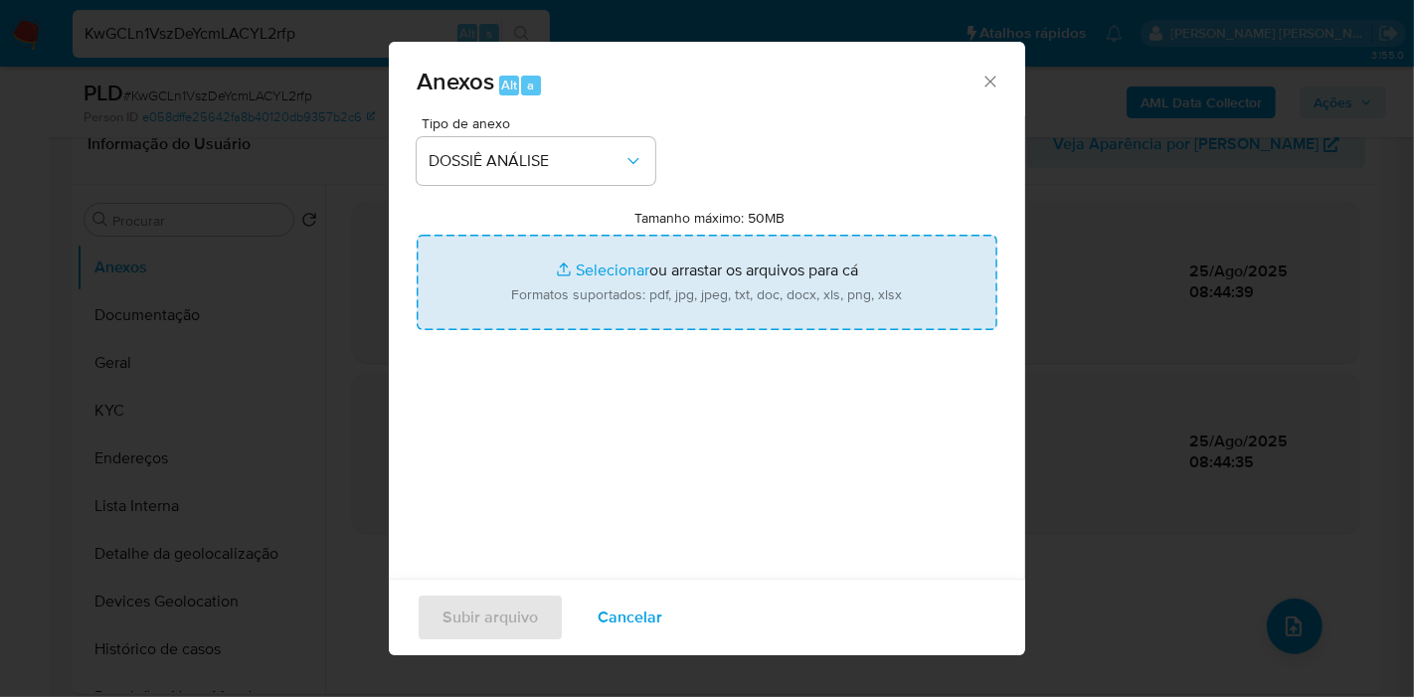
click at [676, 268] on input "Tamanho máximo: 50MB Selecionar arquivos" at bounding box center [707, 282] width 581 height 95
type input "C:\fakepath\SAR - XXX - CPF 13813545997 - [PERSON_NAME].pdf"
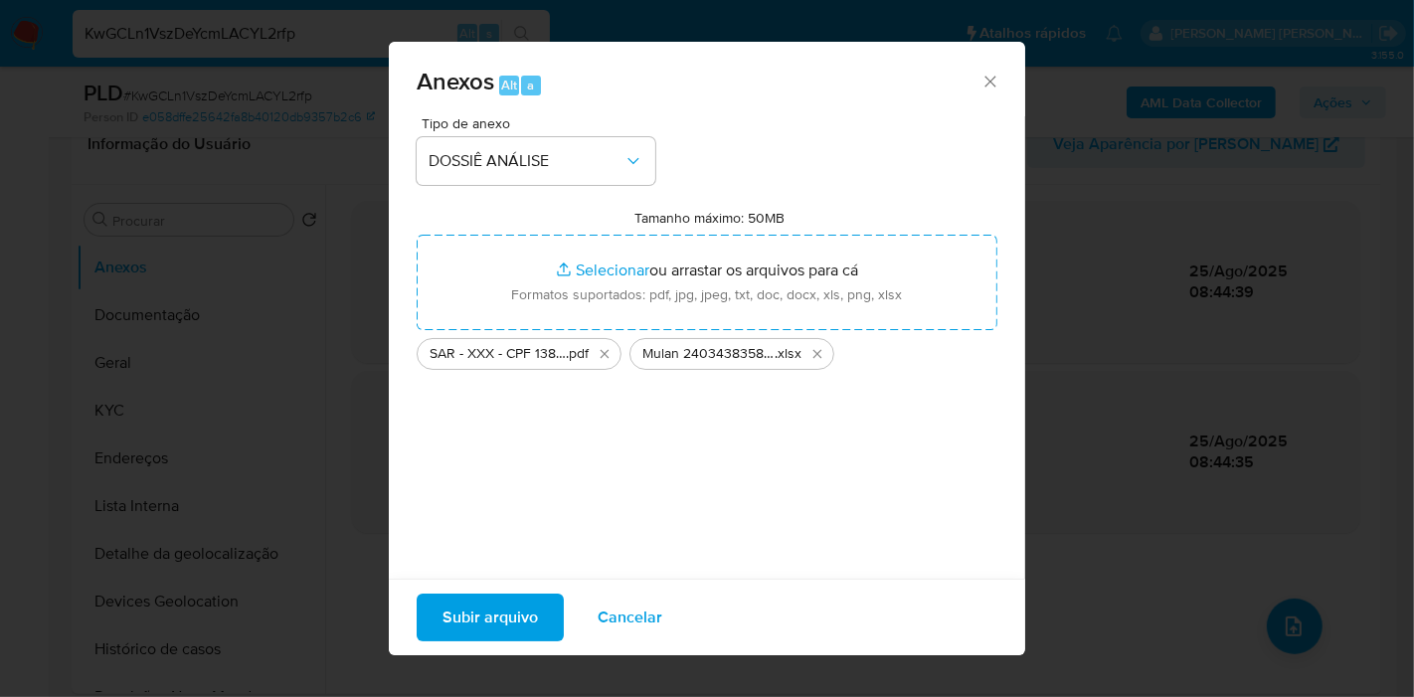
click at [479, 614] on span "Subir arquivo" at bounding box center [490, 618] width 95 height 44
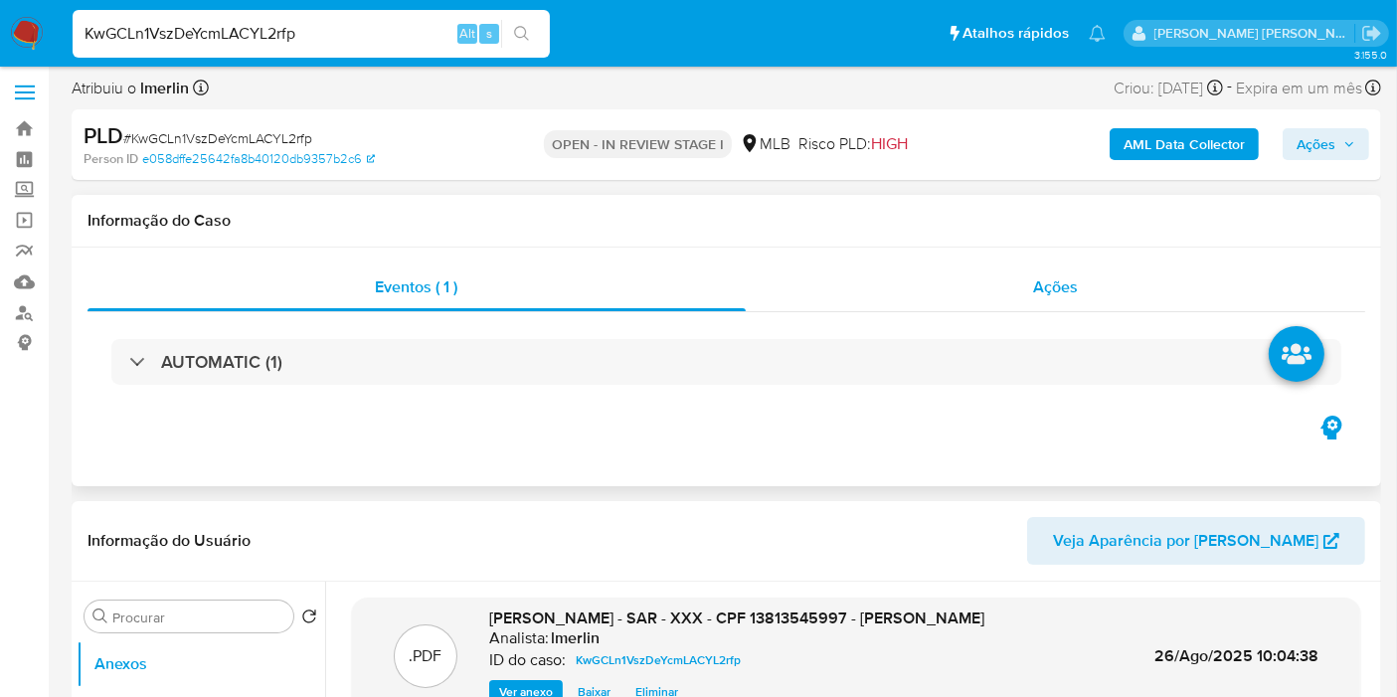
scroll to position [0, 0]
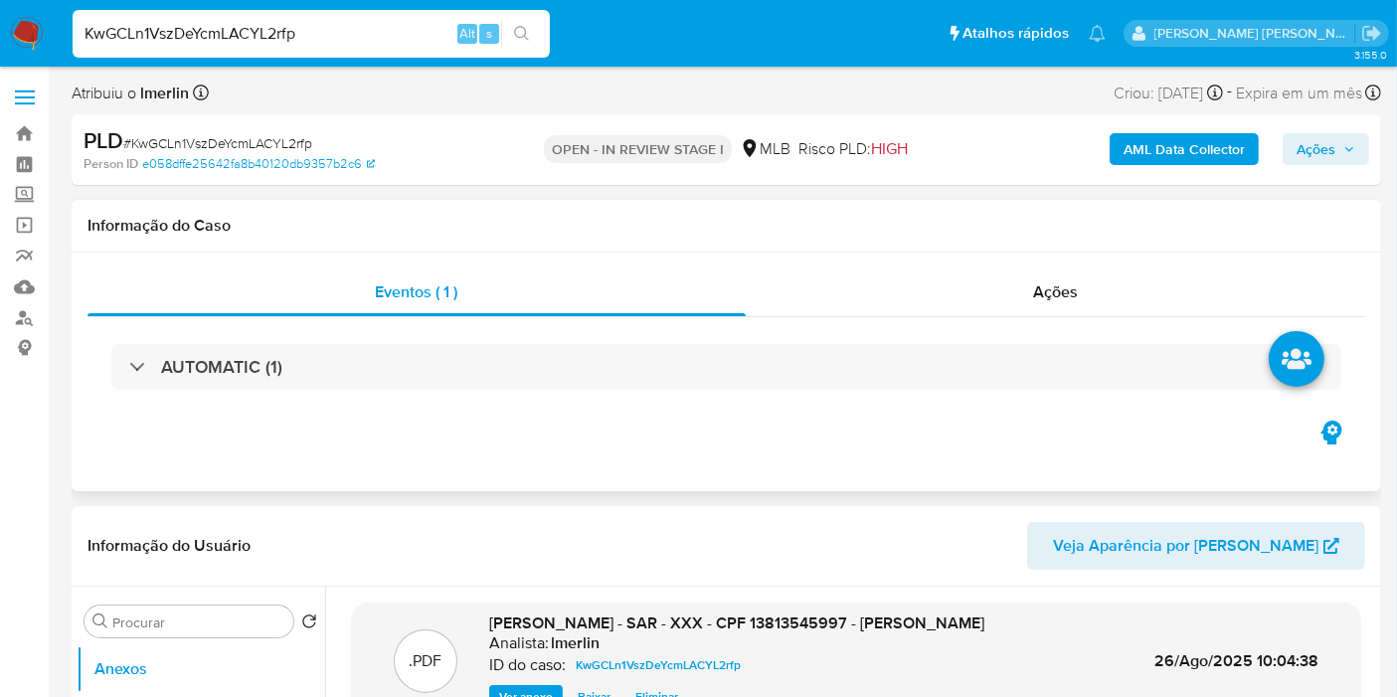
drag, startPoint x: 1098, startPoint y: 292, endPoint x: 1217, endPoint y: 214, distance: 142.9
click at [1099, 292] on div "Ações" at bounding box center [1056, 293] width 621 height 48
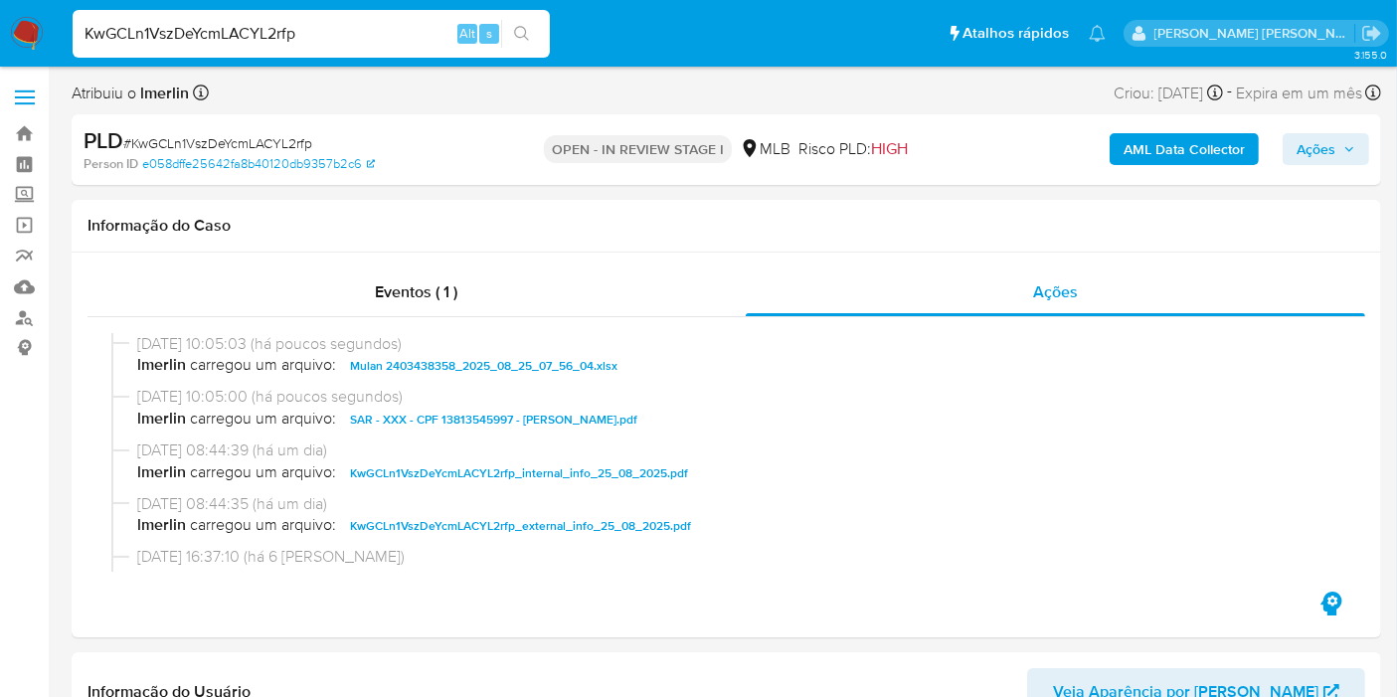
click at [1299, 154] on span "Ações" at bounding box center [1316, 149] width 39 height 32
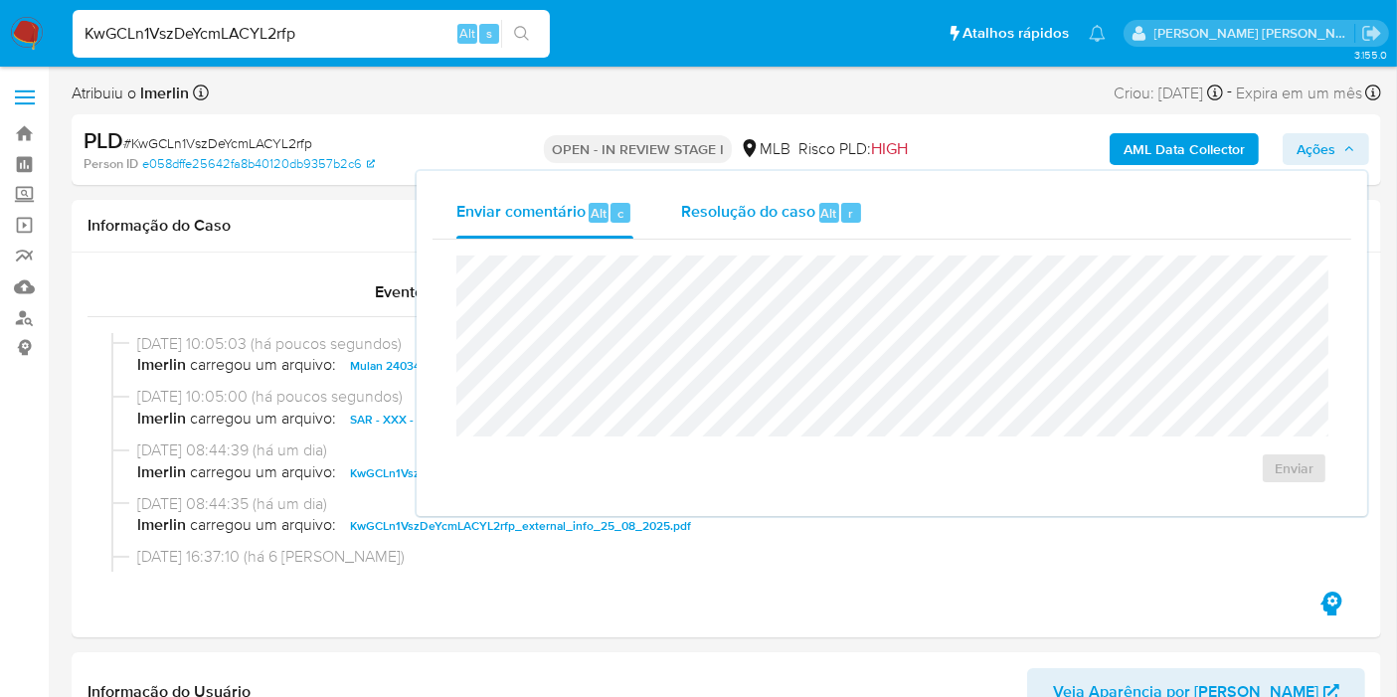
click at [810, 223] on div "Resolução do caso Alt r" at bounding box center [772, 213] width 182 height 52
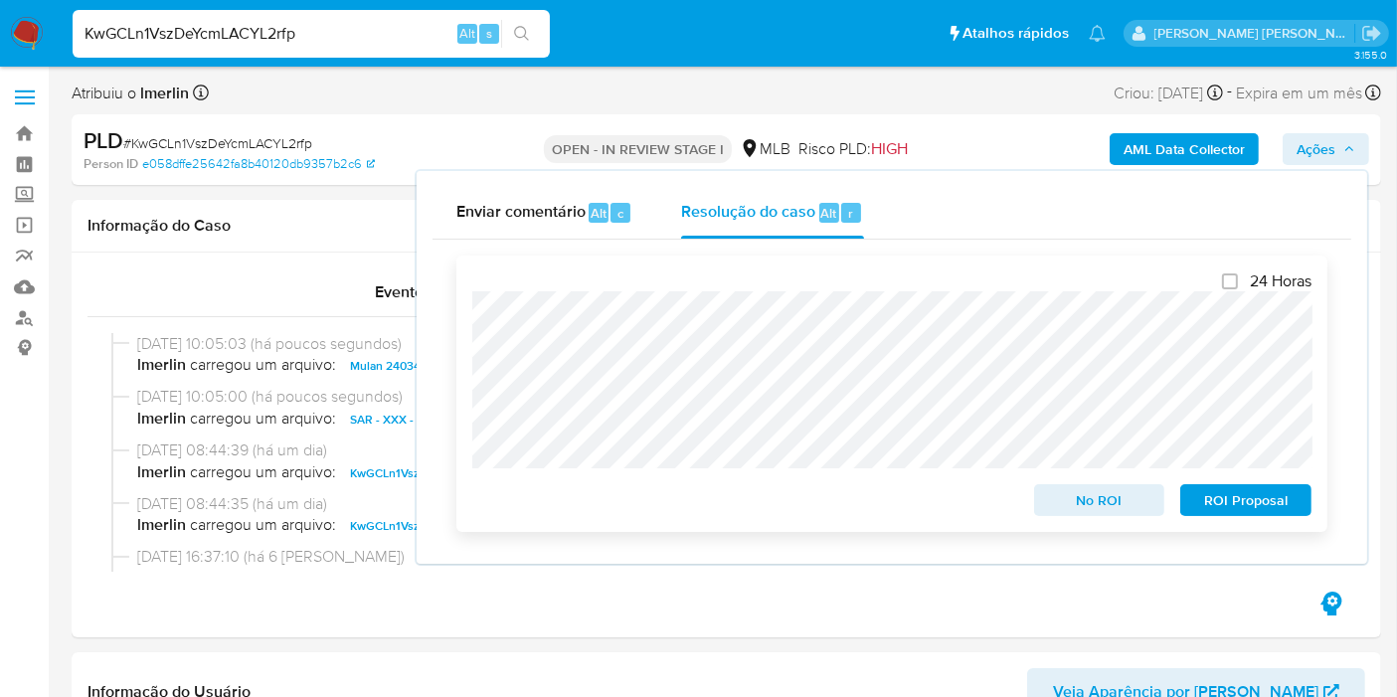
click at [1277, 496] on span "ROI Proposal" at bounding box center [1246, 500] width 103 height 28
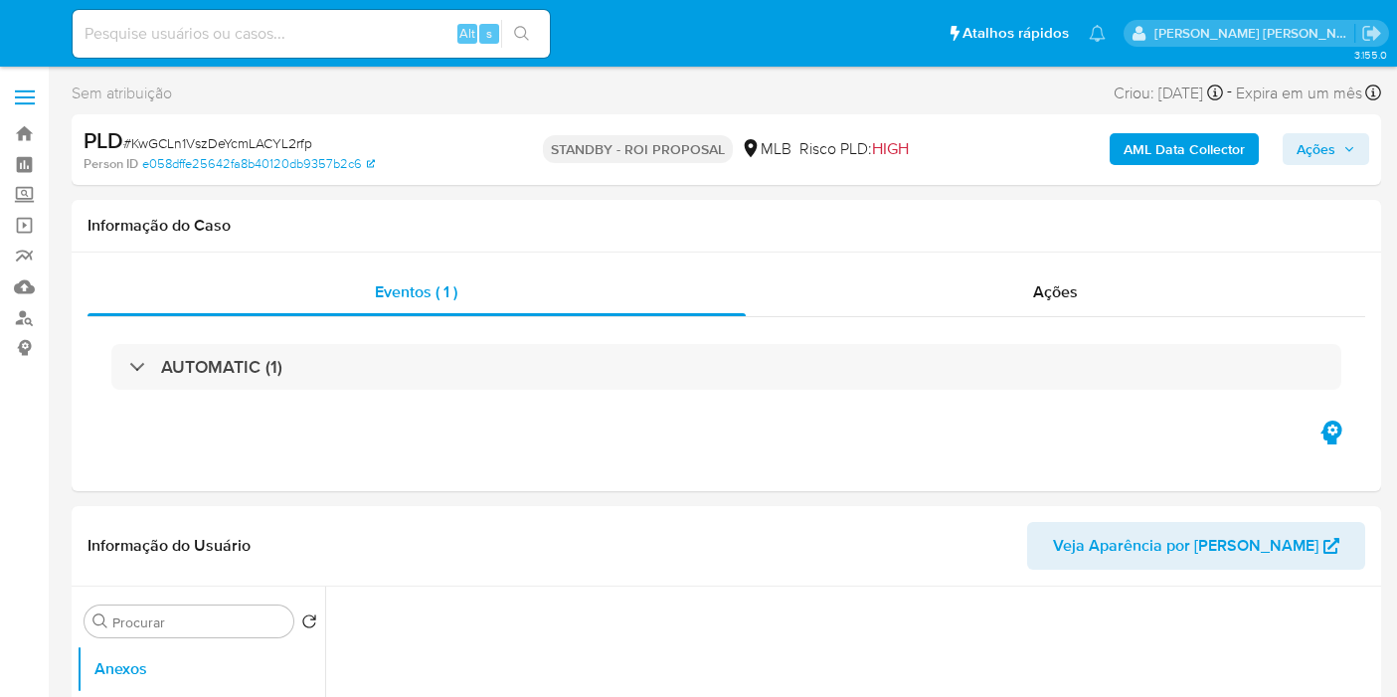
select select "10"
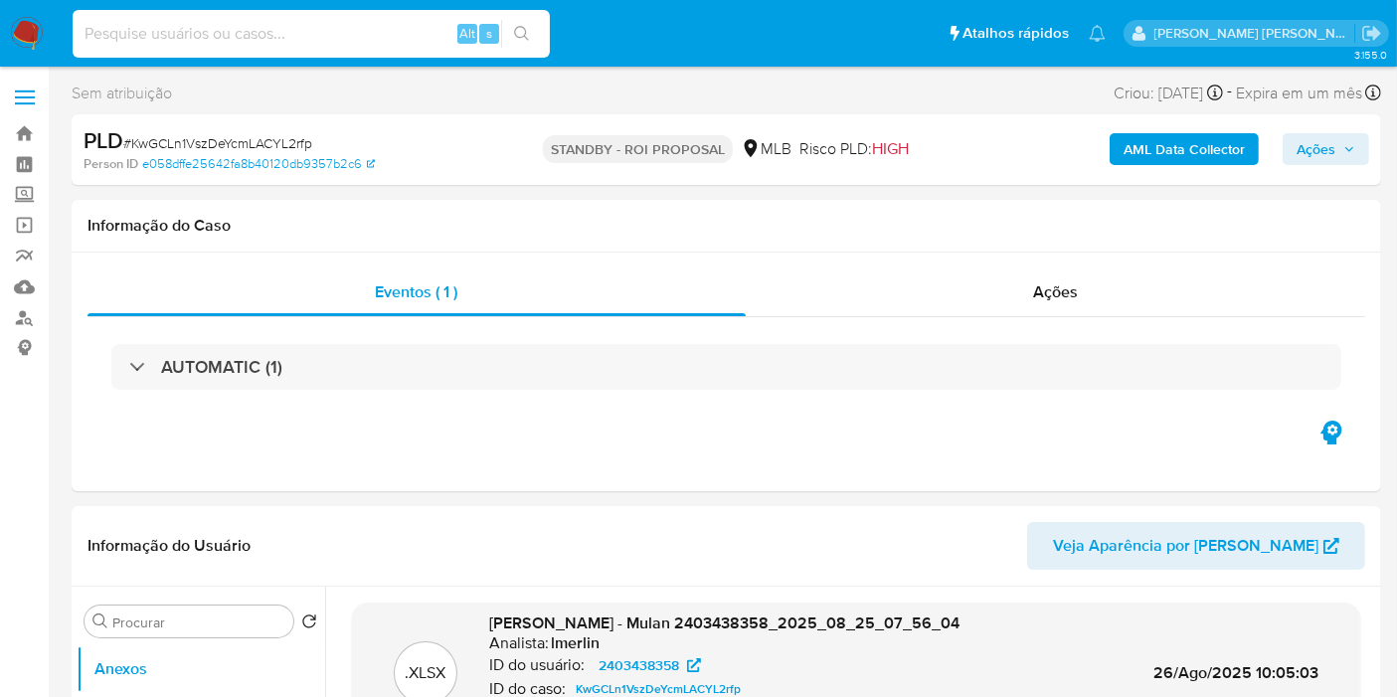
click at [375, 21] on input at bounding box center [311, 34] width 477 height 26
paste input "3pq3BUr1tAnenoYJrrBEhnEk"
type input "3pq3BUr1tAnenoYJrrBEhnEk"
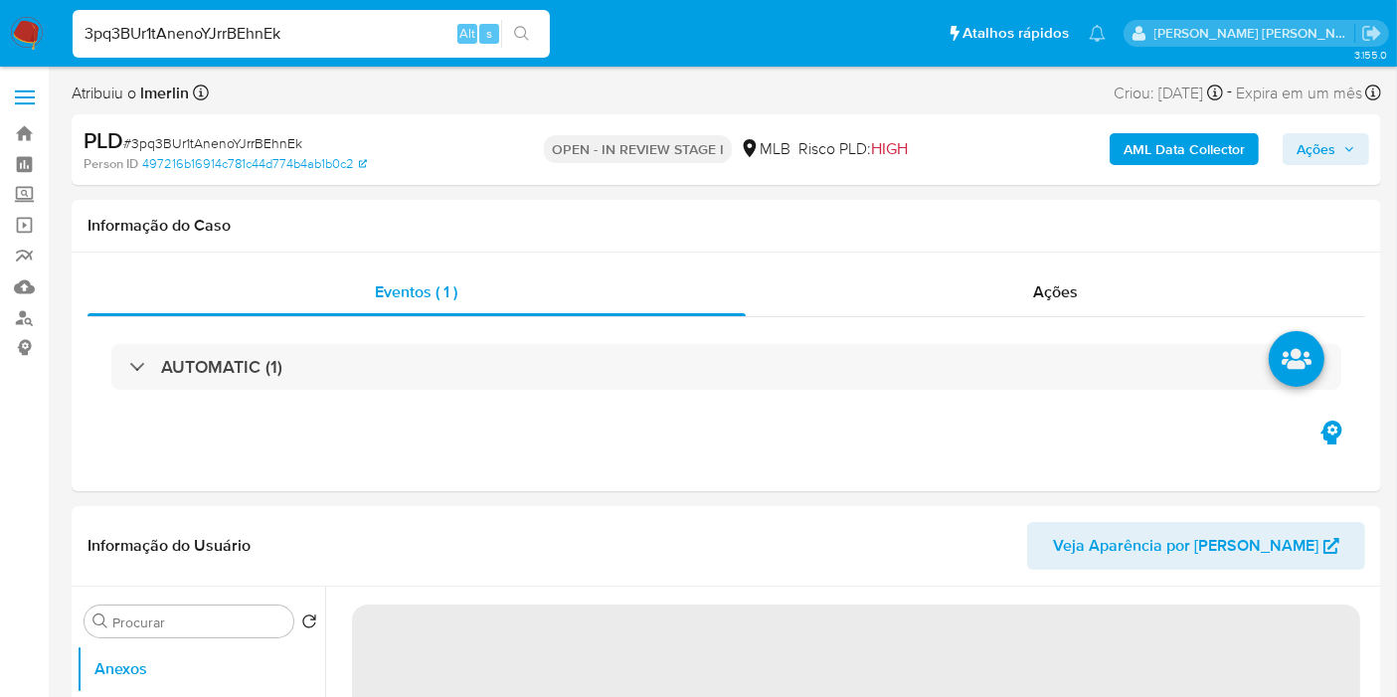
select select "10"
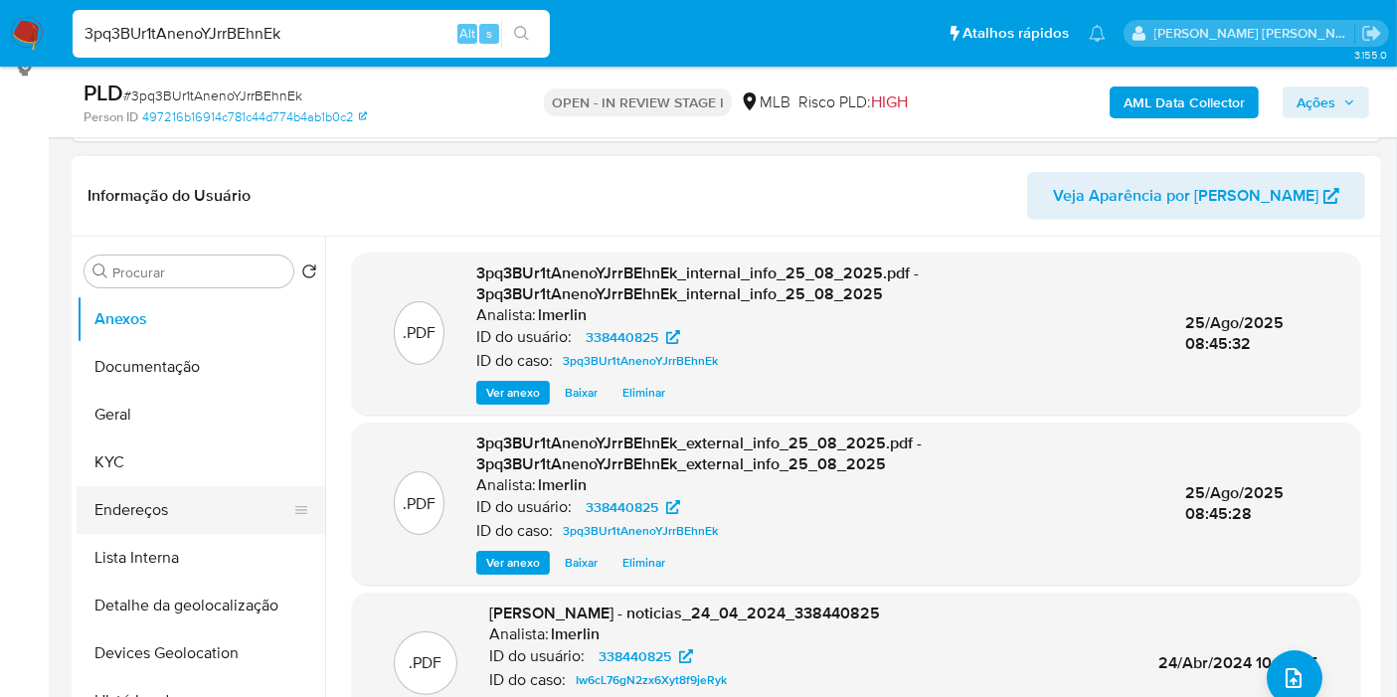
scroll to position [331, 0]
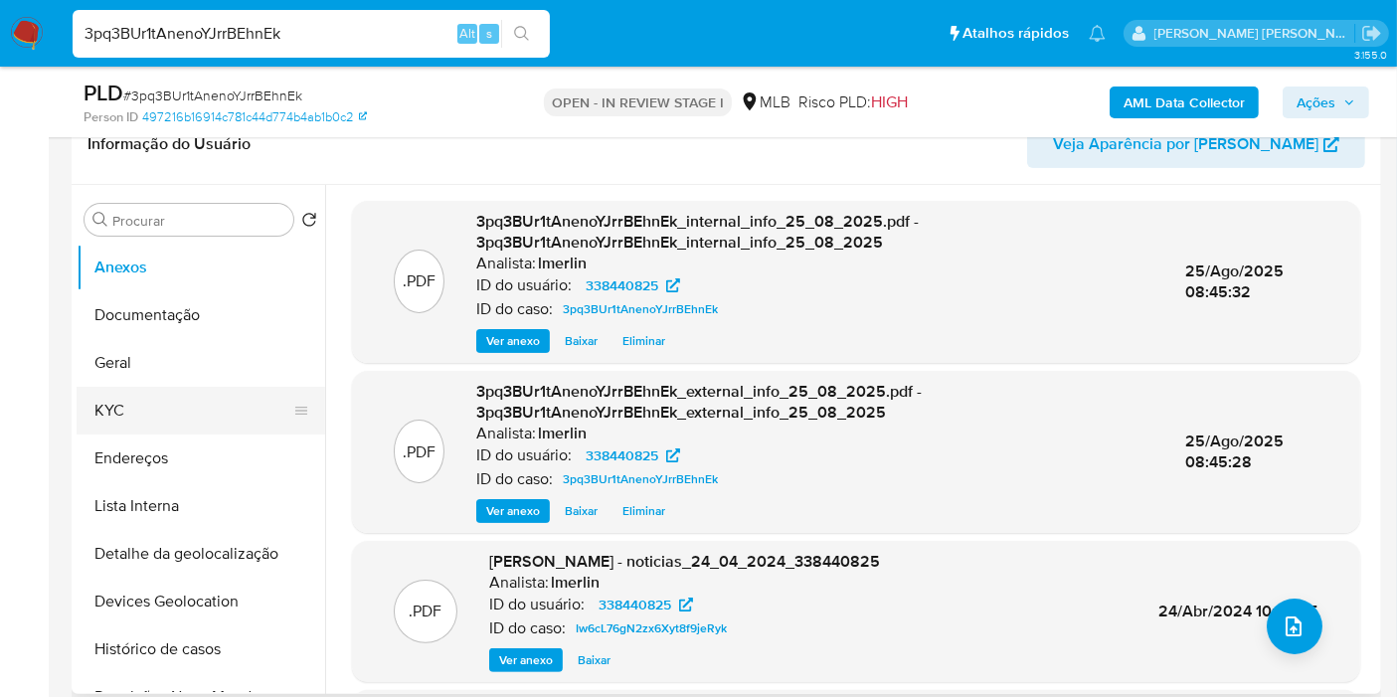
click at [201, 413] on button "KYC" at bounding box center [193, 411] width 233 height 48
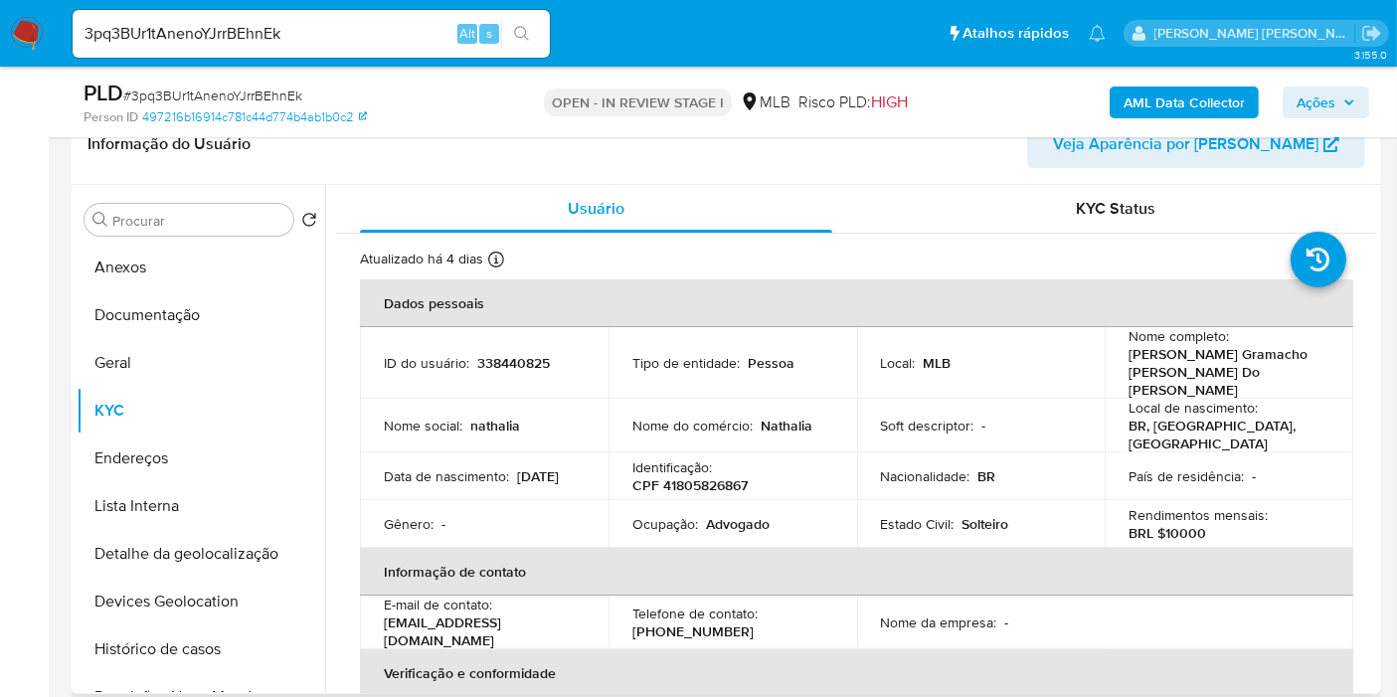
click at [514, 364] on td "ID do usuário : 338440825" at bounding box center [484, 363] width 249 height 72
click at [522, 354] on p "338440825" at bounding box center [513, 363] width 73 height 18
click at [736, 470] on td "Identificação : CPF 41805826867" at bounding box center [733, 477] width 249 height 48
click at [733, 476] on p "CPF 41805826867" at bounding box center [690, 485] width 115 height 18
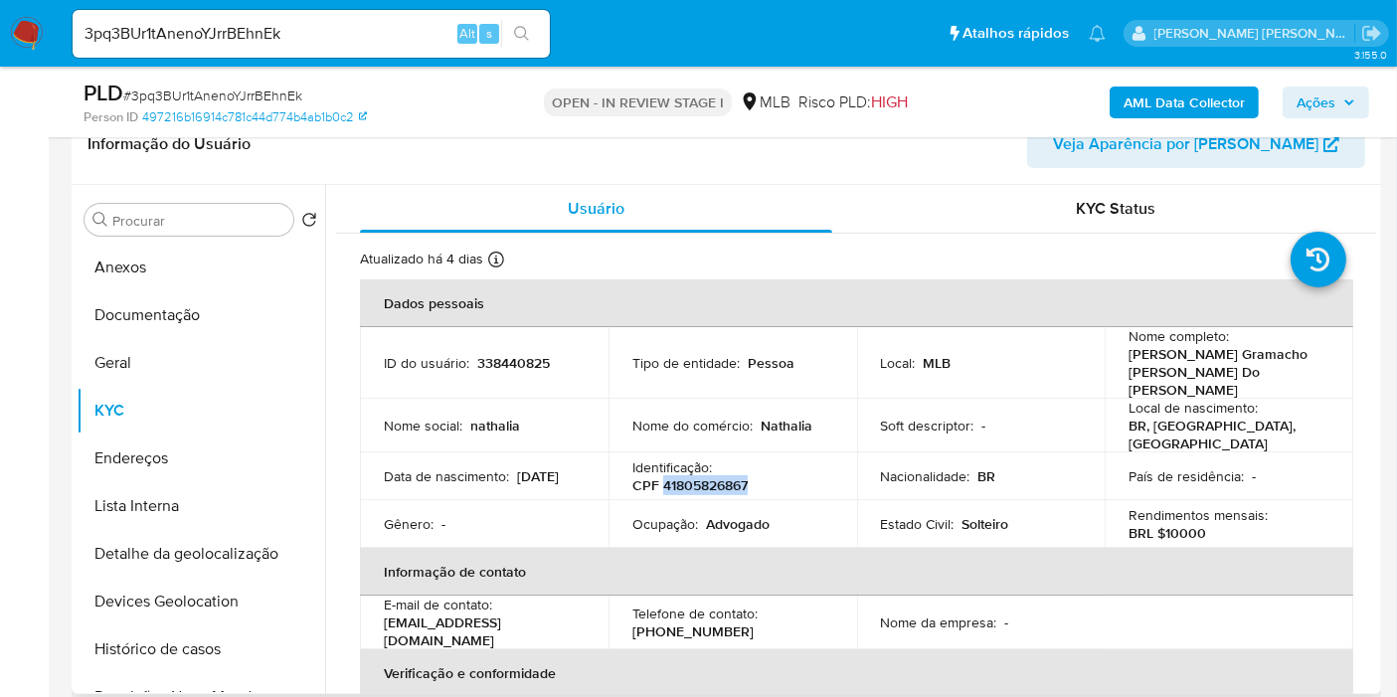
copy p "41805826867"
